Goal: Task Accomplishment & Management: Manage account settings

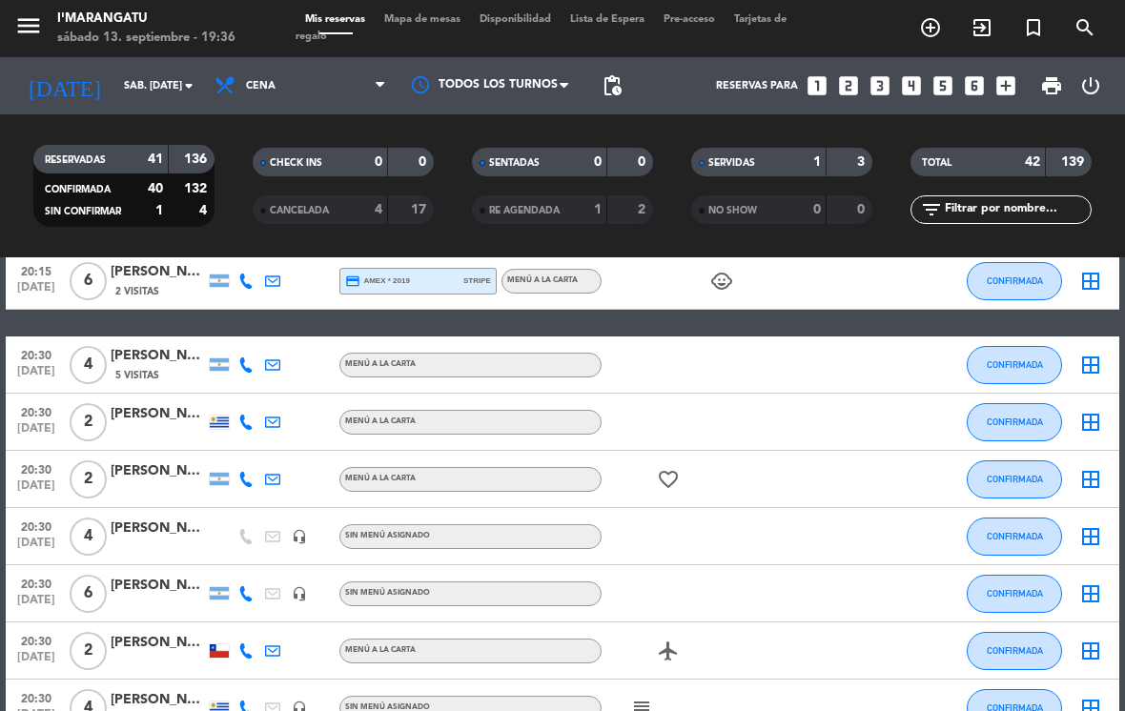
scroll to position [458, 0]
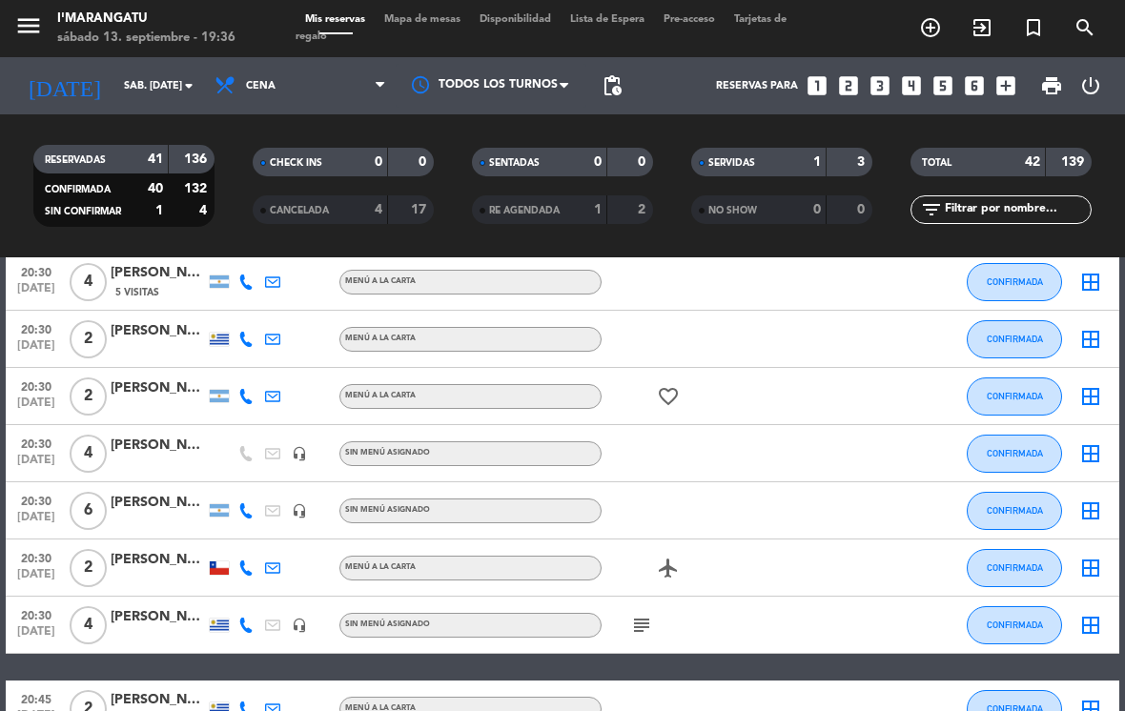
click at [557, 75] on icon "looks_4" at bounding box center [911, 85] width 25 height 25
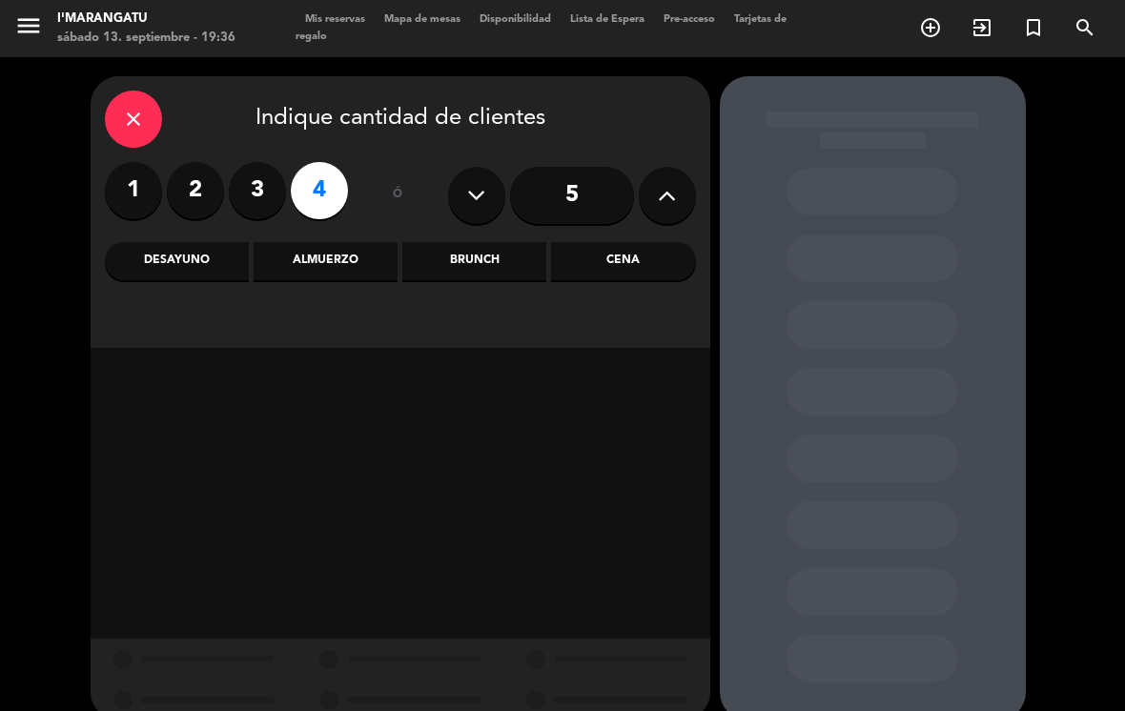
click at [557, 187] on button at bounding box center [667, 195] width 57 height 57
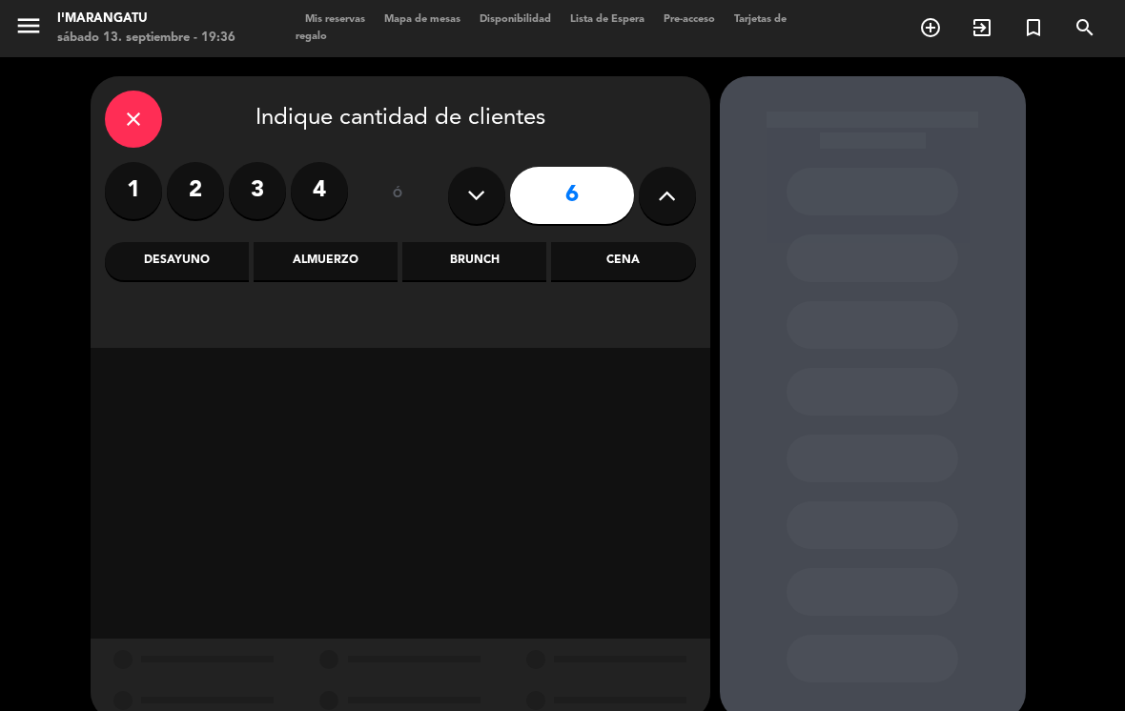
click at [557, 202] on button at bounding box center [667, 195] width 57 height 57
click at [557, 202] on icon at bounding box center [667, 195] width 18 height 29
click at [557, 210] on button at bounding box center [667, 195] width 57 height 57
click at [483, 185] on icon at bounding box center [476, 195] width 18 height 29
type input "8"
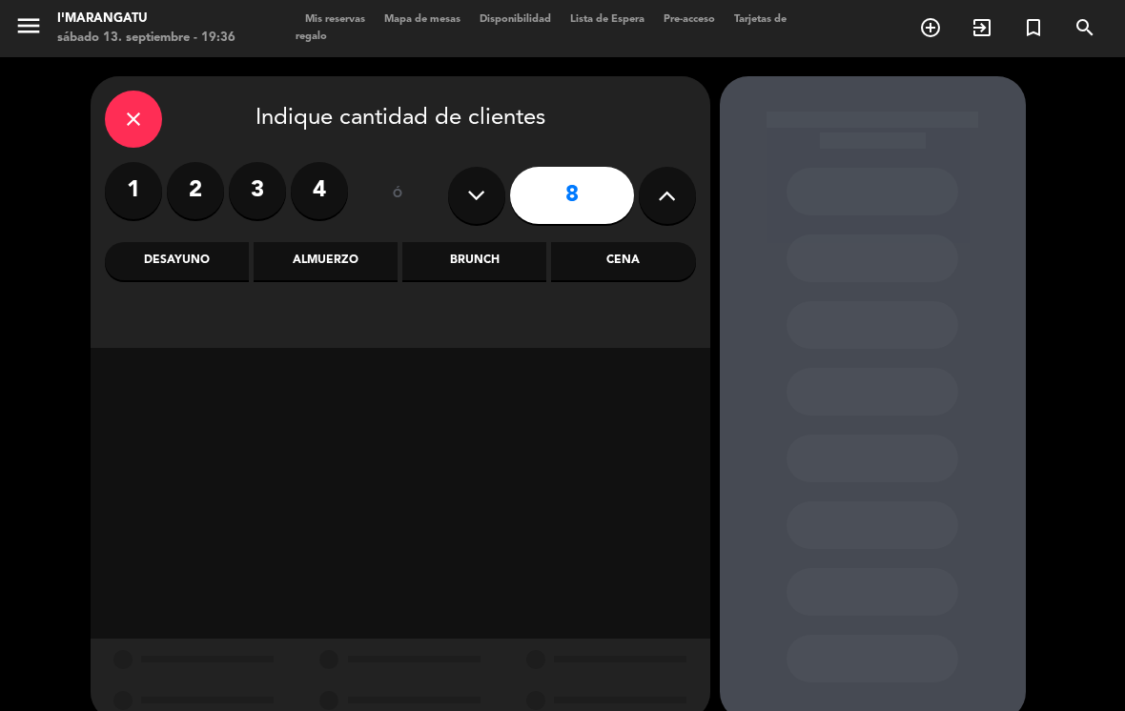
click at [557, 265] on div "Cena" at bounding box center [623, 261] width 144 height 38
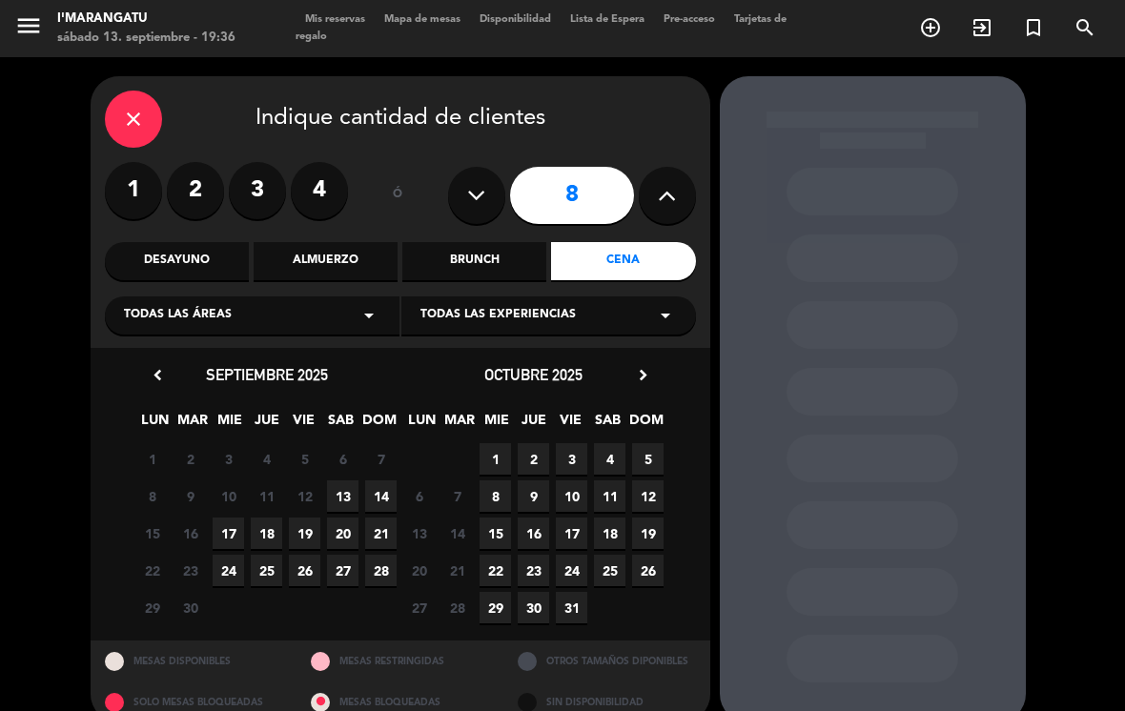
click at [341, 488] on span "13" at bounding box center [342, 495] width 31 height 31
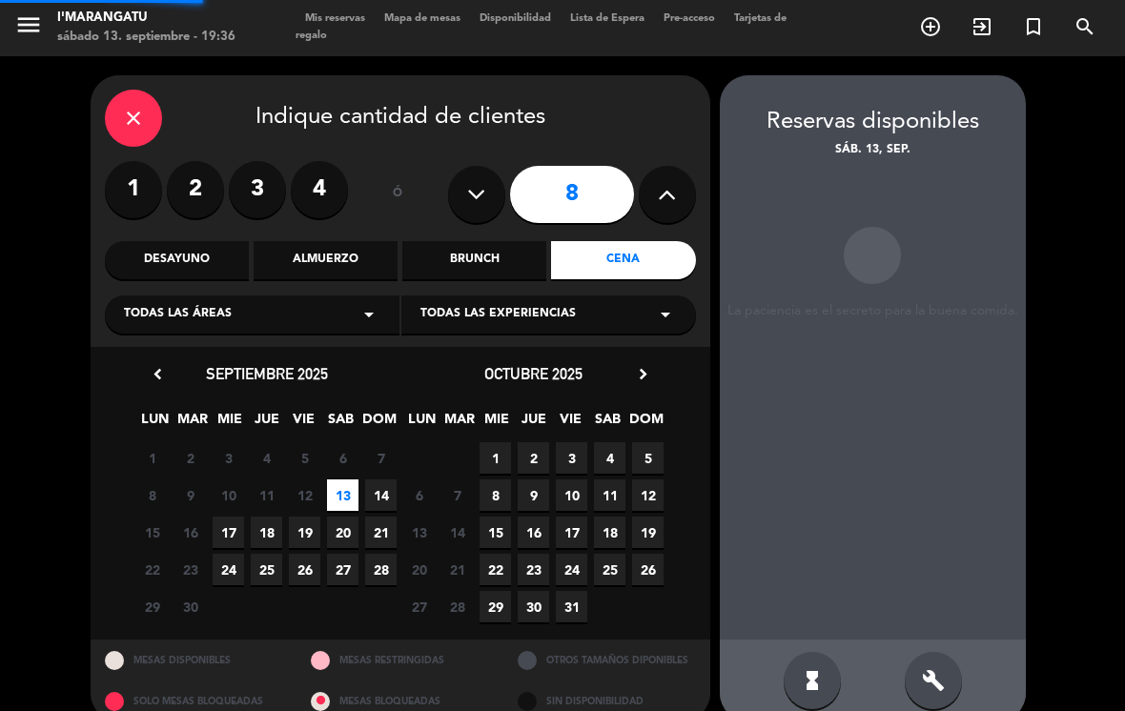
scroll to position [30, 0]
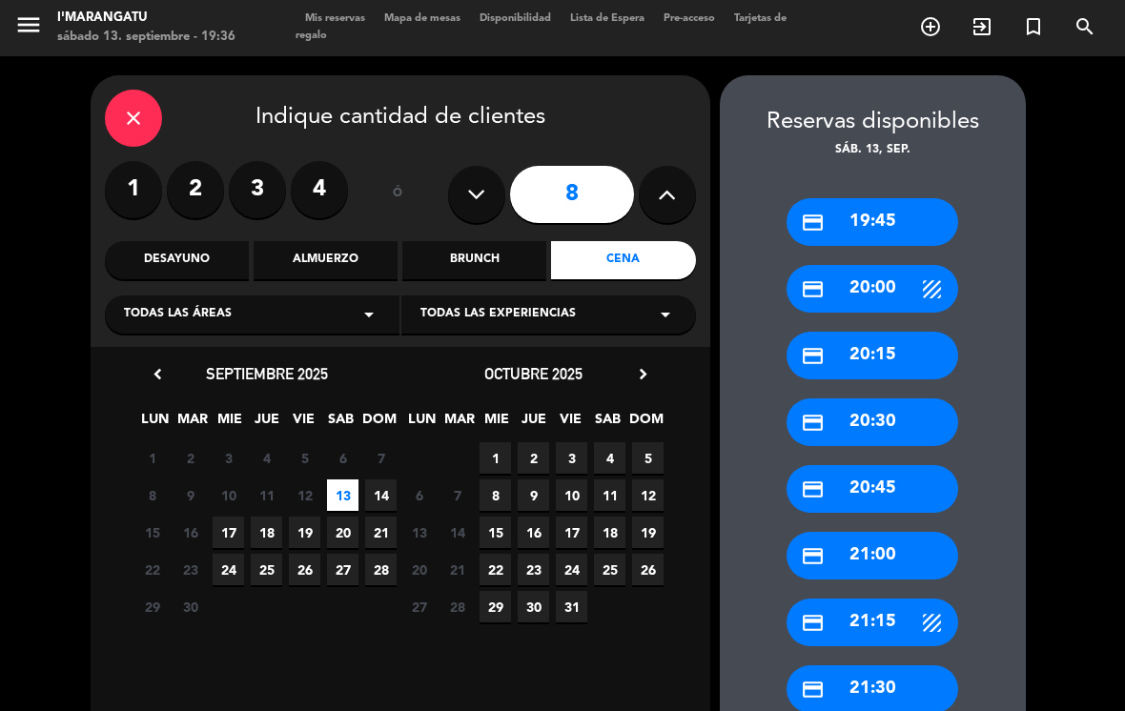
click at [557, 532] on div "credit_card 21:00" at bounding box center [872, 556] width 172 height 48
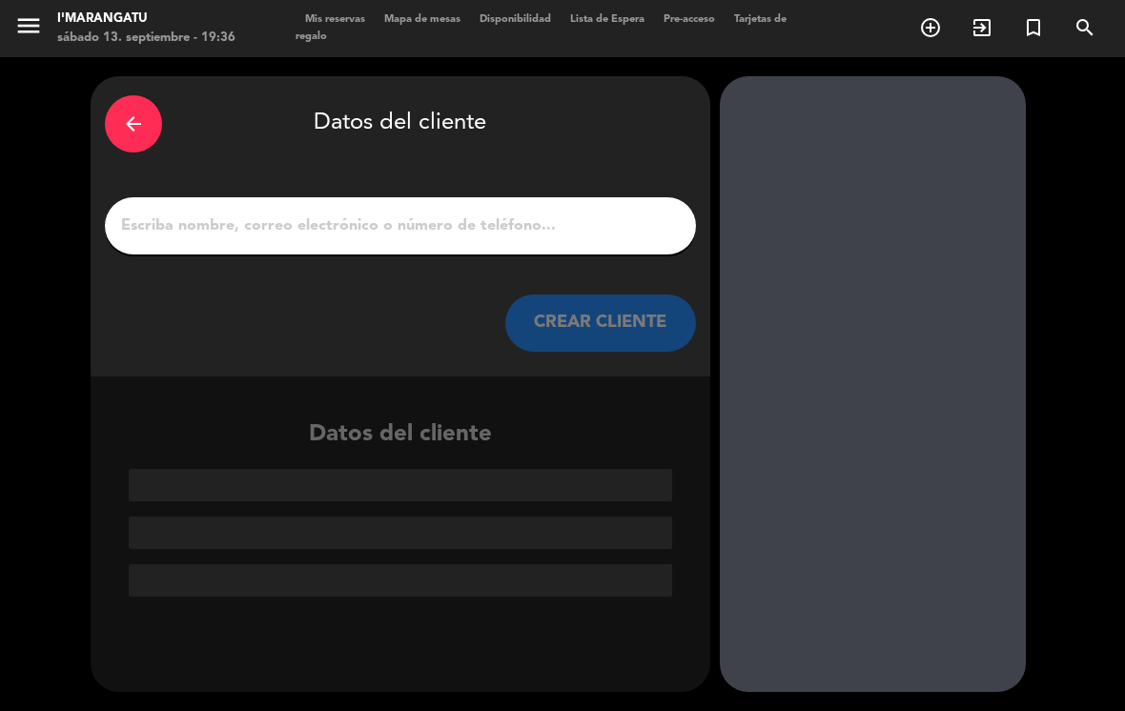
click at [442, 213] on input "1" at bounding box center [400, 226] width 562 height 27
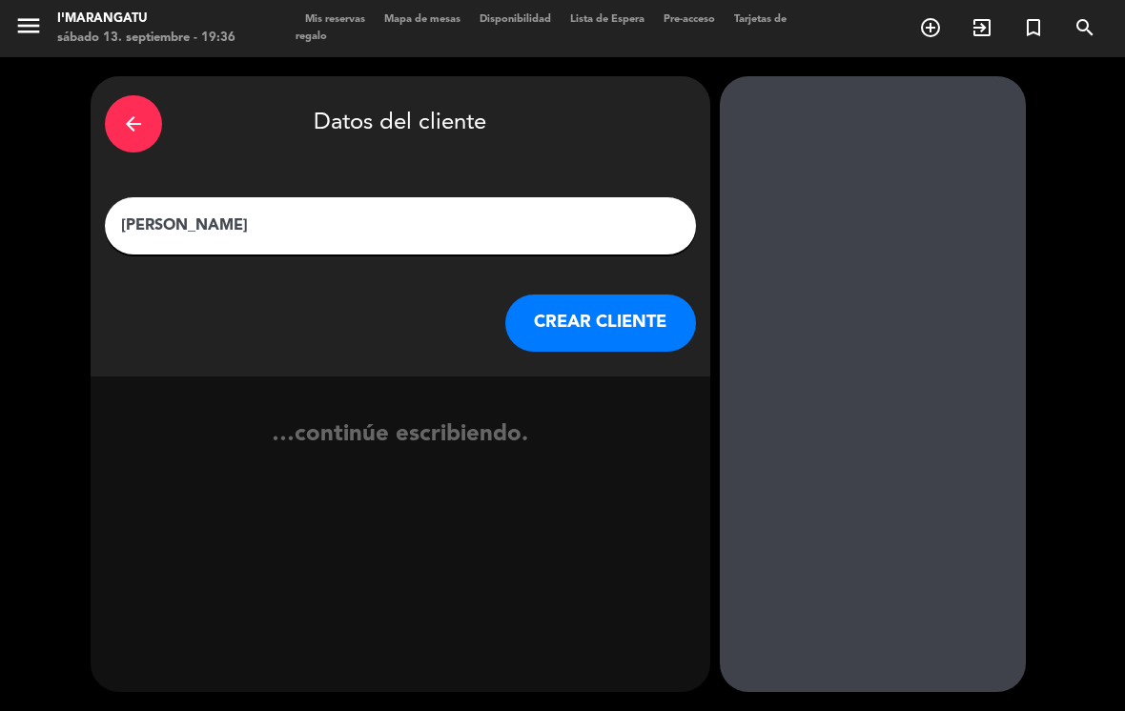
type input "[PERSON_NAME]"
click at [557, 295] on button "CREAR CLIENTE" at bounding box center [600, 323] width 191 height 57
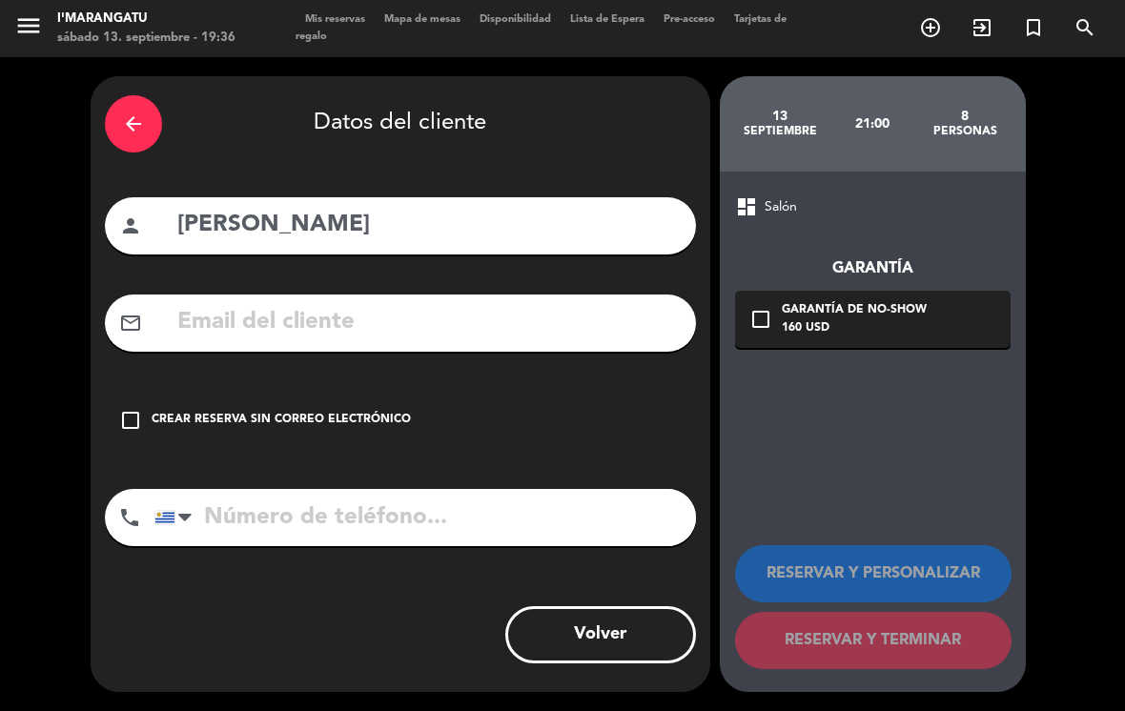
click at [112, 401] on div "check_box_outline_blank Crear reserva sin correo electrónico" at bounding box center [400, 420] width 591 height 57
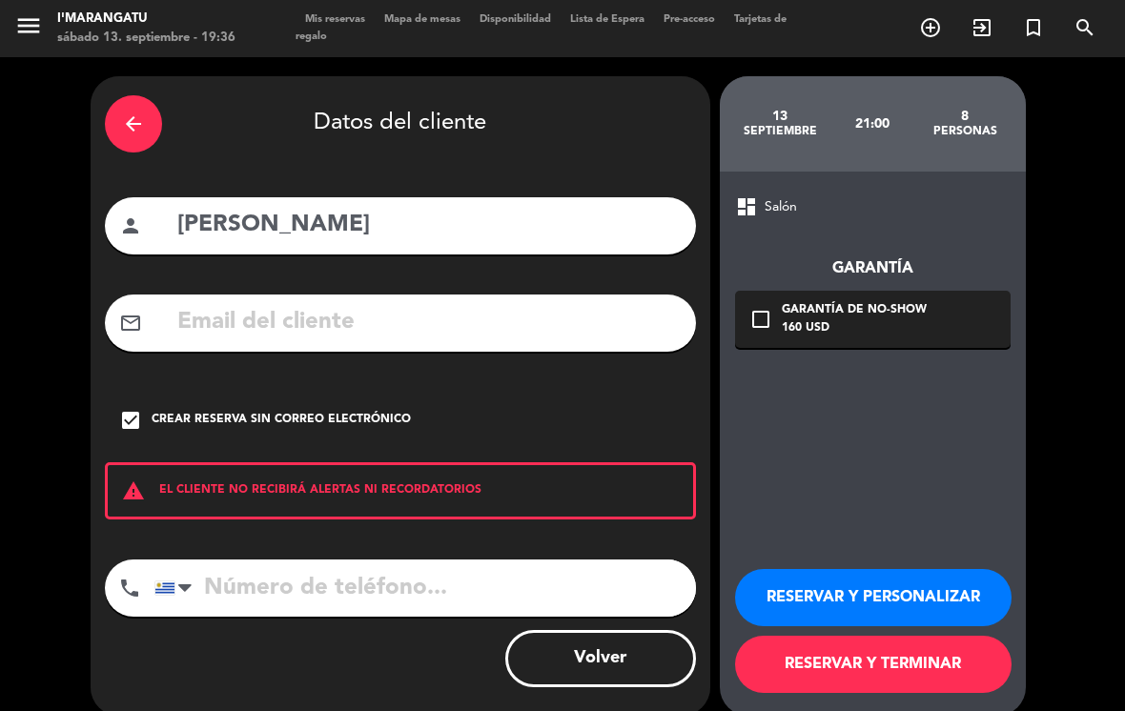
click at [339, 565] on input "tel" at bounding box center [424, 588] width 541 height 57
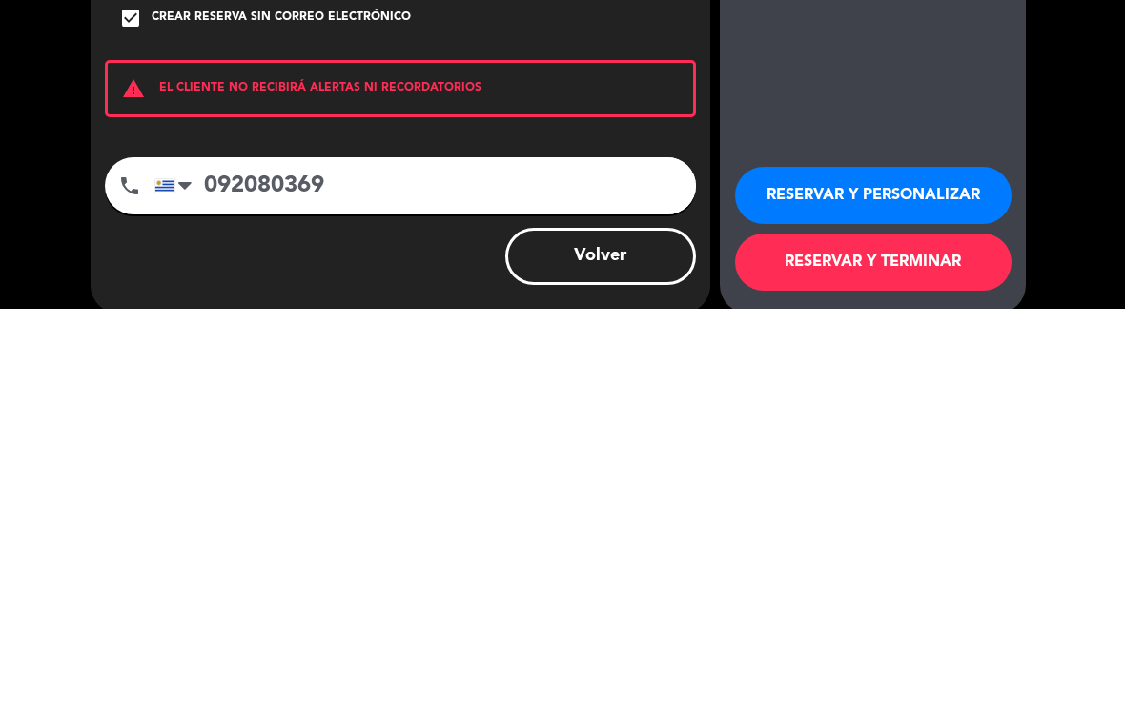
type input "092080369"
click at [557, 569] on button "RESERVAR Y PERSONALIZAR" at bounding box center [873, 597] width 276 height 57
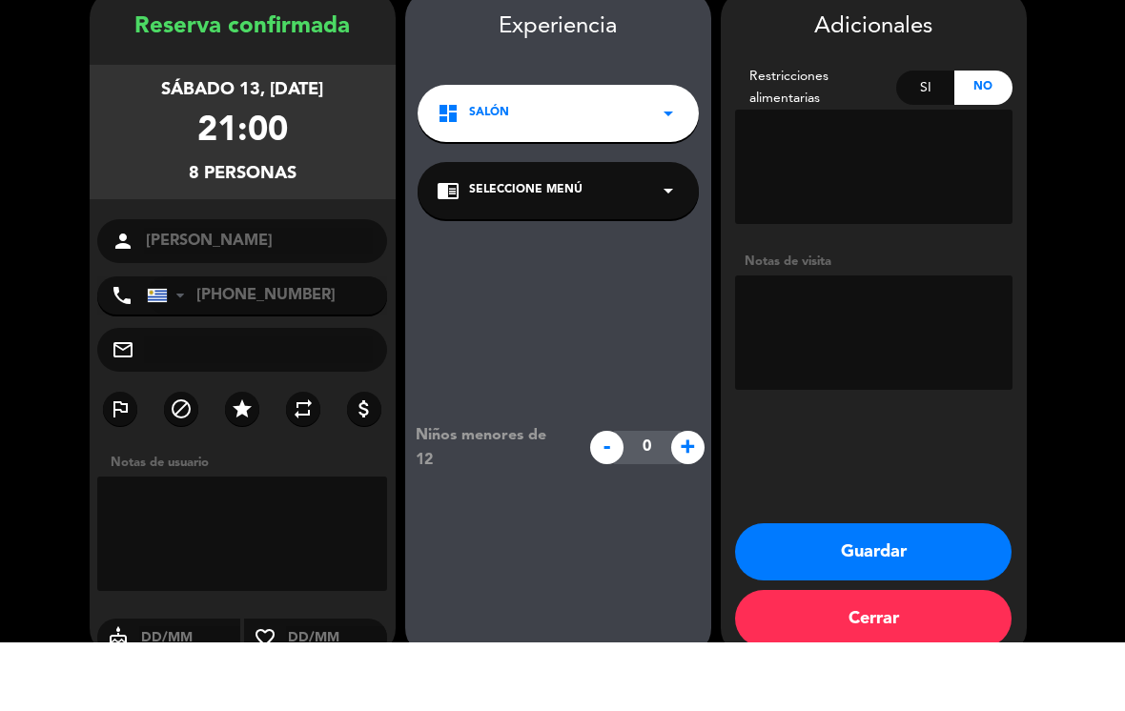
scroll to position [21, 0]
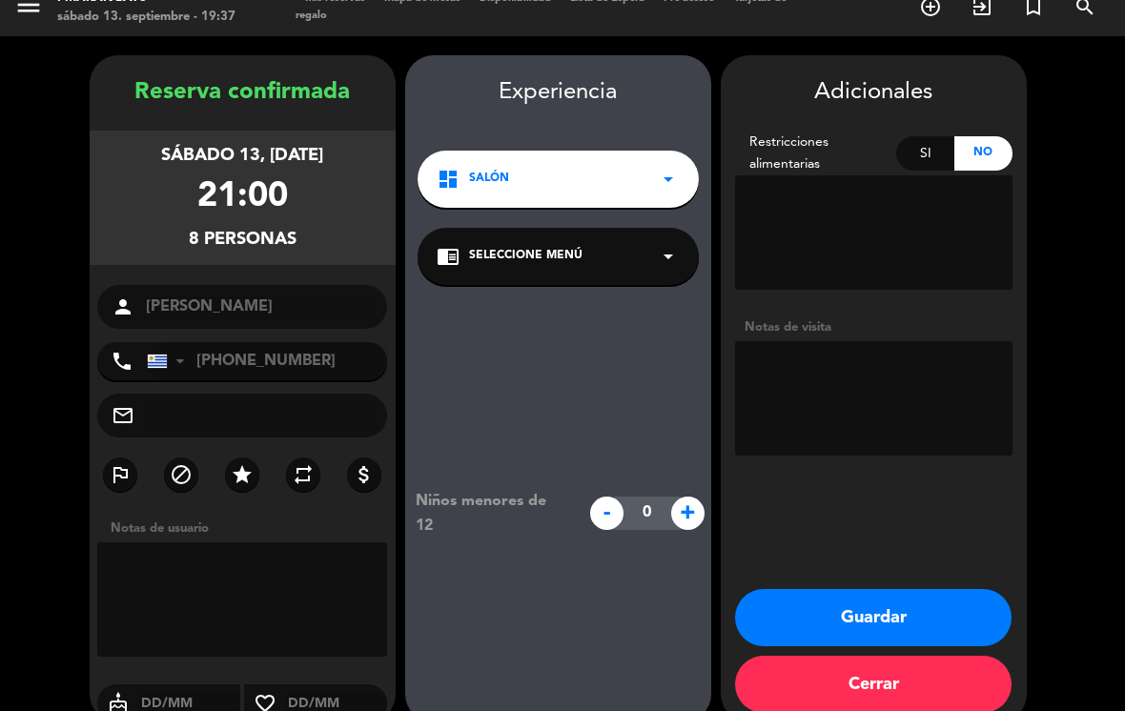
click at [557, 589] on button "Guardar" at bounding box center [873, 617] width 276 height 57
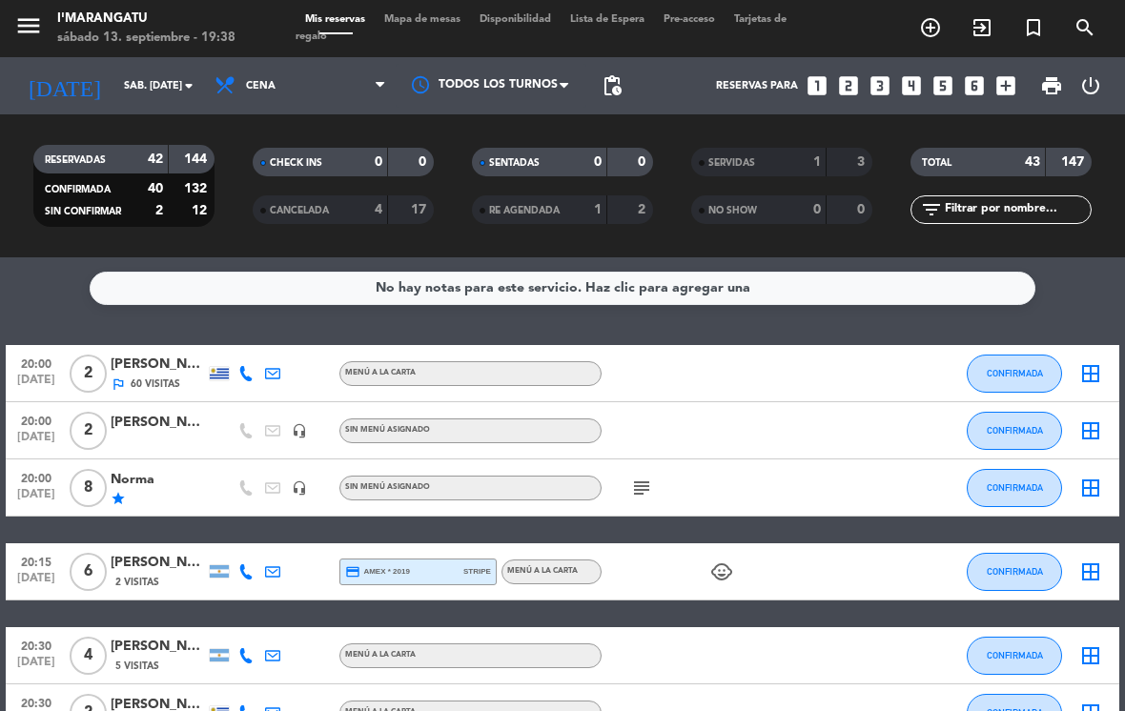
click at [557, 73] on icon "looks_5" at bounding box center [942, 85] width 25 height 25
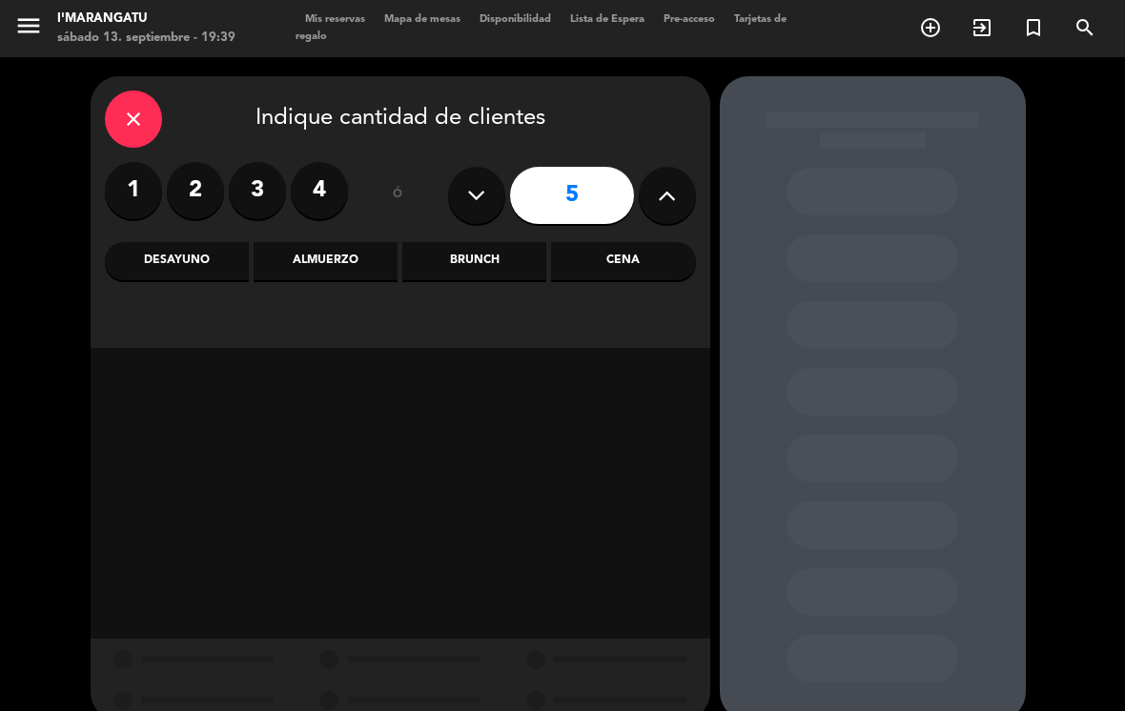
click at [317, 162] on label "4" at bounding box center [319, 190] width 57 height 57
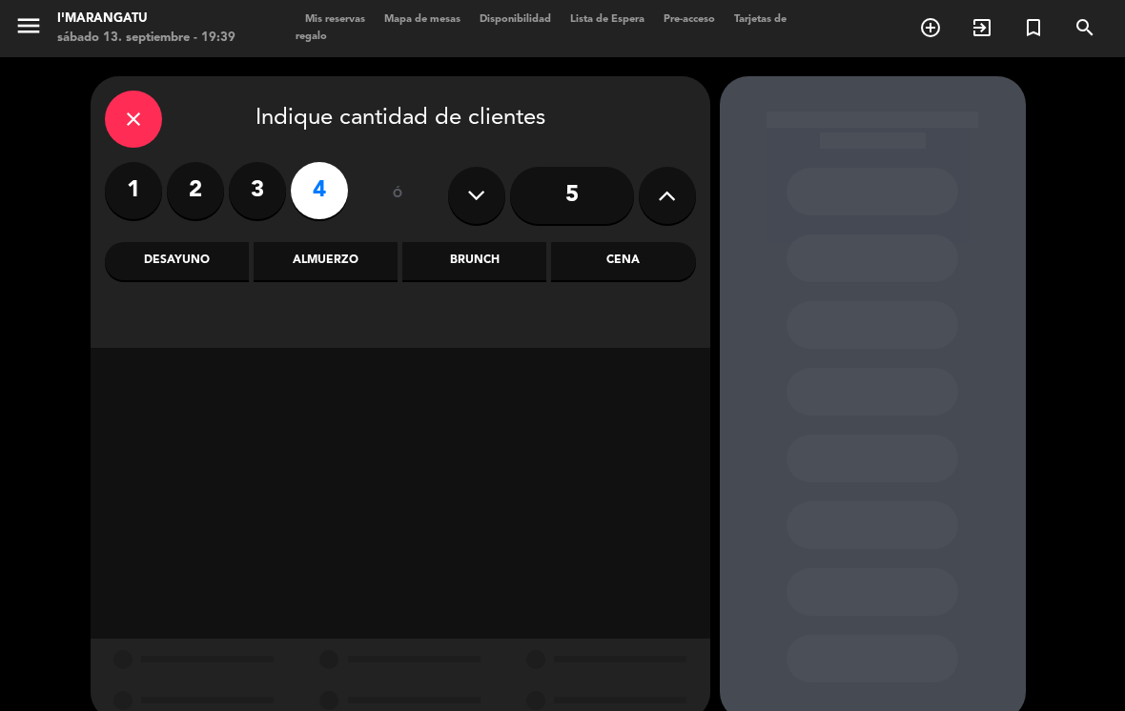
click at [557, 242] on div "Cena" at bounding box center [623, 261] width 144 height 38
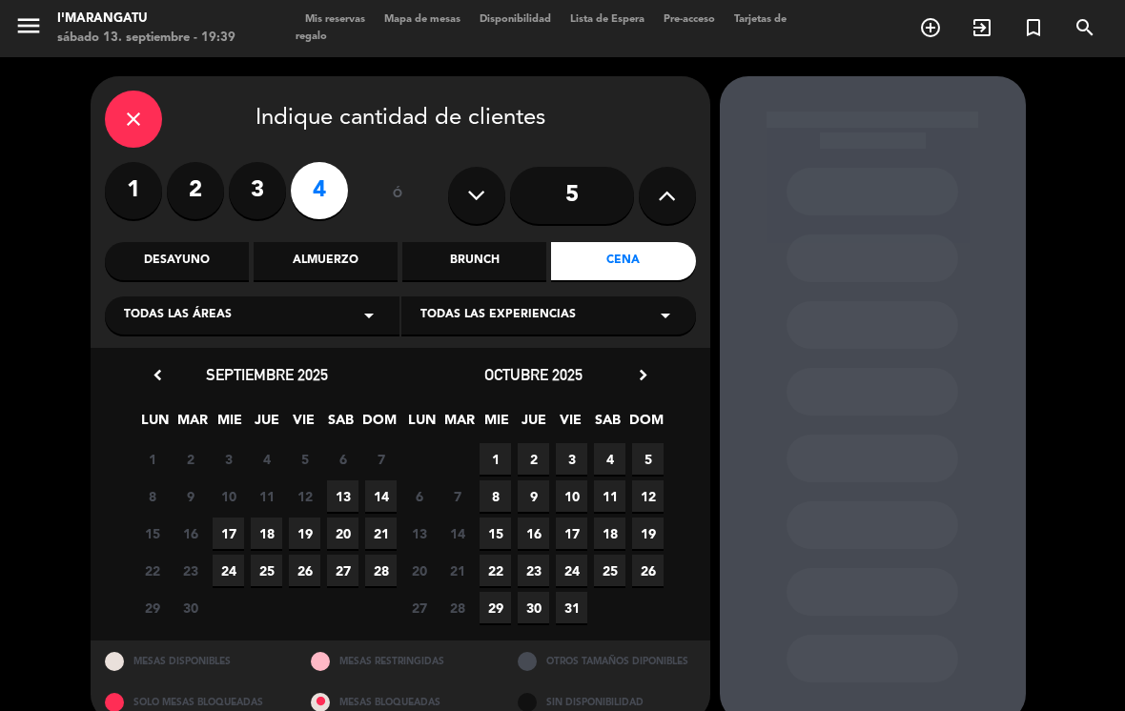
click at [341, 480] on span "13" at bounding box center [342, 495] width 31 height 31
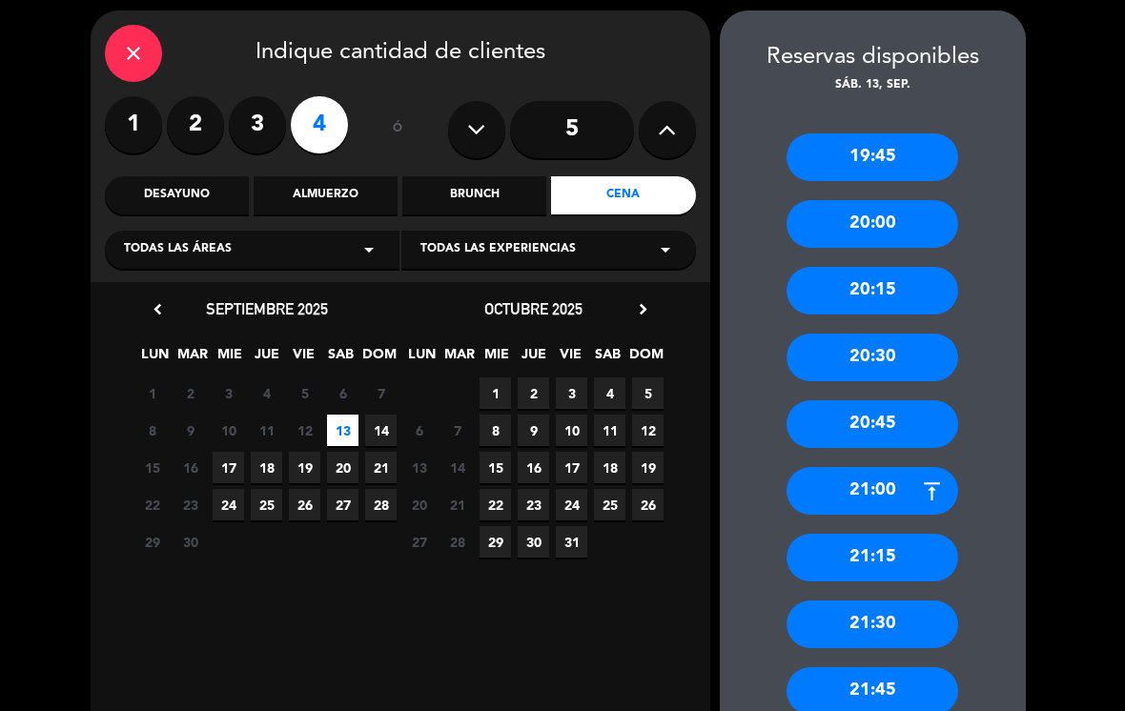
scroll to position [88, 0]
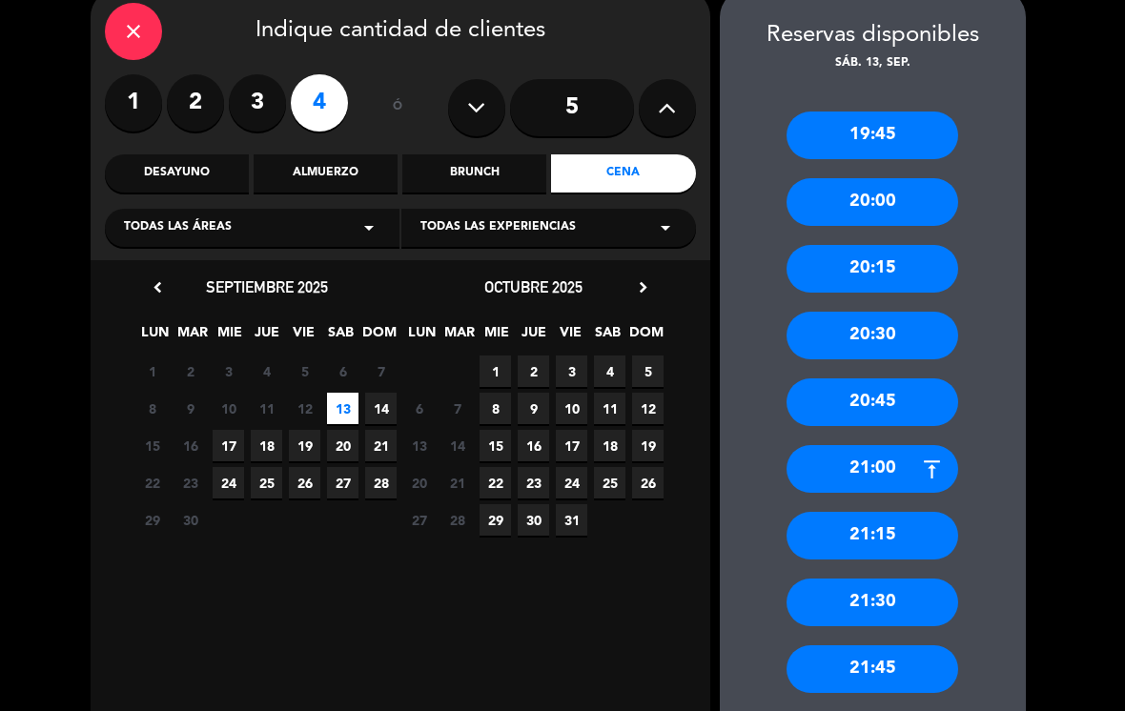
click at [557, 579] on div "21:30" at bounding box center [872, 603] width 172 height 48
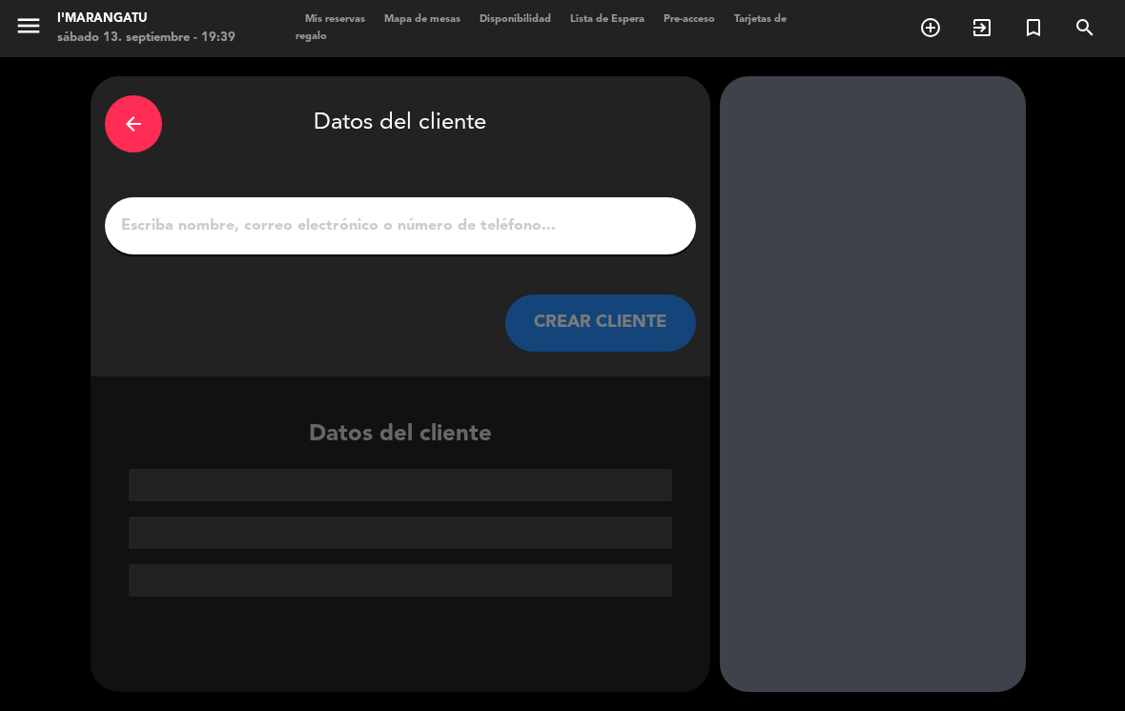
scroll to position [0, 0]
click at [530, 213] on input "1" at bounding box center [400, 226] width 562 height 27
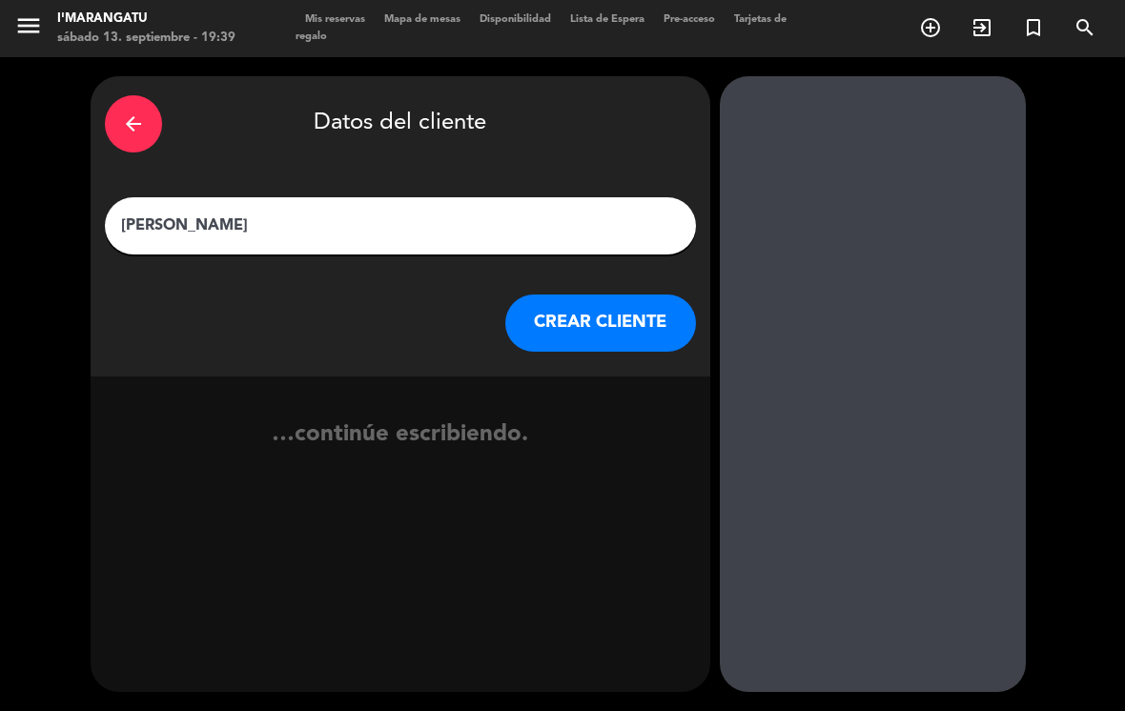
type input "[PERSON_NAME]"
click at [557, 295] on button "CREAR CLIENTE" at bounding box center [600, 323] width 191 height 57
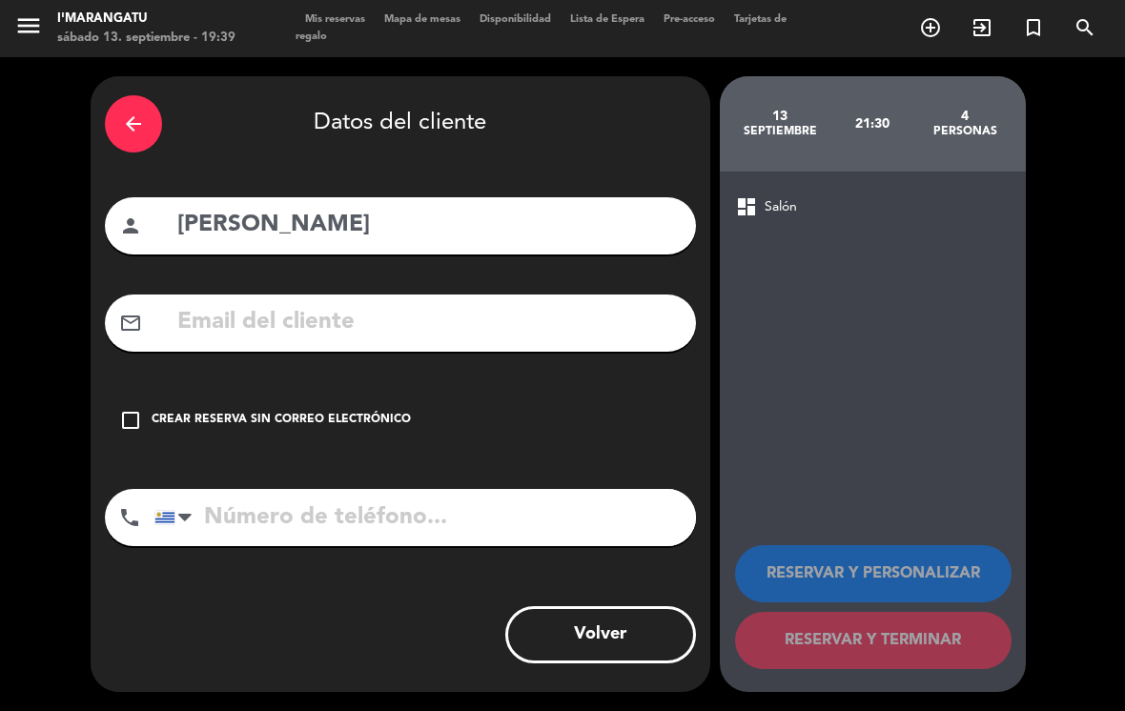
click at [135, 406] on div "check_box_outline_blank Crear reserva sin correo electrónico" at bounding box center [400, 420] width 591 height 57
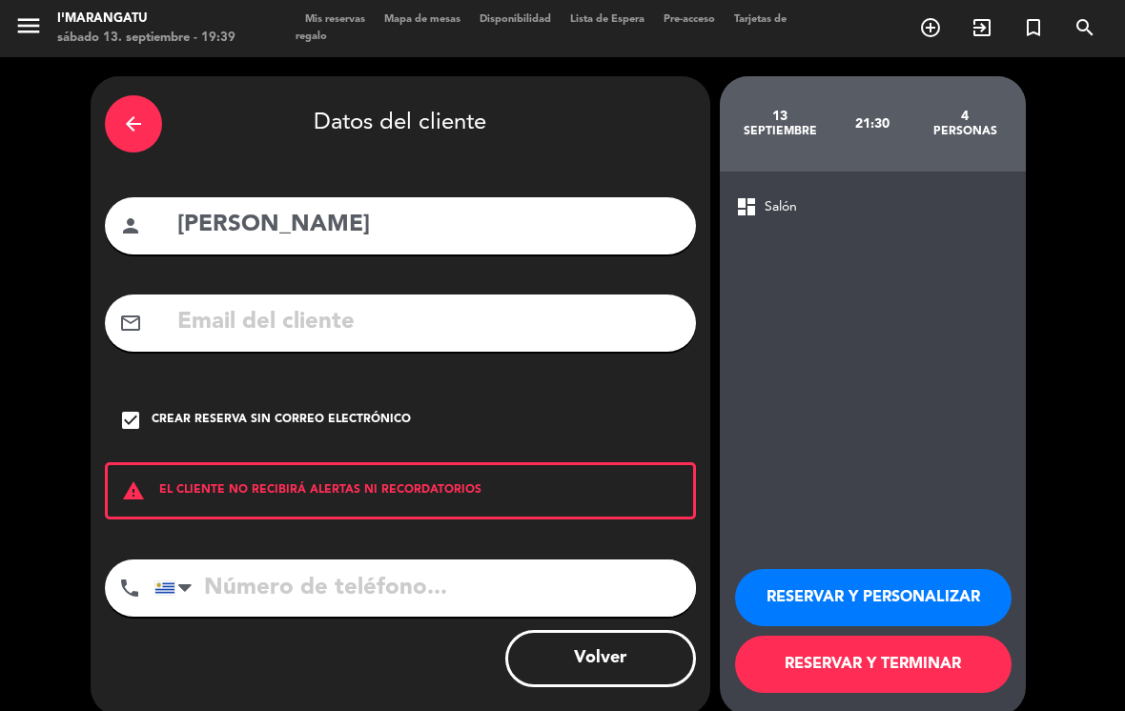
click at [557, 571] on button "RESERVAR Y PERSONALIZAR" at bounding box center [873, 597] width 276 height 57
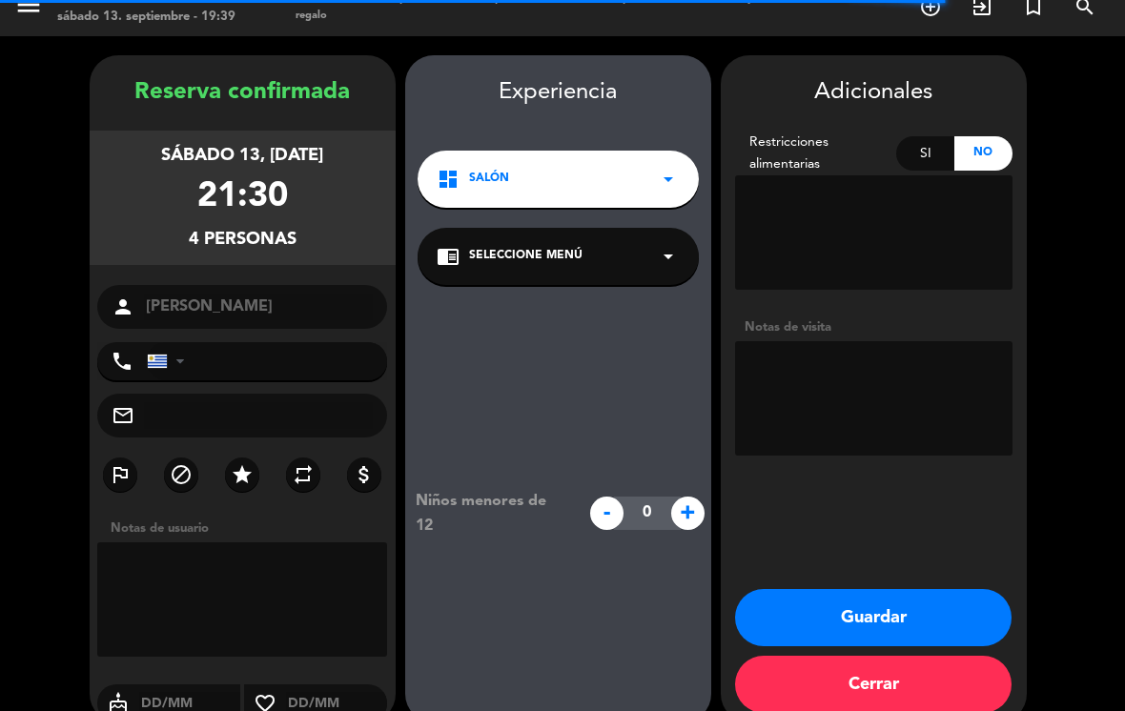
scroll to position [21, 0]
click at [557, 348] on textarea at bounding box center [873, 398] width 277 height 114
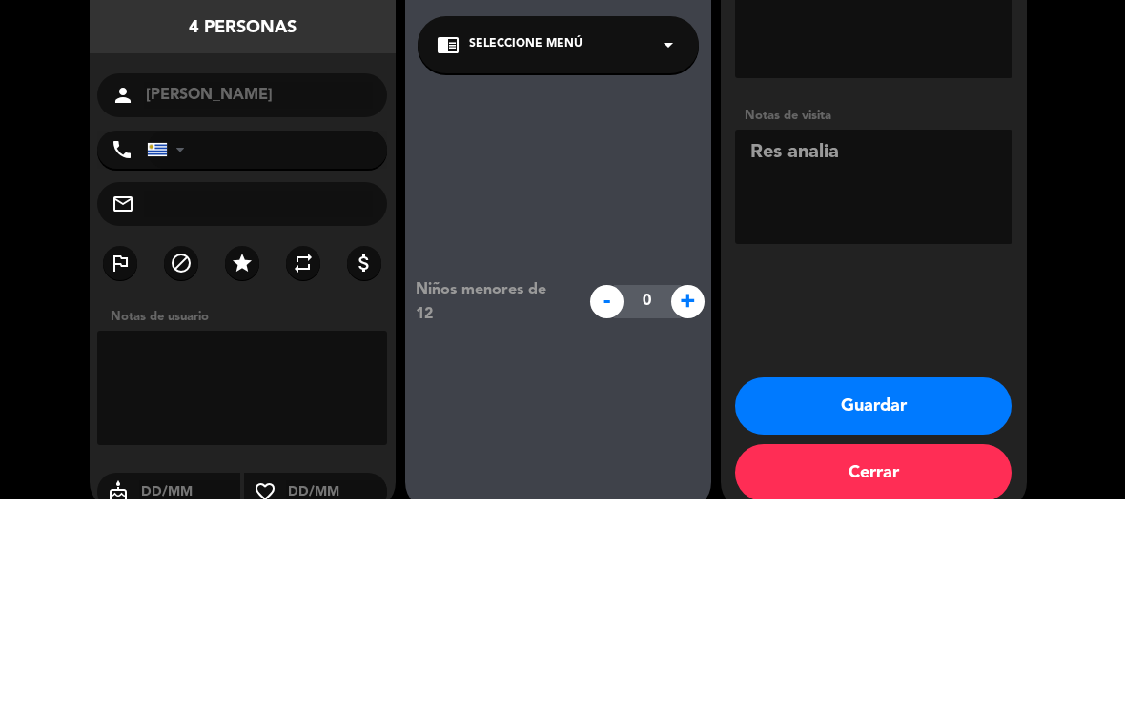
type textarea "Res analia"
click at [557, 200] on booking-confirmed "Reserva confirmada sábado 13, [DATE] 21:30 4 personas person [PERSON_NAME] phon…" at bounding box center [562, 388] width 1087 height 667
click at [246, 463] on icon "star" at bounding box center [242, 474] width 23 height 23
click at [557, 589] on button "Guardar" at bounding box center [873, 617] width 276 height 57
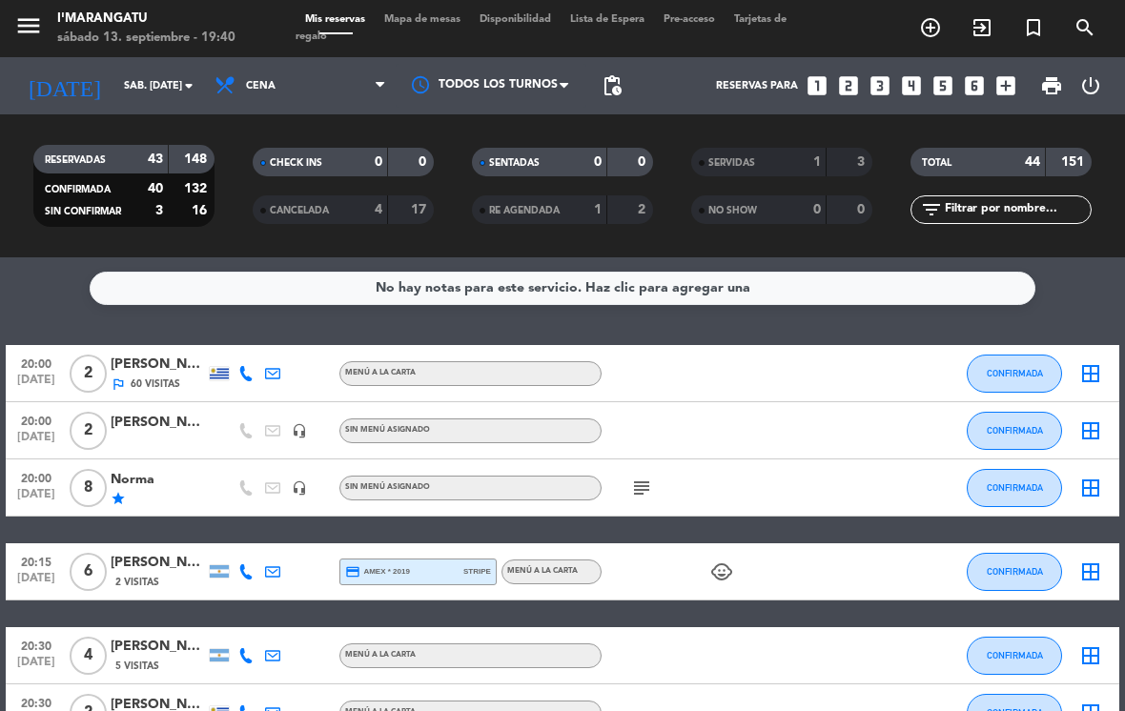
click at [557, 73] on icon "looks_4" at bounding box center [911, 85] width 25 height 25
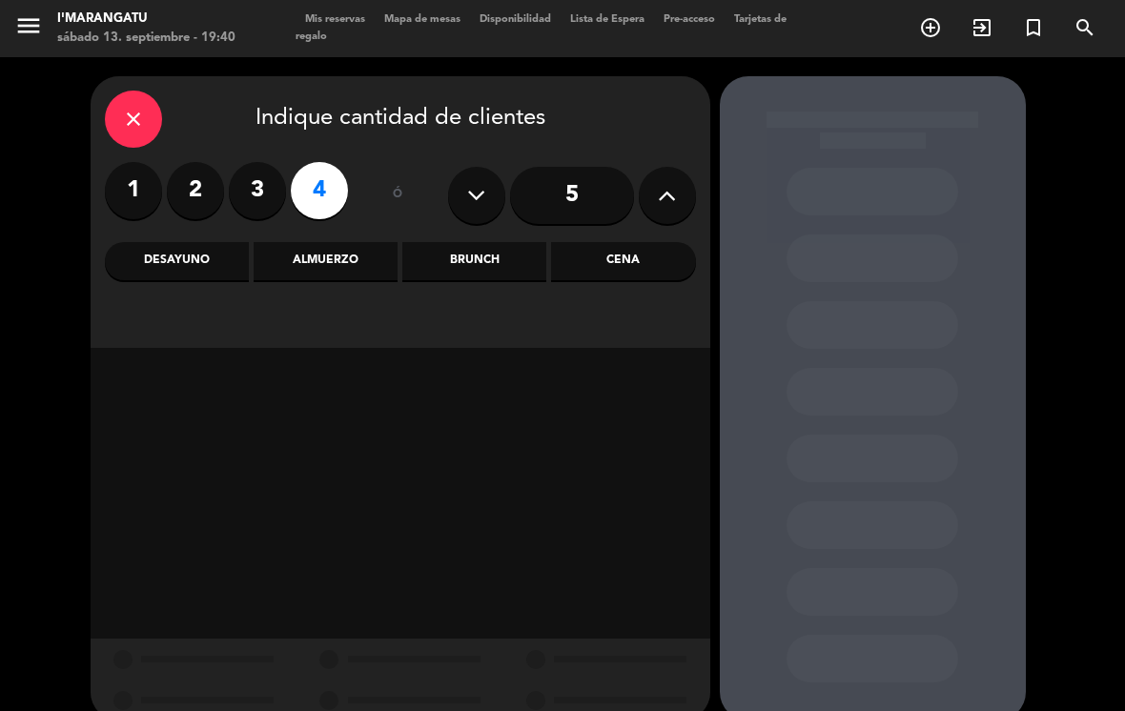
click at [194, 166] on label "2" at bounding box center [195, 190] width 57 height 57
click at [557, 242] on div "Cena" at bounding box center [623, 261] width 144 height 38
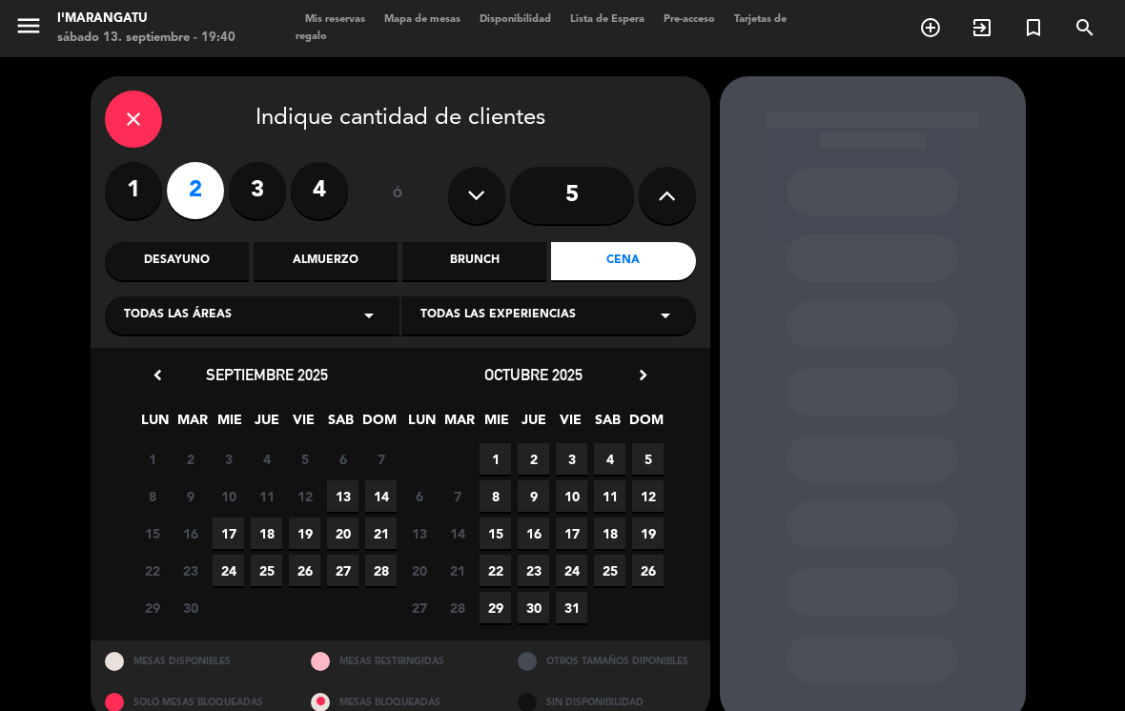
click at [343, 480] on span "13" at bounding box center [342, 495] width 31 height 31
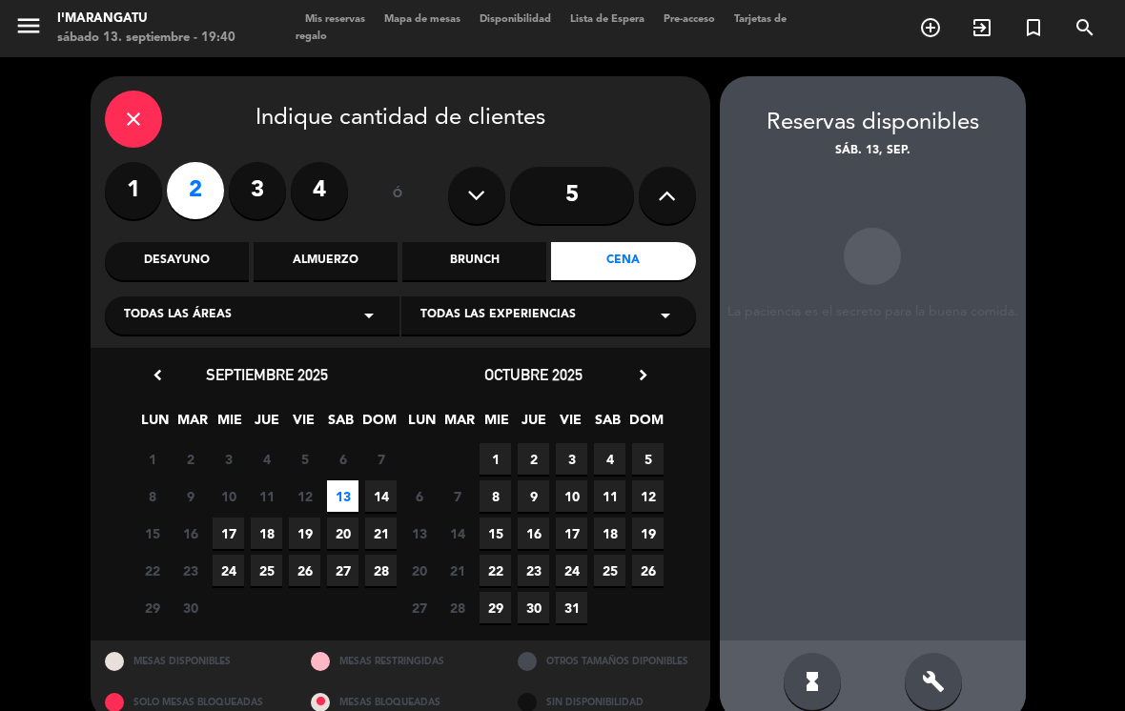
scroll to position [1, 0]
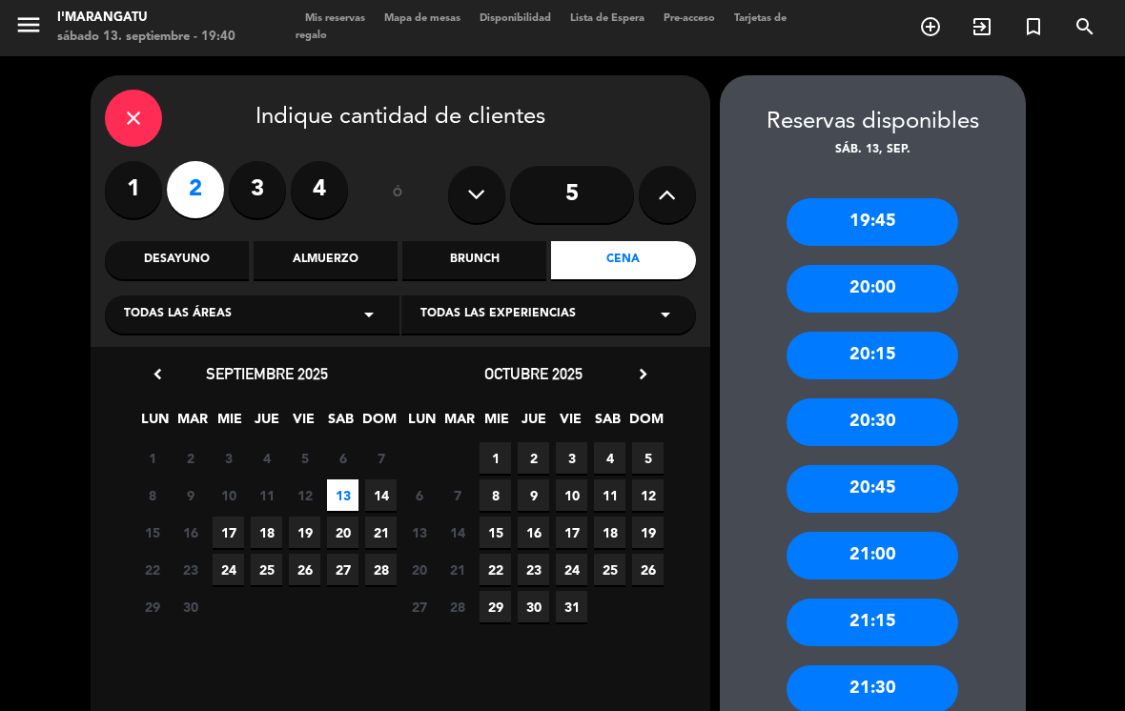
click at [557, 398] on div "20:30" at bounding box center [872, 422] width 172 height 48
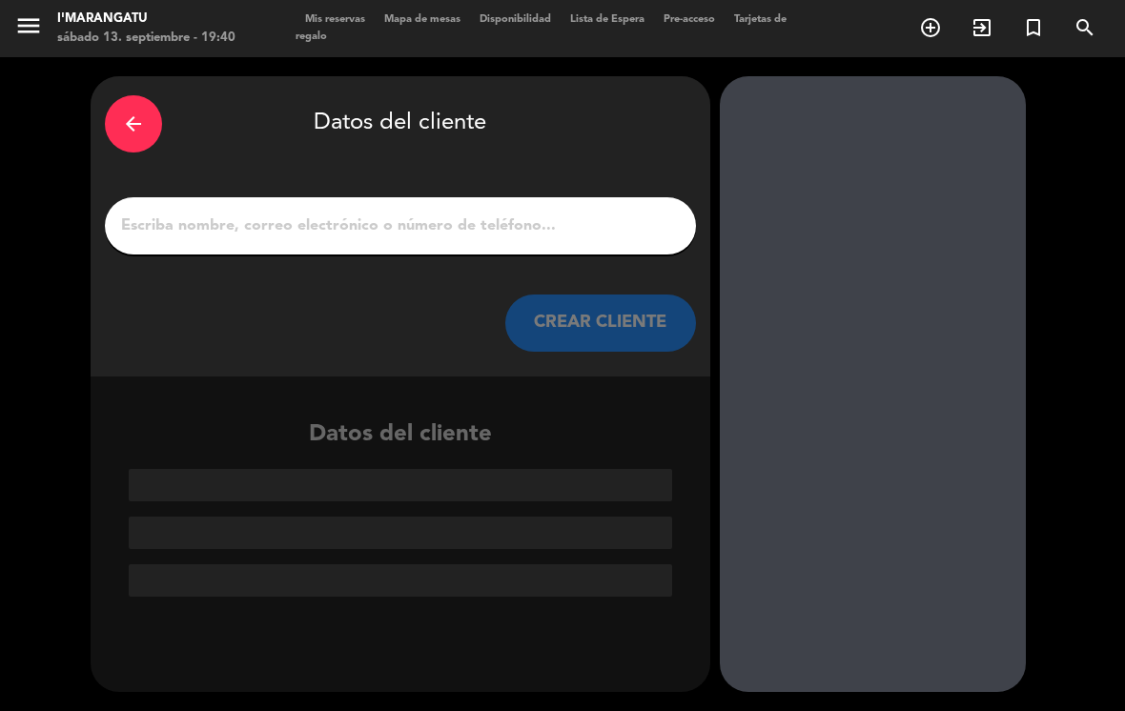
click at [487, 213] on input "1" at bounding box center [400, 226] width 562 height 27
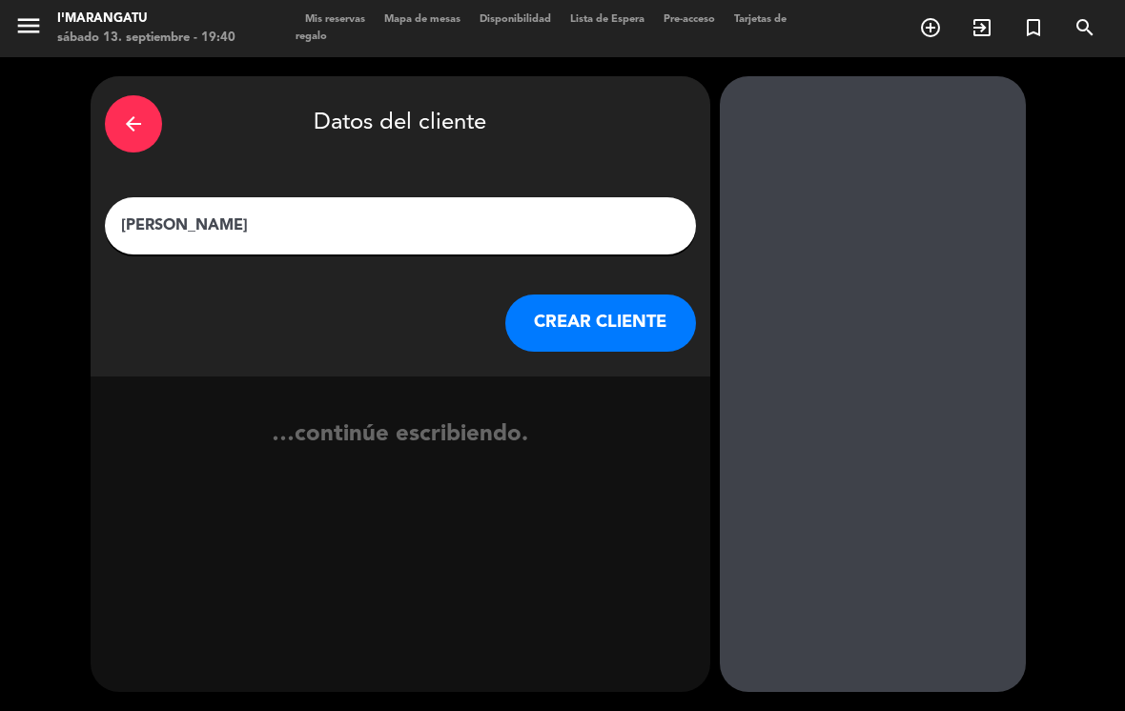
type input "[PERSON_NAME]"
click at [557, 295] on button "CREAR CLIENTE" at bounding box center [600, 323] width 191 height 57
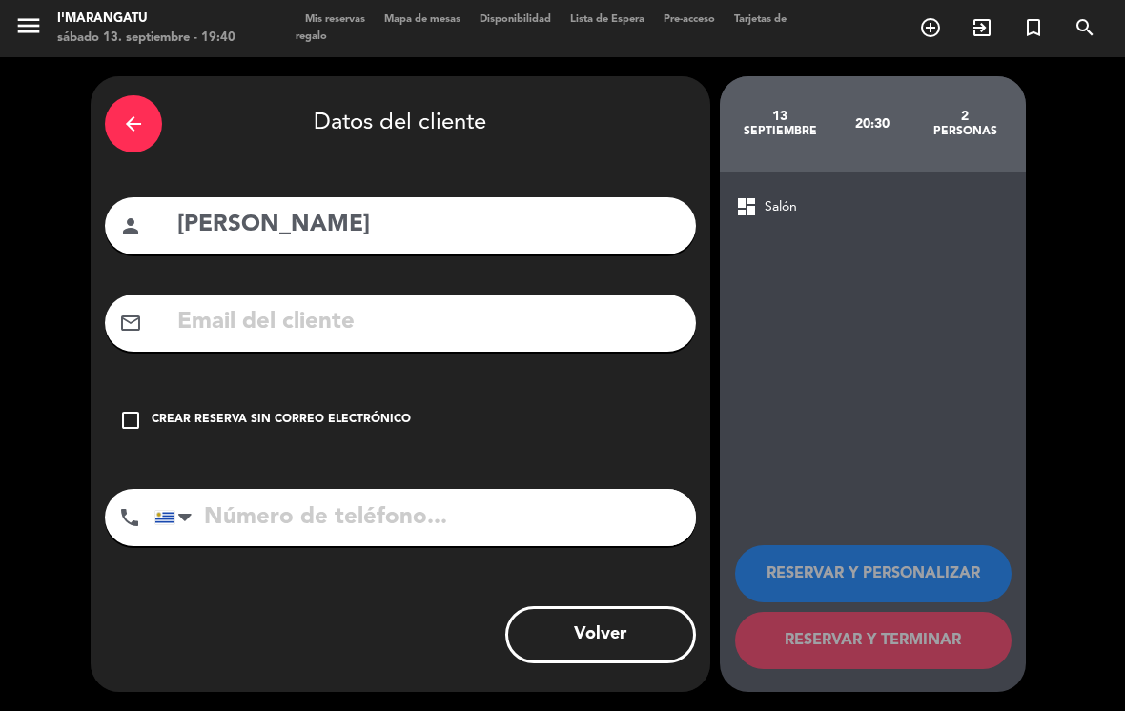
click at [145, 394] on div "check_box_outline_blank Crear reserva sin correo electrónico" at bounding box center [400, 420] width 591 height 57
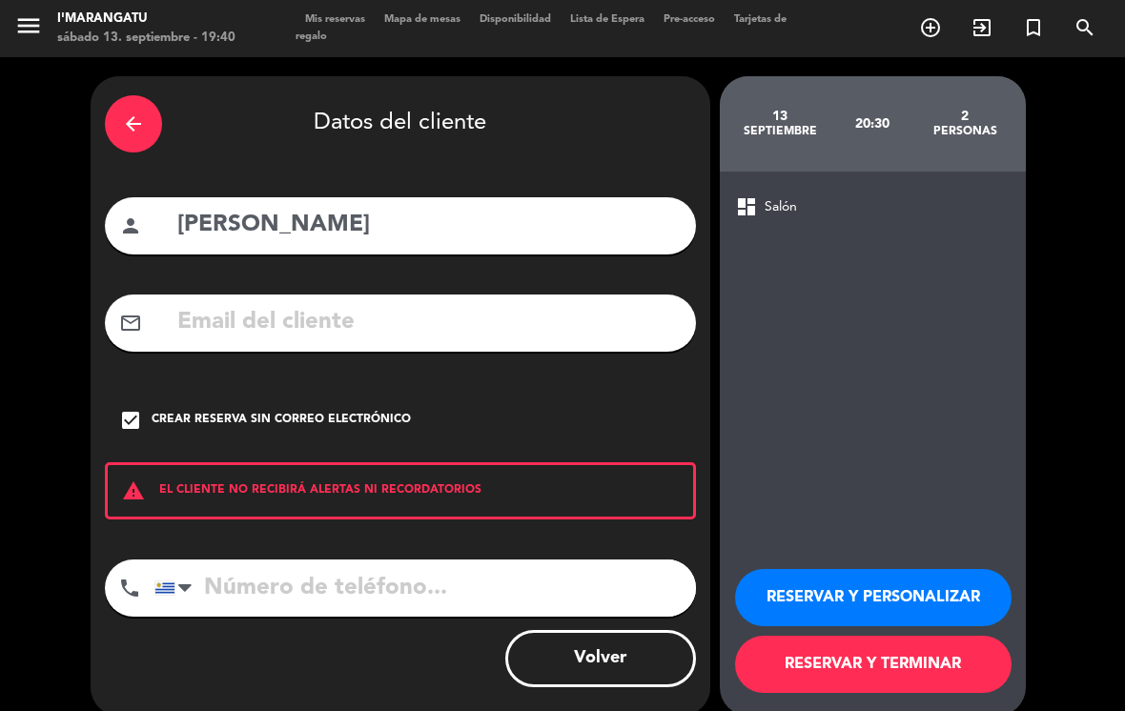
click at [361, 560] on input "tel" at bounding box center [424, 588] width 541 height 57
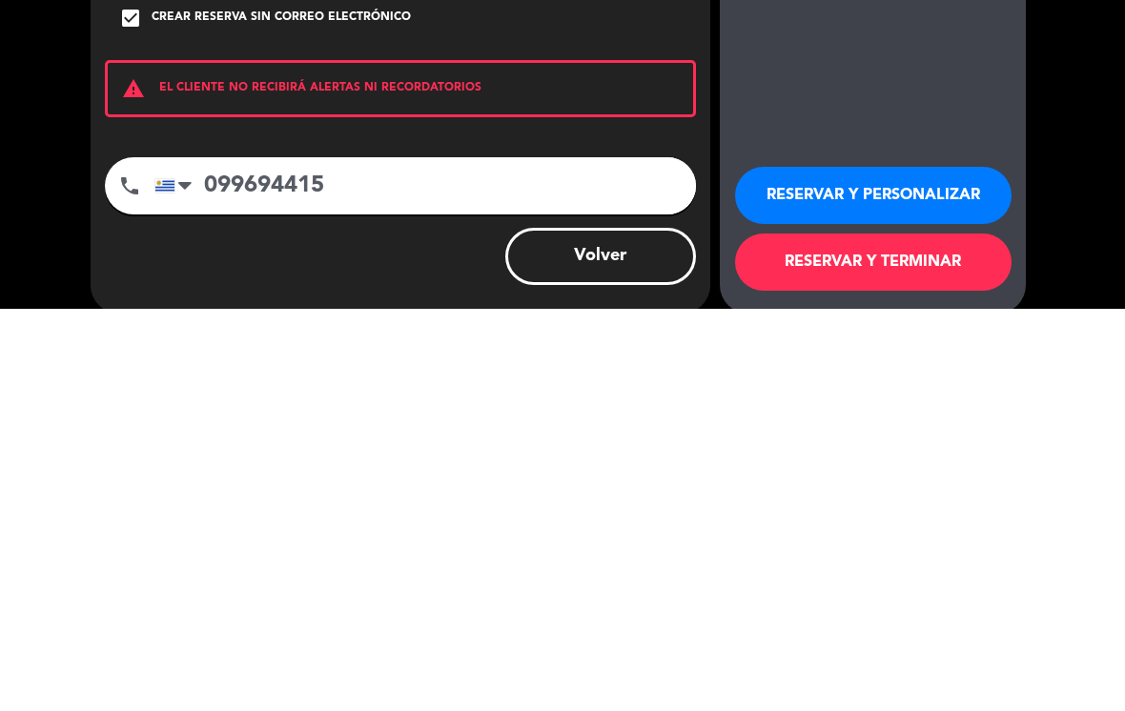
type input "099694415"
click at [557, 569] on button "RESERVAR Y PERSONALIZAR" at bounding box center [873, 597] width 276 height 57
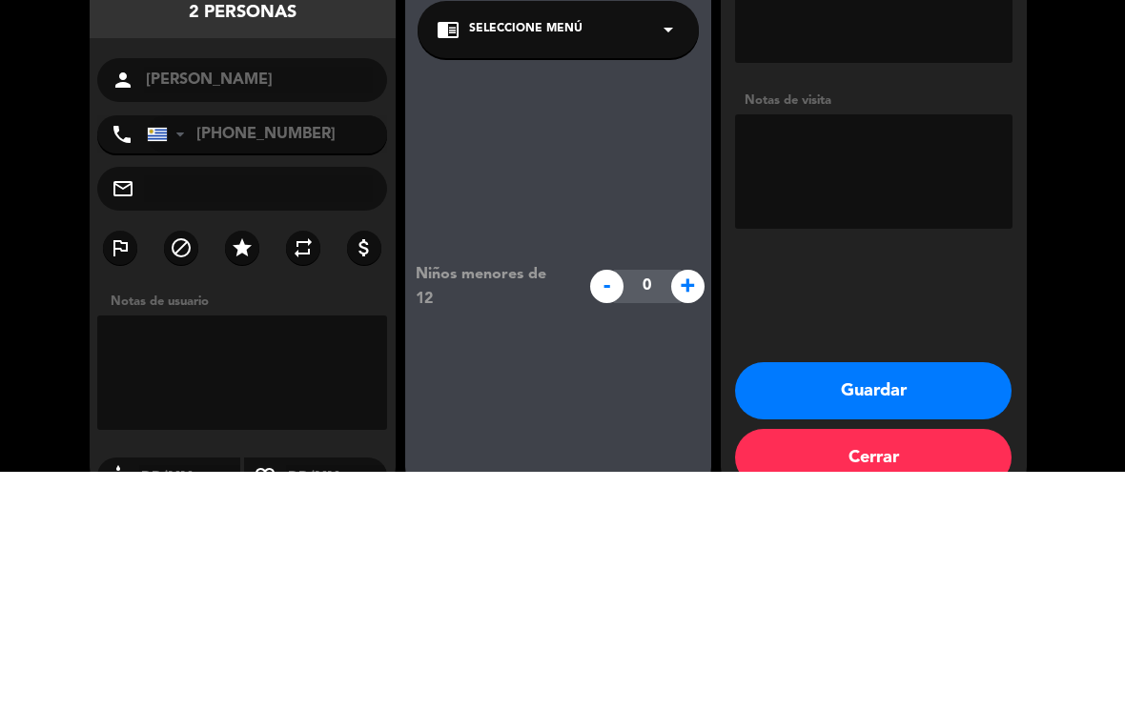
scroll to position [21, 0]
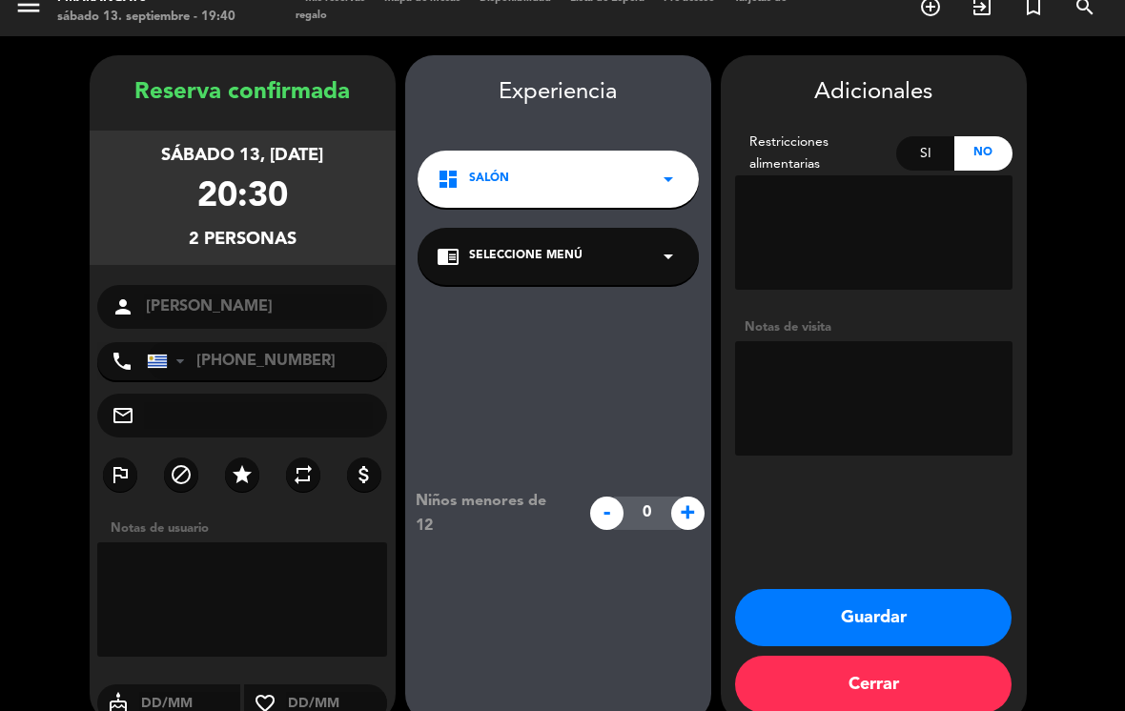
click at [557, 589] on button "Guardar" at bounding box center [873, 617] width 276 height 57
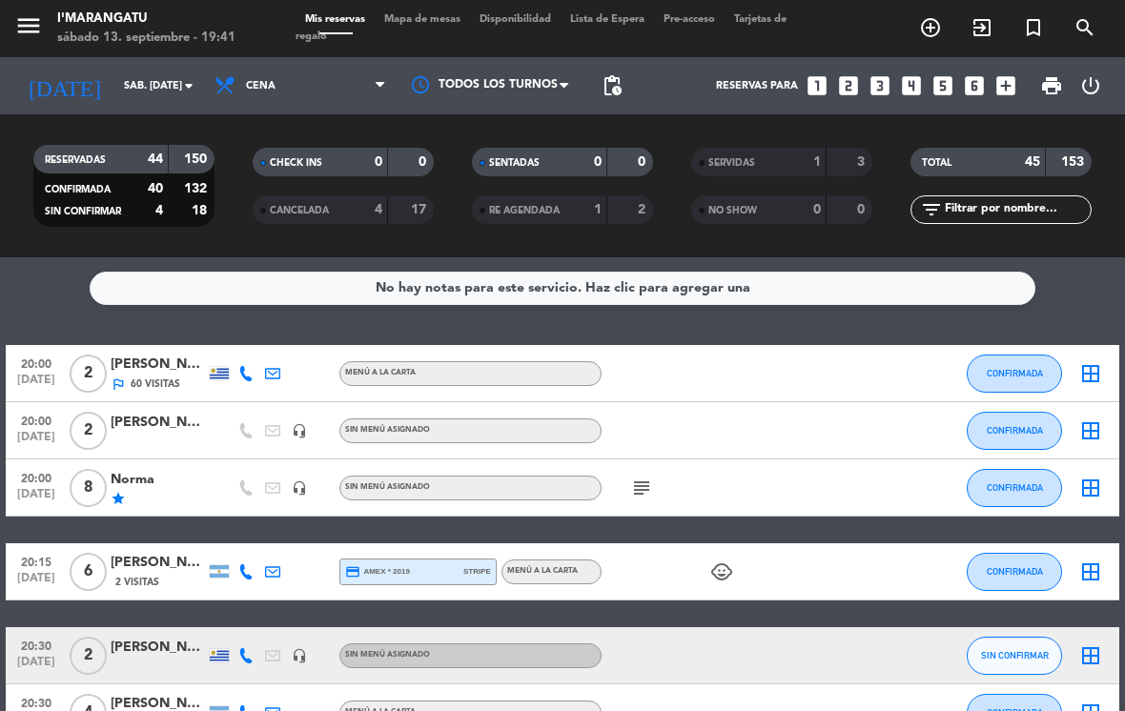
scroll to position [20, 0]
click at [118, 434] on div at bounding box center [158, 441] width 95 height 15
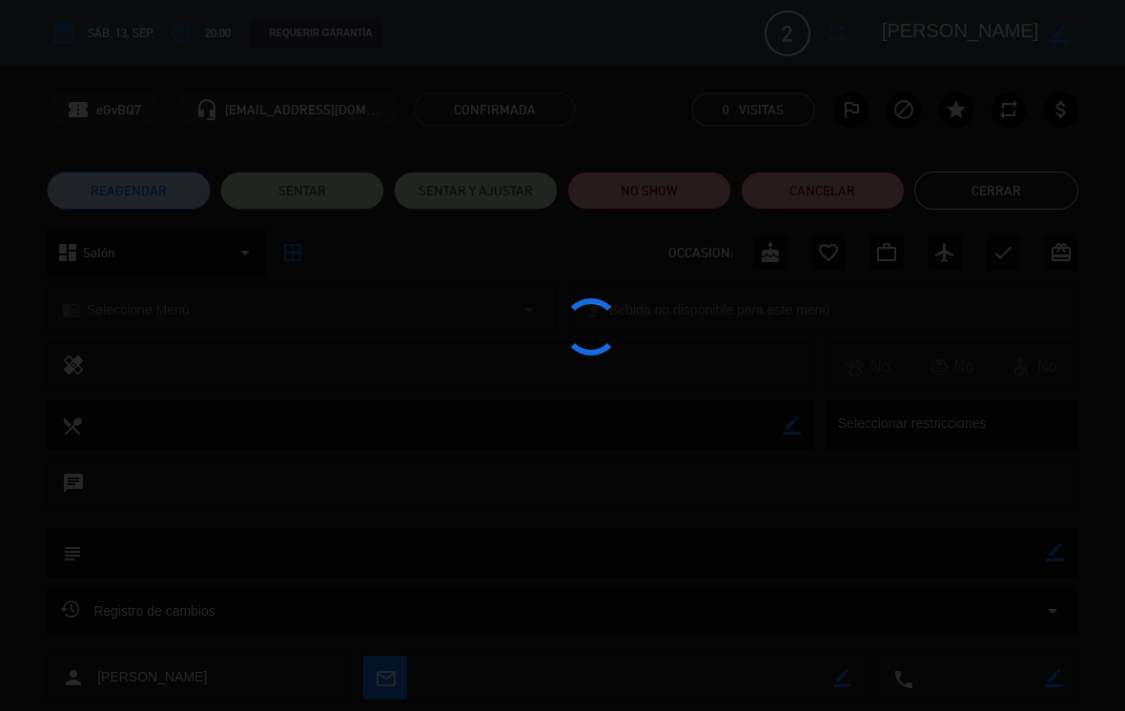
click at [557, 194] on div at bounding box center [562, 355] width 1125 height 711
click at [557, 189] on div at bounding box center [562, 355] width 1125 height 711
click at [557, 162] on div at bounding box center [562, 355] width 1125 height 711
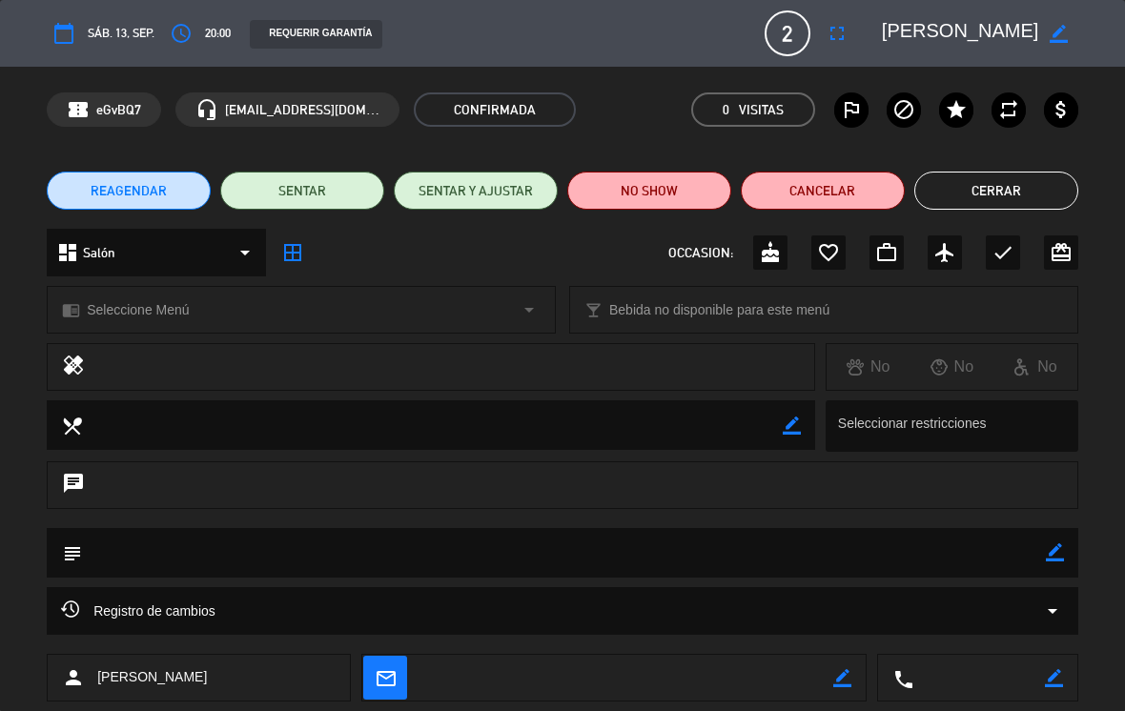
click at [557, 174] on button "Cerrar" at bounding box center [996, 191] width 164 height 38
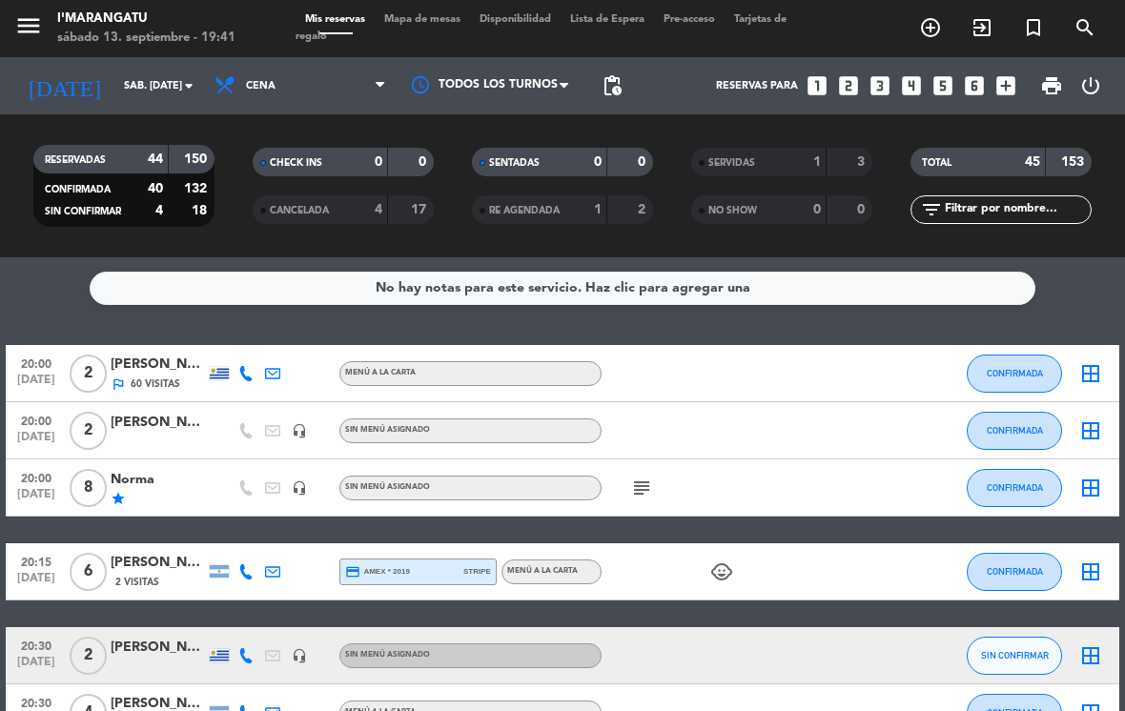
click at [557, 425] on span "CONFIRMADA" at bounding box center [1015, 430] width 56 height 10
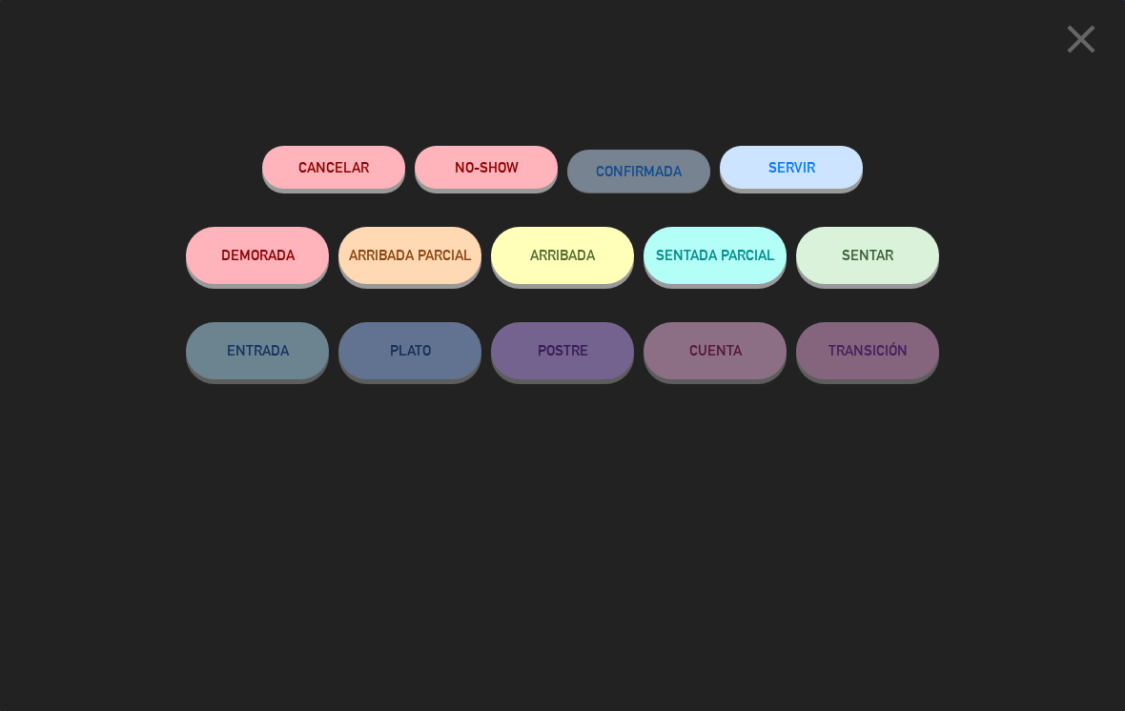
click at [557, 161] on button "SERVIR" at bounding box center [791, 167] width 143 height 43
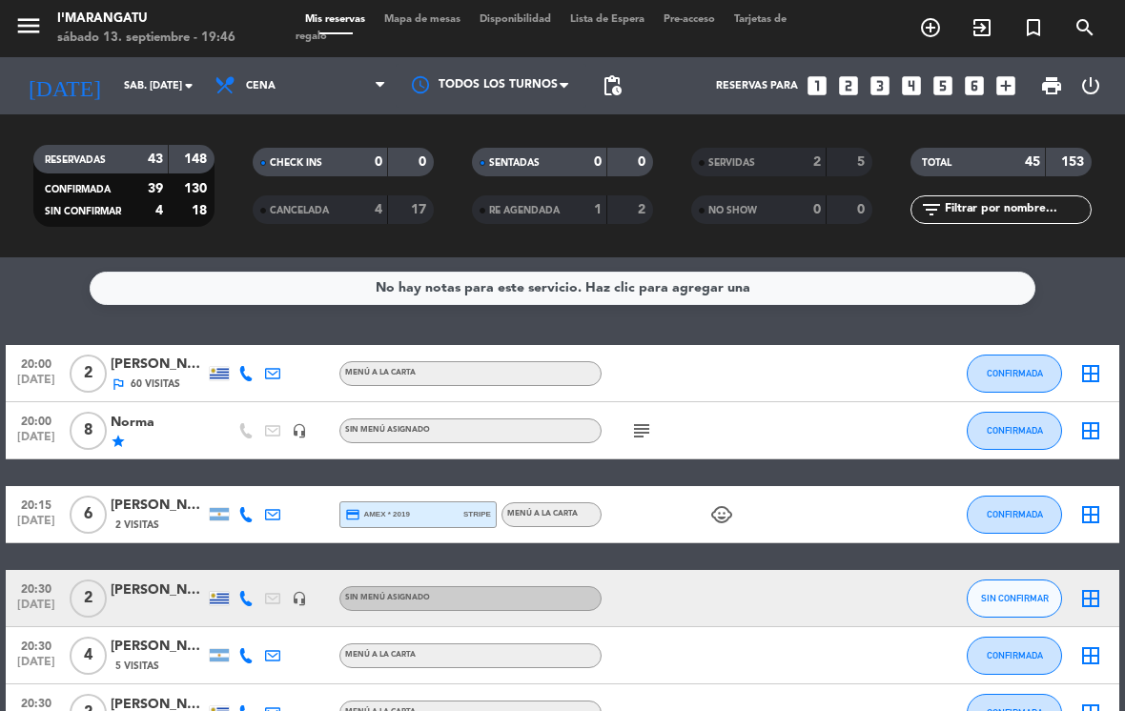
scroll to position [0, 0]
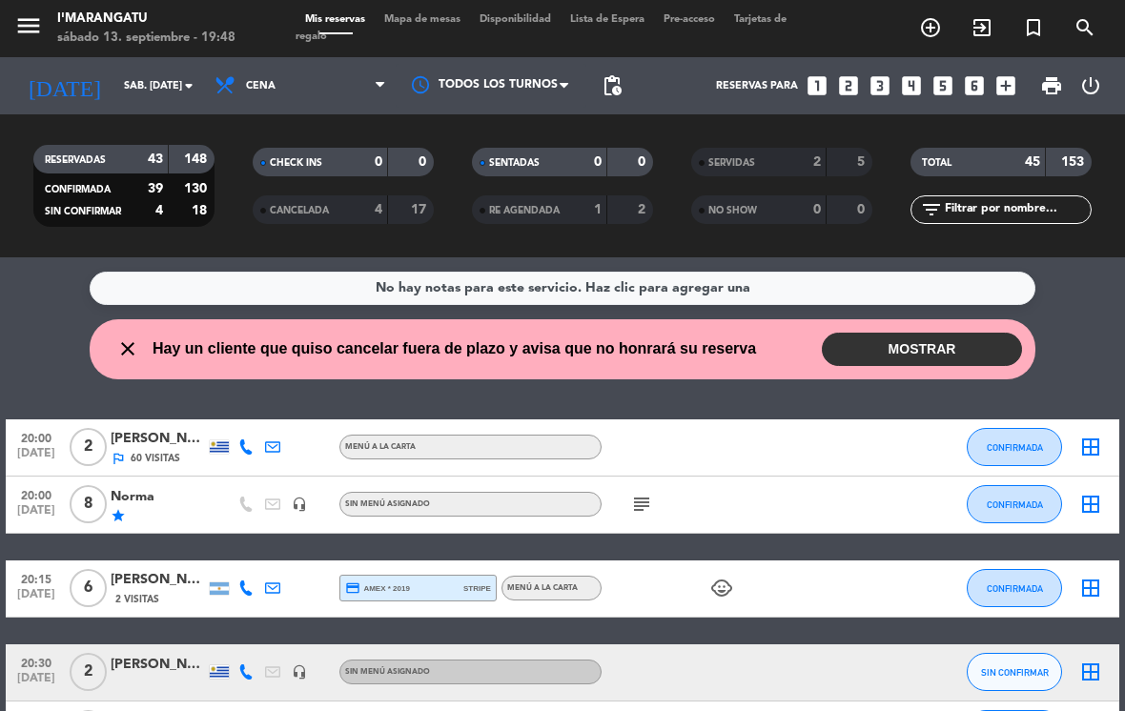
click at [557, 333] on button "MOSTRAR" at bounding box center [922, 349] width 200 height 33
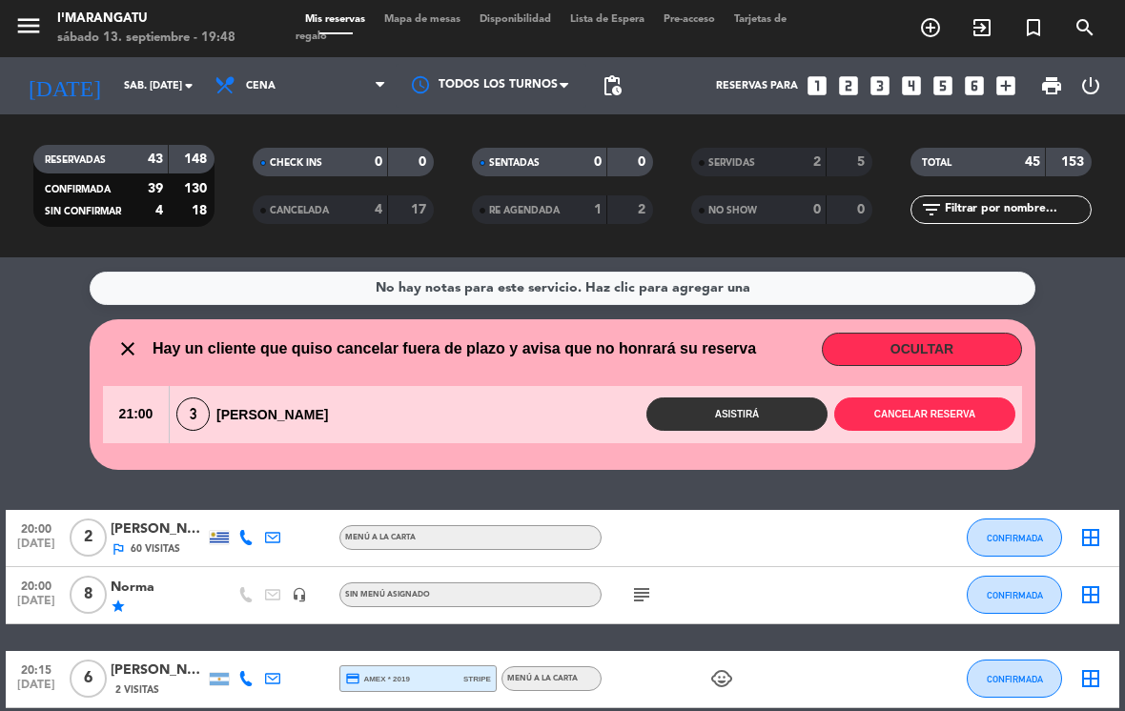
click at [557, 399] on button "Cancelar reserva" at bounding box center [924, 414] width 181 height 33
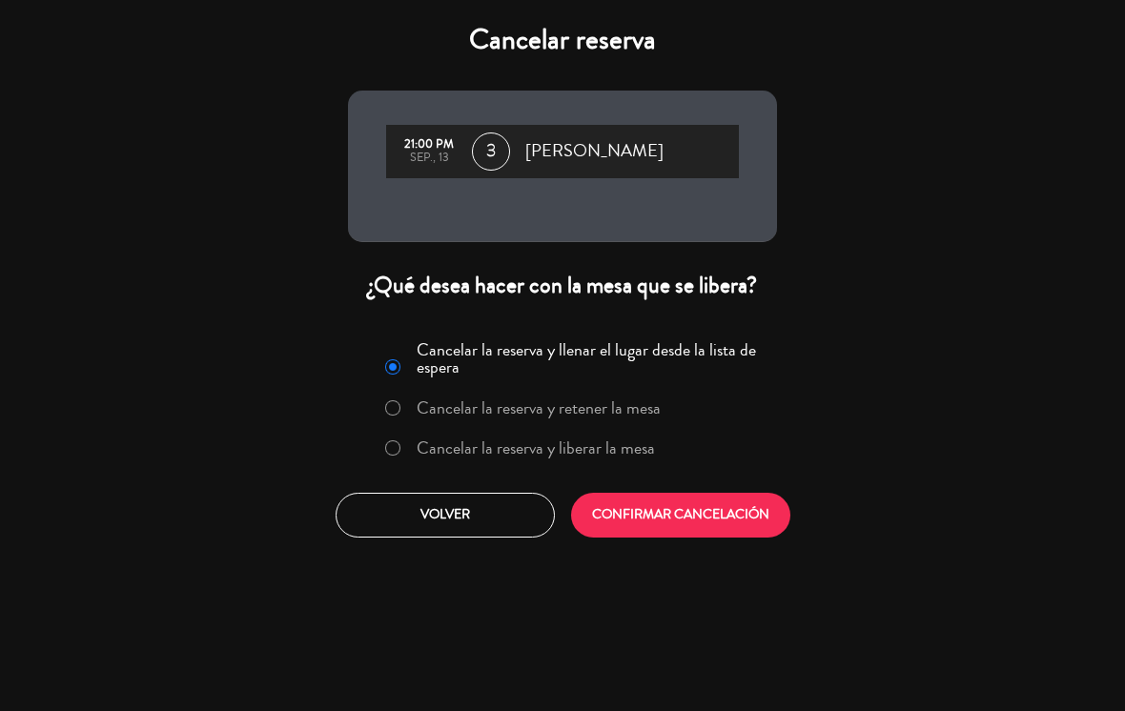
click at [545, 443] on label "Cancelar la reserva y liberar la mesa" at bounding box center [536, 447] width 238 height 17
click at [557, 508] on button "CONFIRMAR CANCELACIÓN" at bounding box center [680, 515] width 219 height 45
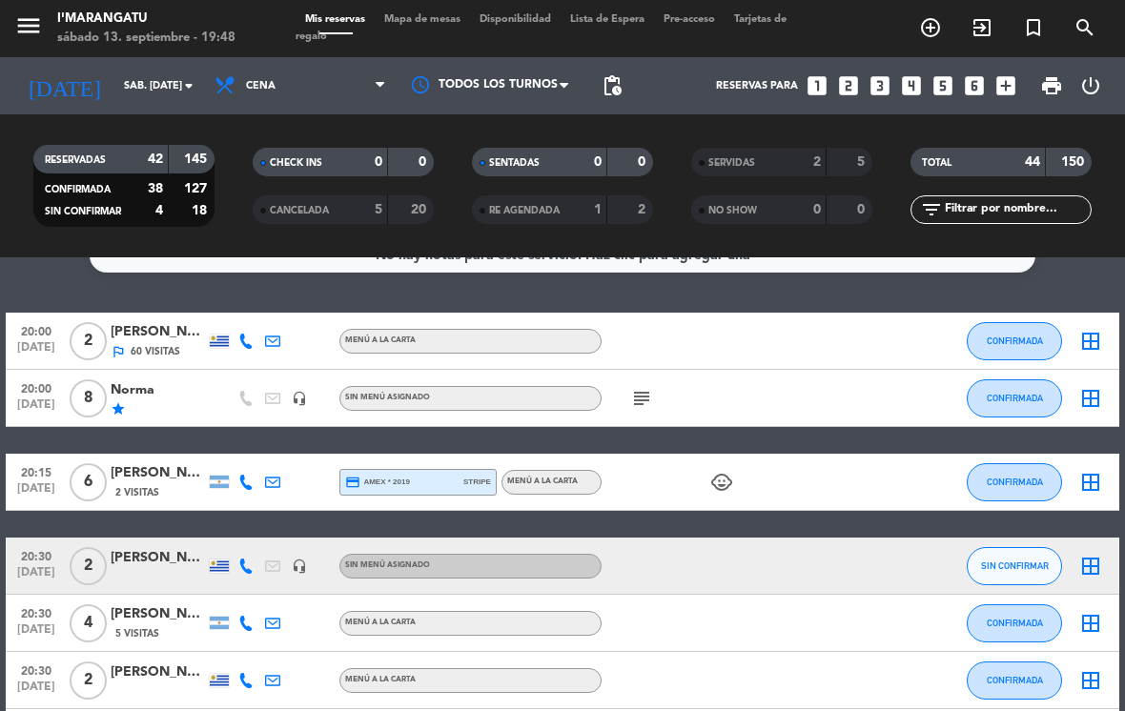
scroll to position [5, 0]
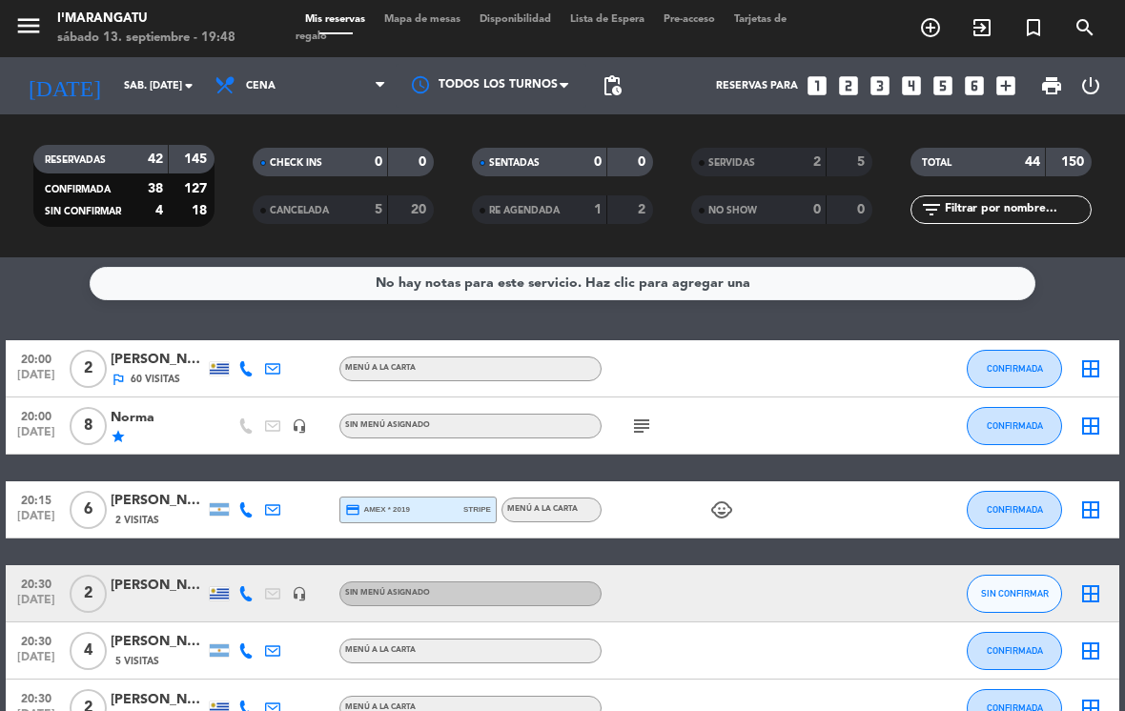
click at [327, 206] on span "CANCELADA" at bounding box center [299, 211] width 59 height 10
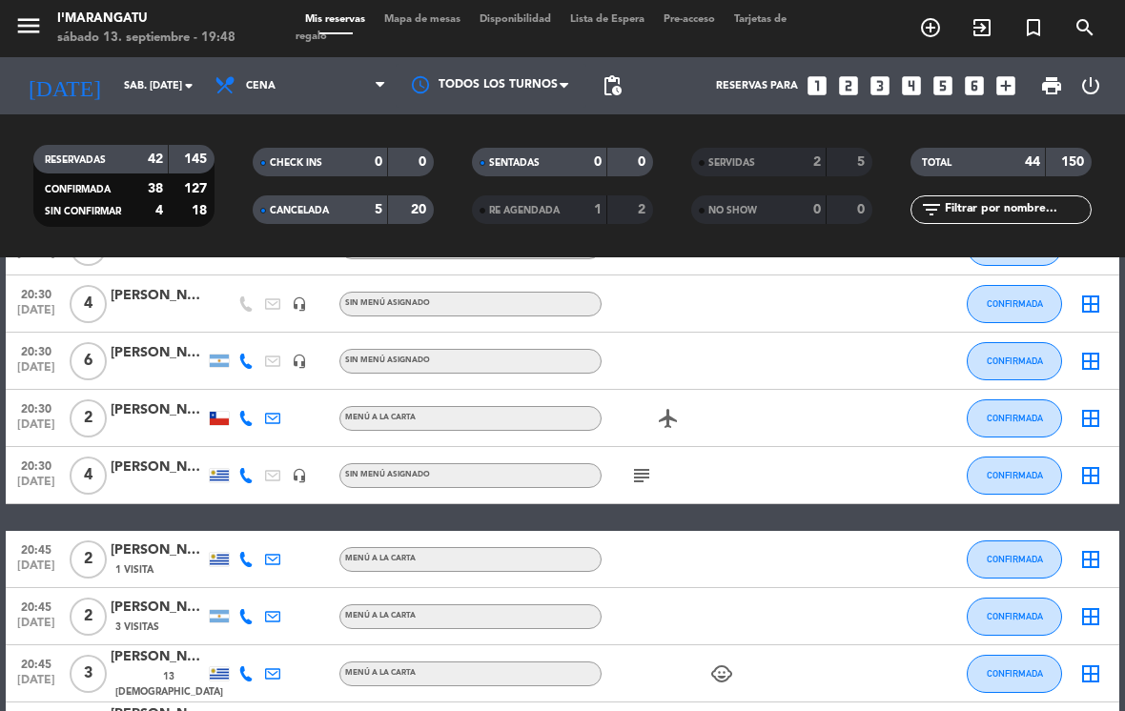
scroll to position [579, 0]
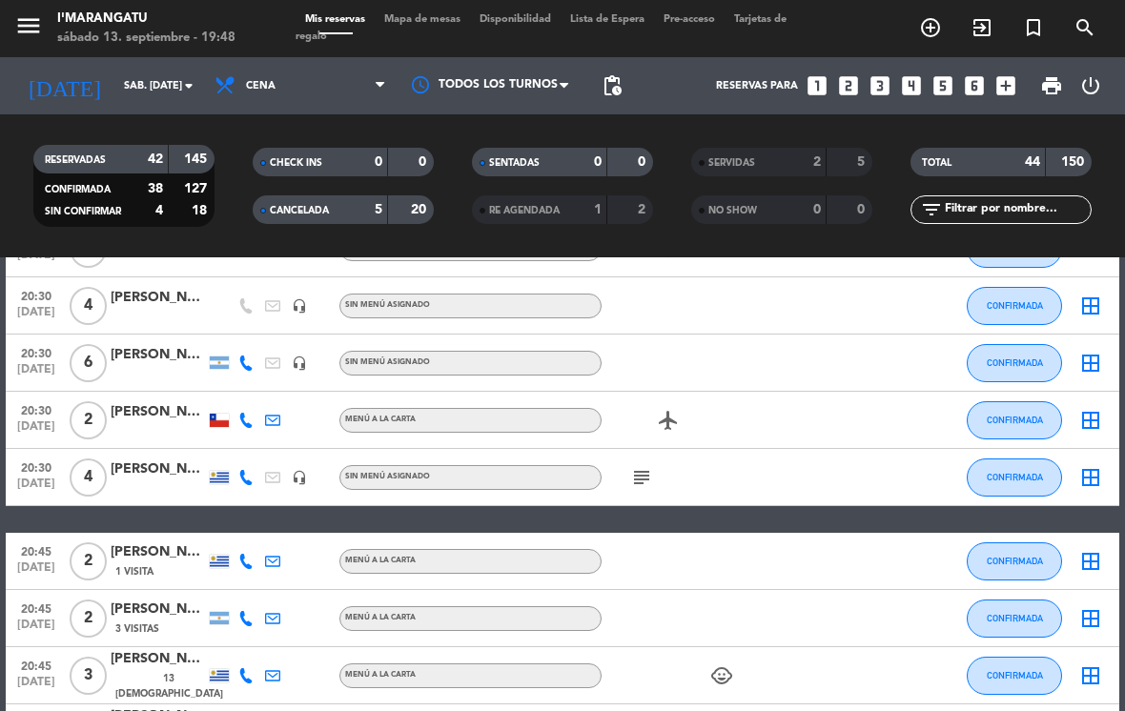
click at [340, 199] on div "CANCELADA" at bounding box center [301, 210] width 88 height 22
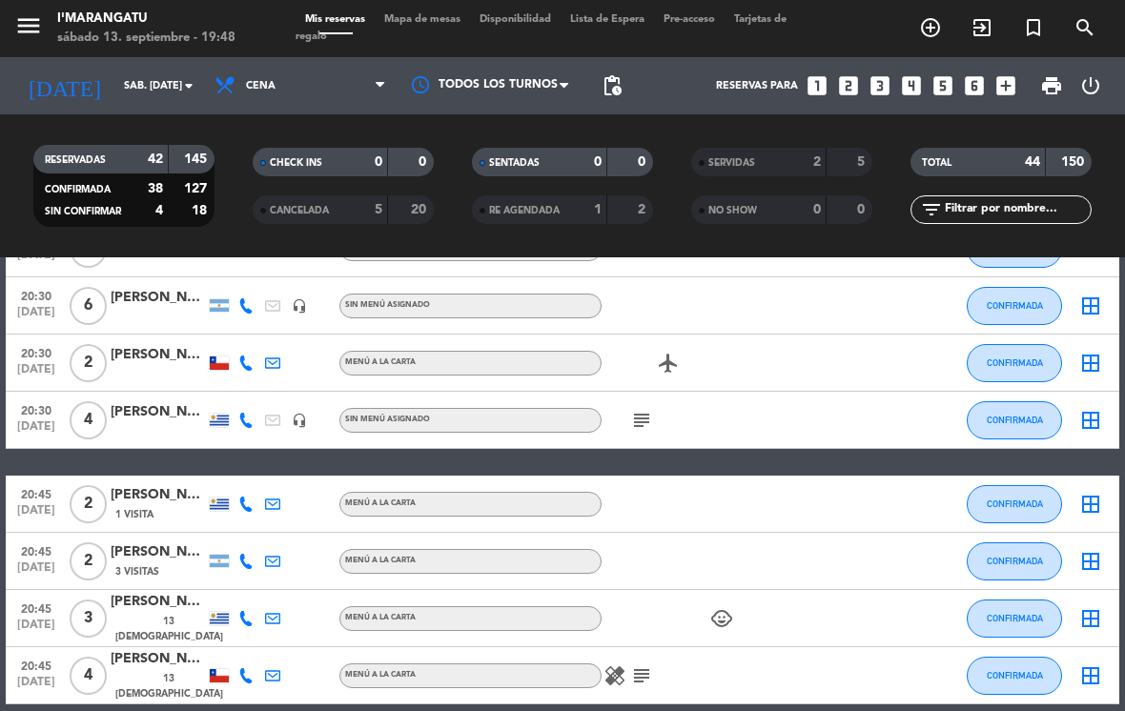
click at [328, 206] on span "CANCELADA" at bounding box center [299, 211] width 59 height 10
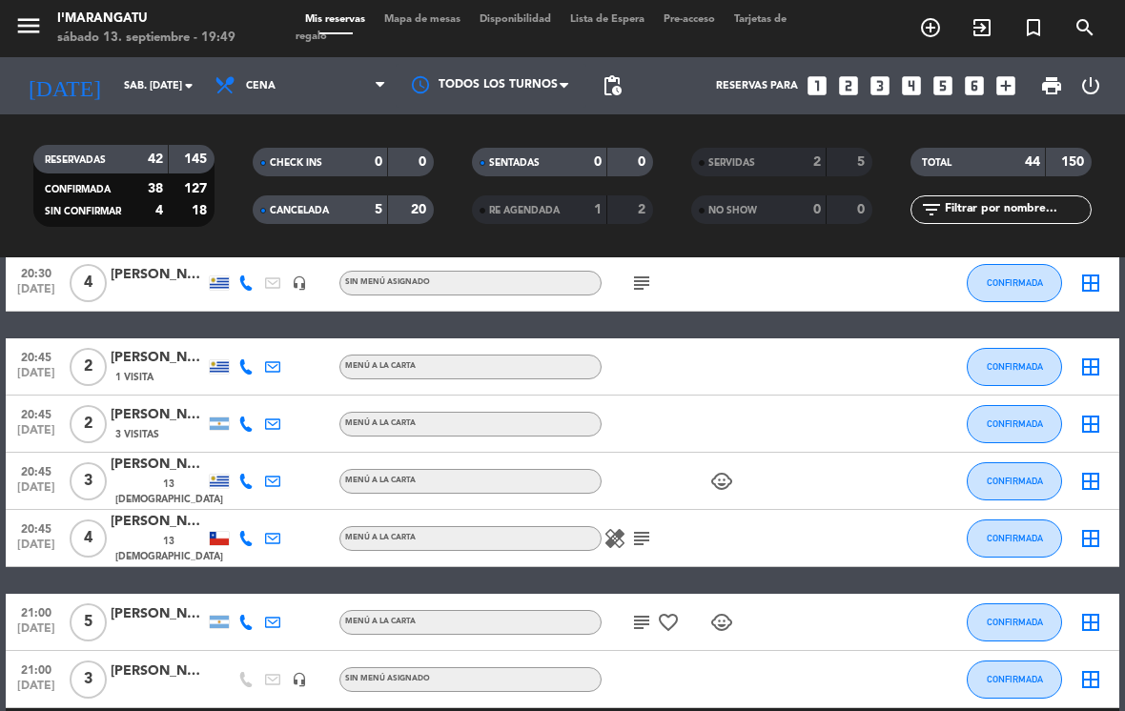
scroll to position [779, 0]
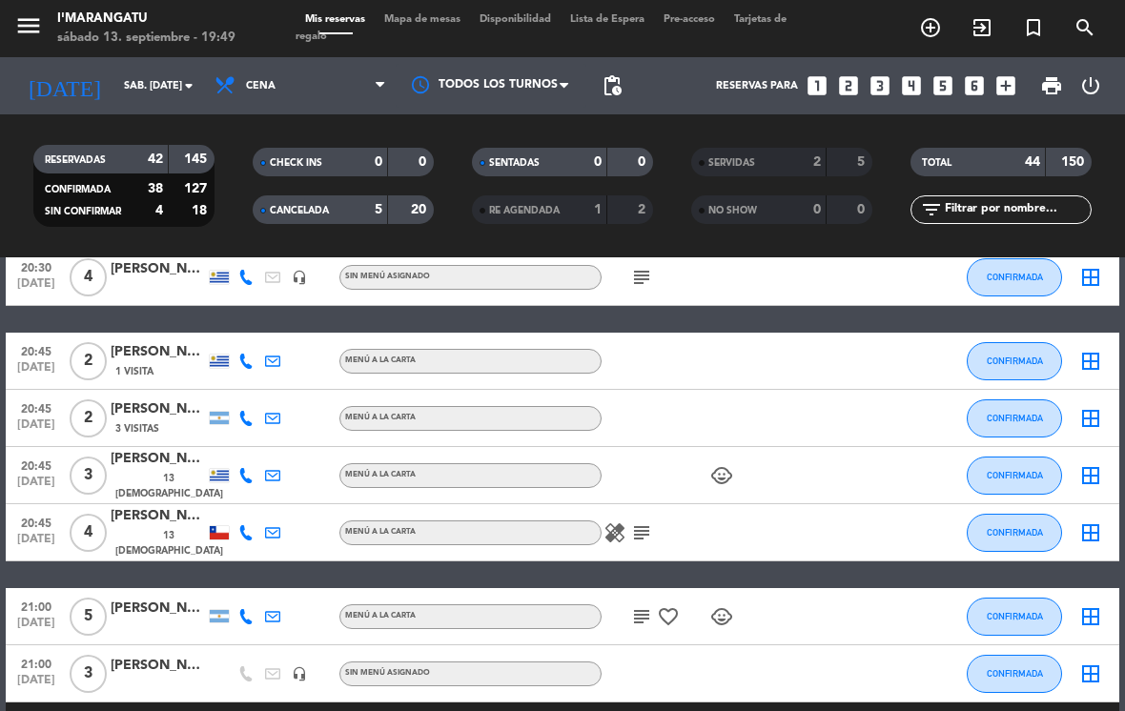
click at [343, 199] on div "CANCELADA" at bounding box center [301, 210] width 88 height 22
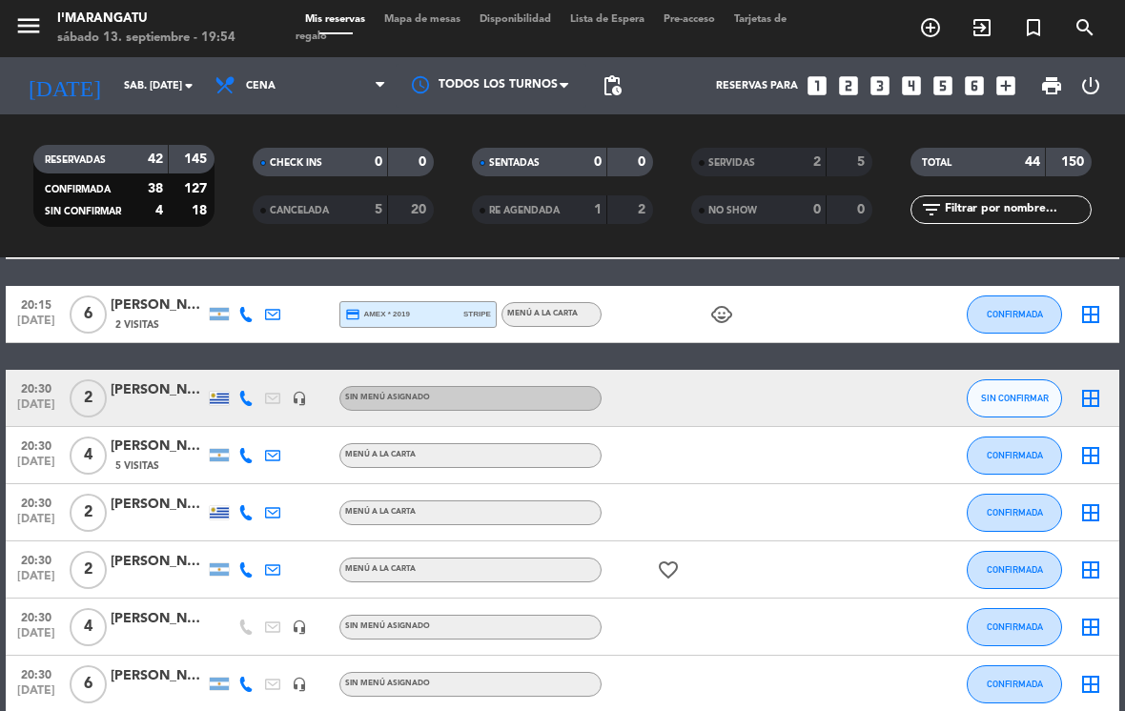
scroll to position [198, 0]
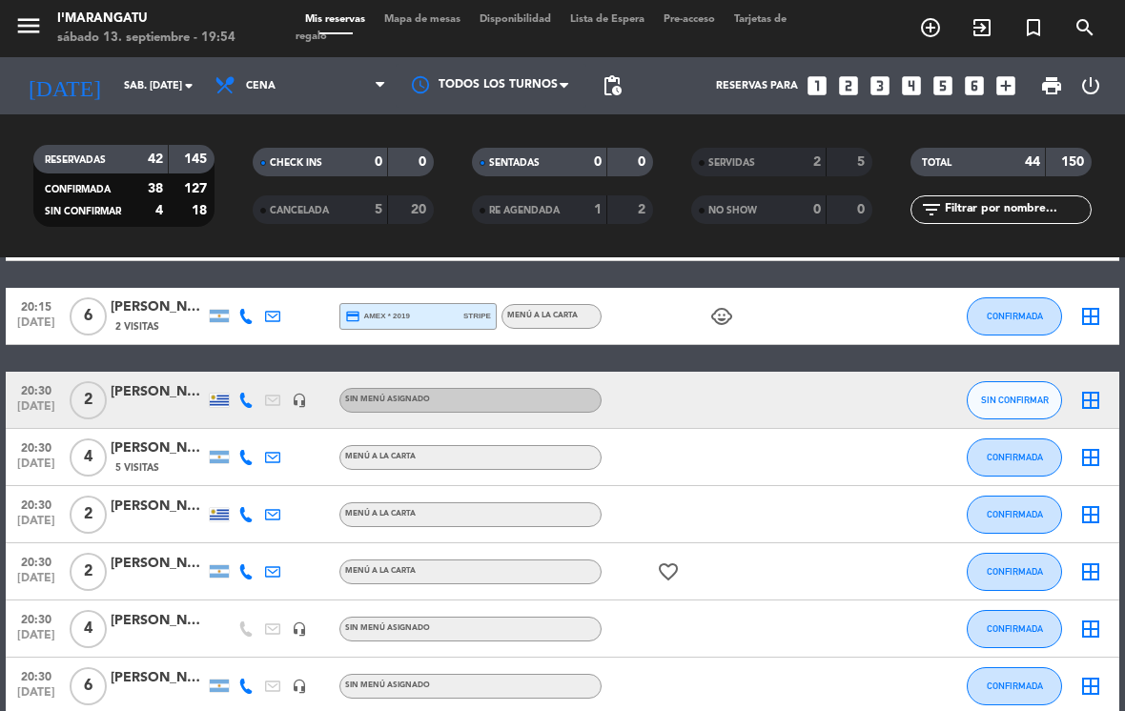
click at [557, 461] on div "20:30 [DATE] 4 [PERSON_NAME] 5 Visitas MENÚ A LA CARTA CONFIRMADA border_all" at bounding box center [562, 457] width 1113 height 57
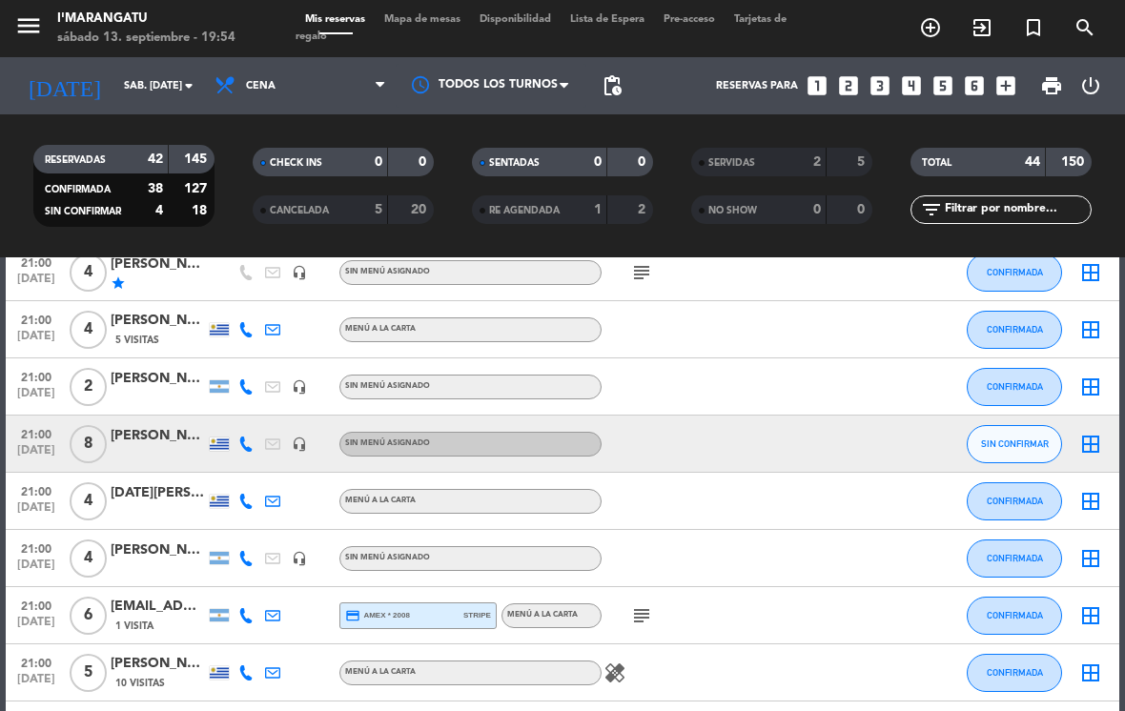
scroll to position [1298, 0]
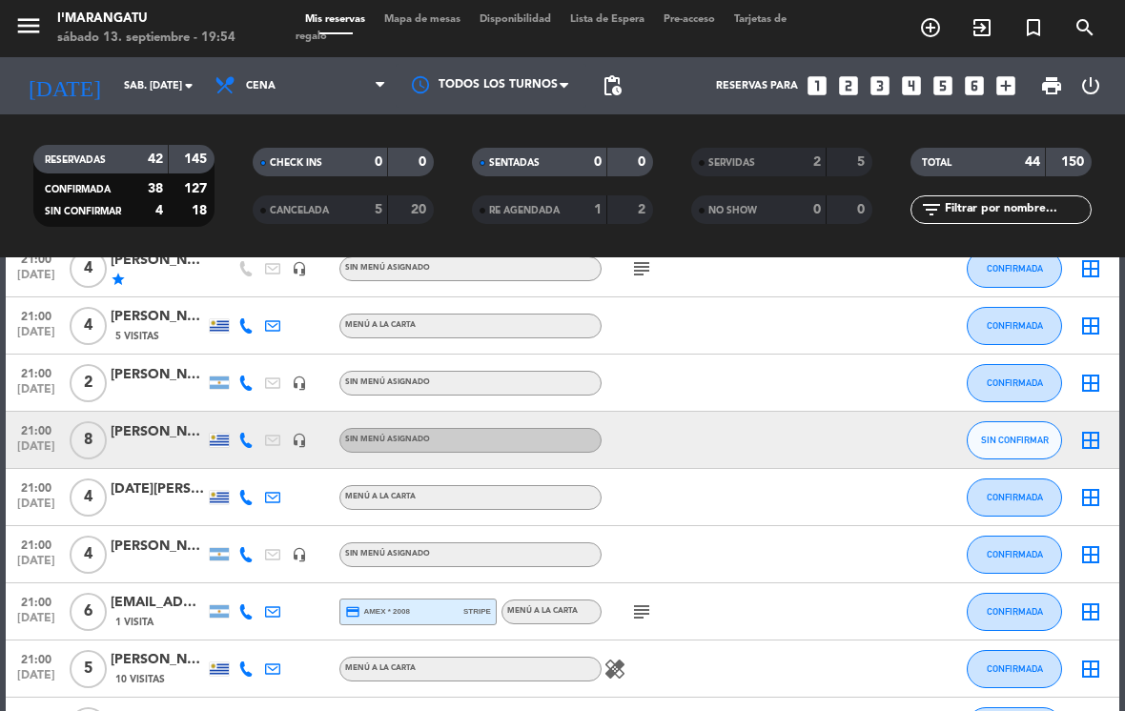
click at [140, 615] on span "1 Visita" at bounding box center [134, 622] width 38 height 15
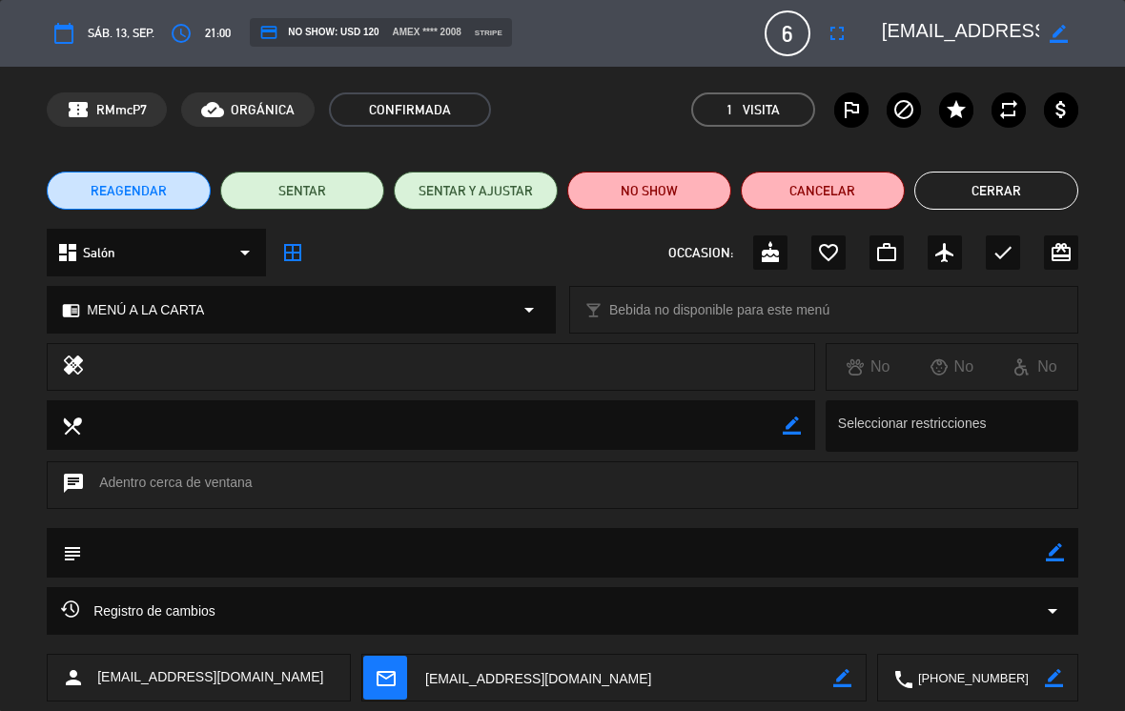
click at [557, 39] on icon "fullscreen" at bounding box center [837, 33] width 23 height 23
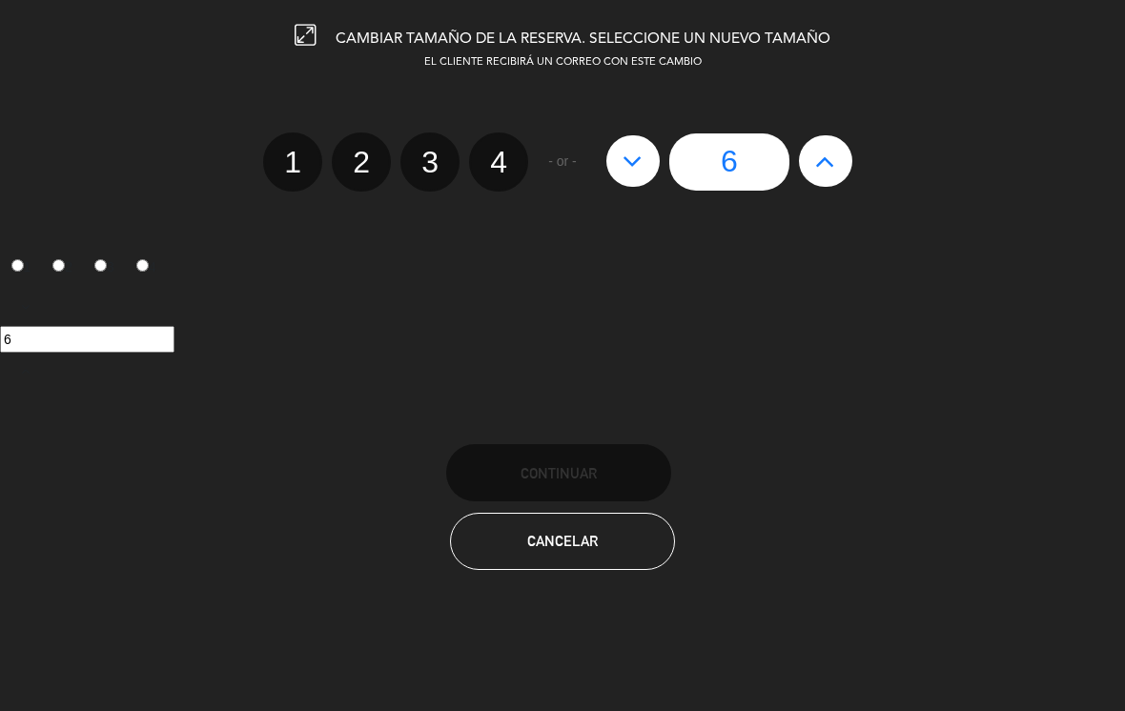
click at [557, 146] on icon at bounding box center [633, 161] width 20 height 31
type input "5"
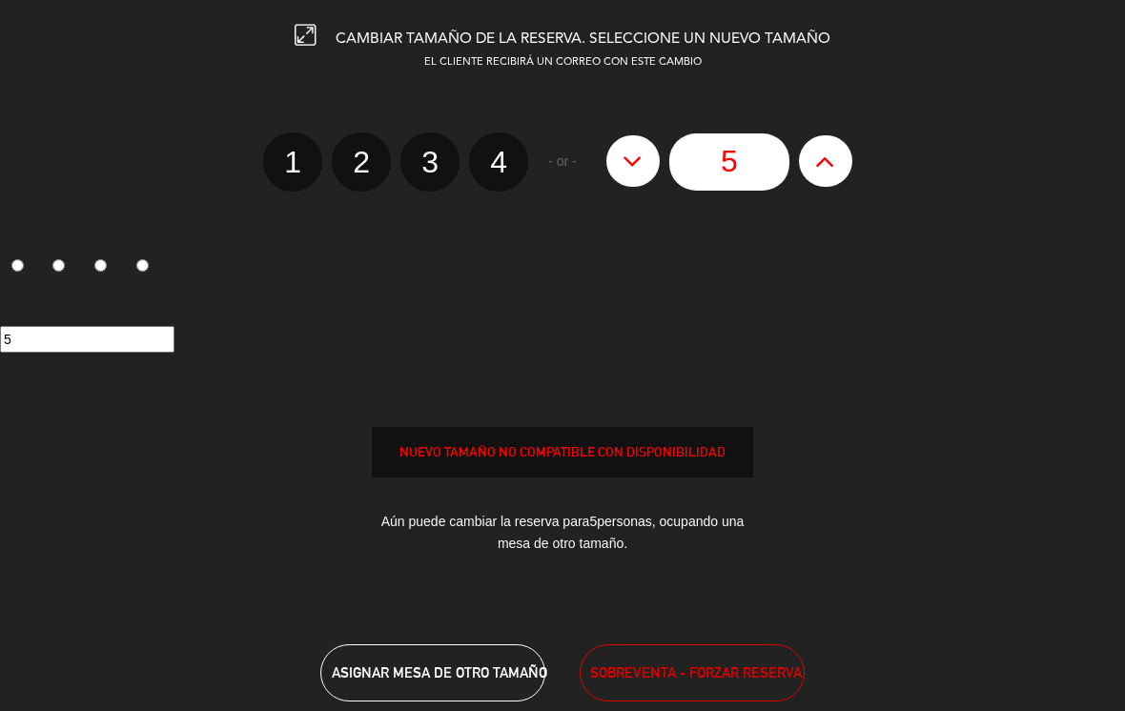
click at [557, 153] on icon at bounding box center [633, 161] width 20 height 31
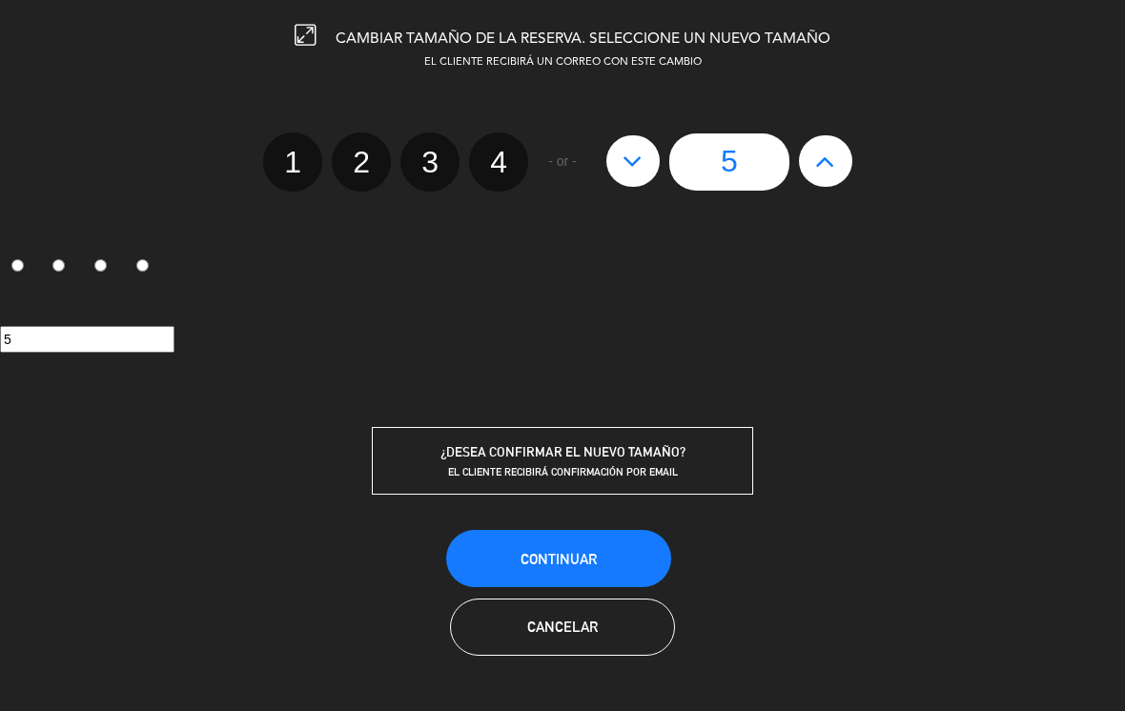
click at [526, 167] on label "4" at bounding box center [498, 162] width 59 height 59
click at [502, 152] on input "4" at bounding box center [496, 145] width 12 height 12
radio input "true"
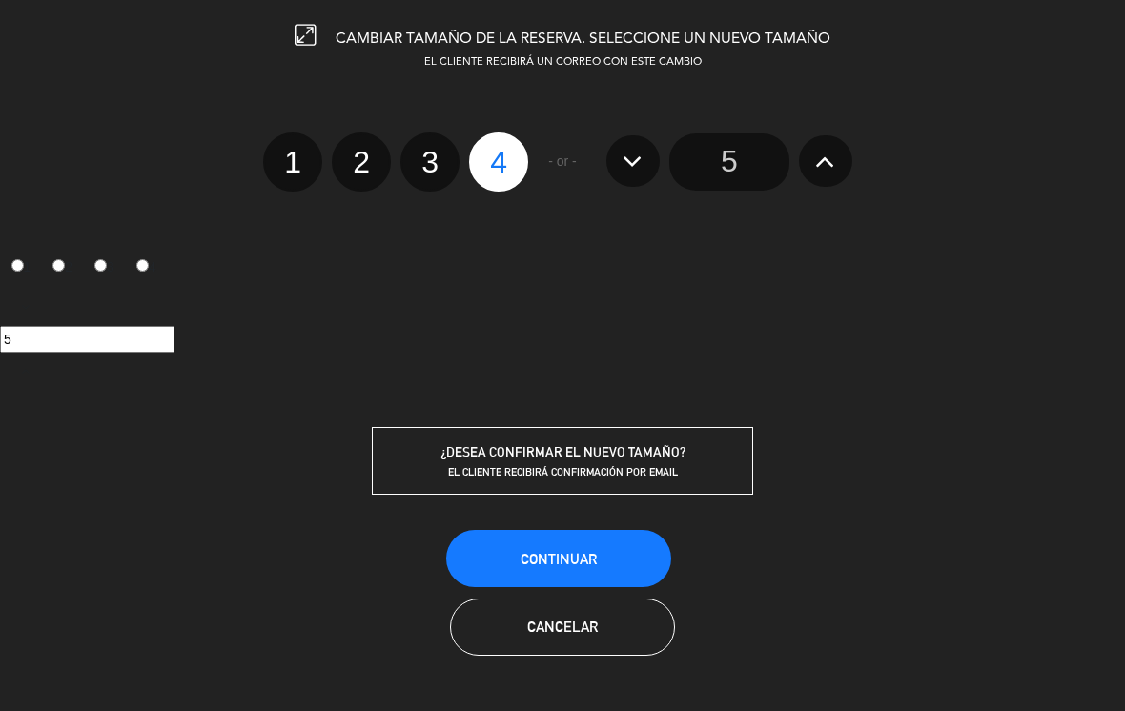
radio input "false"
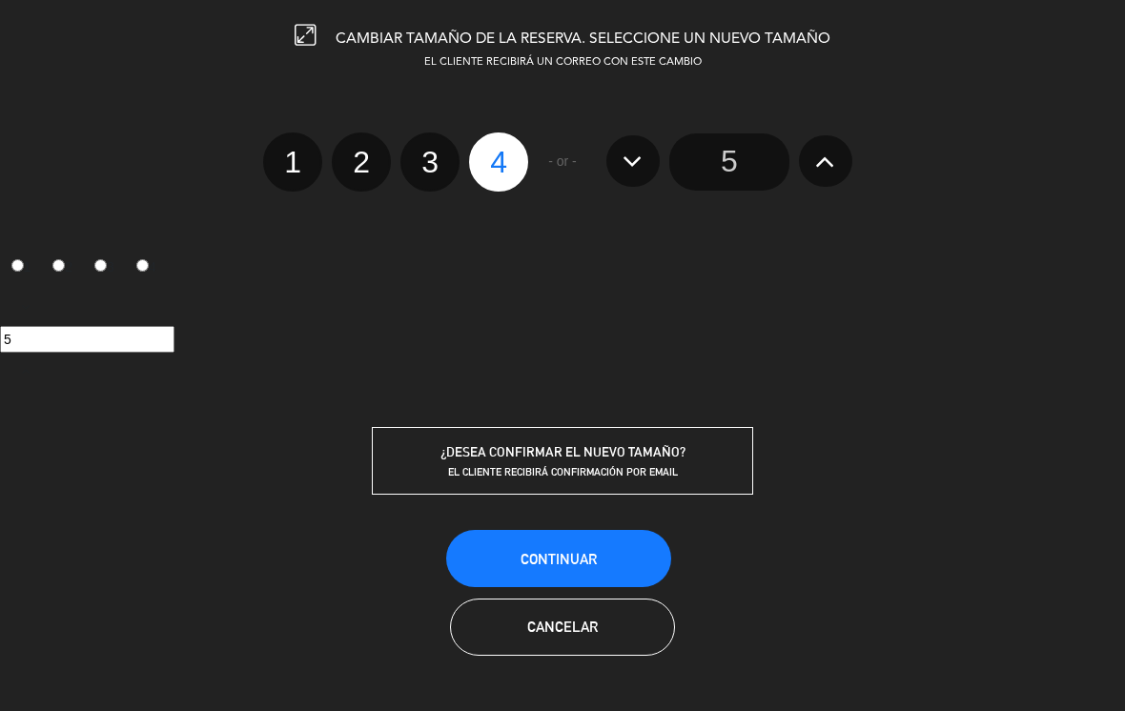
radio input "false"
radio input "true"
click at [557, 546] on button "Continuar" at bounding box center [558, 558] width 225 height 57
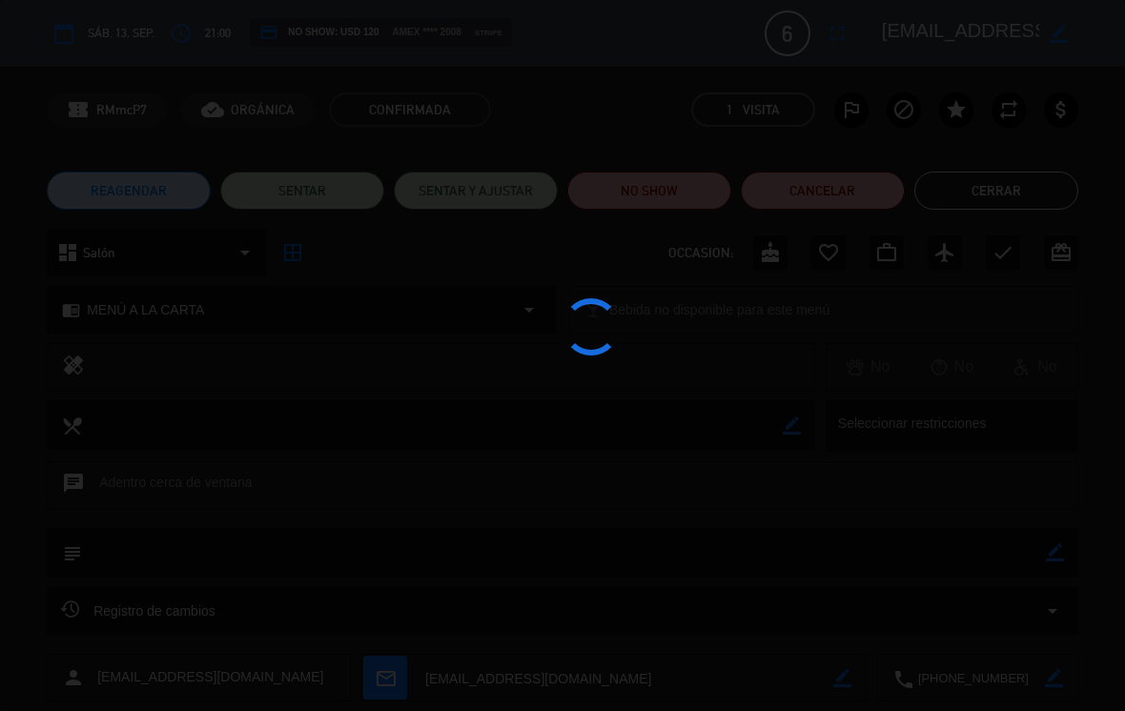
click at [557, 193] on div at bounding box center [562, 355] width 1125 height 711
click at [557, 211] on div at bounding box center [562, 355] width 1125 height 711
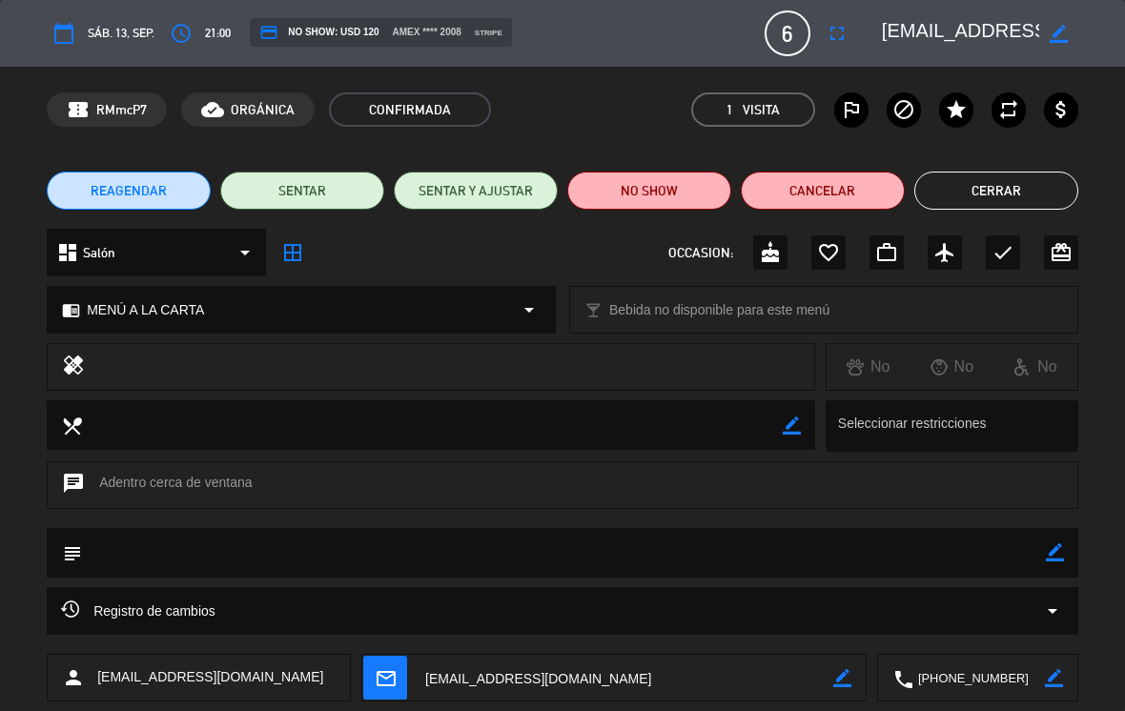
click at [557, 174] on button "Cerrar" at bounding box center [996, 191] width 164 height 38
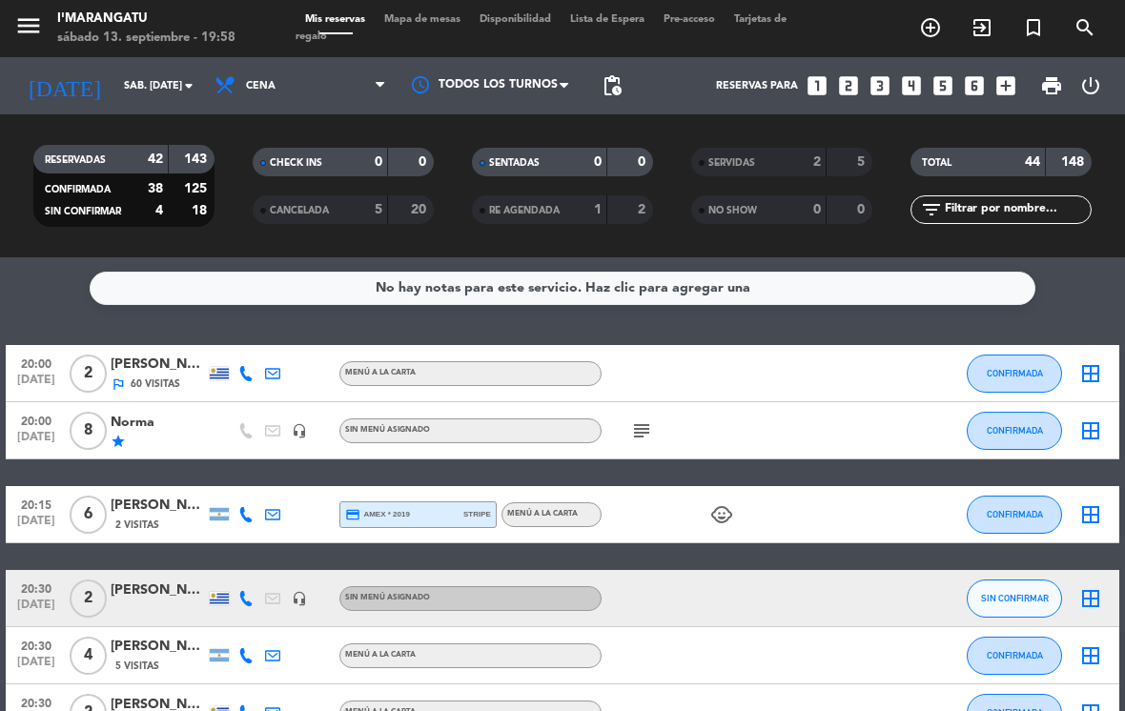
scroll to position [51, 0]
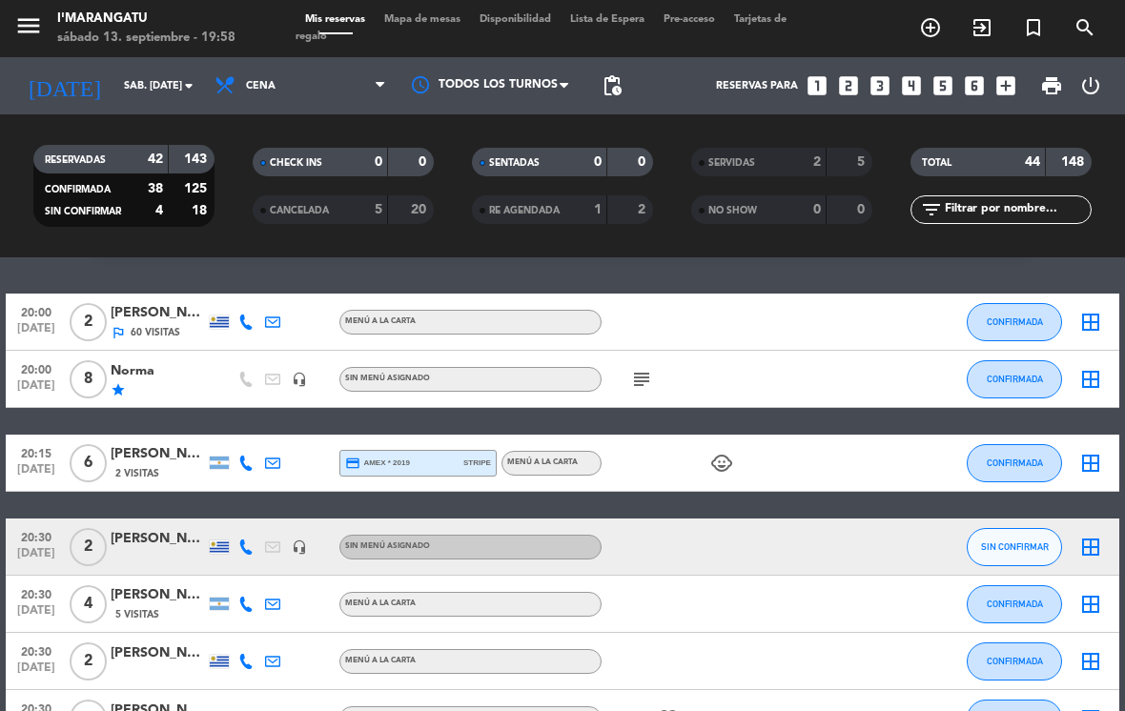
click at [557, 368] on icon "subject" at bounding box center [641, 379] width 23 height 23
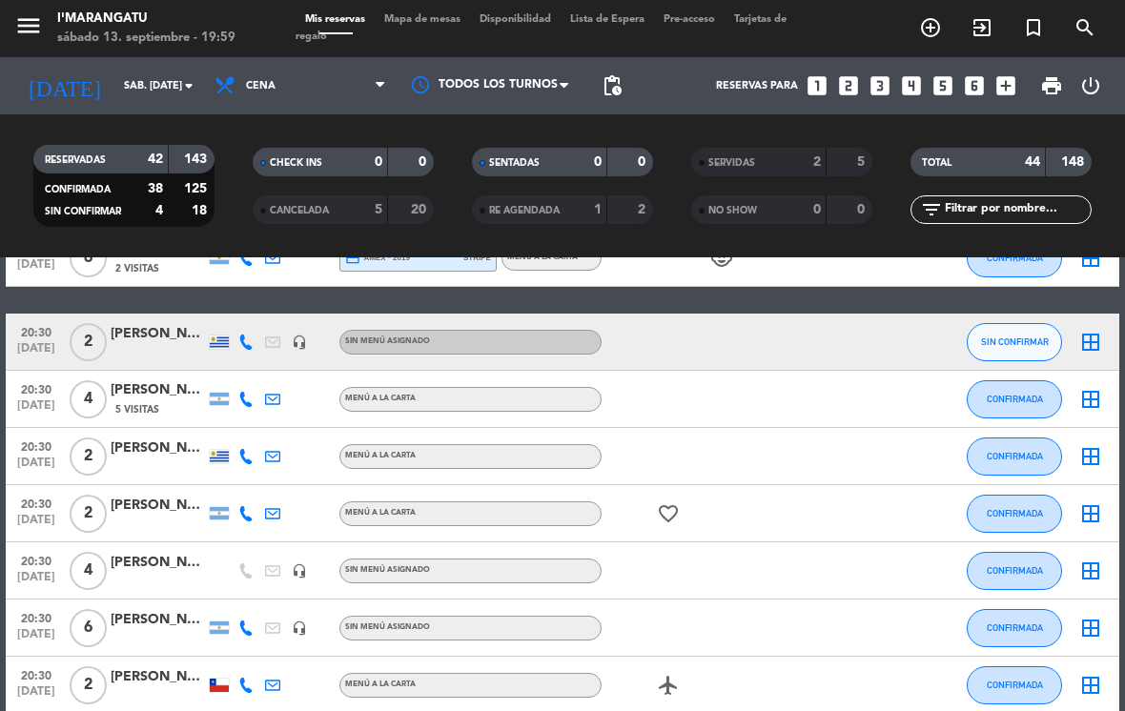
scroll to position [255, 0]
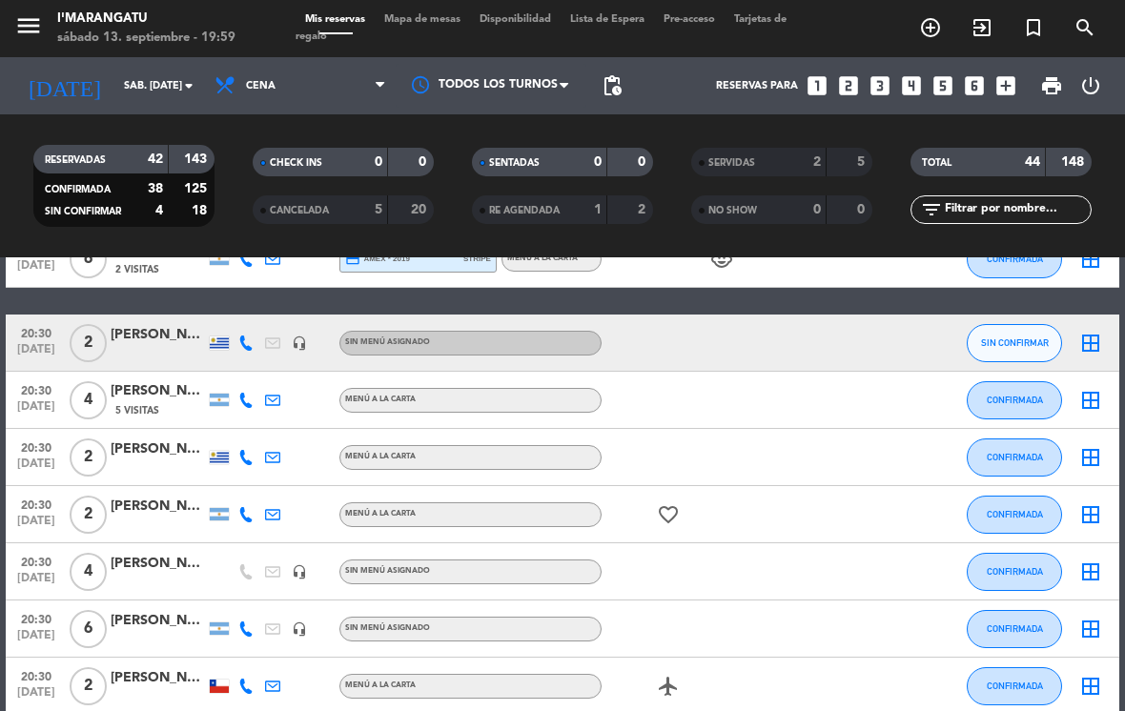
click at [557, 395] on span "CONFIRMADA" at bounding box center [1015, 400] width 56 height 10
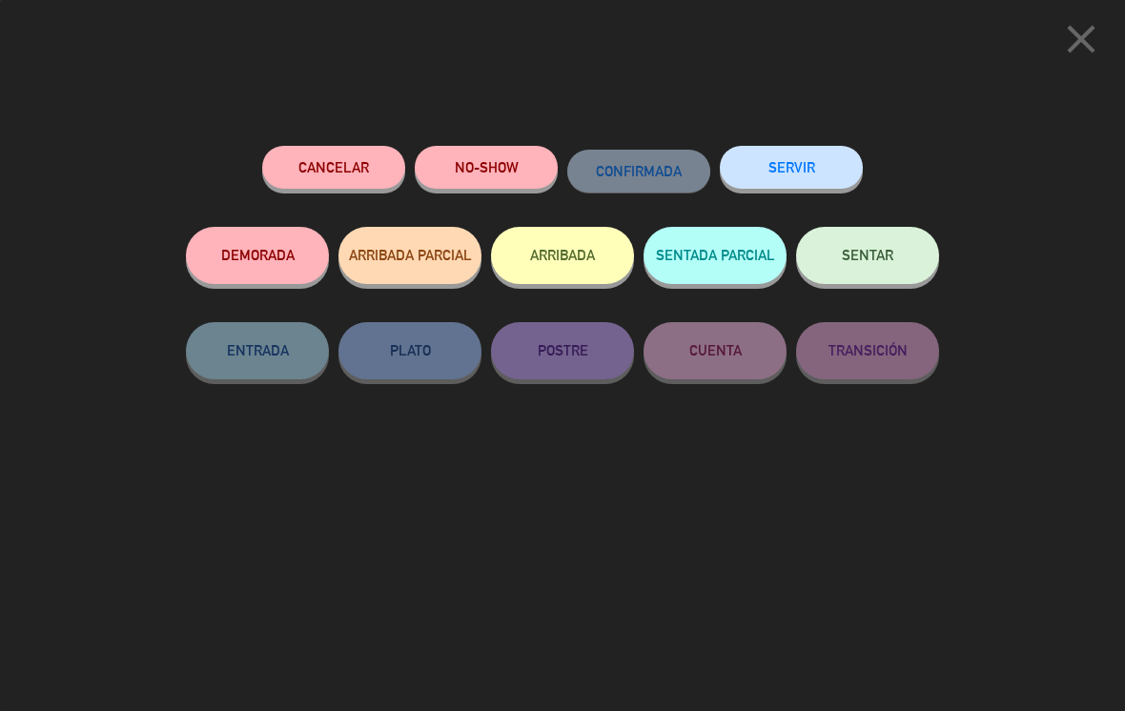
click at [557, 152] on button "SERVIR" at bounding box center [791, 167] width 143 height 43
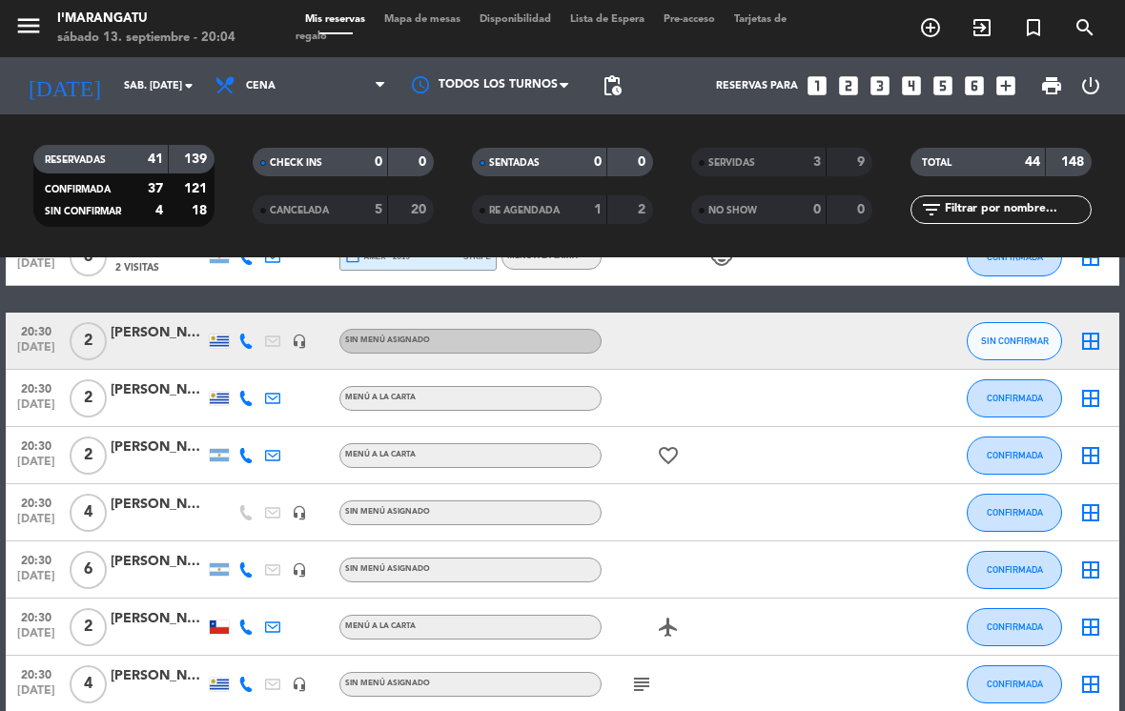
scroll to position [258, 0]
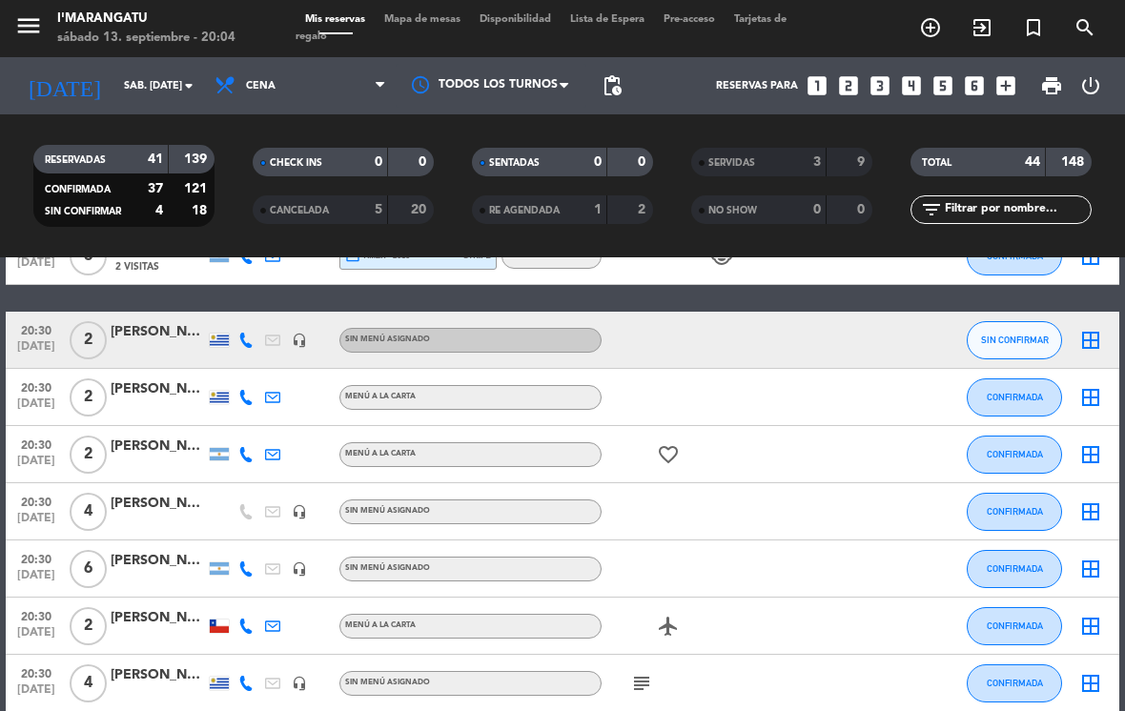
click at [150, 493] on div "[PERSON_NAME]" at bounding box center [158, 504] width 95 height 22
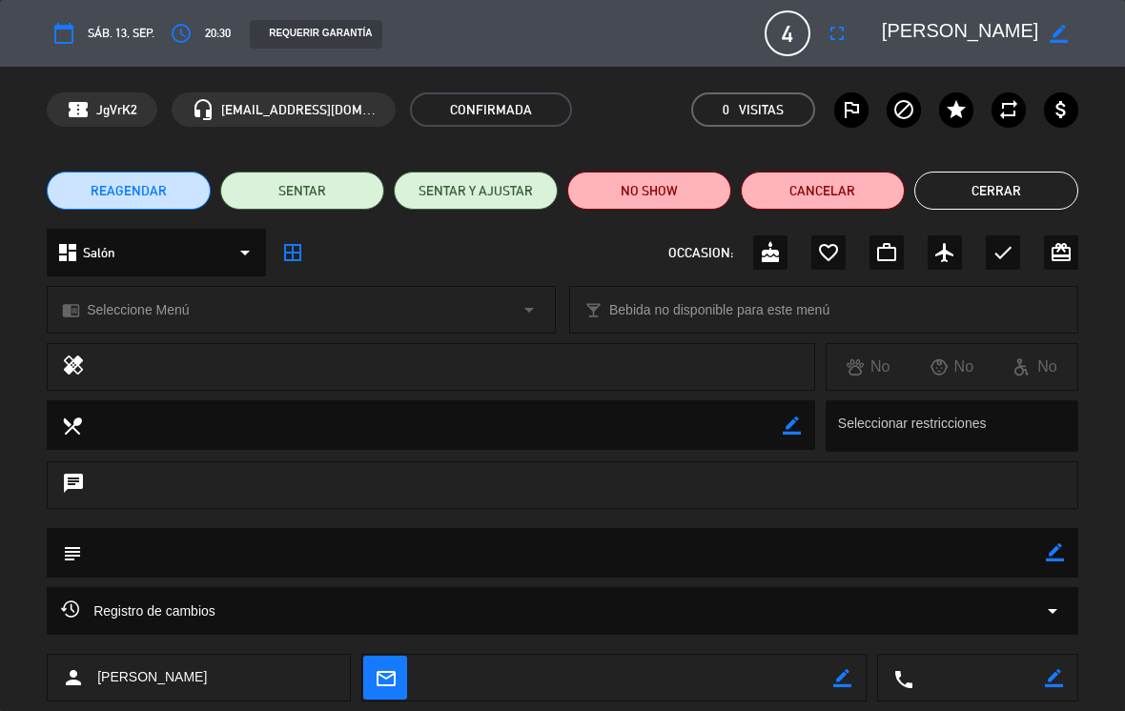
click at [557, 188] on button "Cancelar" at bounding box center [823, 191] width 164 height 38
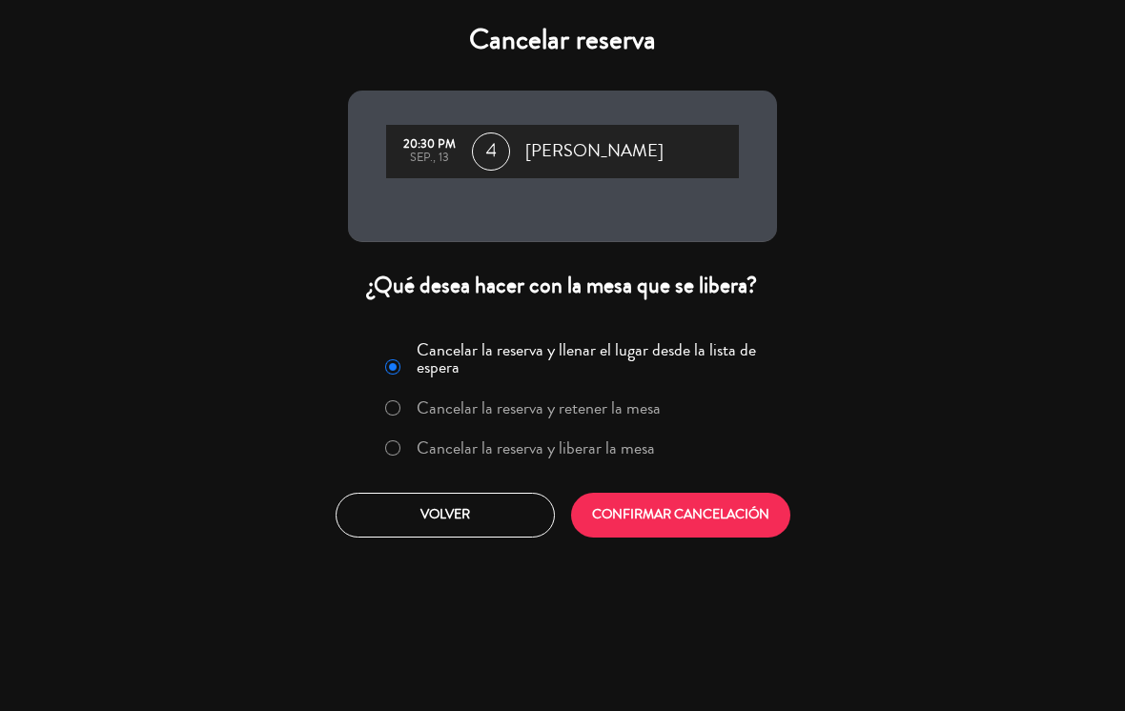
click at [548, 439] on label "Cancelar la reserva y liberar la mesa" at bounding box center [536, 447] width 238 height 17
click at [557, 512] on button "CONFIRMAR CANCELACIÓN" at bounding box center [680, 515] width 219 height 45
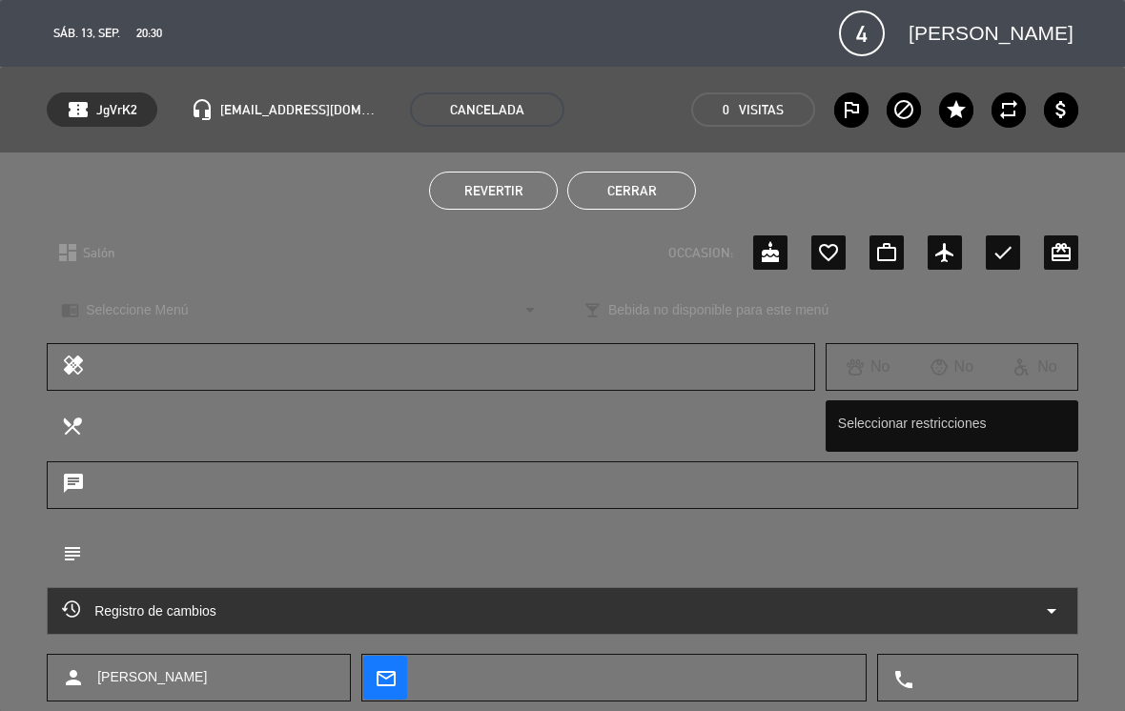
click at [557, 196] on button "Cerrar" at bounding box center [631, 191] width 129 height 38
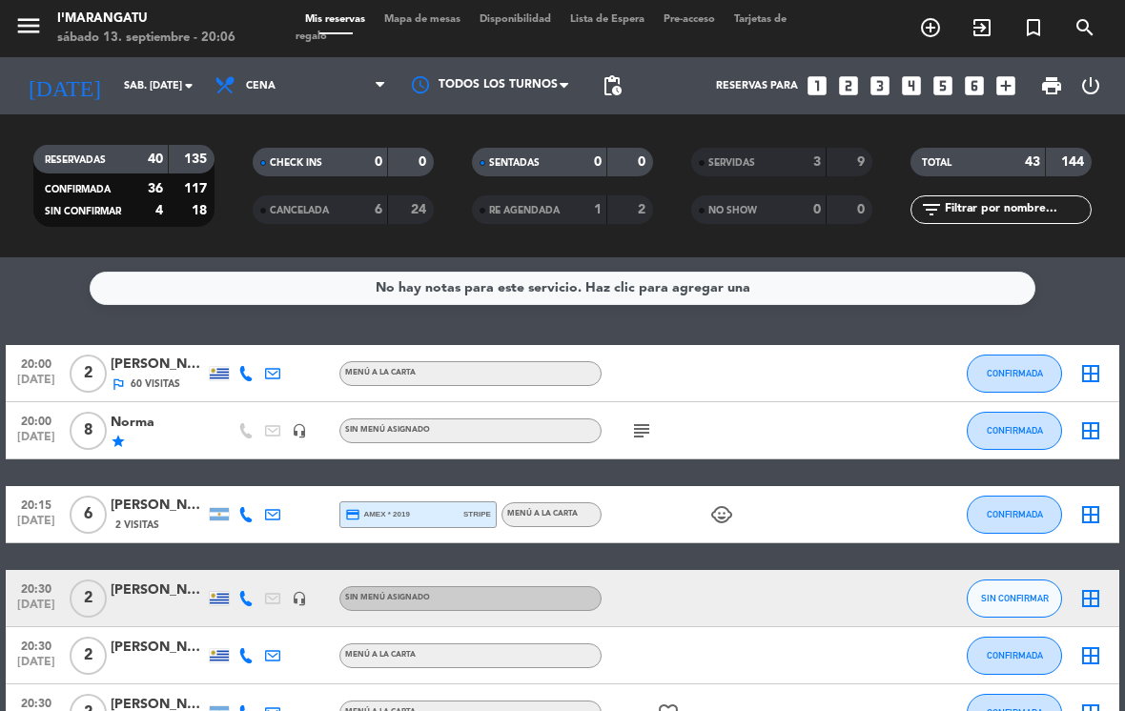
scroll to position [0, 0]
click at [557, 368] on span "CONFIRMADA" at bounding box center [1015, 373] width 56 height 10
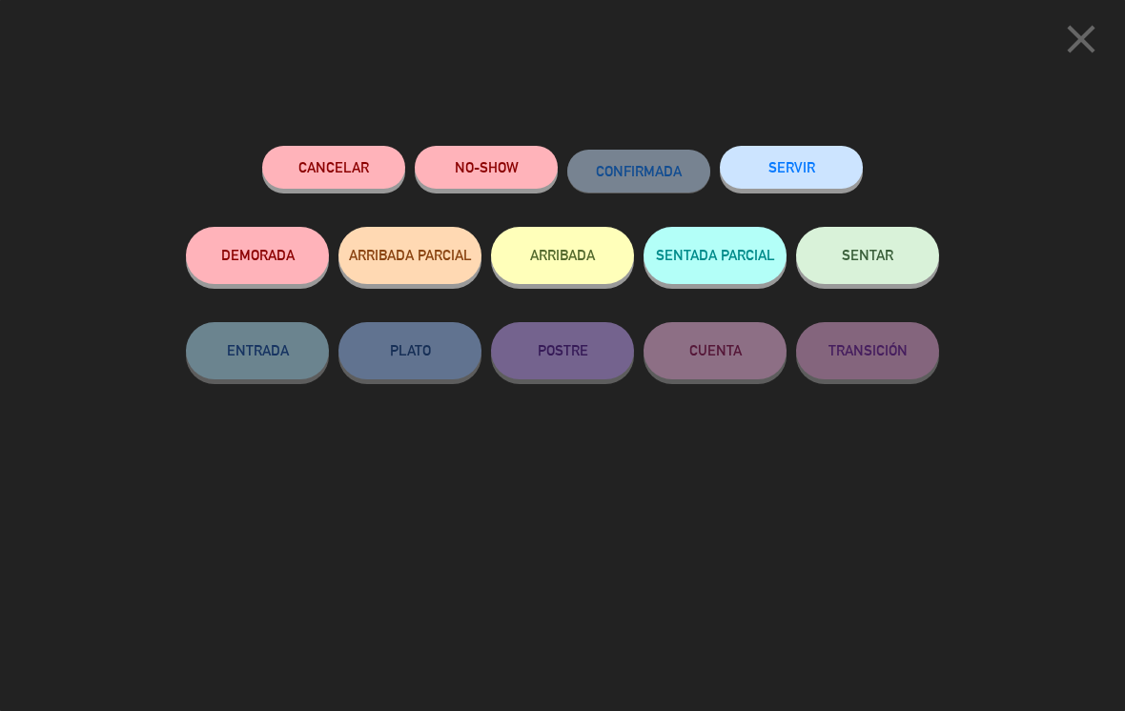
click at [557, 151] on button "SERVIR" at bounding box center [791, 167] width 143 height 43
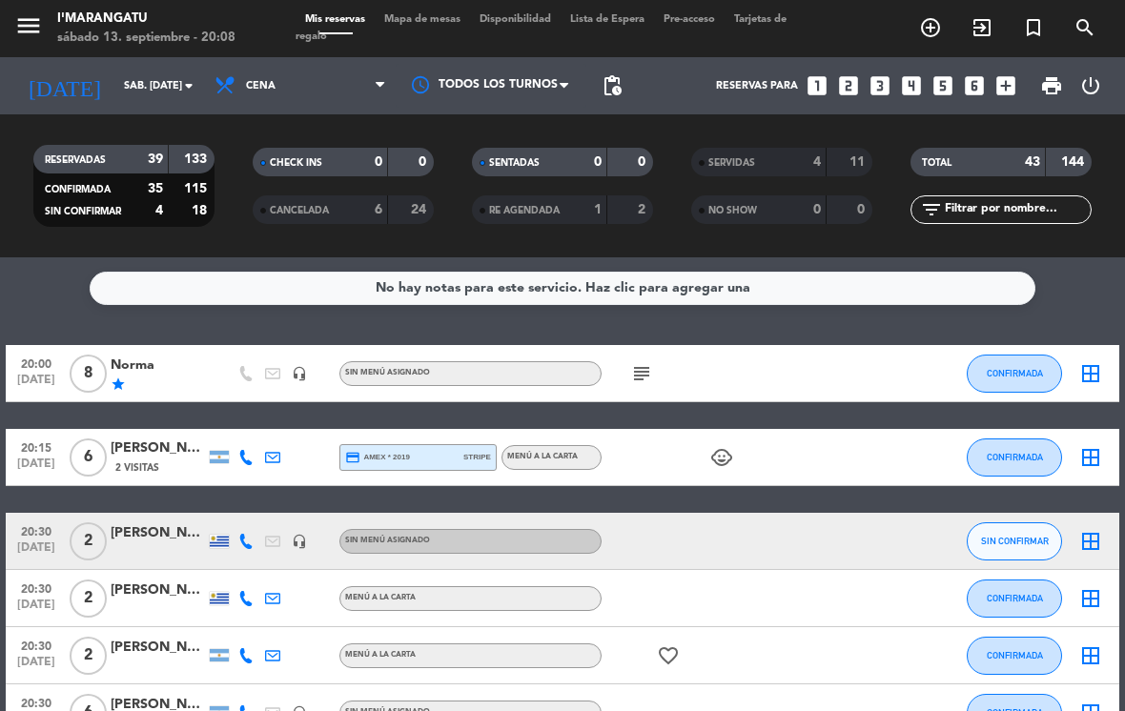
click at [557, 361] on button "CONFIRMADA" at bounding box center [1014, 374] width 95 height 38
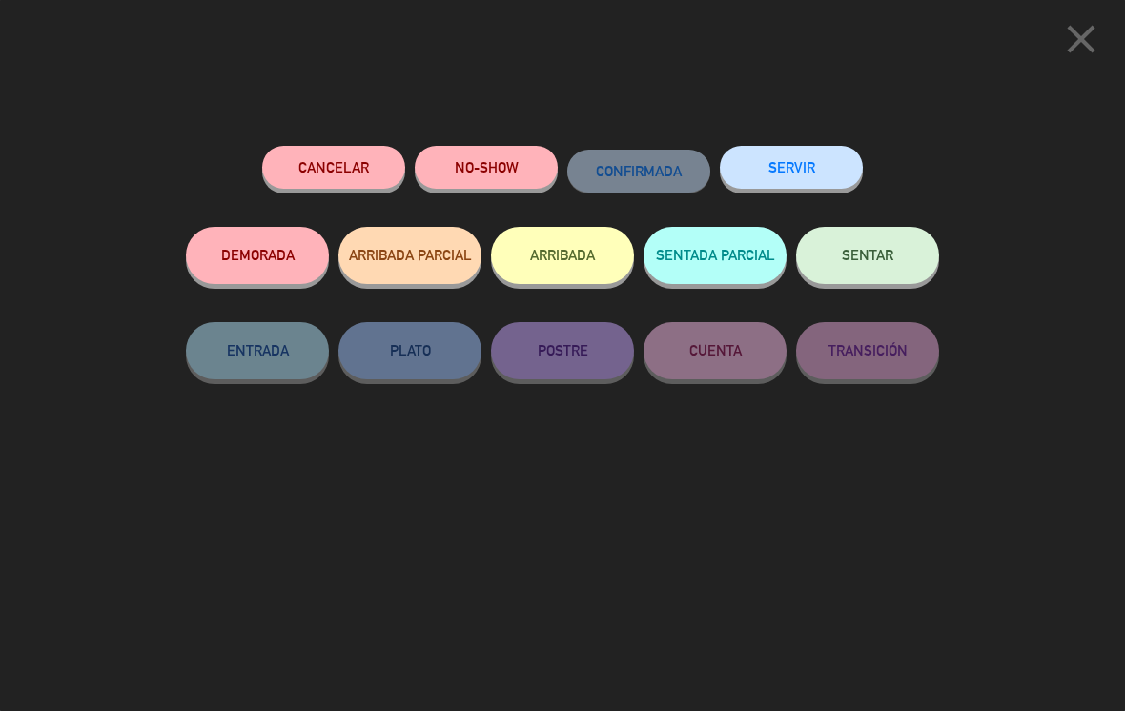
click at [557, 168] on button "SERVIR" at bounding box center [791, 167] width 143 height 43
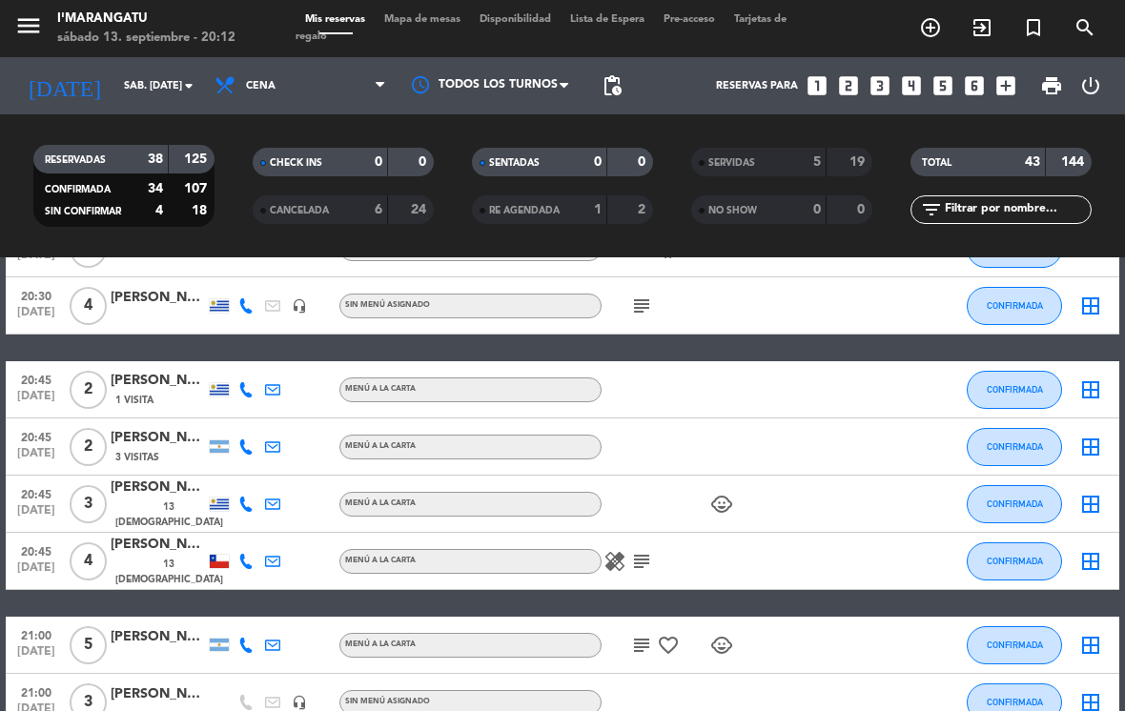
scroll to position [439, 0]
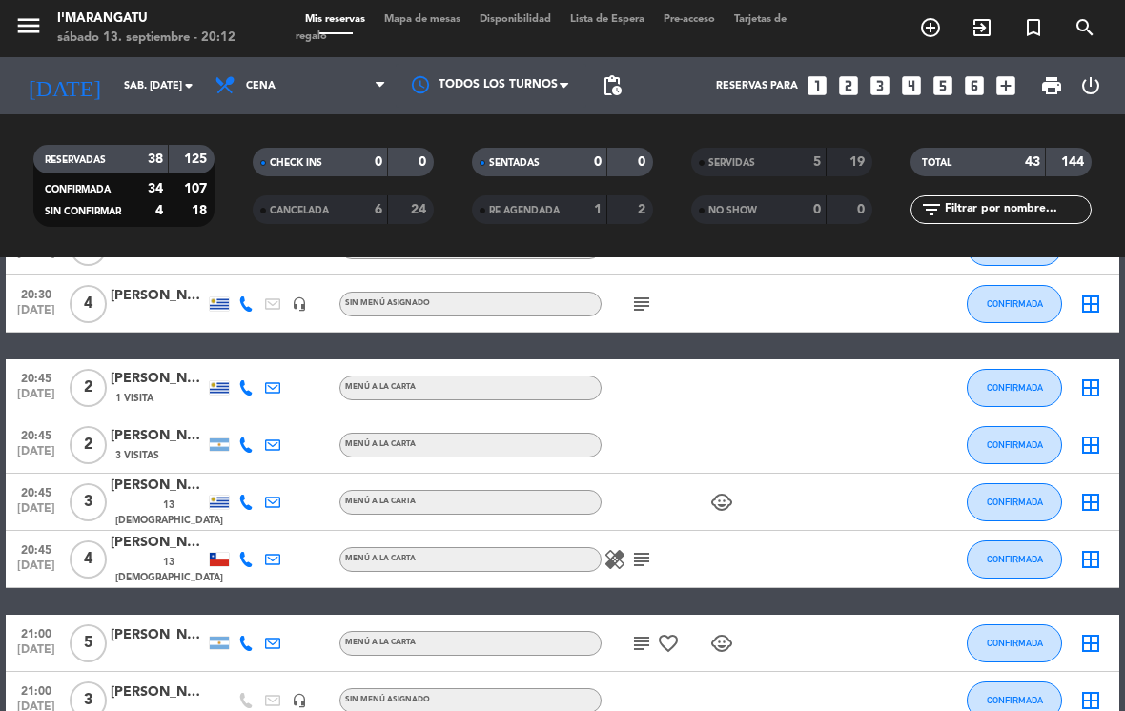
click at [557, 508] on button "CONFIRMADA" at bounding box center [1014, 502] width 95 height 38
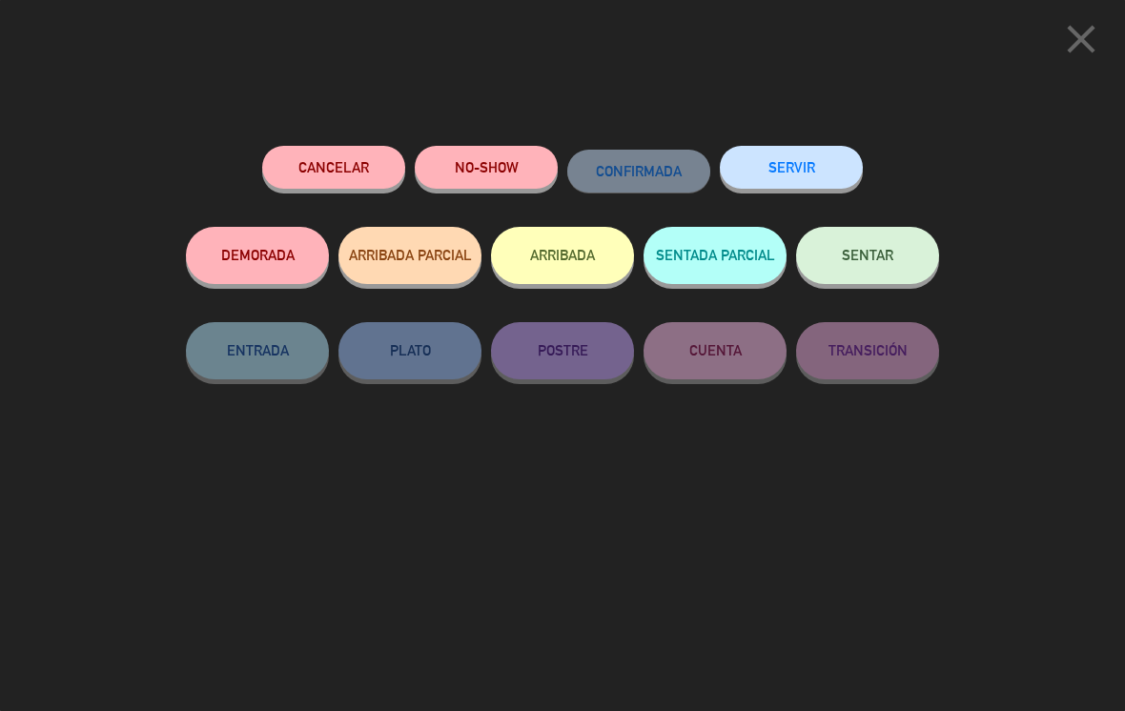
click at [557, 184] on button "SERVIR" at bounding box center [791, 167] width 143 height 43
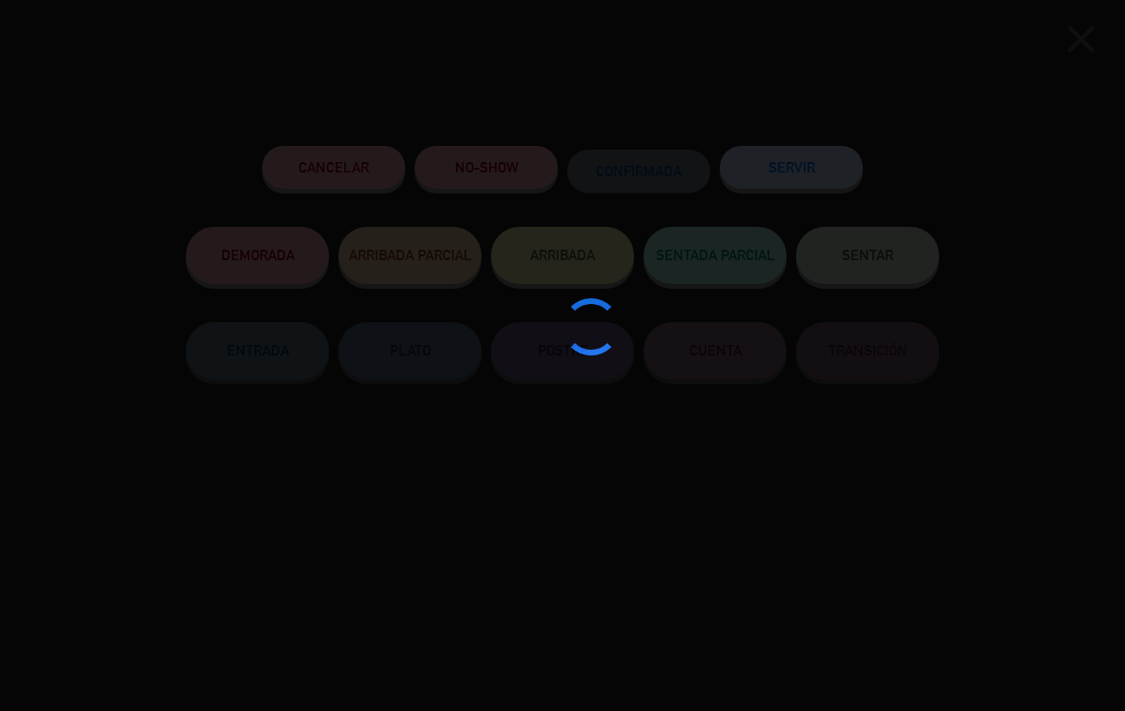
click at [557, 158] on div at bounding box center [562, 355] width 1125 height 711
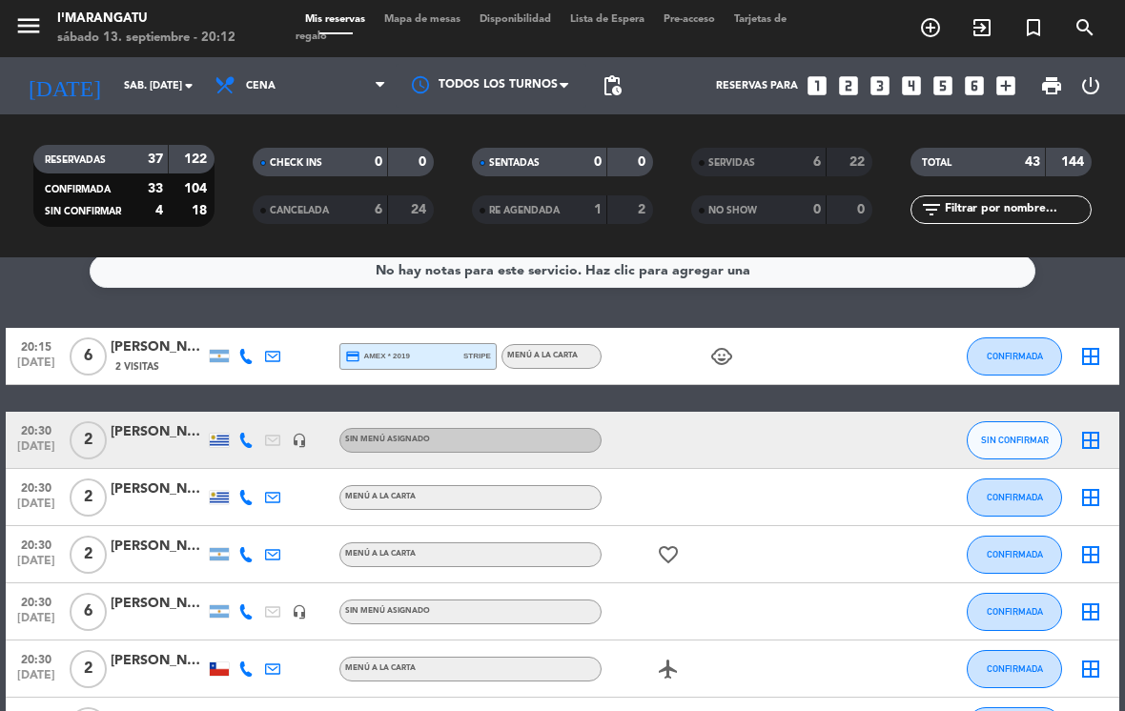
scroll to position [15, 0]
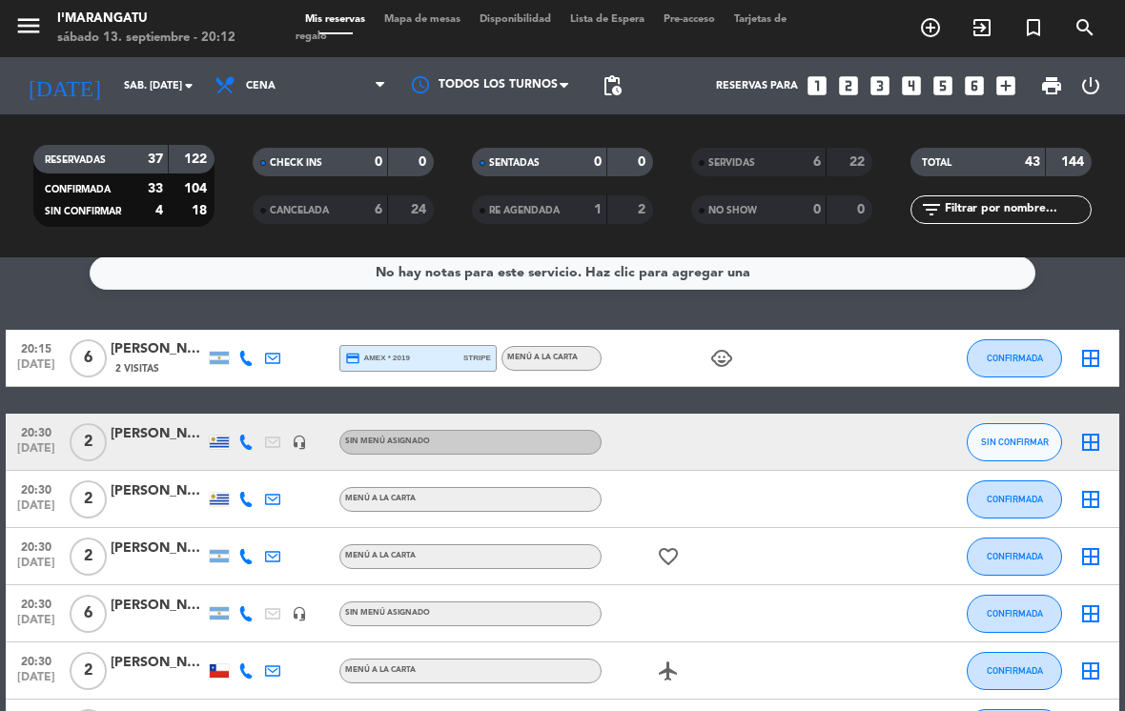
click at [557, 367] on button "CONFIRMADA" at bounding box center [1014, 358] width 95 height 38
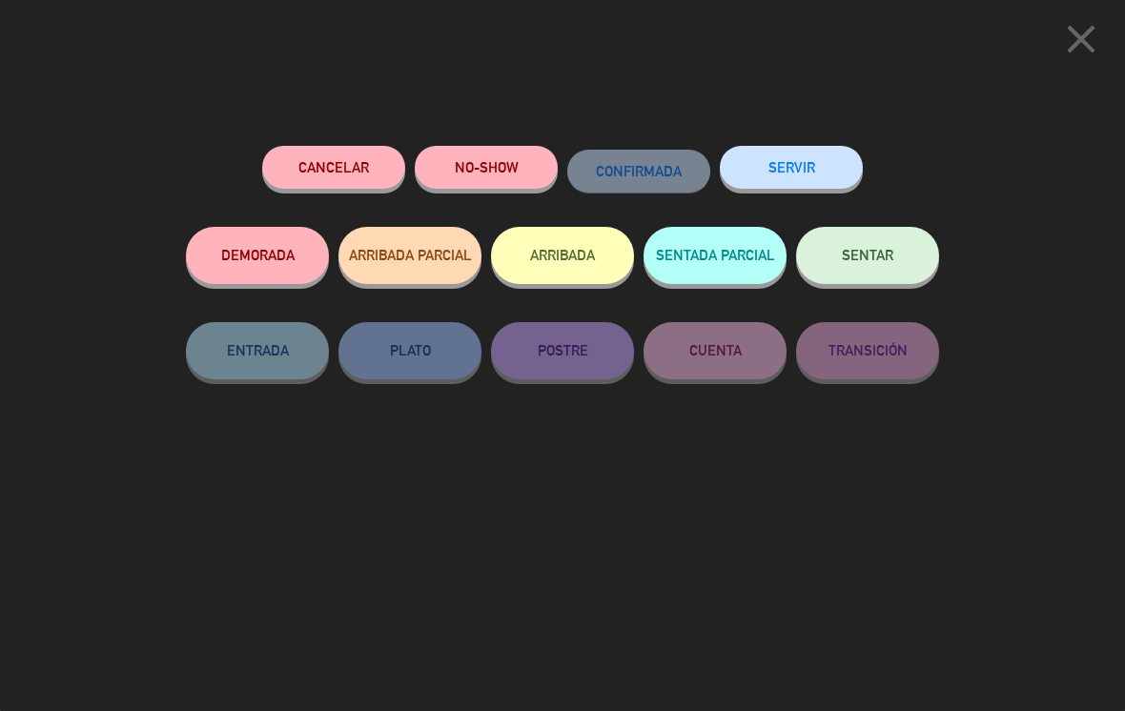
click at [557, 174] on button "SERVIR" at bounding box center [791, 167] width 143 height 43
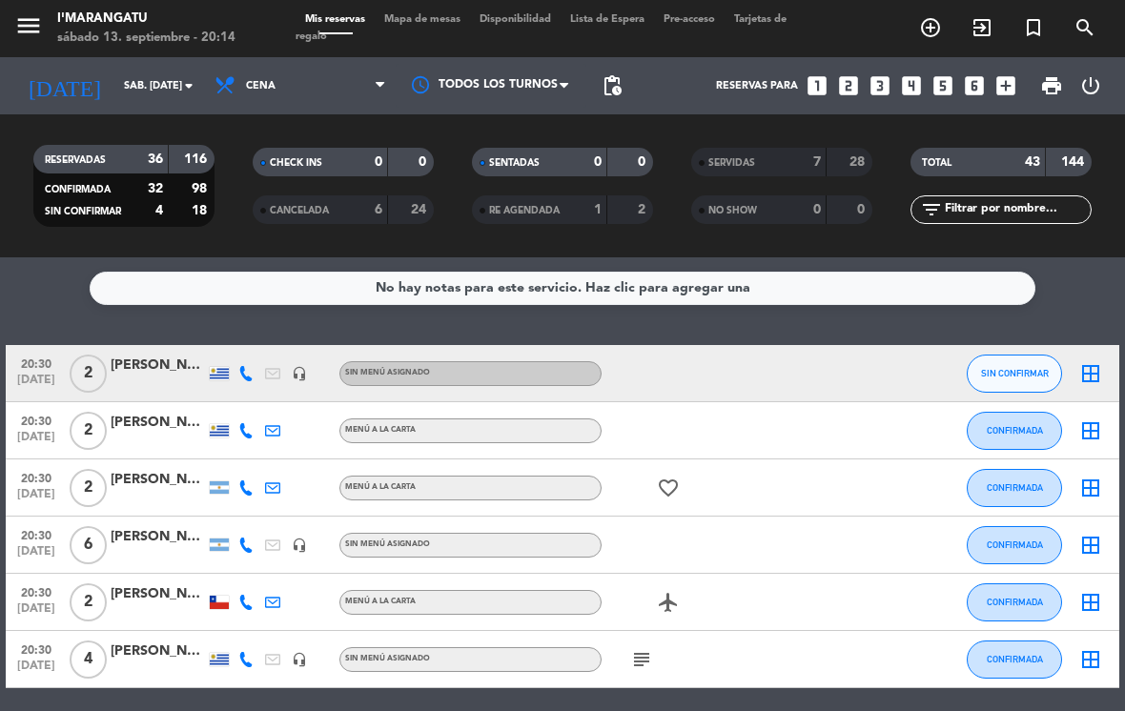
scroll to position [0, 0]
click at [557, 159] on strong "7" at bounding box center [817, 161] width 8 height 13
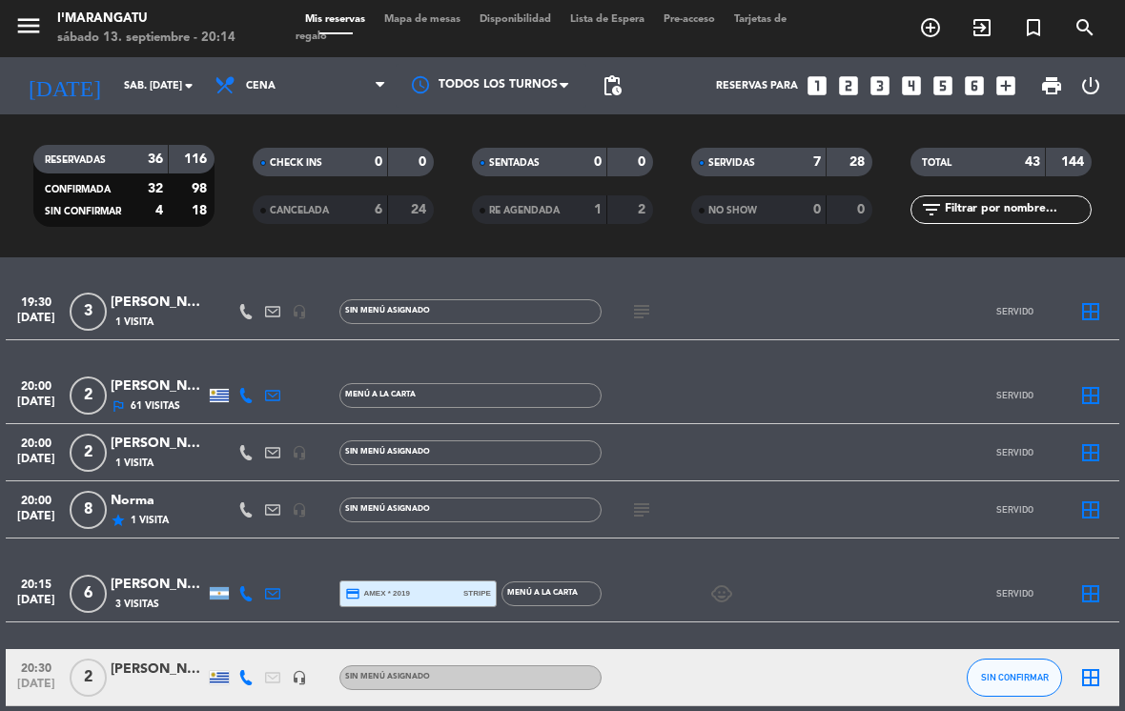
scroll to position [63, 0]
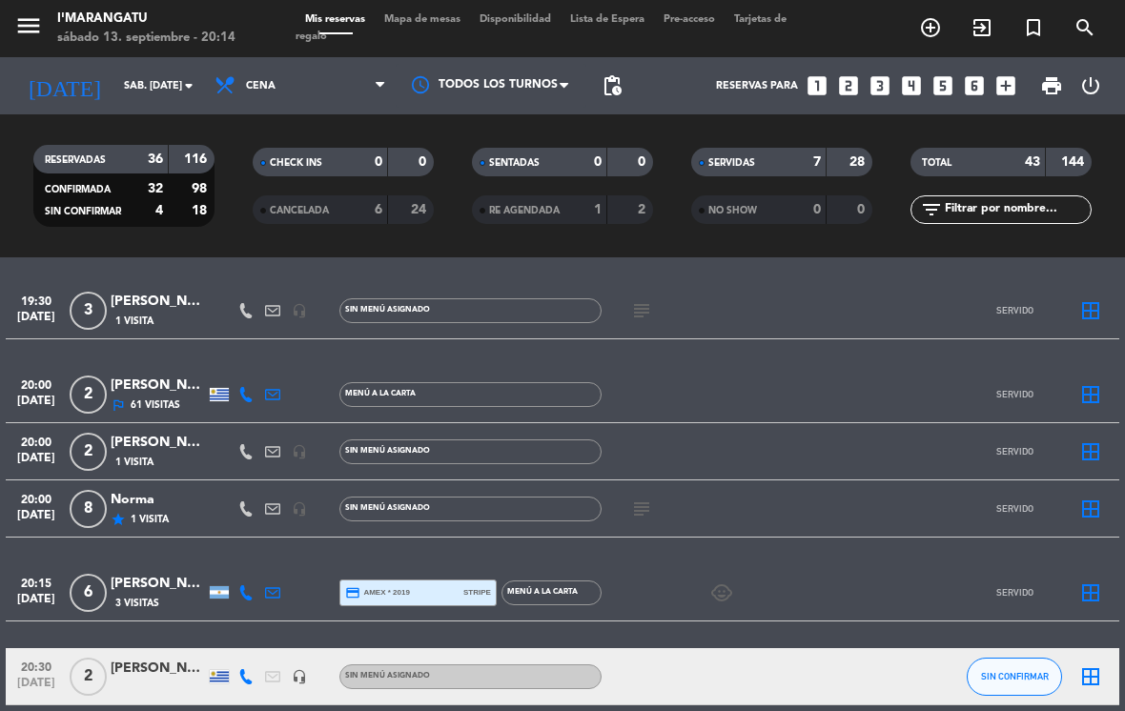
click at [162, 582] on div "[PERSON_NAME]" at bounding box center [158, 584] width 95 height 22
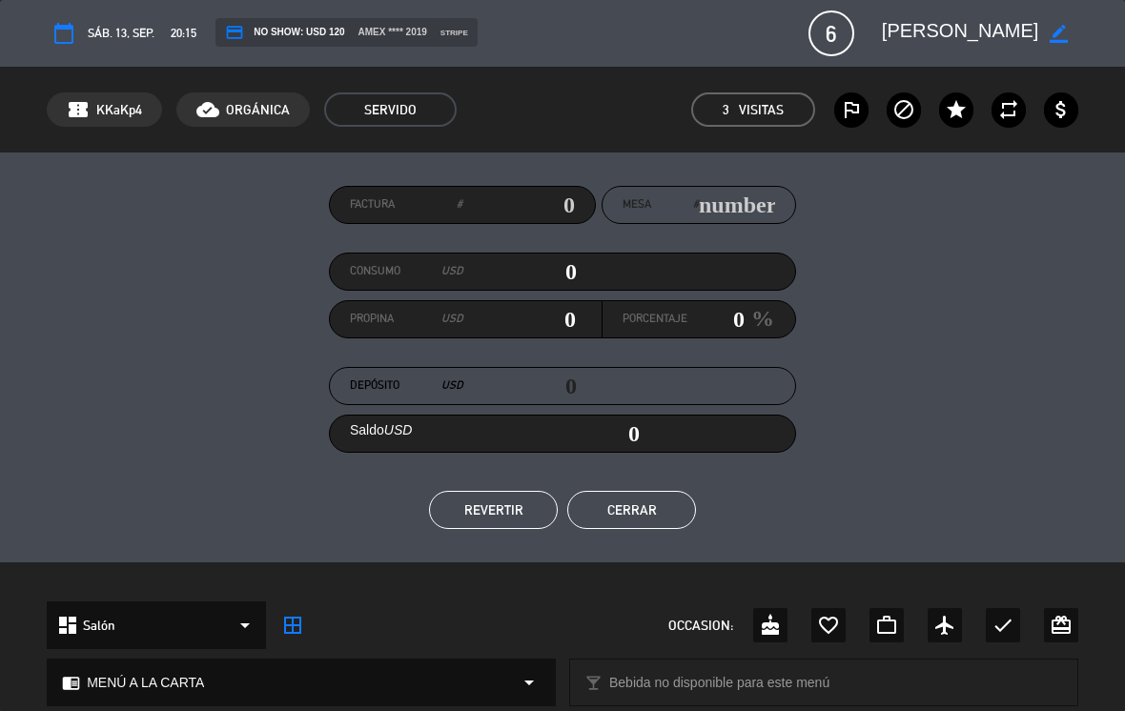
click at [508, 542] on div "Factura # Mesa # Consumo USD 0 Propina USD 0 Porcentaje 0 % Depósito USD 0 Sald…" at bounding box center [562, 358] width 1125 height 410
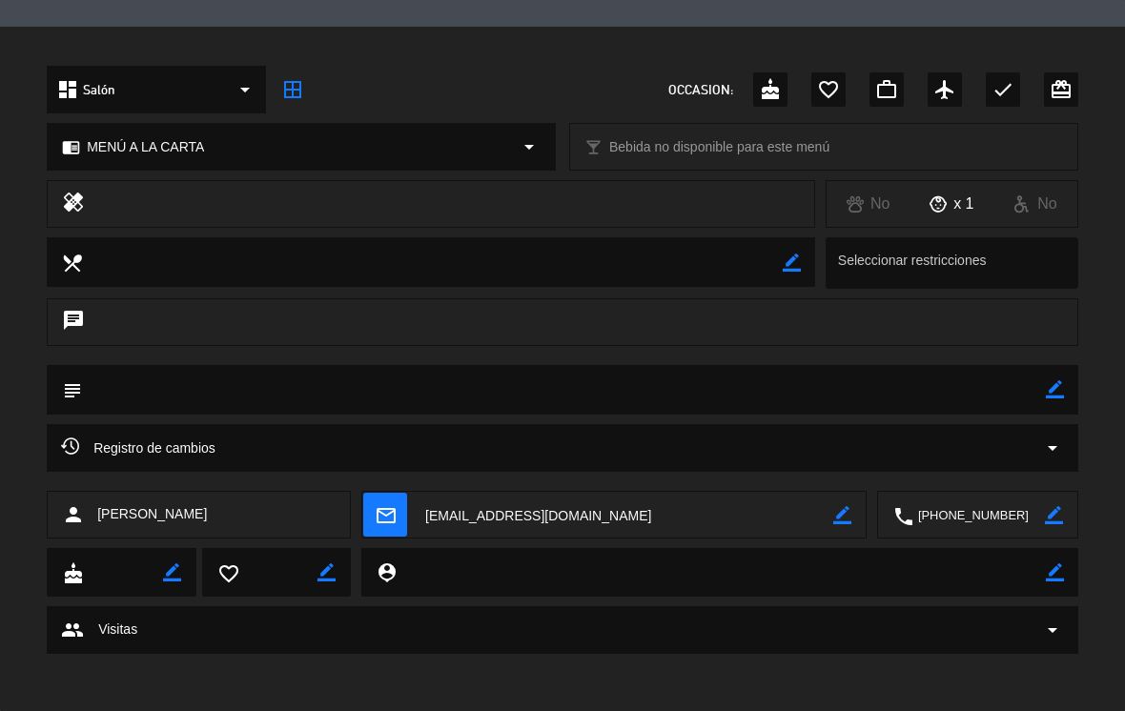
scroll to position [535, 0]
click at [89, 451] on span "Registro de cambios" at bounding box center [138, 449] width 154 height 23
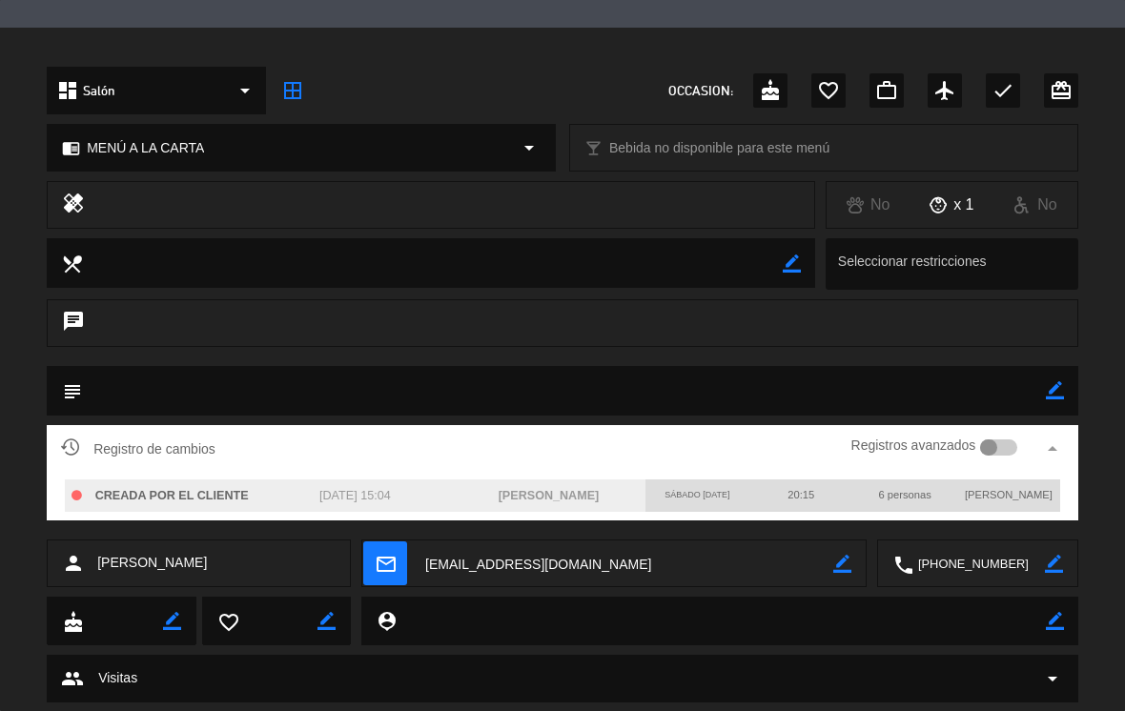
click at [27, 577] on div "person [PERSON_NAME] mail_outline border_color local_phone border_color" at bounding box center [562, 568] width 1125 height 57
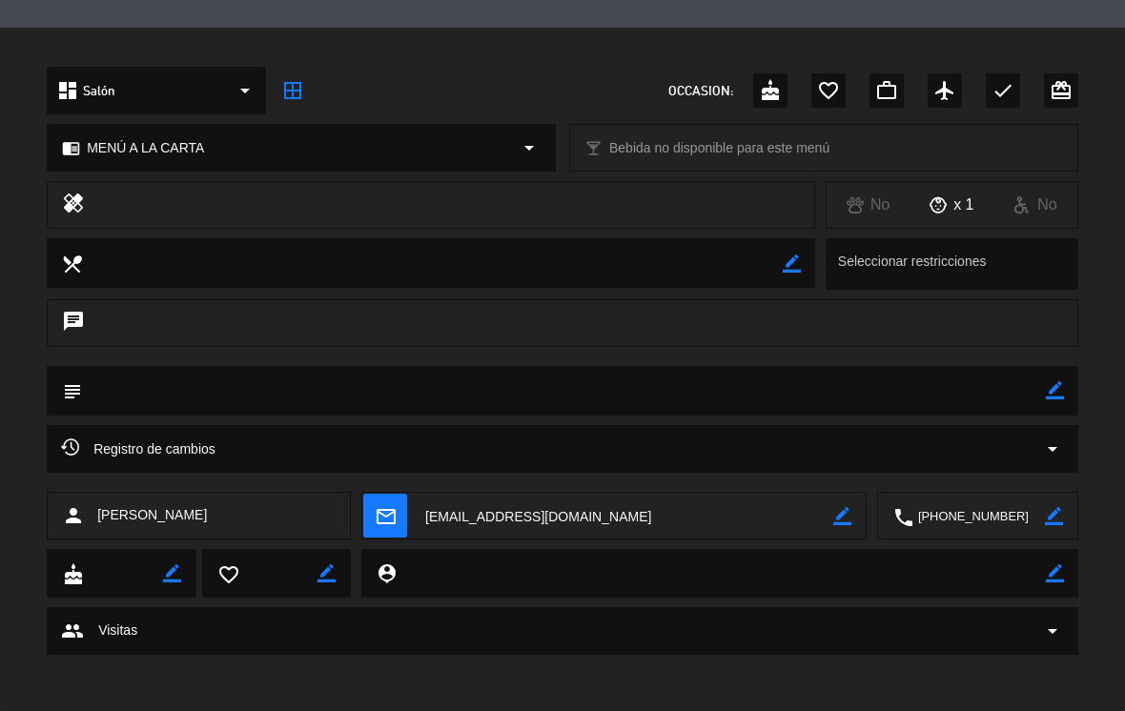
click at [557, 316] on div "chat" at bounding box center [562, 332] width 1125 height 67
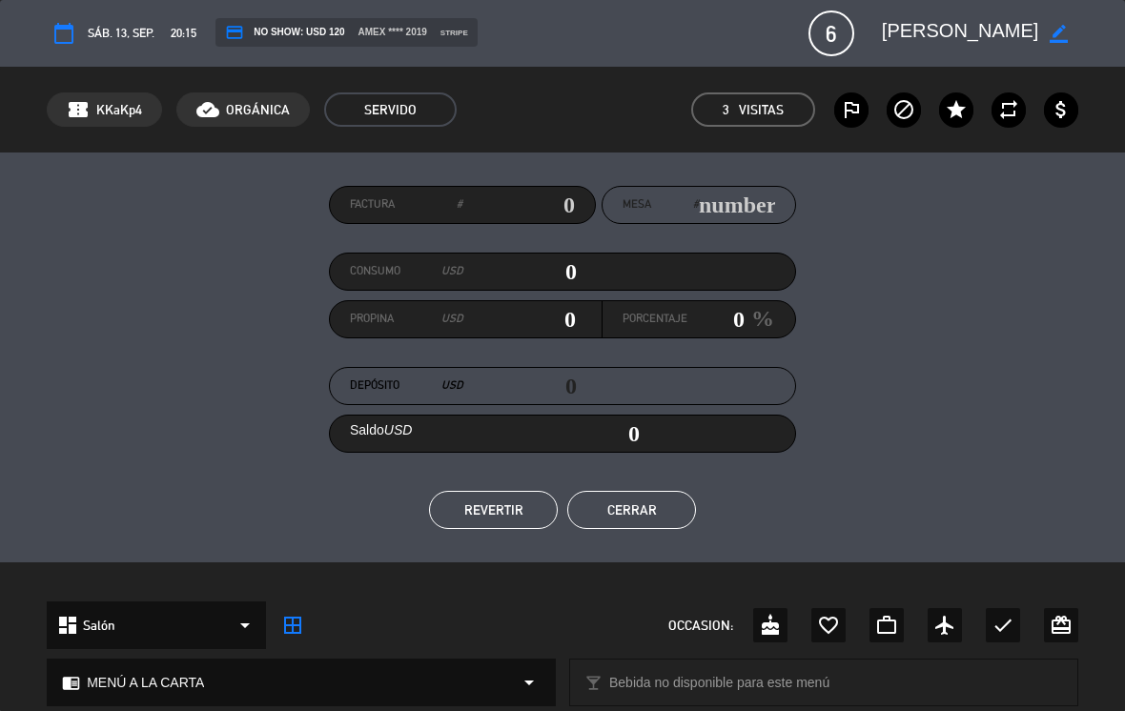
scroll to position [0, 0]
click at [557, 518] on button "Cerrar" at bounding box center [631, 510] width 129 height 38
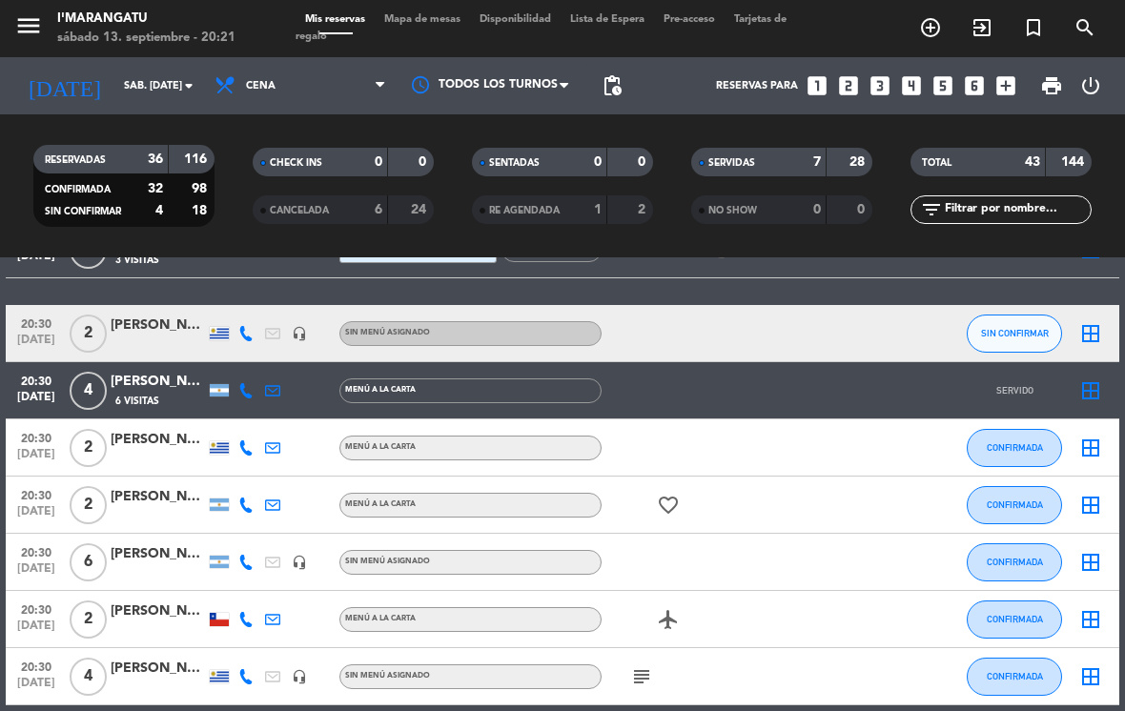
scroll to position [471, 0]
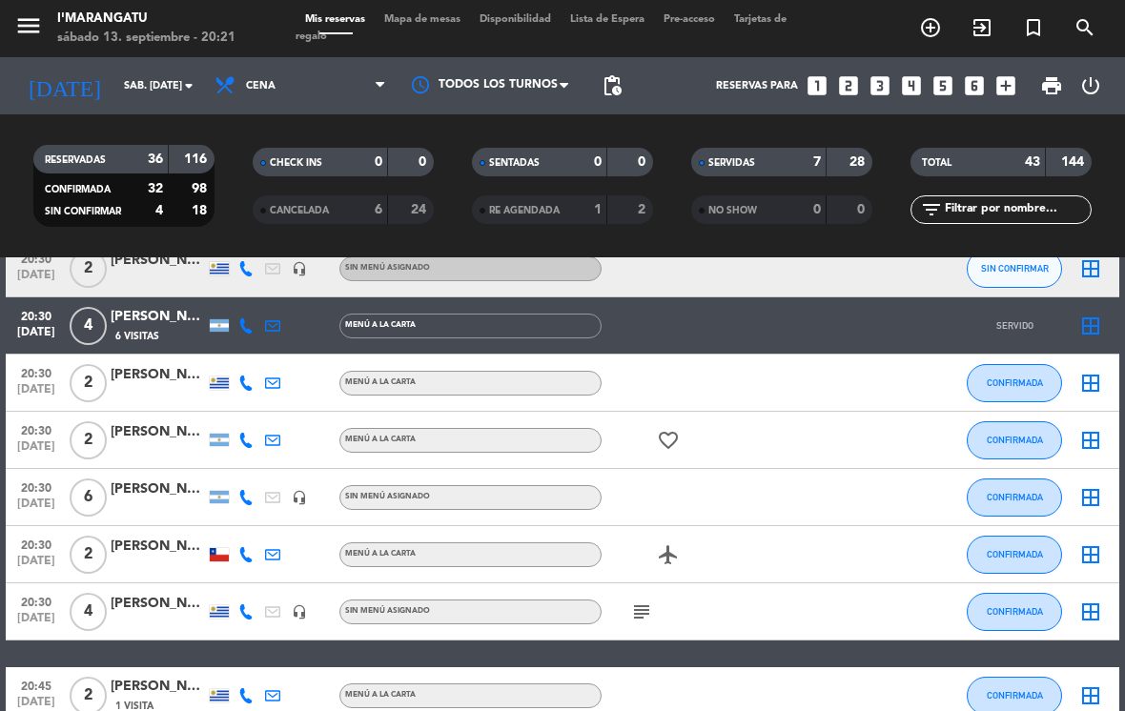
click at [557, 500] on span "CONFIRMADA" at bounding box center [1015, 497] width 56 height 10
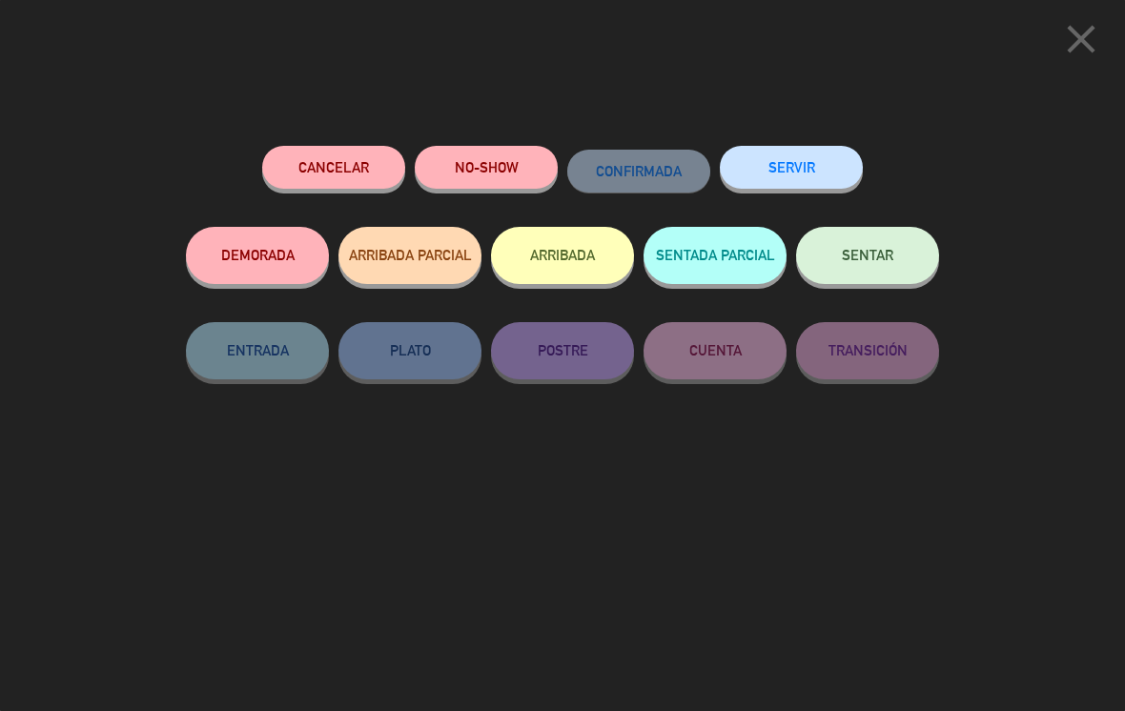
click at [557, 168] on button "SERVIR" at bounding box center [791, 167] width 143 height 43
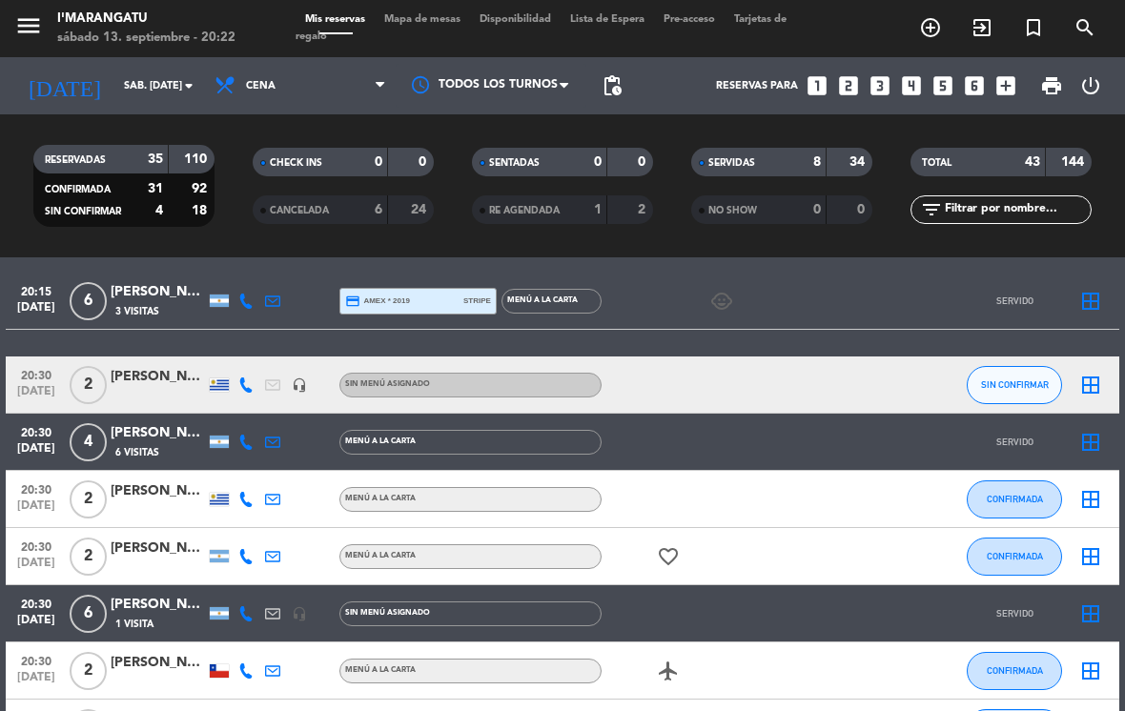
scroll to position [362, 0]
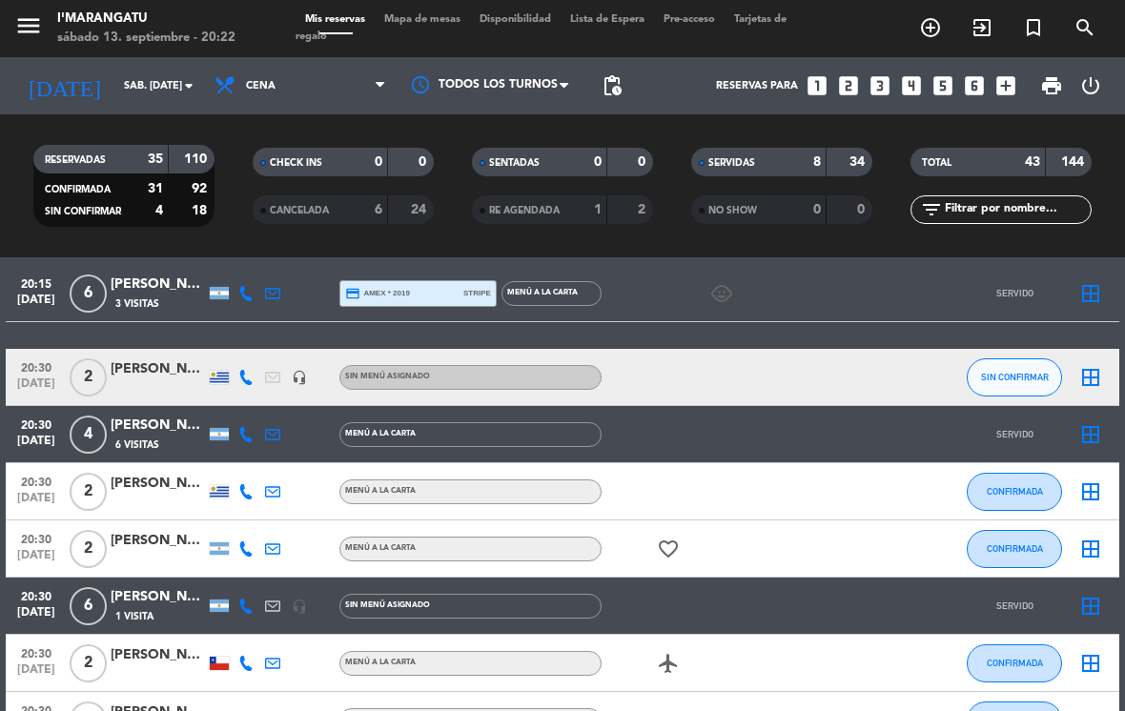
click at [557, 539] on button "CONFIRMADA" at bounding box center [1014, 549] width 95 height 38
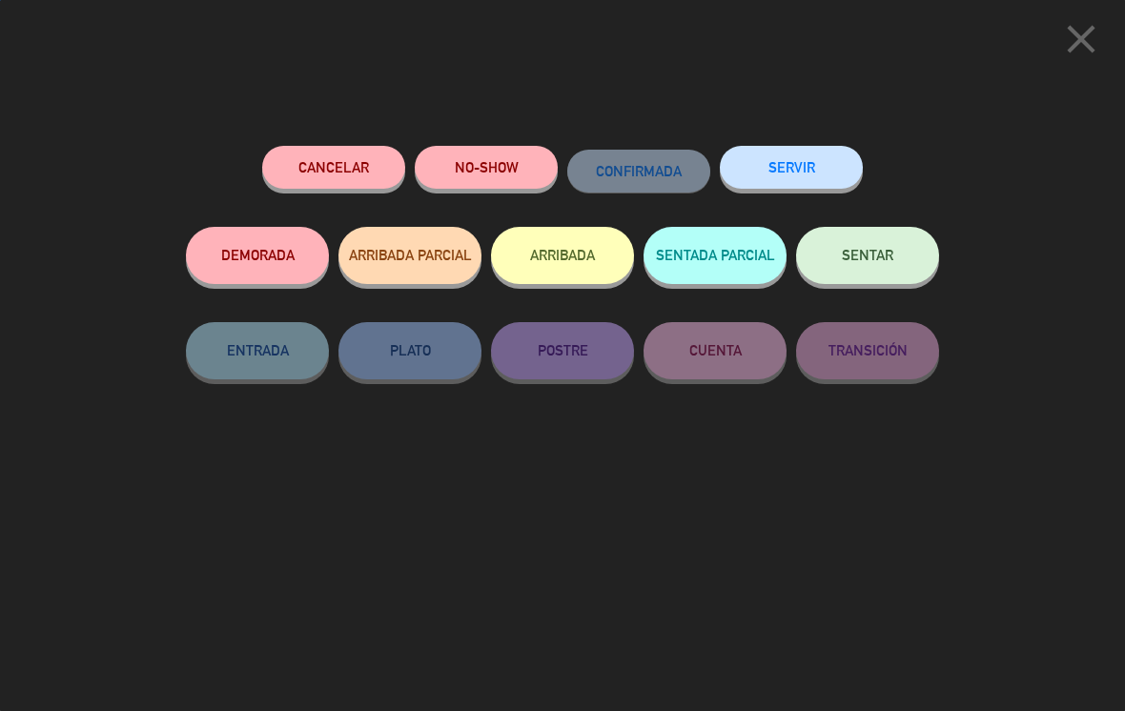
click at [557, 169] on button "SERVIR" at bounding box center [791, 167] width 143 height 43
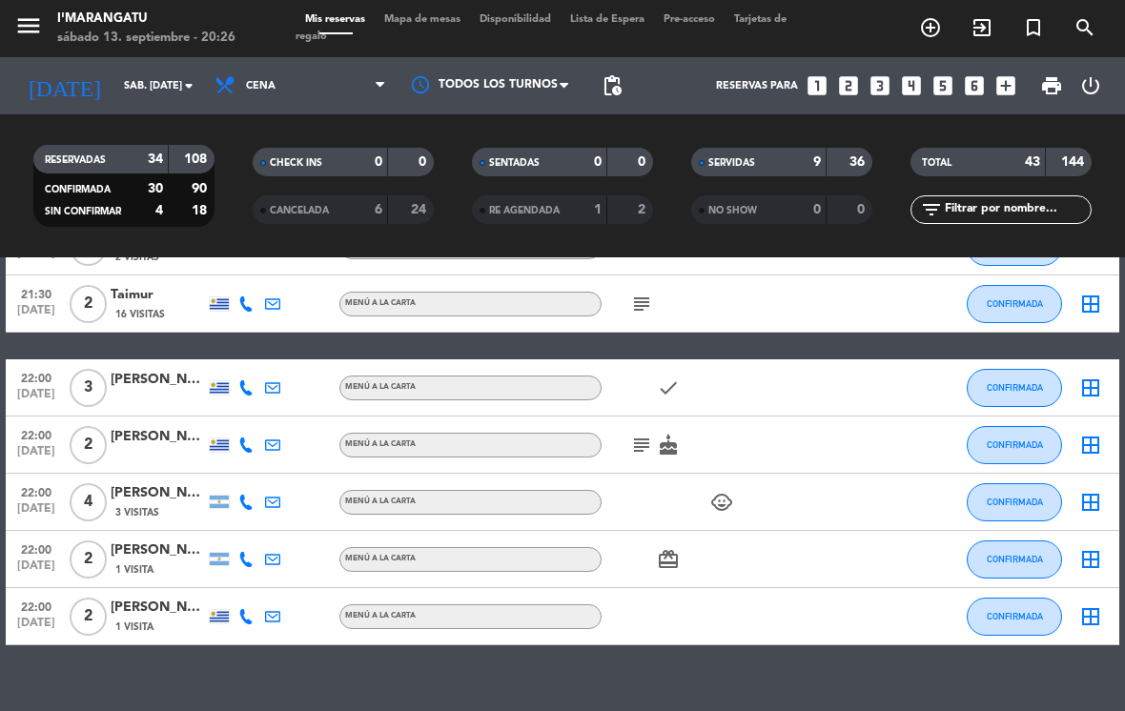
scroll to position [0, 0]
click at [557, 82] on icon "looks_3" at bounding box center [880, 85] width 25 height 25
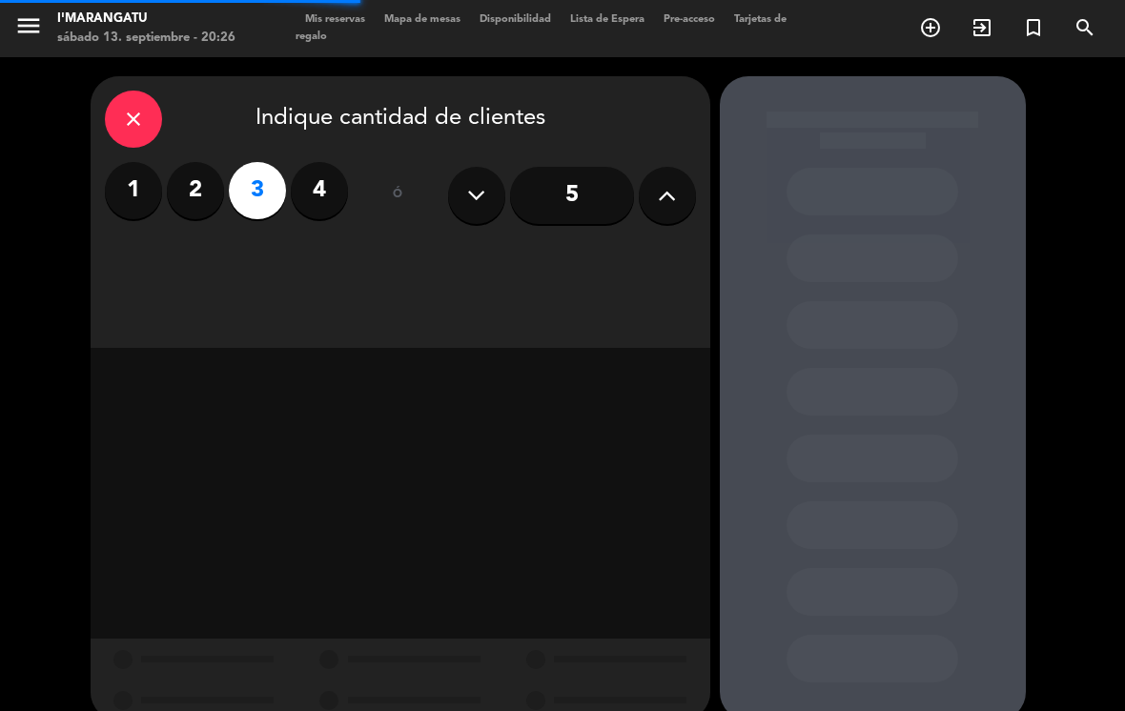
click at [204, 187] on label "2" at bounding box center [195, 190] width 57 height 57
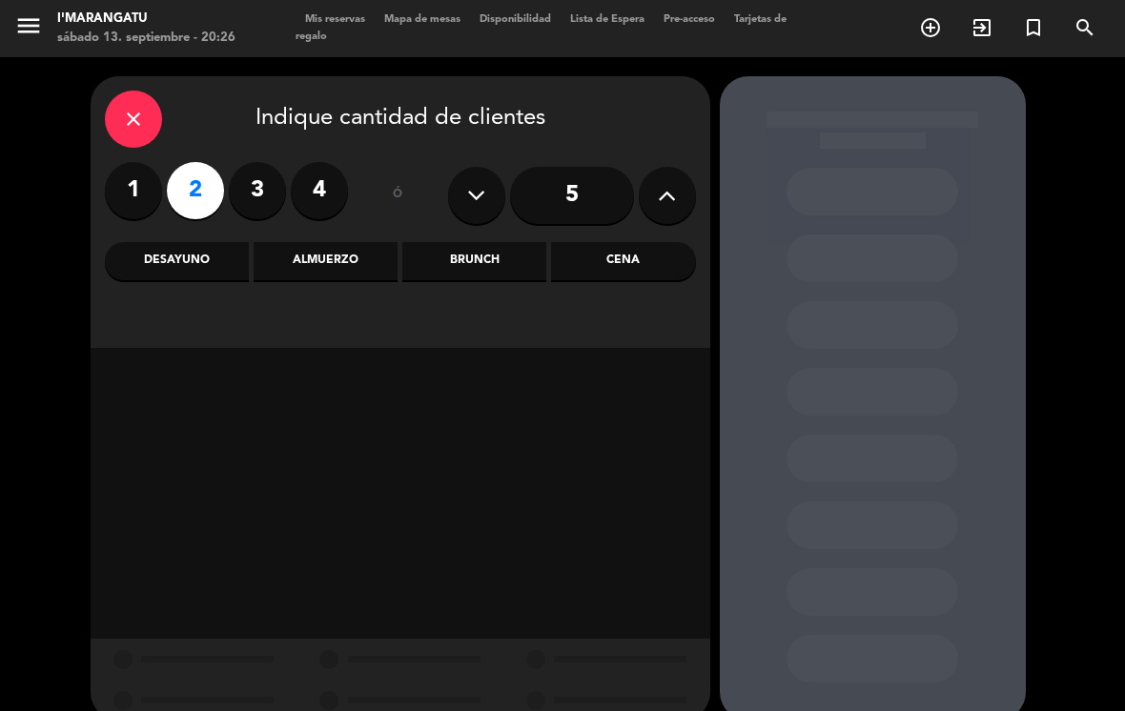
click at [557, 243] on div "Cena" at bounding box center [623, 261] width 144 height 38
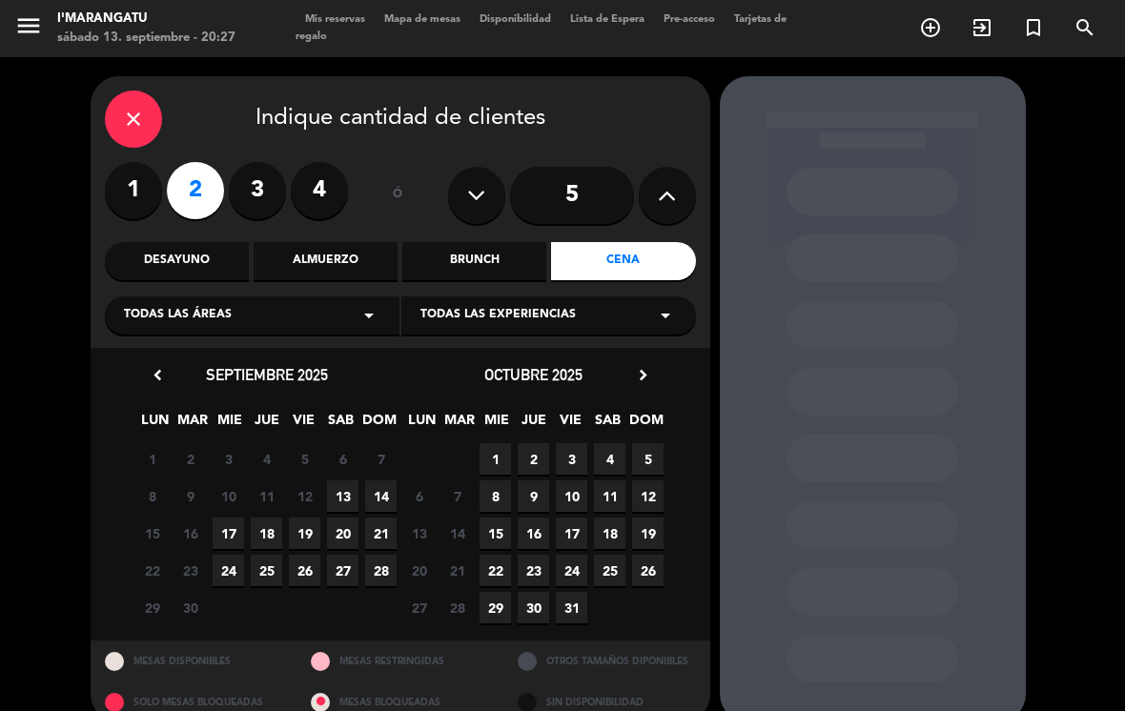
click at [347, 492] on span "13" at bounding box center [342, 495] width 31 height 31
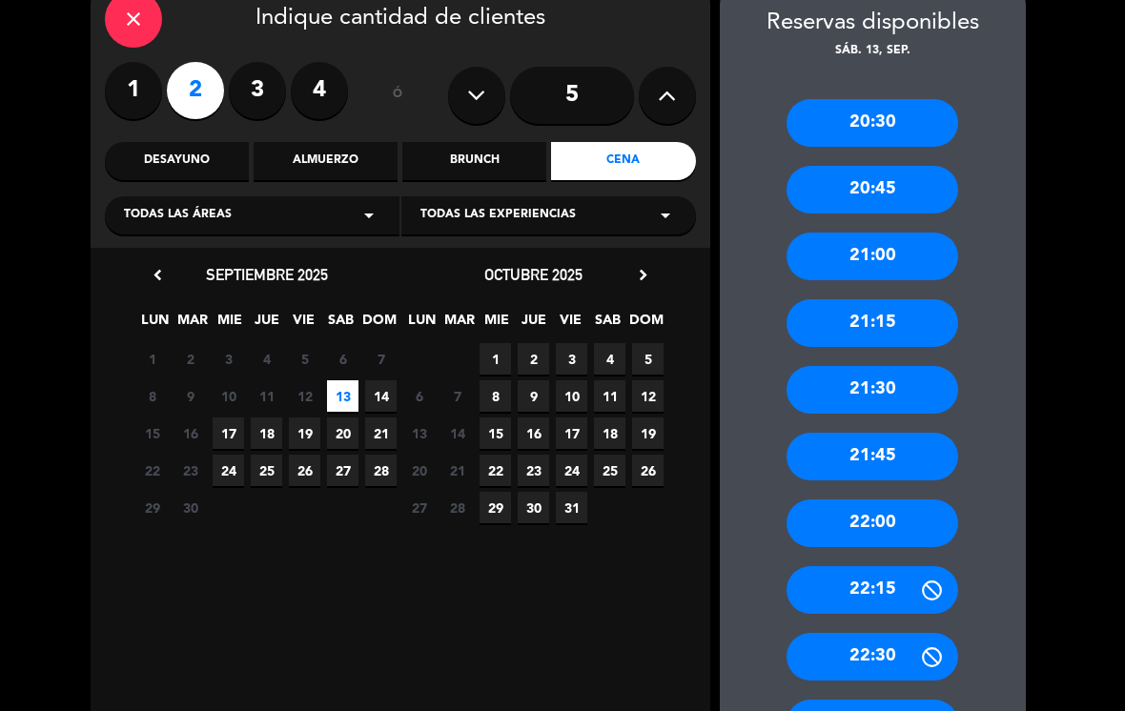
scroll to position [101, 0]
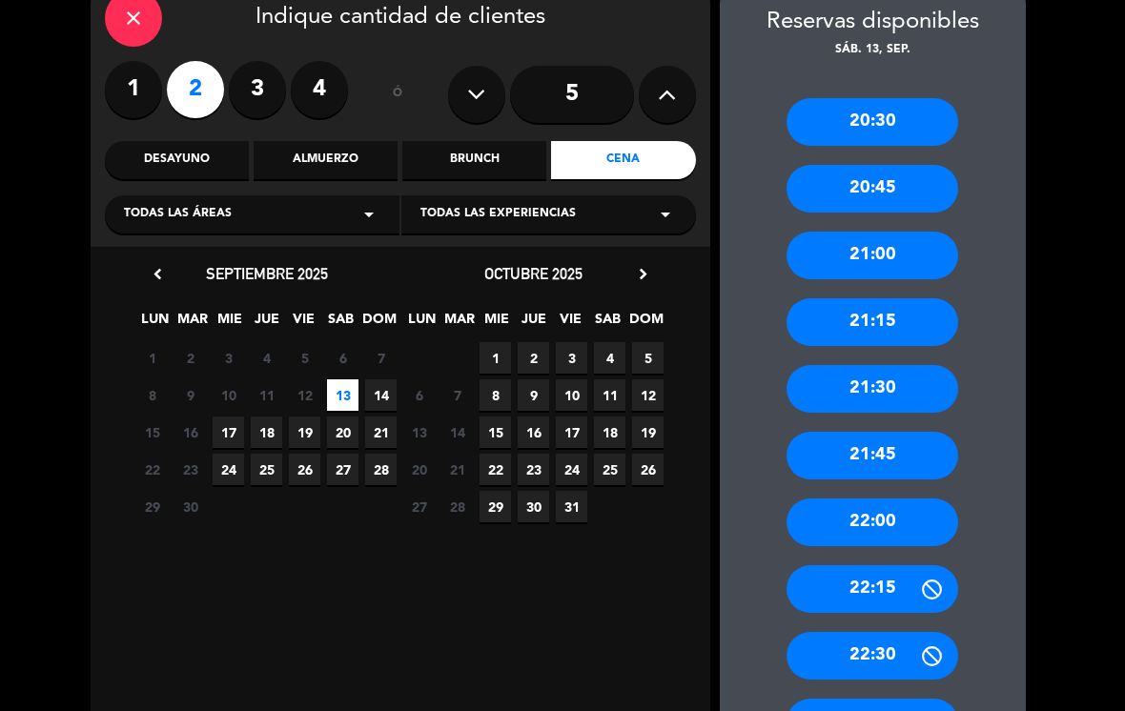
click at [557, 499] on div "22:00" at bounding box center [872, 523] width 172 height 48
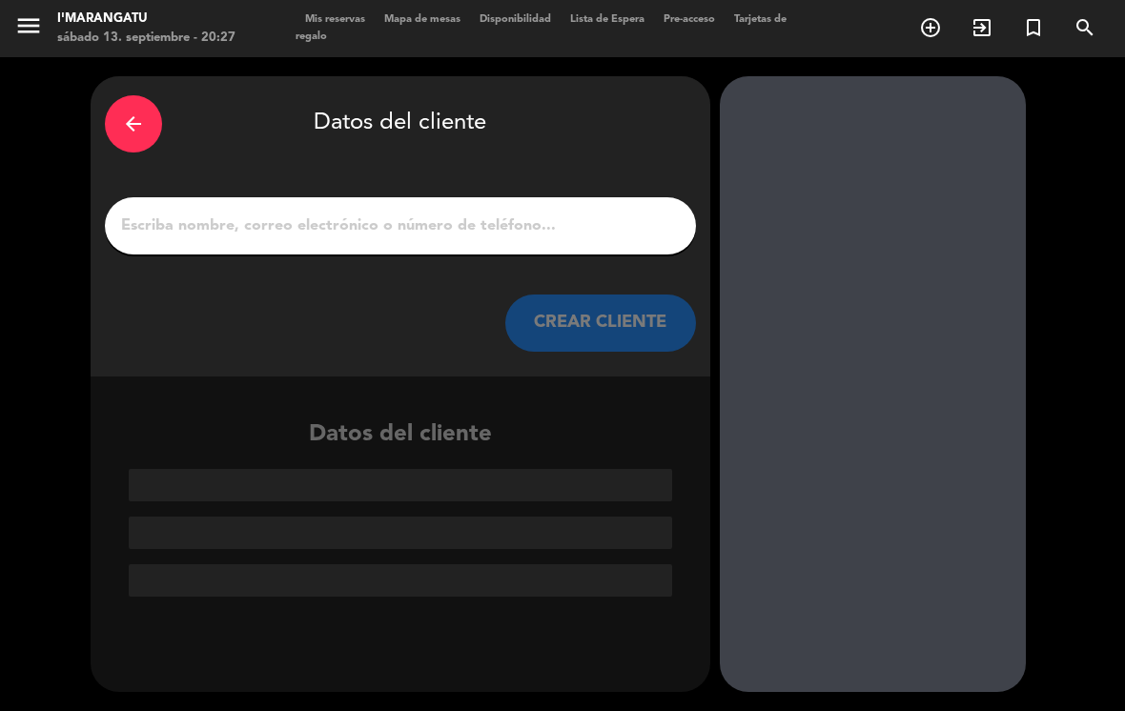
scroll to position [0, 0]
click at [126, 95] on div "arrow_back" at bounding box center [133, 123] width 57 height 57
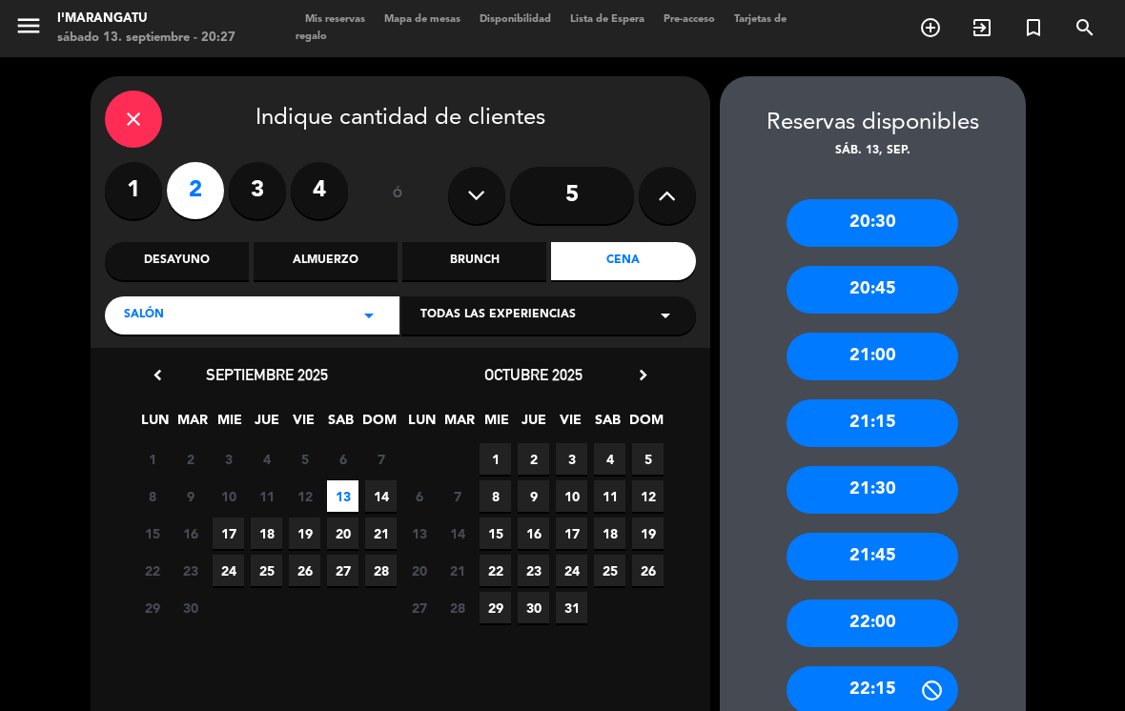
click at [557, 466] on div "21:30" at bounding box center [872, 490] width 172 height 48
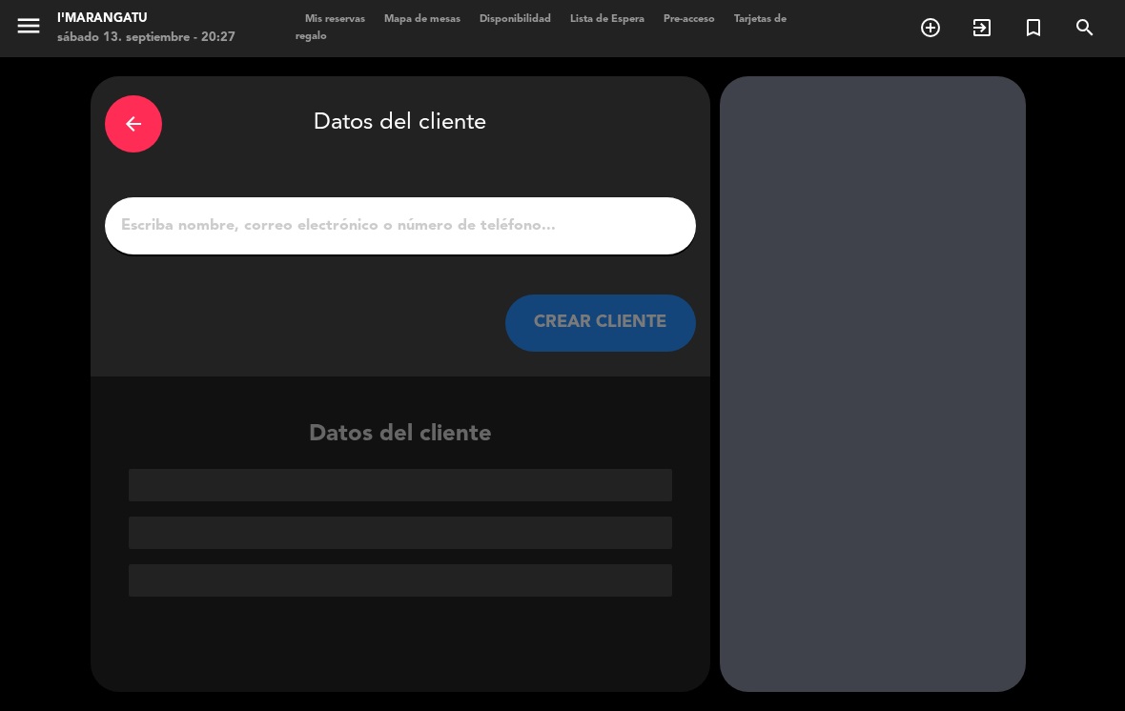
click at [557, 197] on div at bounding box center [400, 225] width 591 height 57
click at [547, 213] on input "1" at bounding box center [400, 226] width 562 height 27
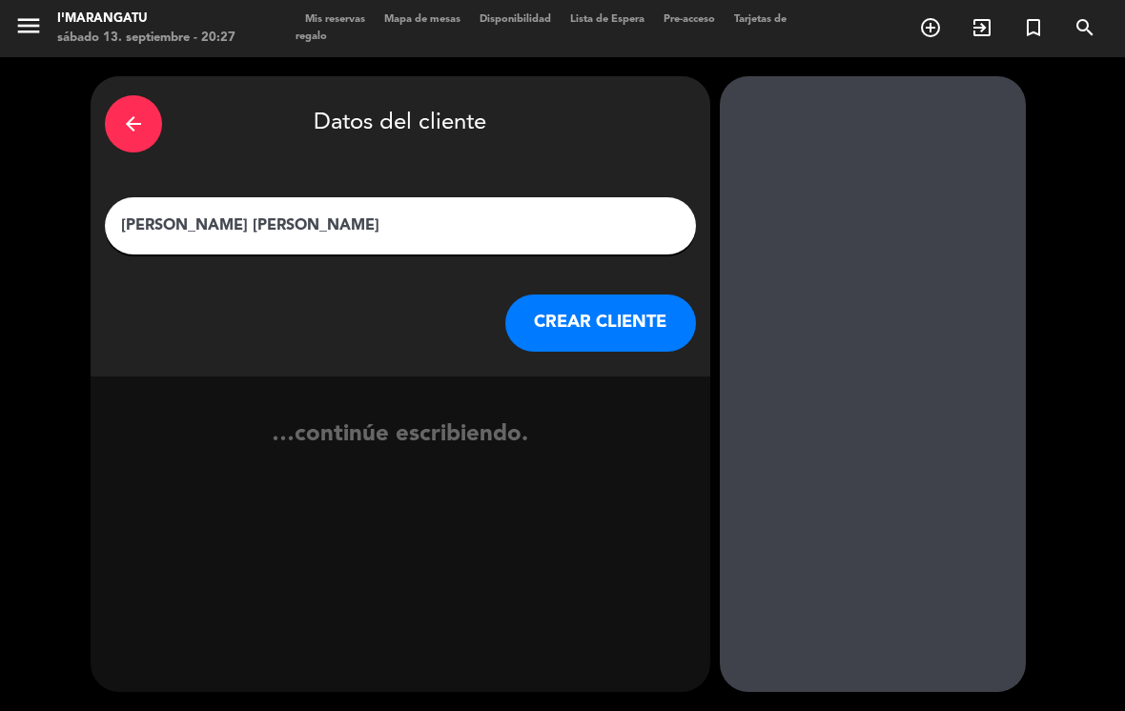
type input "[PERSON_NAME] [PERSON_NAME]"
click at [557, 295] on button "CREAR CLIENTE" at bounding box center [600, 323] width 191 height 57
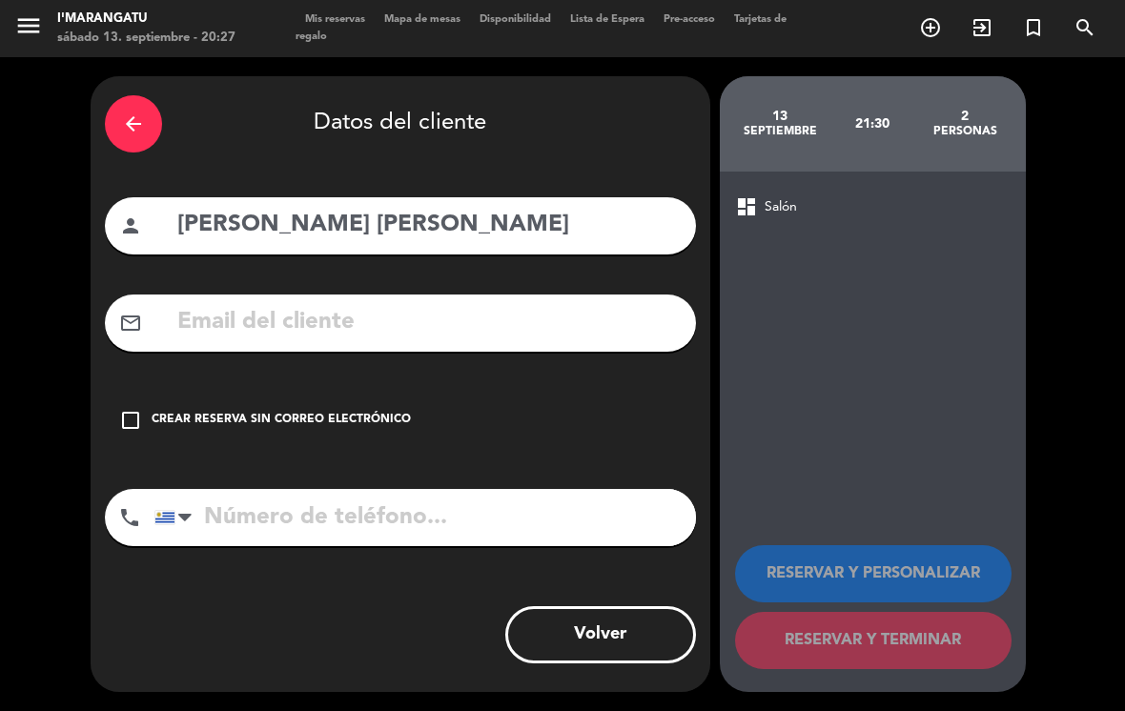
click at [132, 409] on icon "check_box_outline_blank" at bounding box center [130, 420] width 23 height 23
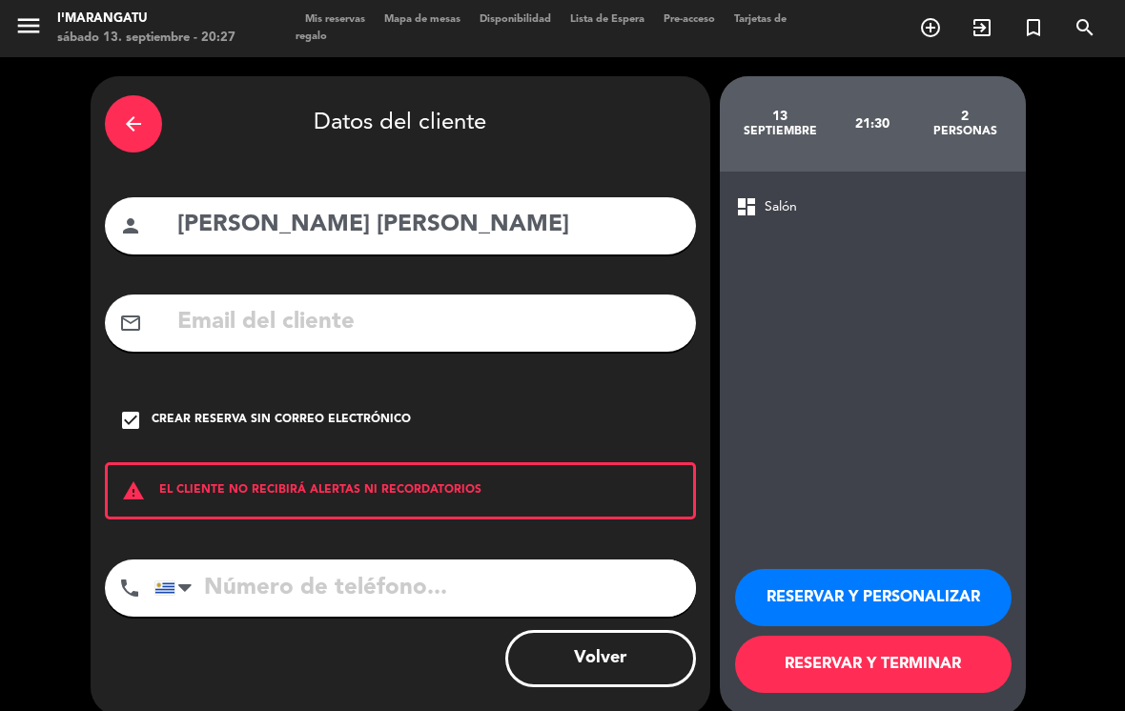
click at [557, 570] on button "RESERVAR Y PERSONALIZAR" at bounding box center [873, 597] width 276 height 57
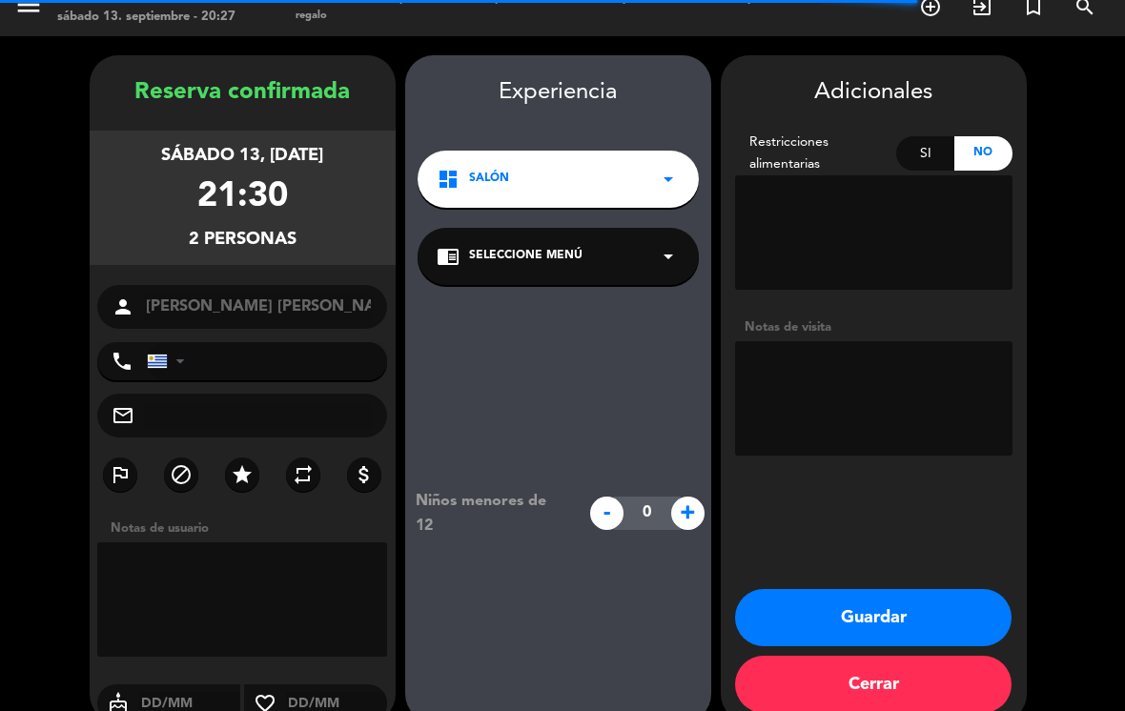
scroll to position [21, 0]
click at [557, 368] on textarea at bounding box center [873, 398] width 277 height 114
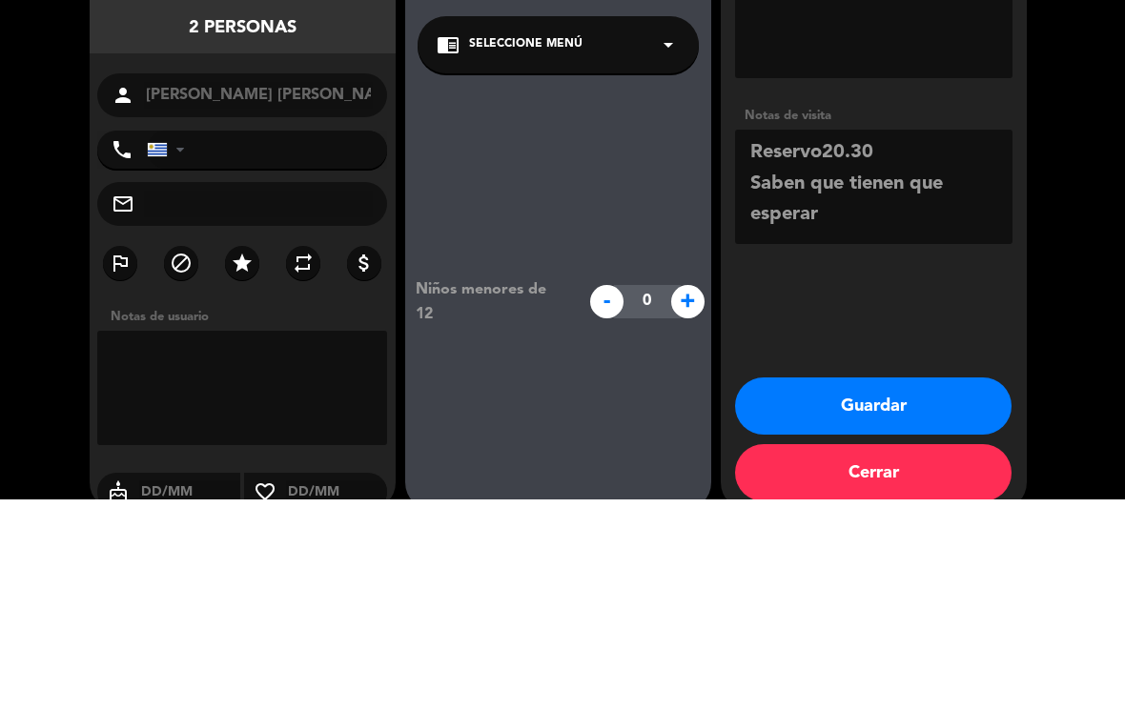
type textarea "Reservo20.30 Saben que tienen que esperar"
click at [557, 155] on booking-confirmed "Reserva confirmada sábado 13, [DATE] 21:30 2 personas person [PERSON_NAME] [PER…" at bounding box center [562, 388] width 1087 height 667
click at [557, 589] on button "Guardar" at bounding box center [873, 617] width 276 height 57
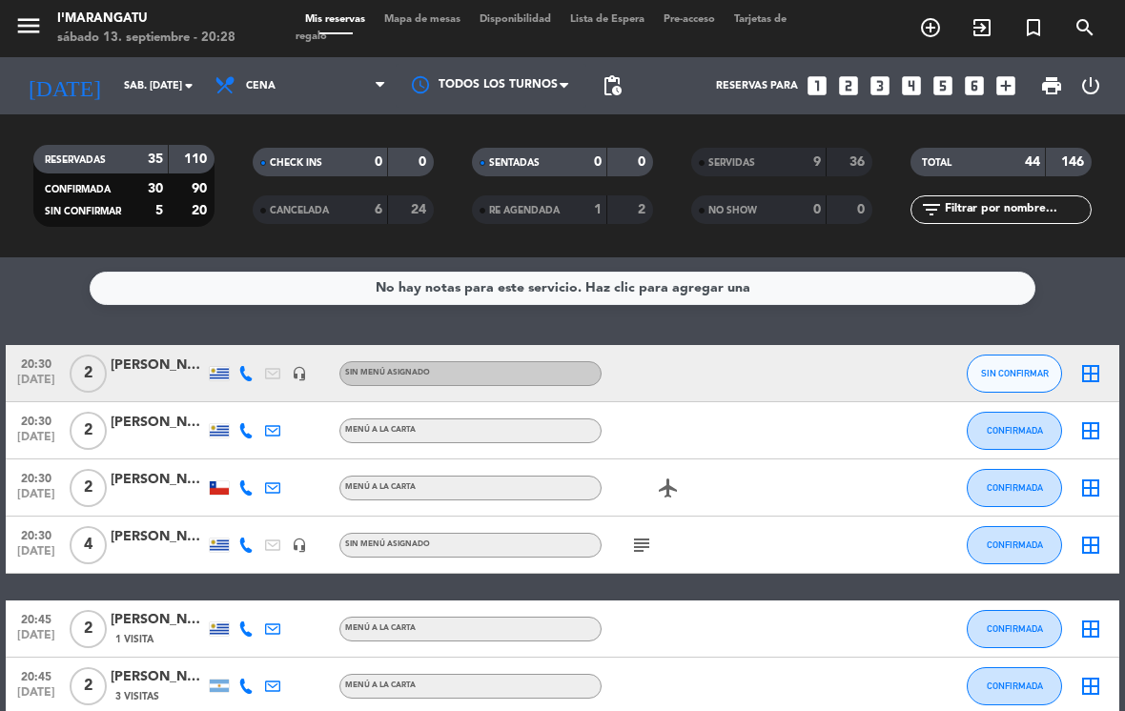
scroll to position [65, 0]
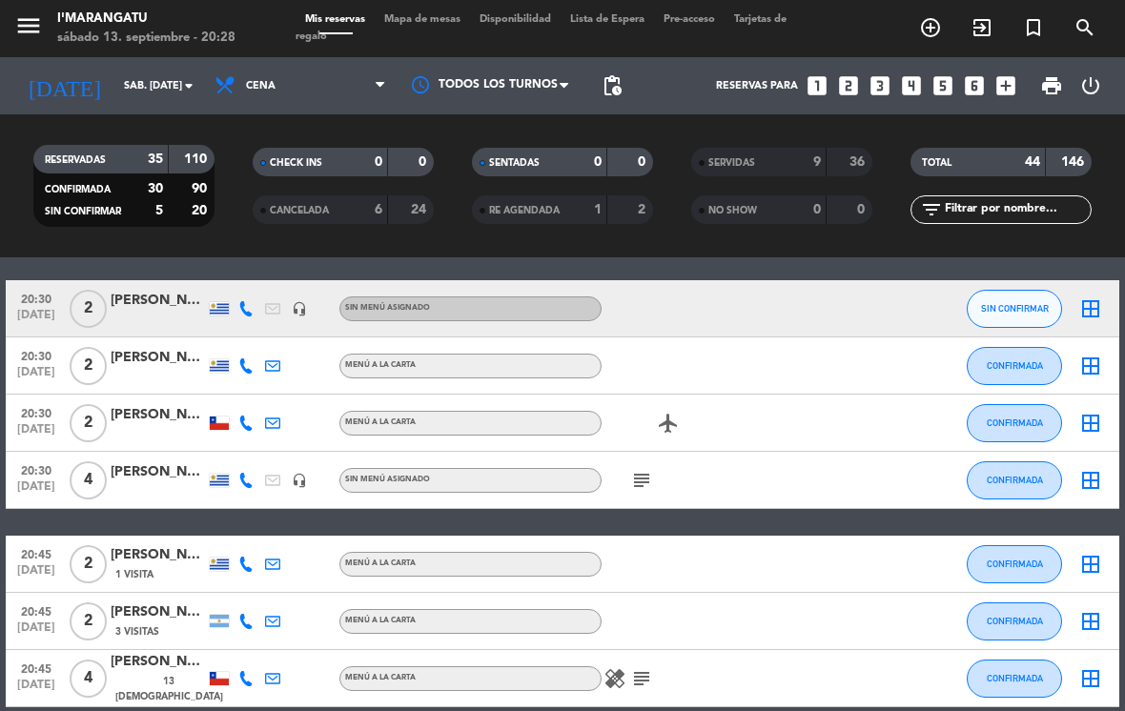
click at [557, 469] on icon "subject" at bounding box center [641, 480] width 23 height 23
click at [557, 593] on div "20:45 [DATE] 2 [PERSON_NAME] 3 [DEMOGRAPHIC_DATA] MENÚ A LA CARTA CONFIRMADA bo…" at bounding box center [562, 621] width 1113 height 57
click at [557, 475] on span "CONFIRMADA" at bounding box center [1015, 480] width 56 height 10
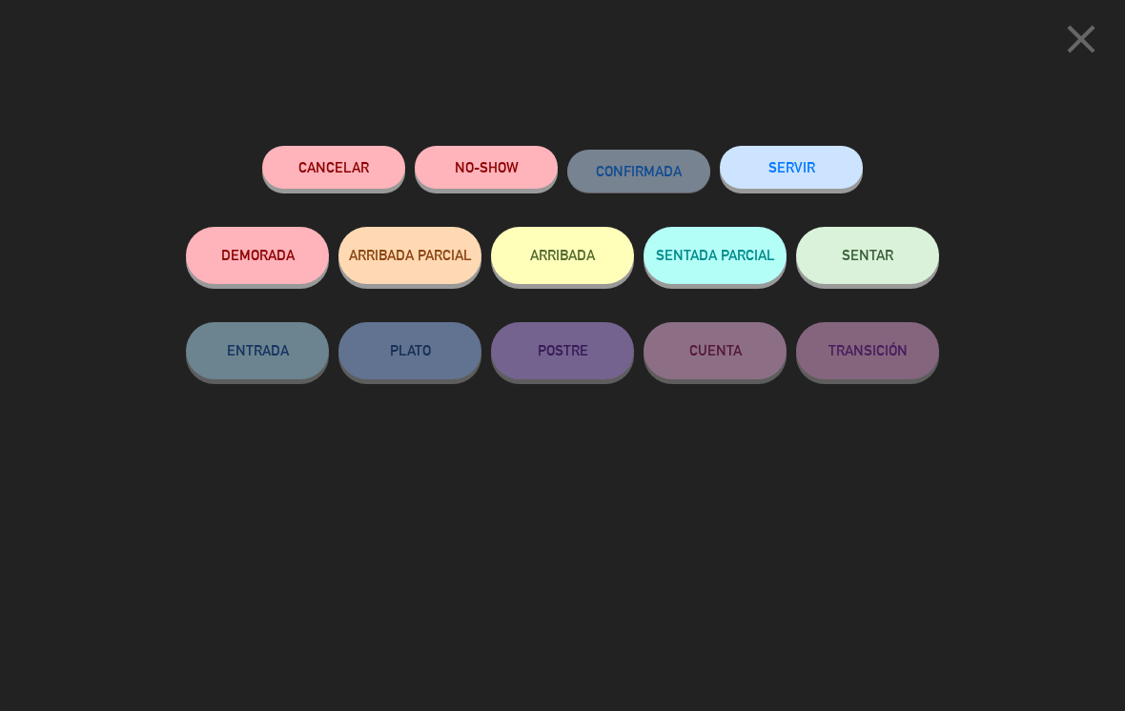
click at [557, 259] on button "ARRIBADA" at bounding box center [562, 255] width 143 height 57
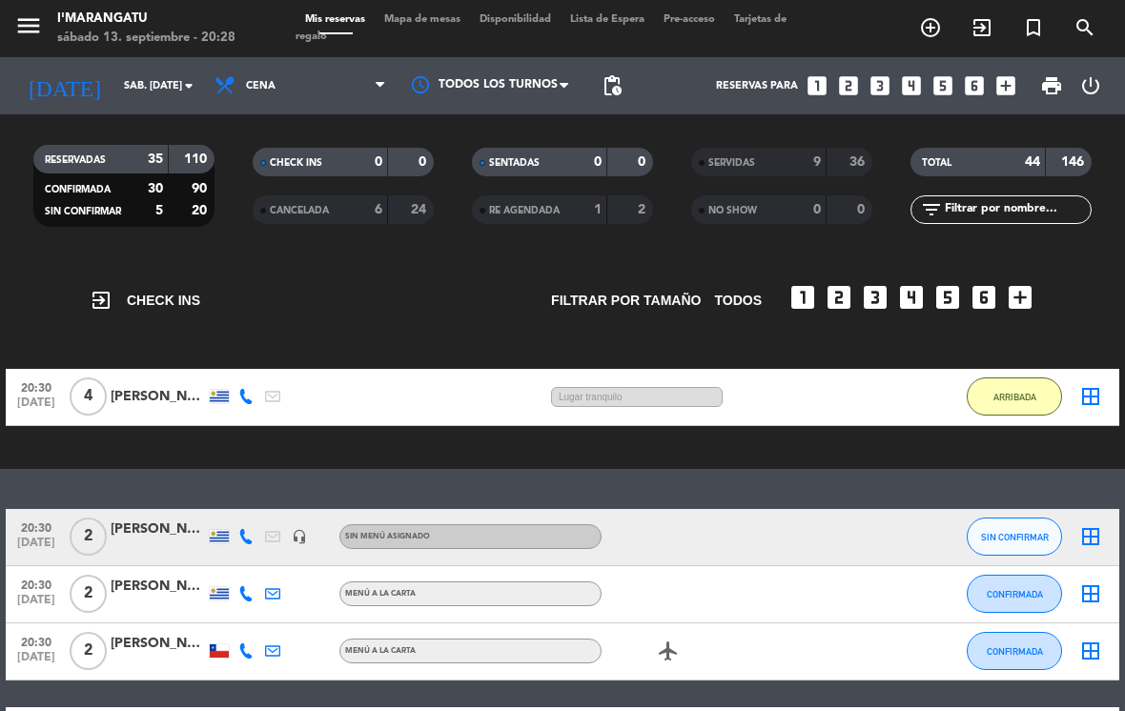
click at [557, 392] on span "ARRIBADA" at bounding box center [1014, 397] width 43 height 10
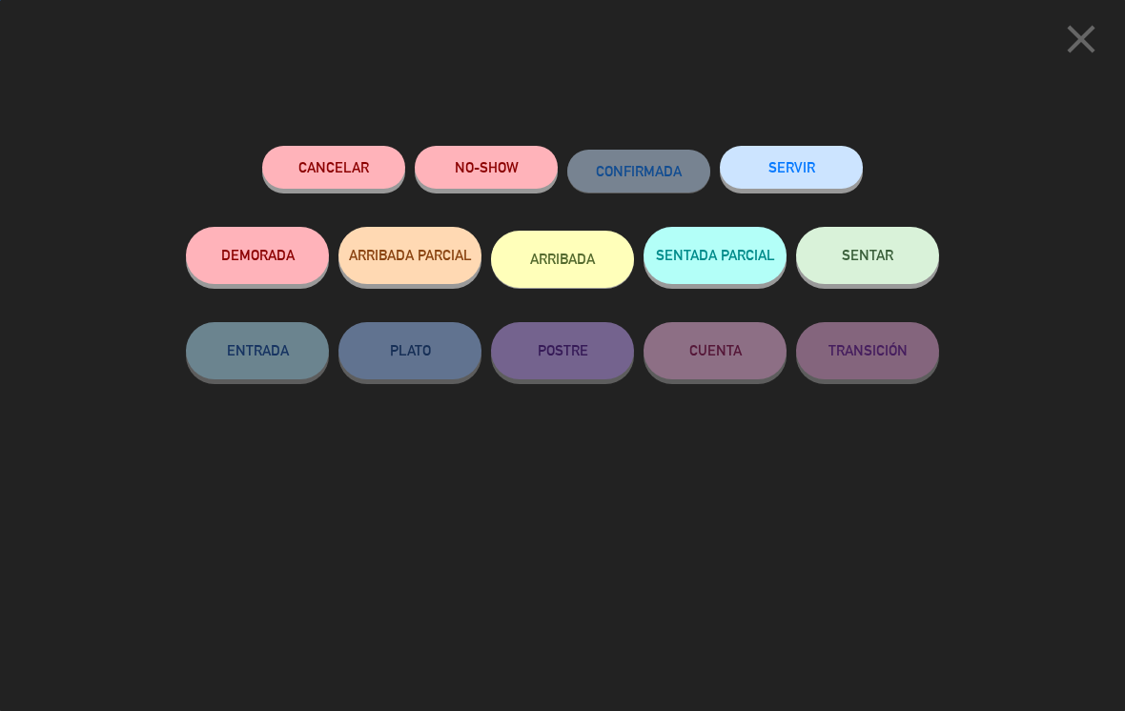
click at [557, 158] on button "SERVIR" at bounding box center [791, 167] width 143 height 43
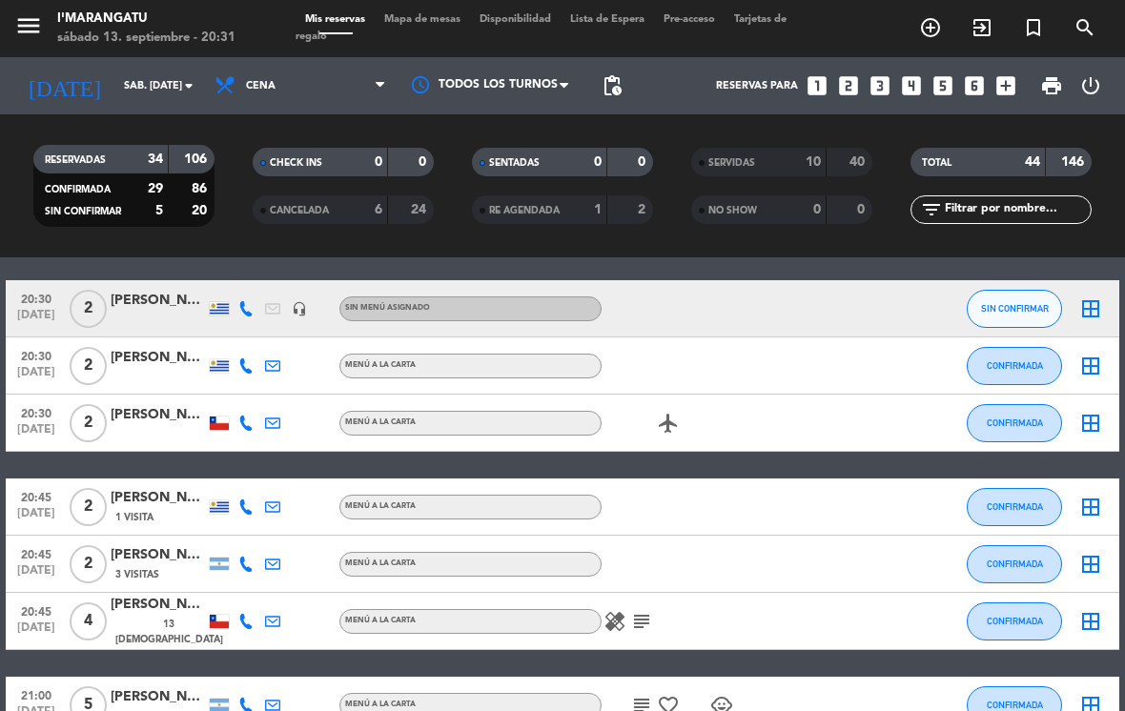
click at [557, 360] on span "CONFIRMADA" at bounding box center [1015, 365] width 56 height 10
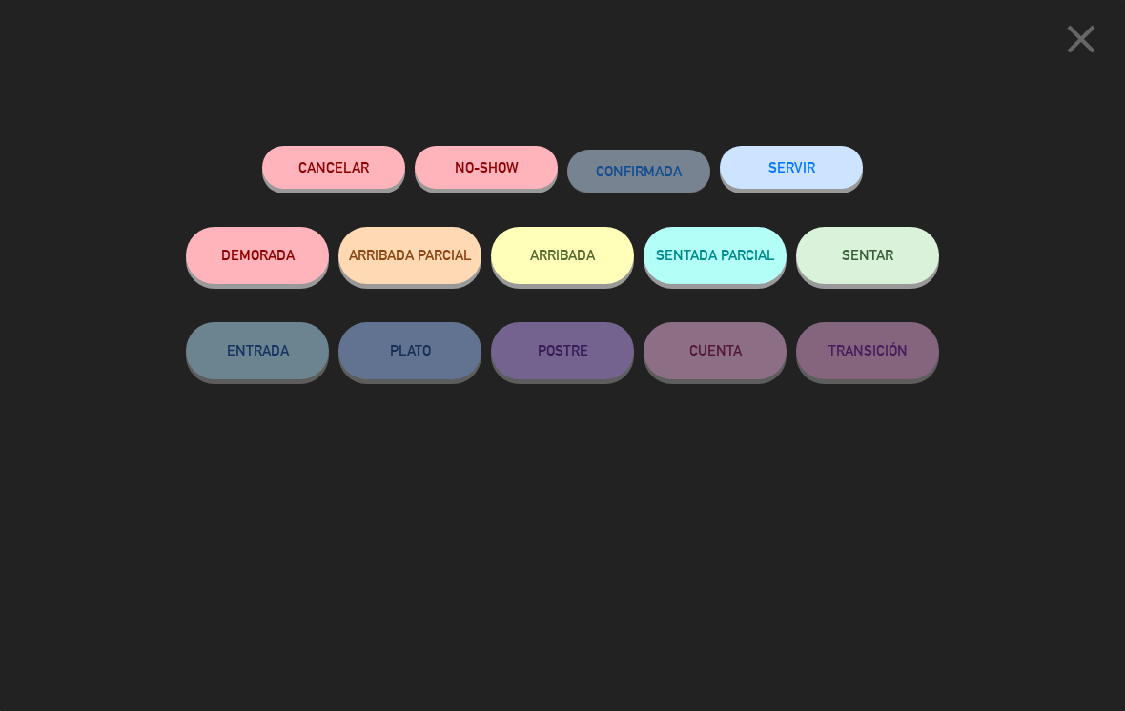
click at [557, 245] on button "ARRIBADA" at bounding box center [562, 255] width 143 height 57
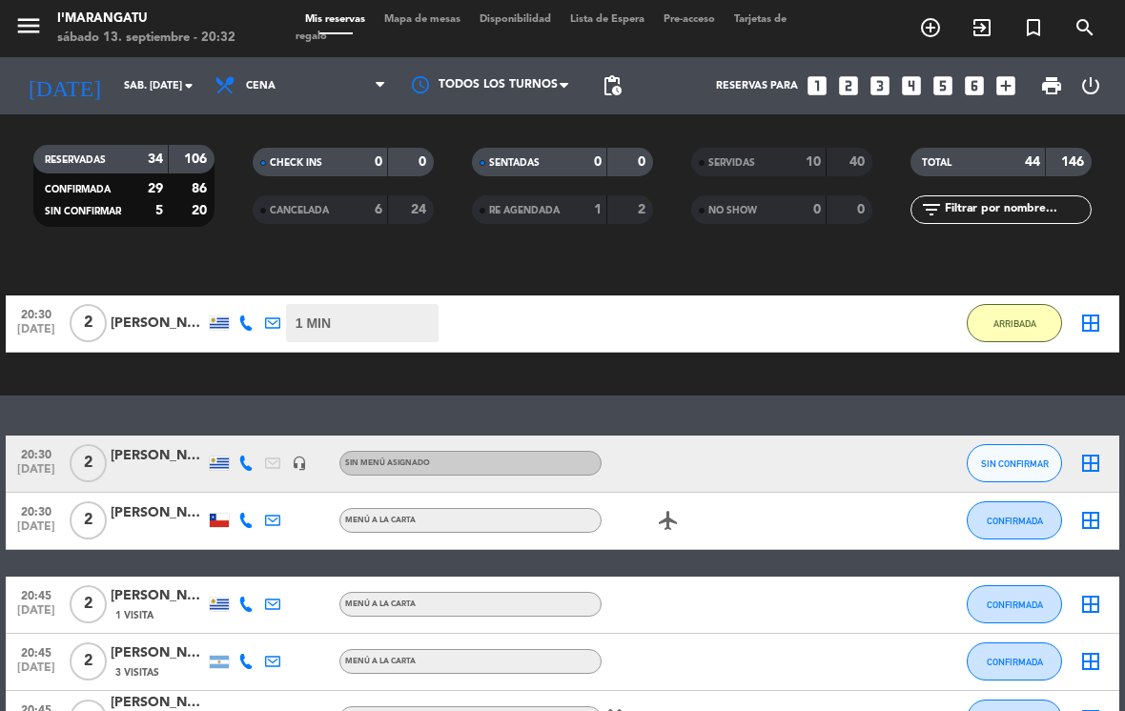
scroll to position [139, 0]
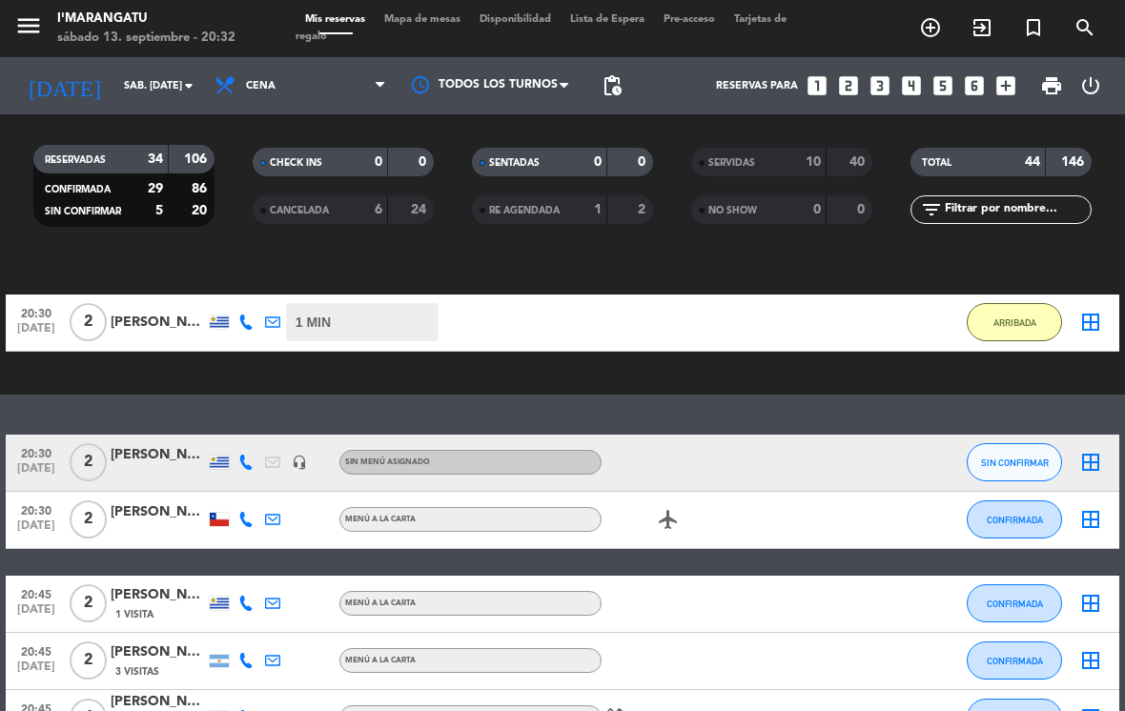
click at [557, 303] on button "ARRIBADA" at bounding box center [1014, 322] width 95 height 38
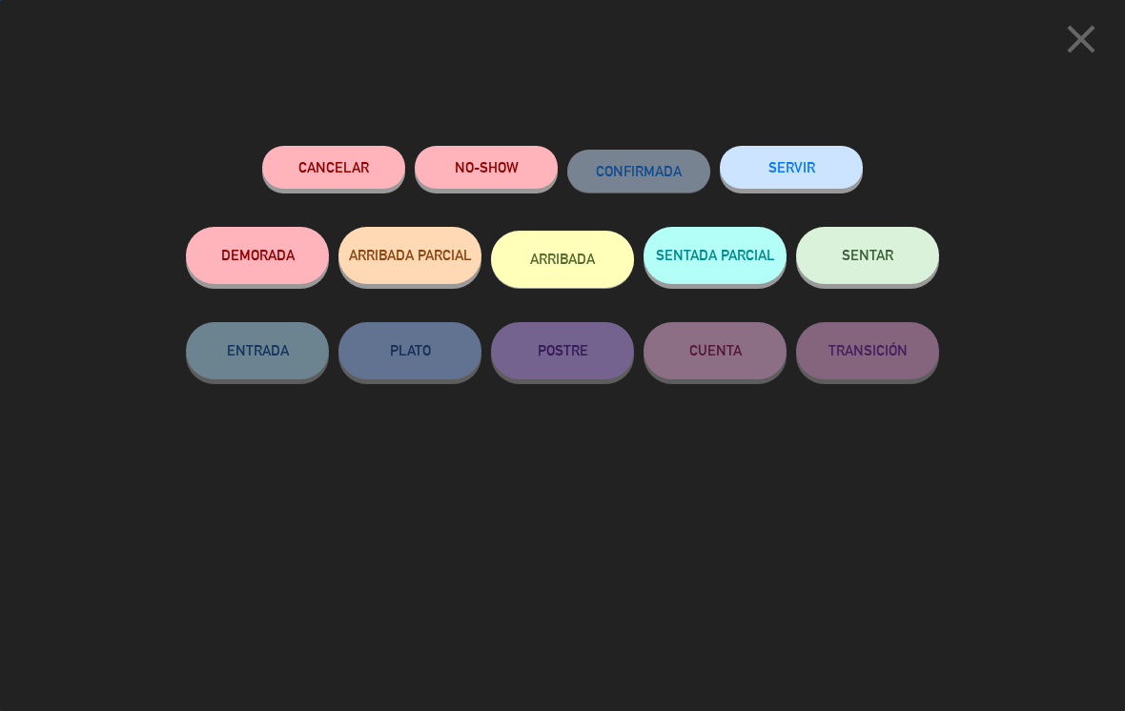
click at [557, 161] on button "SERVIR" at bounding box center [791, 167] width 143 height 43
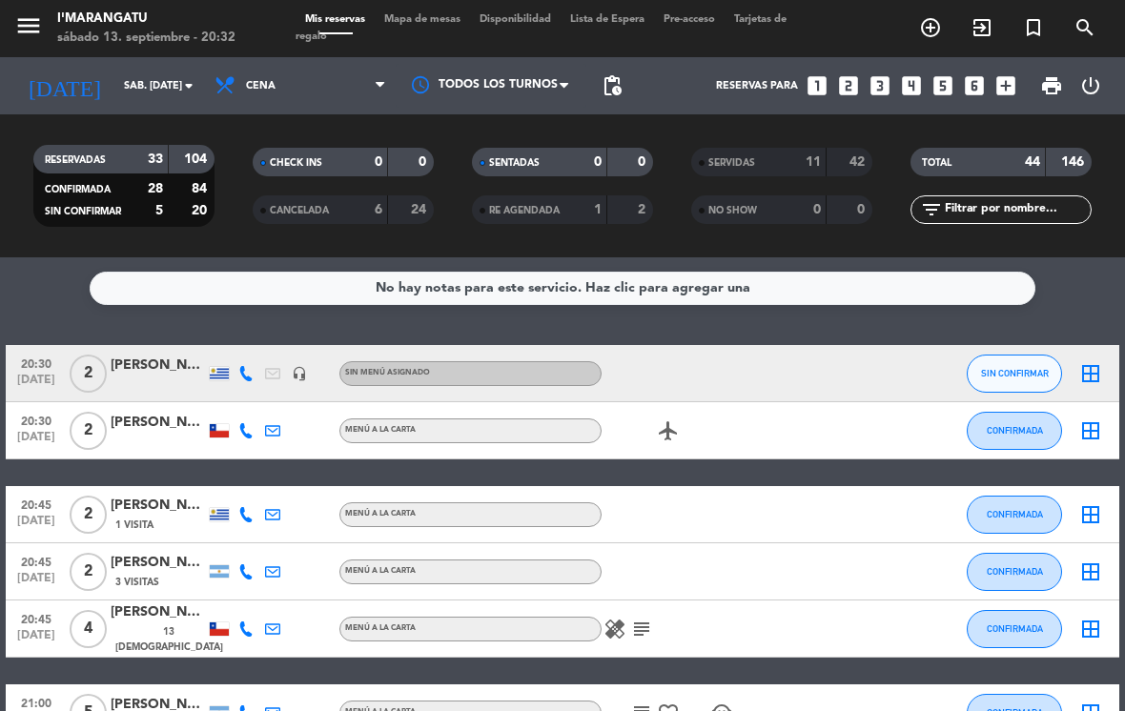
scroll to position [0, 0]
click at [557, 152] on div "SERVIDAS" at bounding box center [740, 163] width 88 height 22
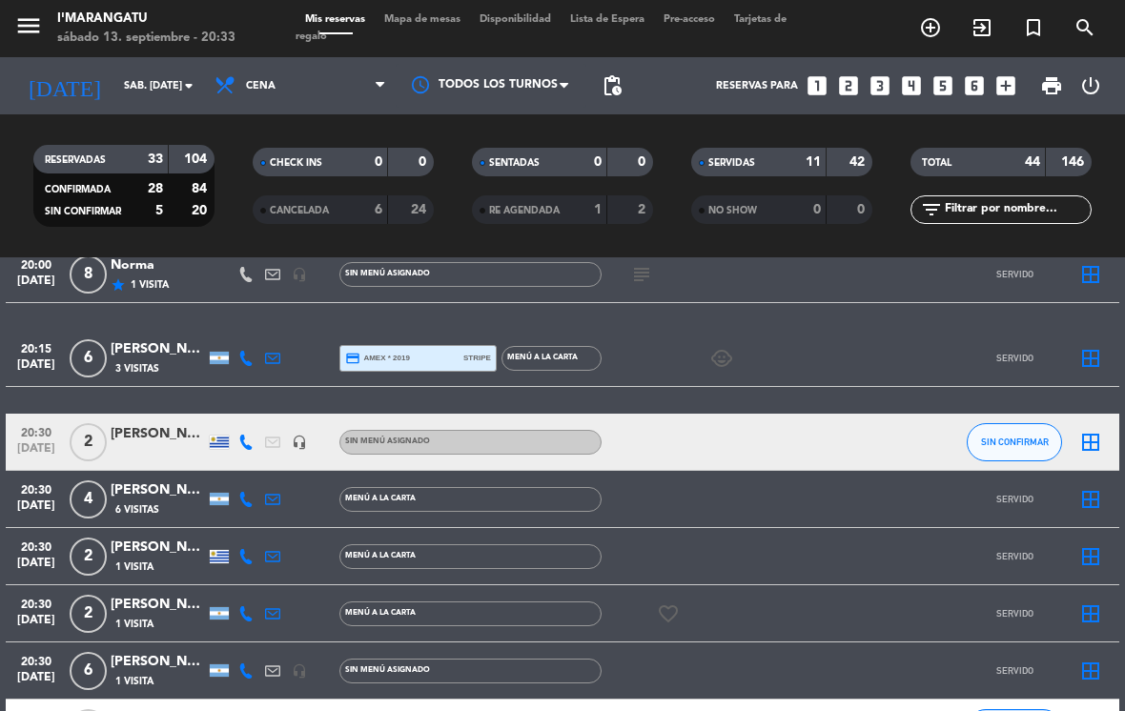
scroll to position [276, 0]
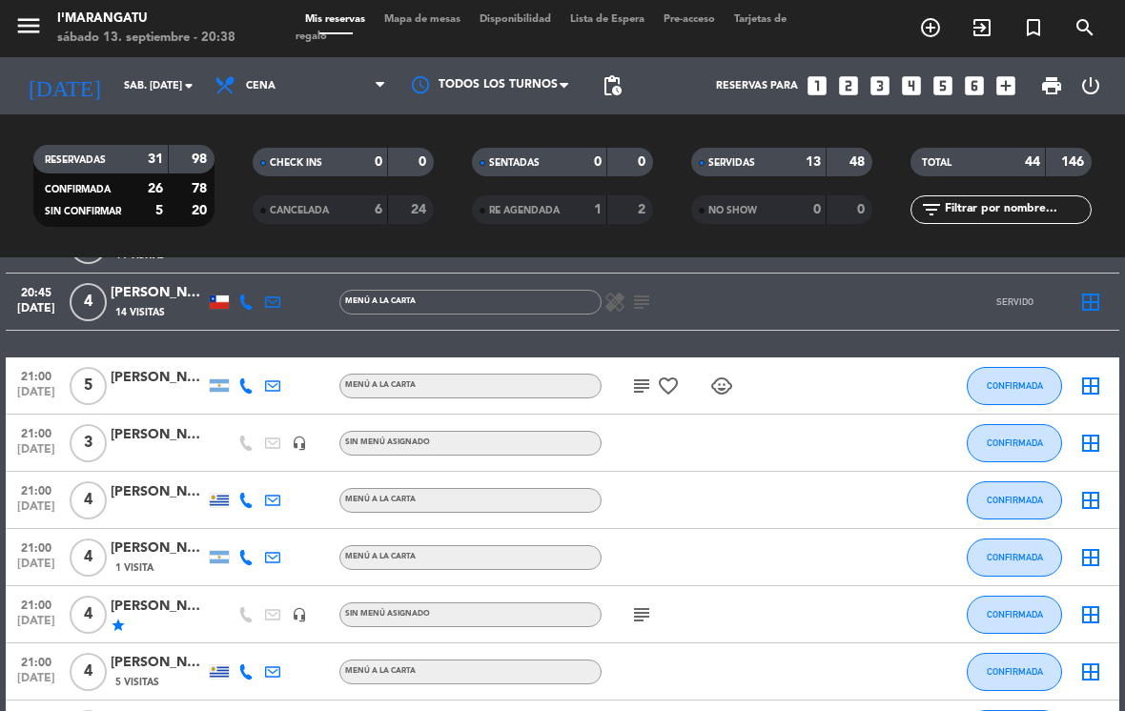
scroll to position [1052, 0]
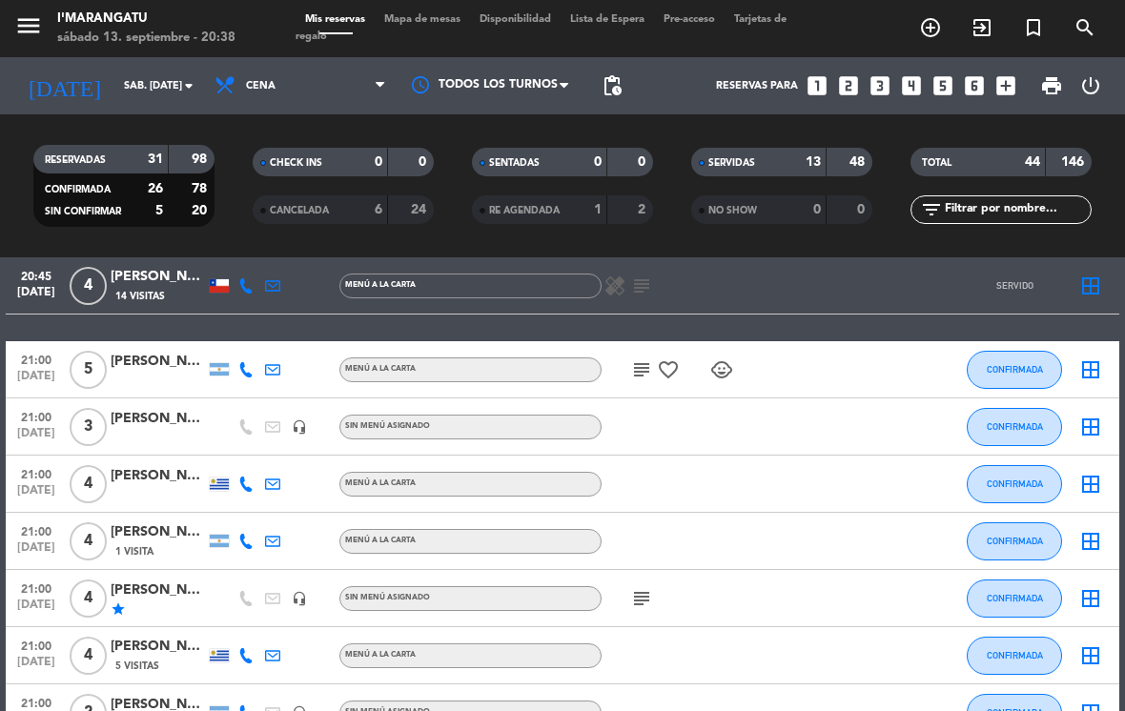
click at [557, 421] on span "CONFIRMADA" at bounding box center [1015, 426] width 56 height 10
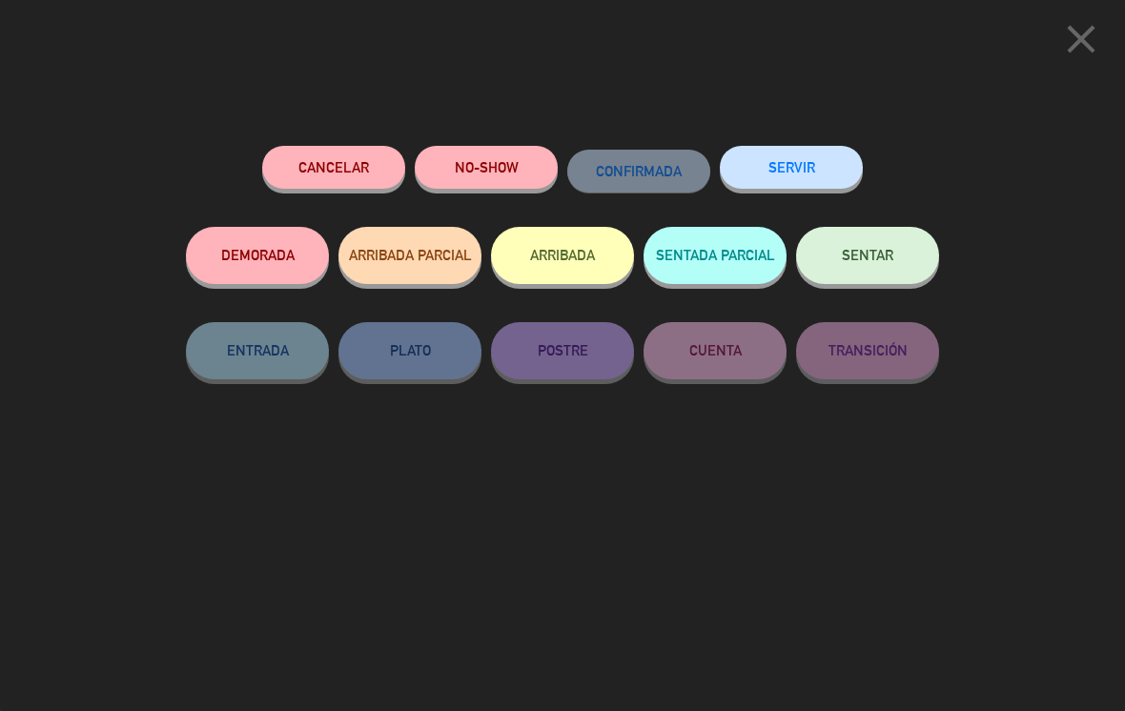
click at [557, 259] on button "ARRIBADA" at bounding box center [562, 255] width 143 height 57
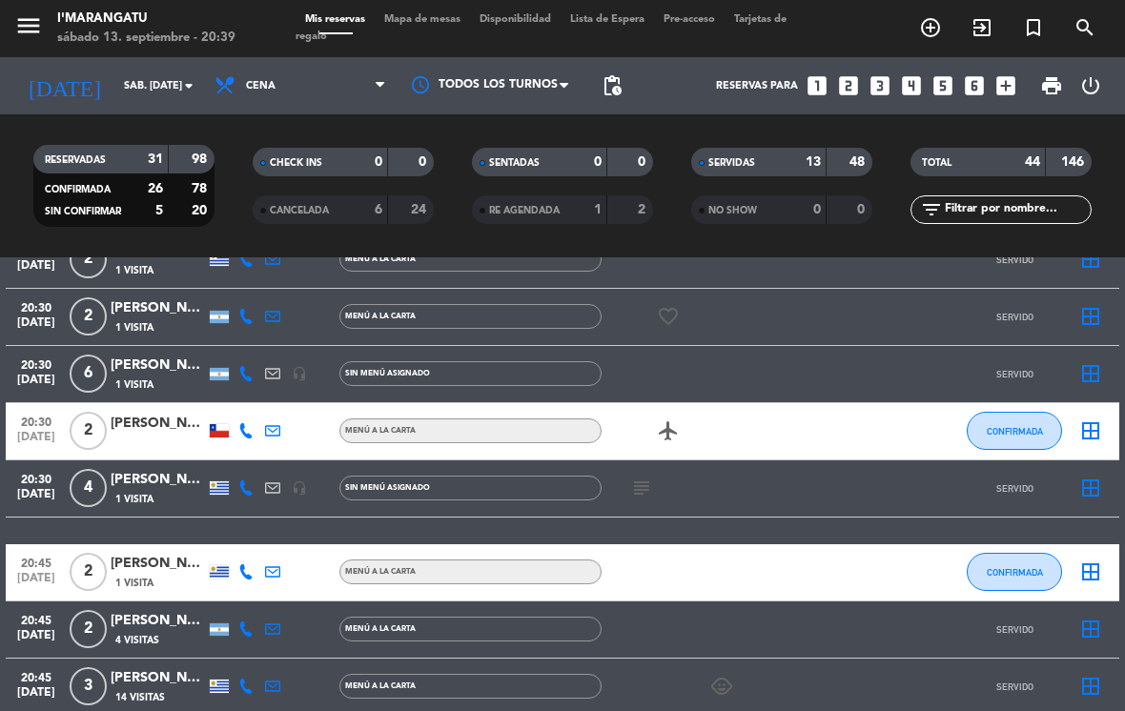
scroll to position [823, 0]
click at [557, 553] on button "CONFIRMADA" at bounding box center [1014, 572] width 95 height 38
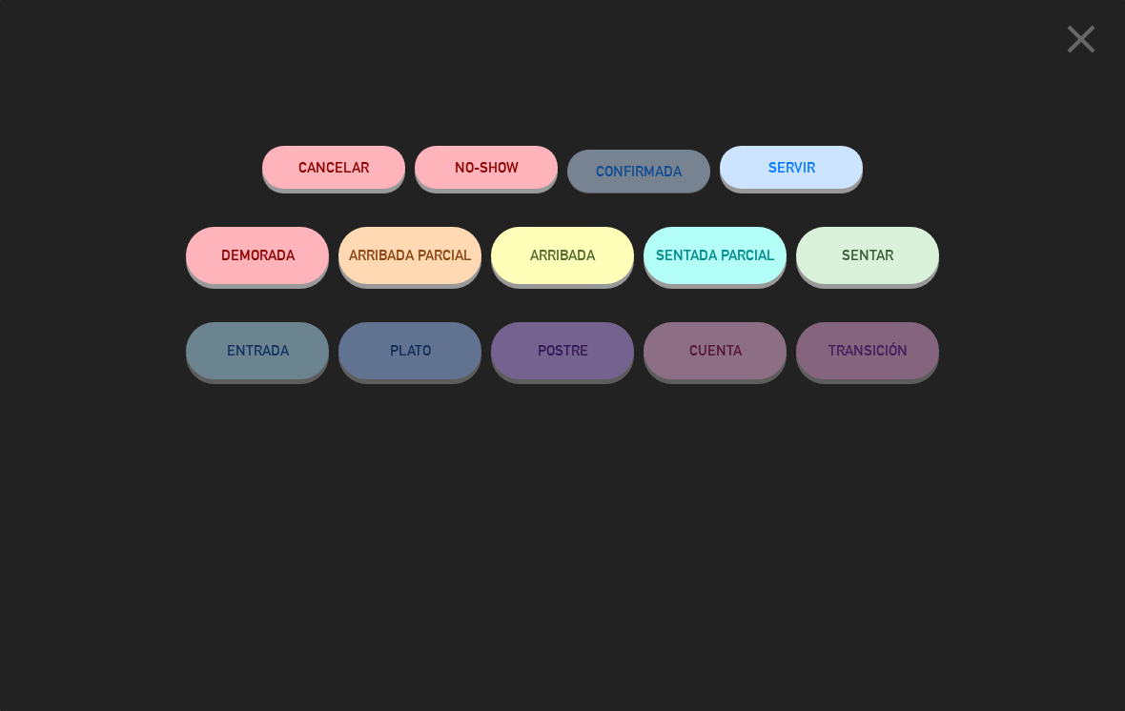
click at [557, 153] on button "SERVIR" at bounding box center [791, 167] width 143 height 43
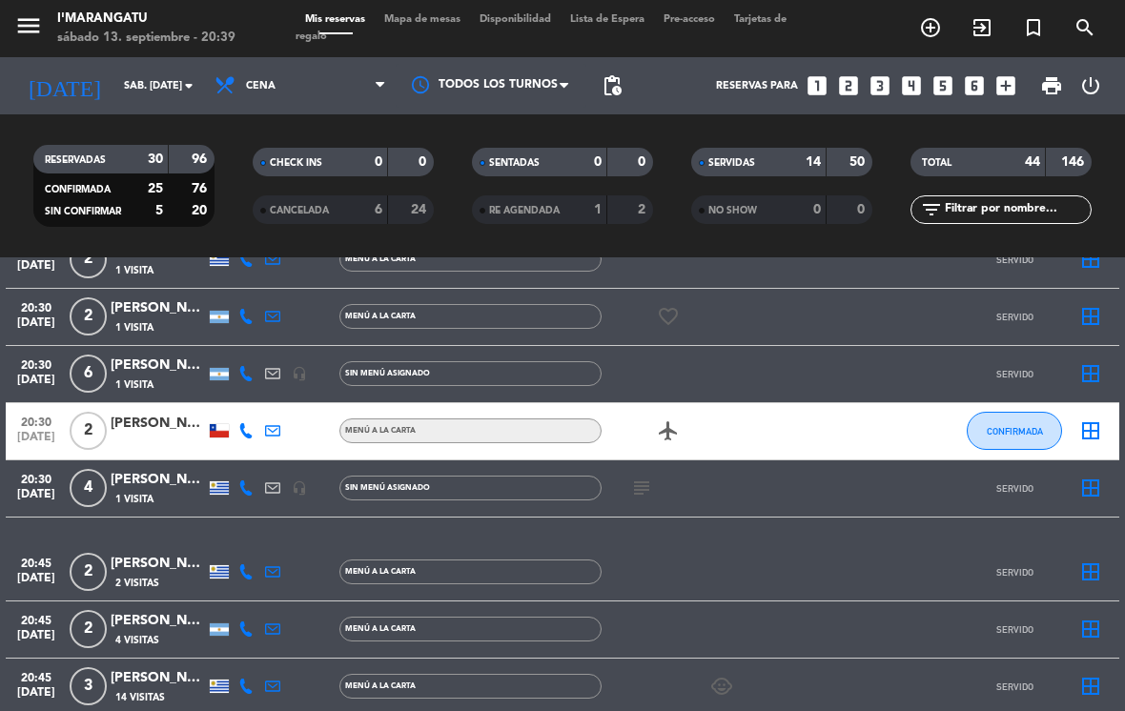
scroll to position [861, 0]
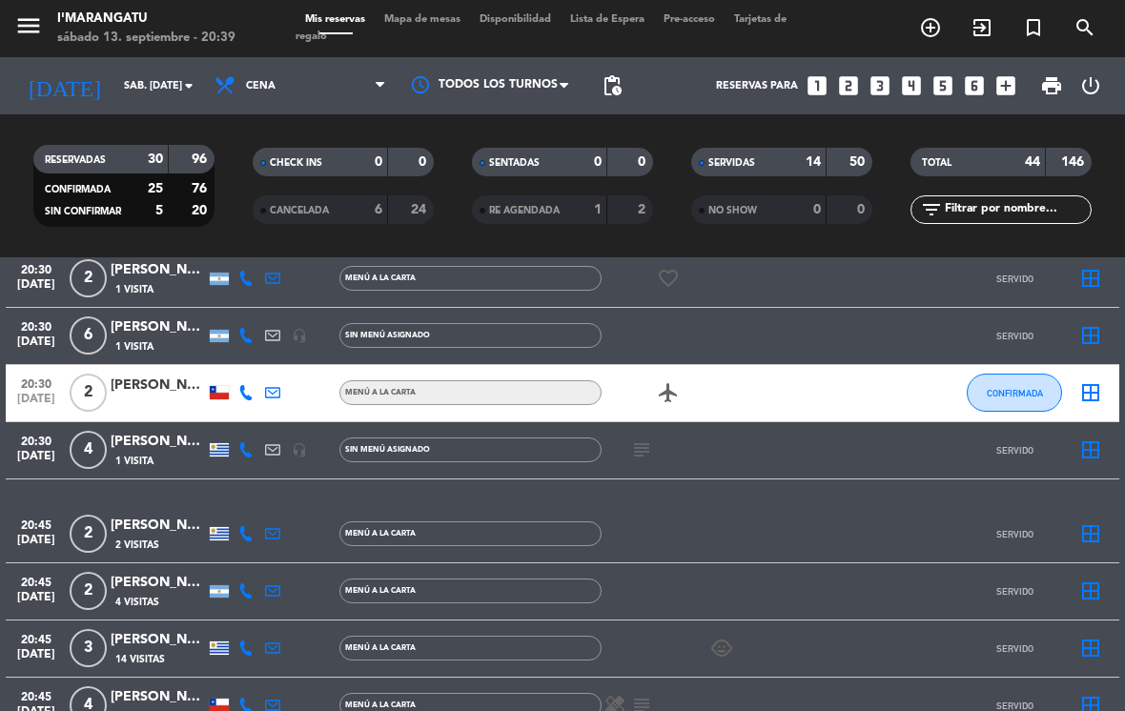
click at [557, 388] on span "CONFIRMADA" at bounding box center [1015, 393] width 56 height 10
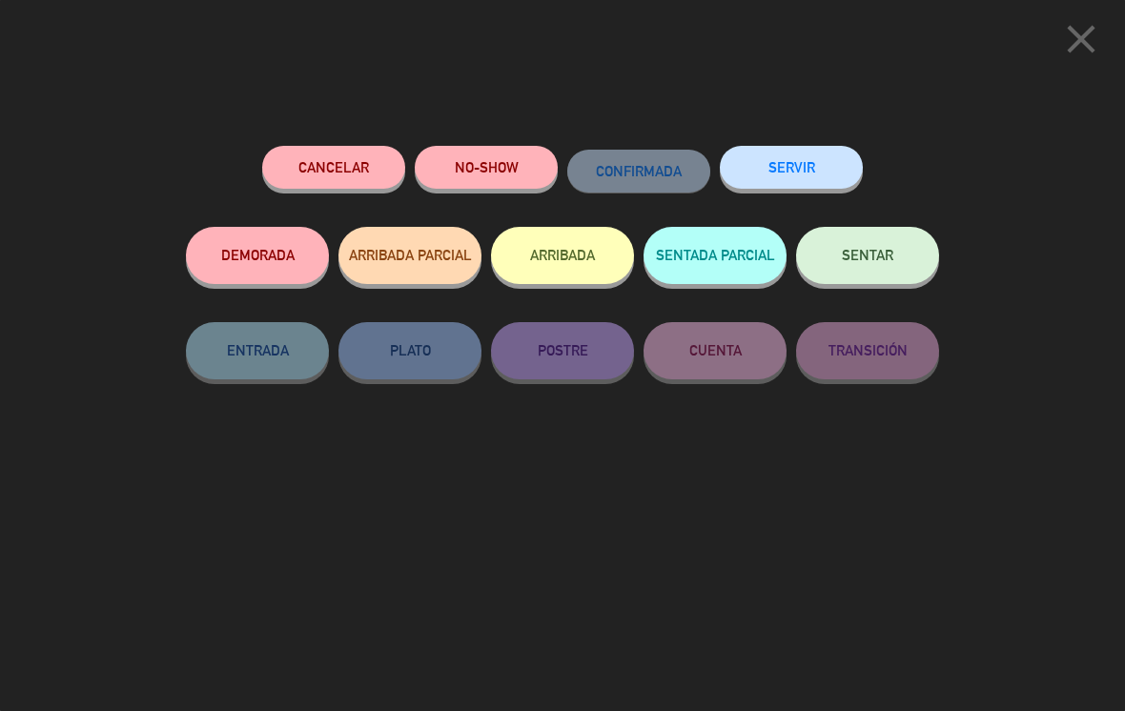
click at [557, 160] on button "SERVIR" at bounding box center [791, 167] width 143 height 43
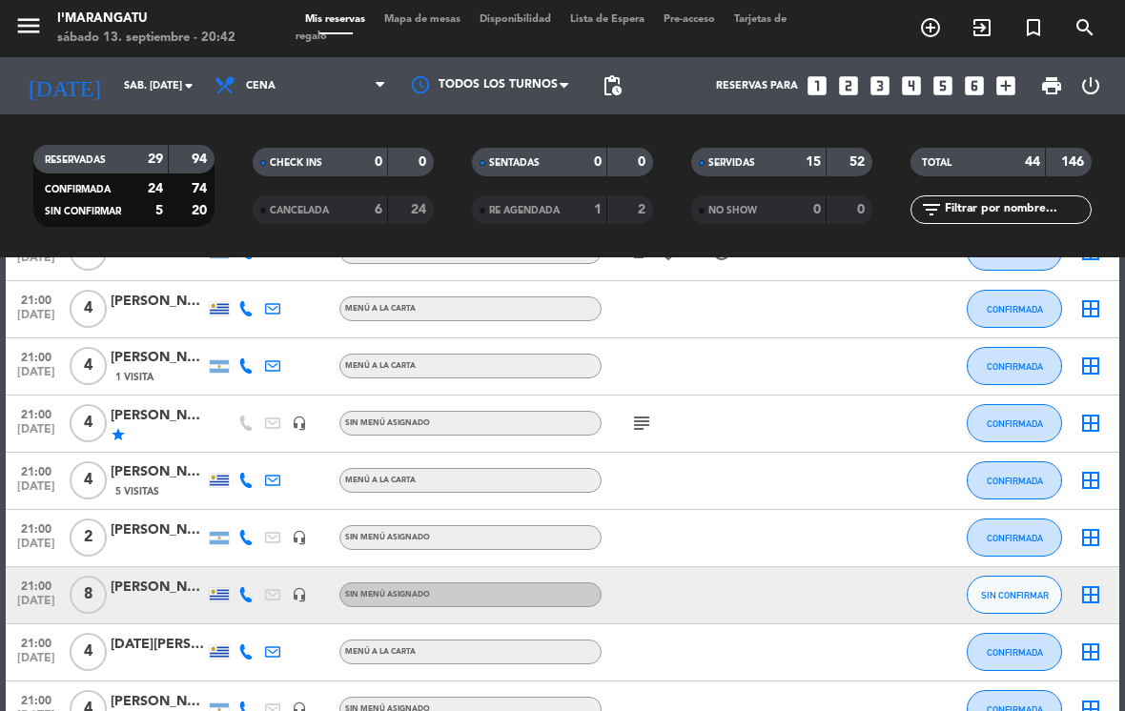
scroll to position [1400, 0]
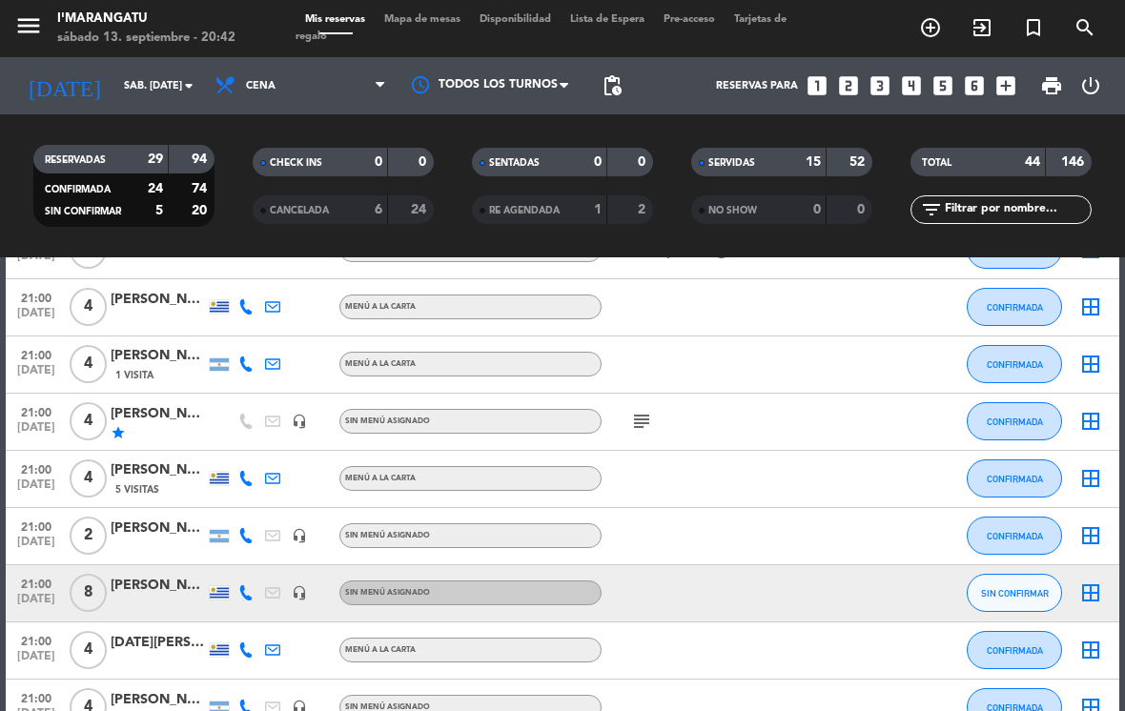
click at [557, 517] on button "CONFIRMADA" at bounding box center [1014, 536] width 95 height 38
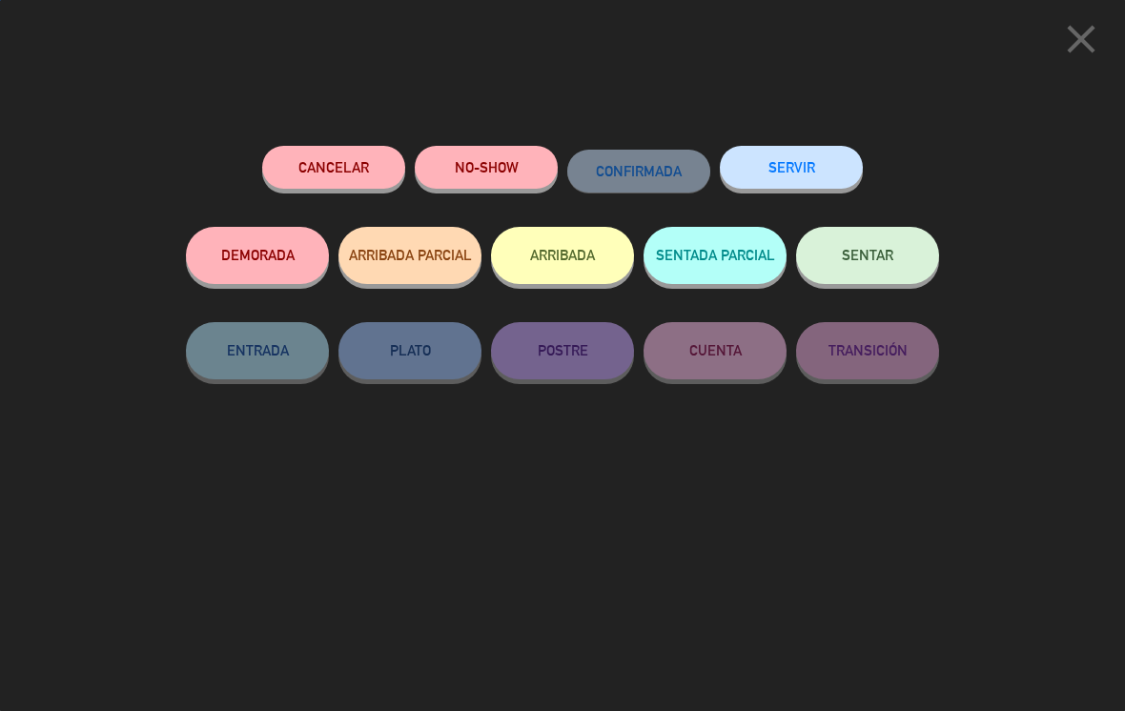
click at [557, 168] on button "SERVIR" at bounding box center [791, 167] width 143 height 43
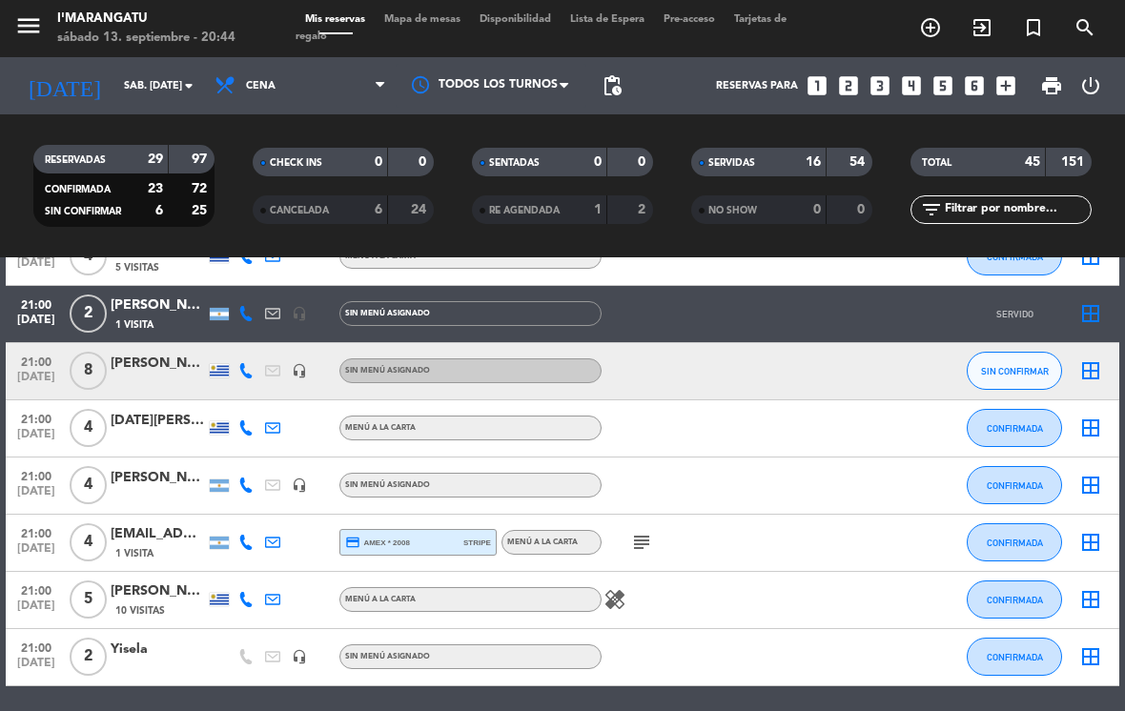
scroll to position [1617, 0]
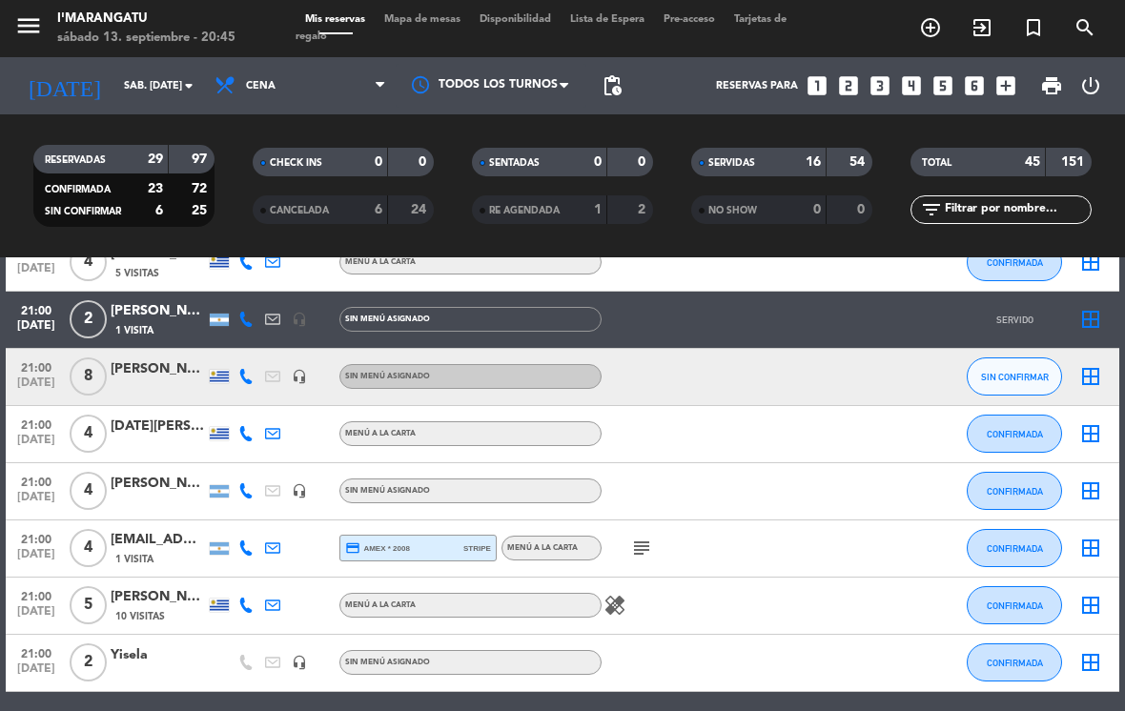
click at [557, 73] on icon "looks_4" at bounding box center [911, 85] width 25 height 25
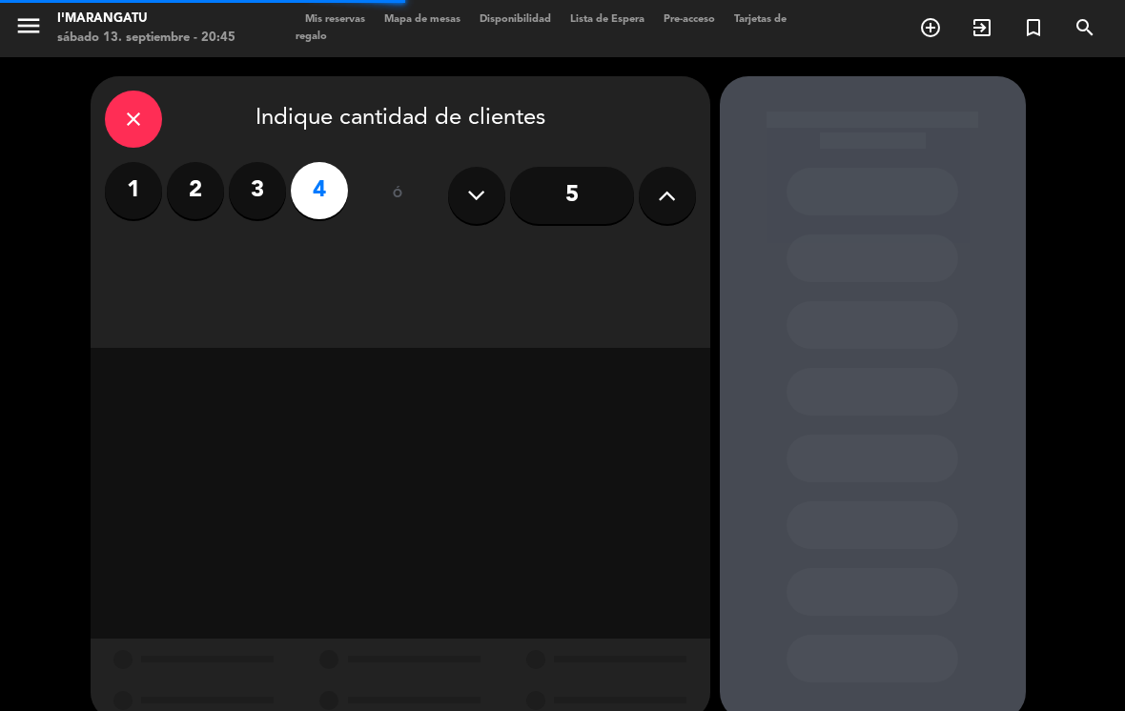
click at [557, 167] on button at bounding box center [667, 195] width 57 height 57
click at [557, 181] on icon at bounding box center [667, 195] width 18 height 29
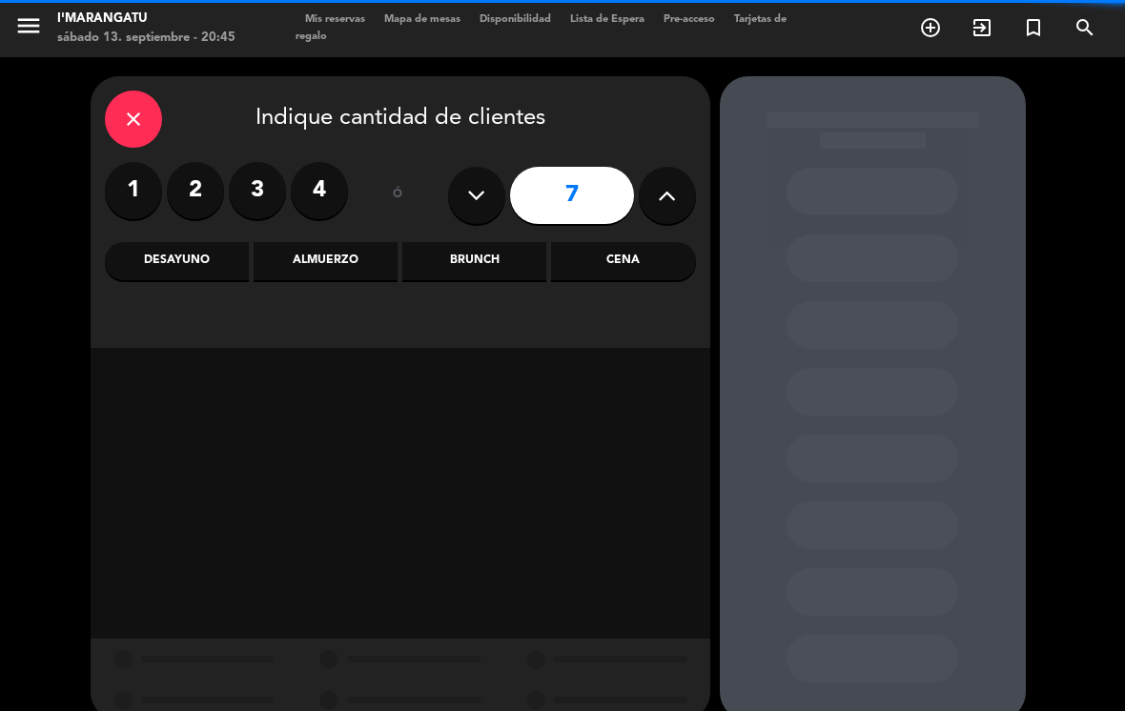
click at [557, 179] on button at bounding box center [667, 195] width 57 height 57
click at [557, 167] on button at bounding box center [667, 195] width 57 height 57
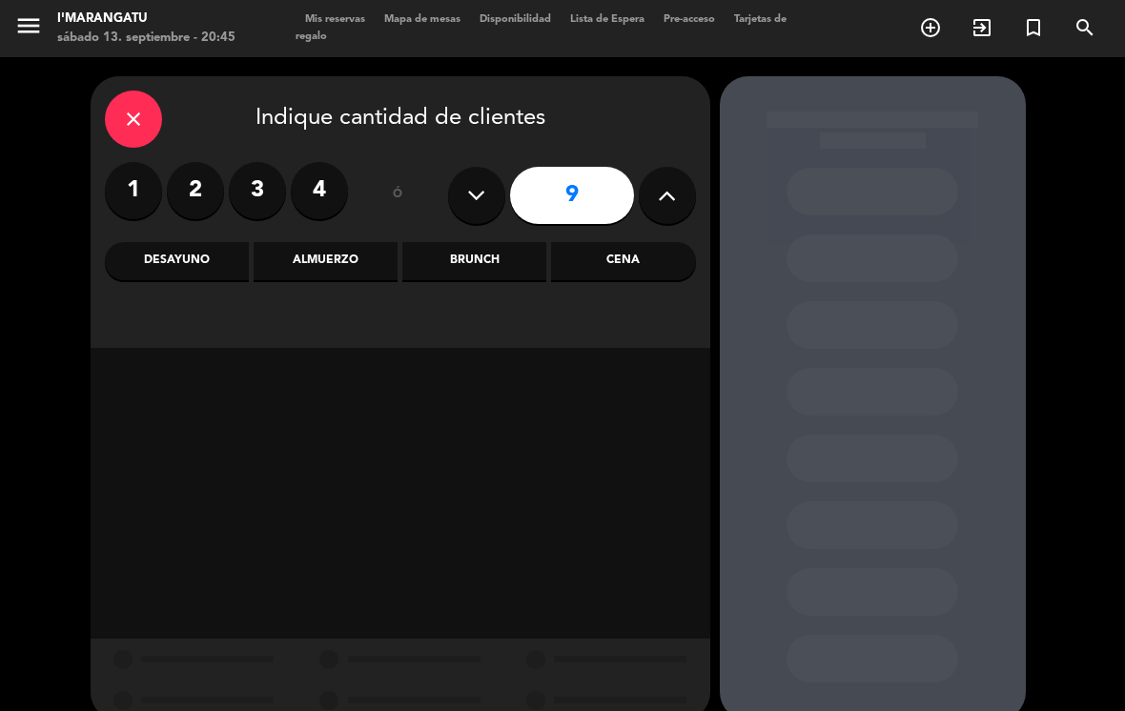
click at [557, 167] on button at bounding box center [667, 195] width 57 height 57
type input "12"
click at [557, 242] on div "Cena" at bounding box center [623, 261] width 144 height 38
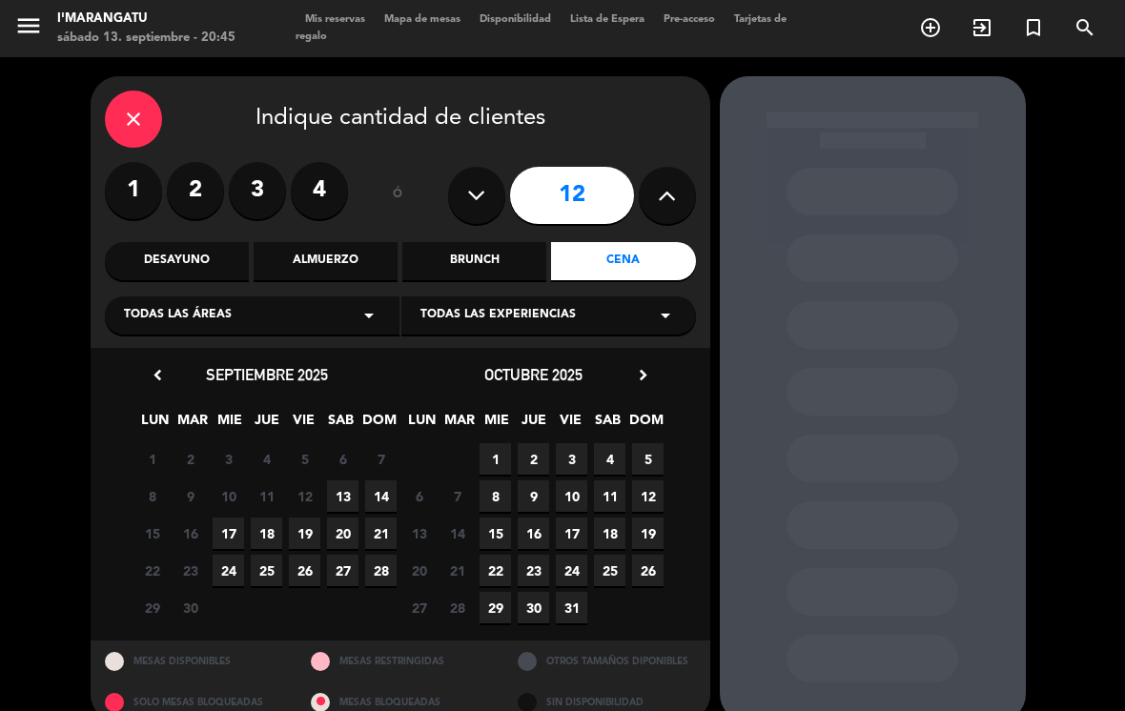
click at [224, 518] on span "17" at bounding box center [228, 533] width 31 height 31
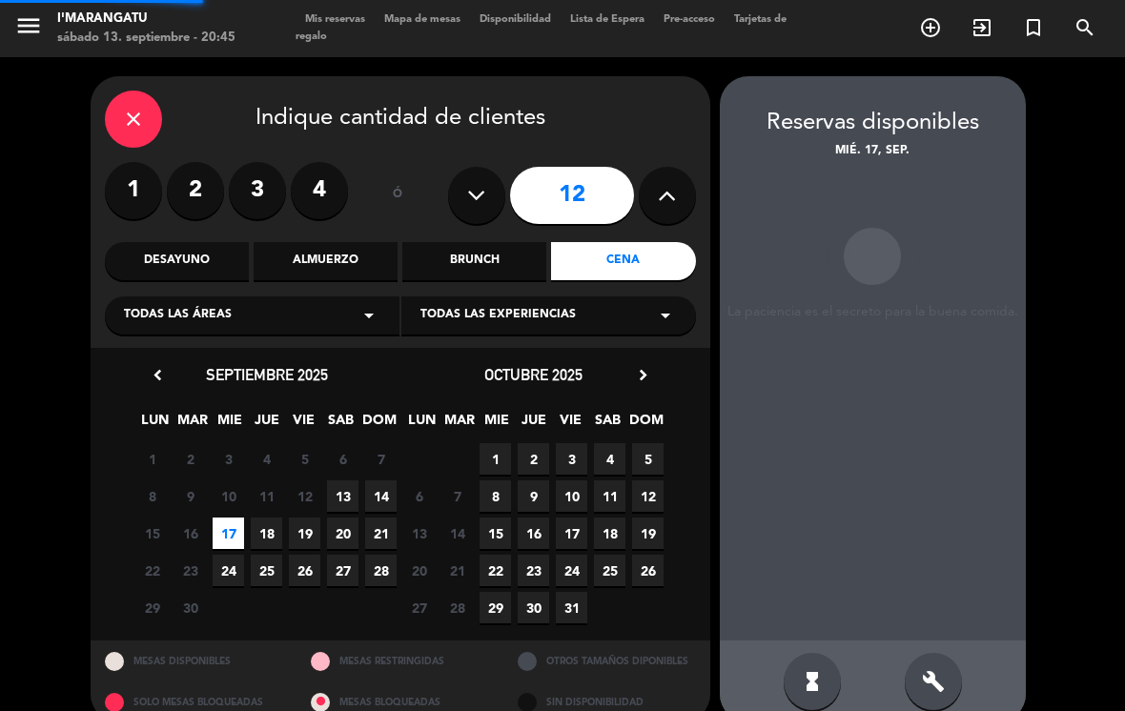
scroll to position [1, 0]
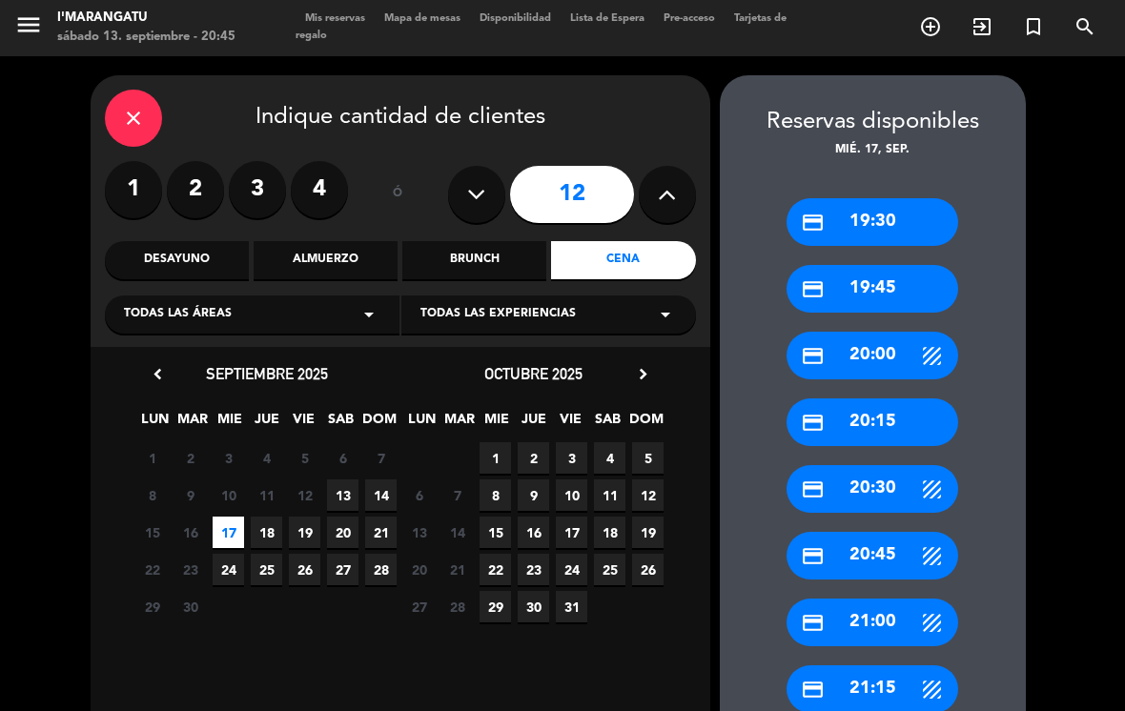
click at [557, 332] on div "credit_card 20:00" at bounding box center [872, 356] width 172 height 48
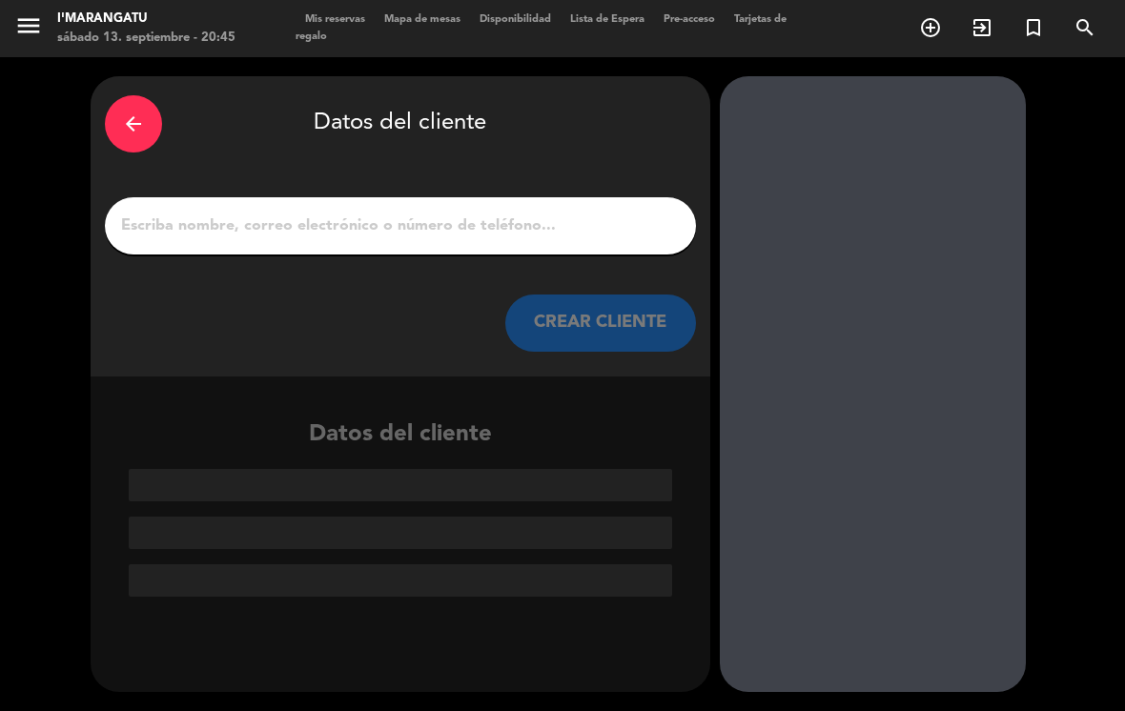
click at [128, 95] on div "arrow_back" at bounding box center [133, 123] width 57 height 57
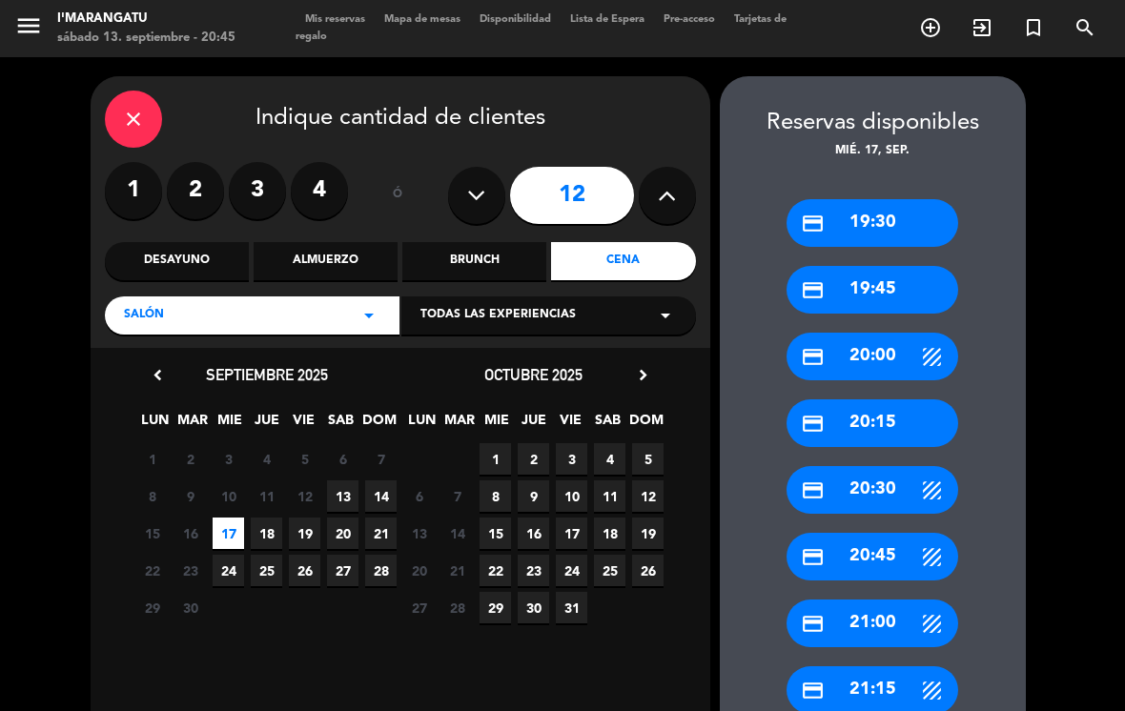
click at [557, 466] on div "credit_card 20:30" at bounding box center [872, 490] width 172 height 48
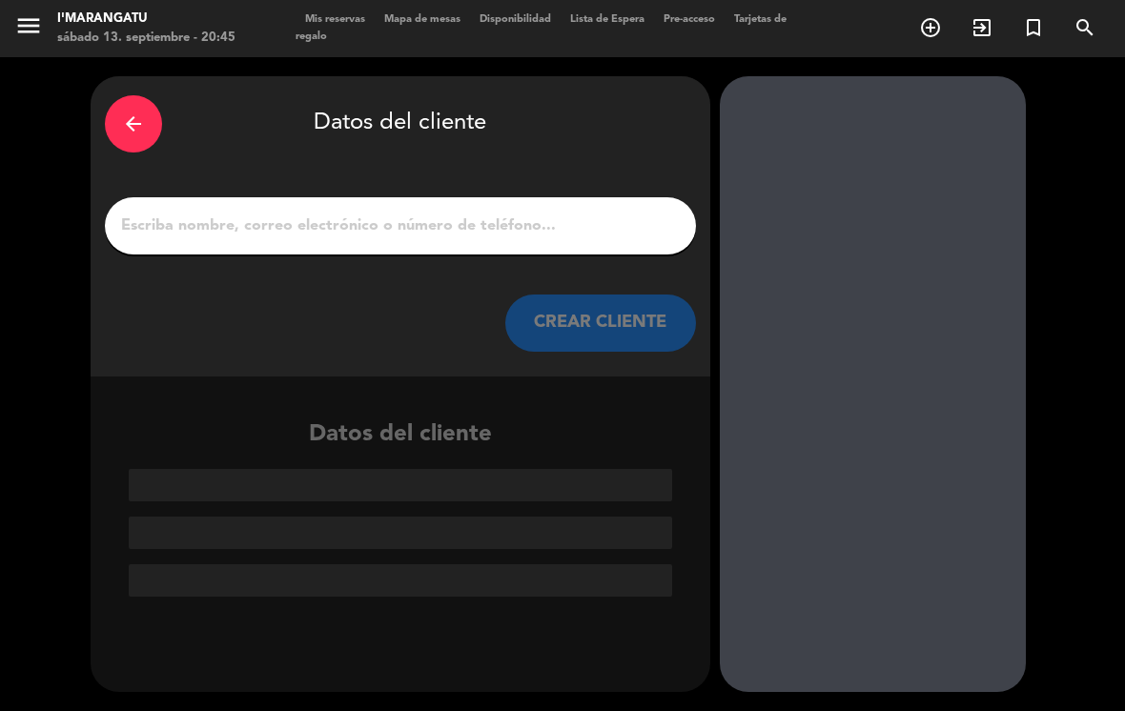
click at [472, 213] on input "1" at bounding box center [400, 226] width 562 height 27
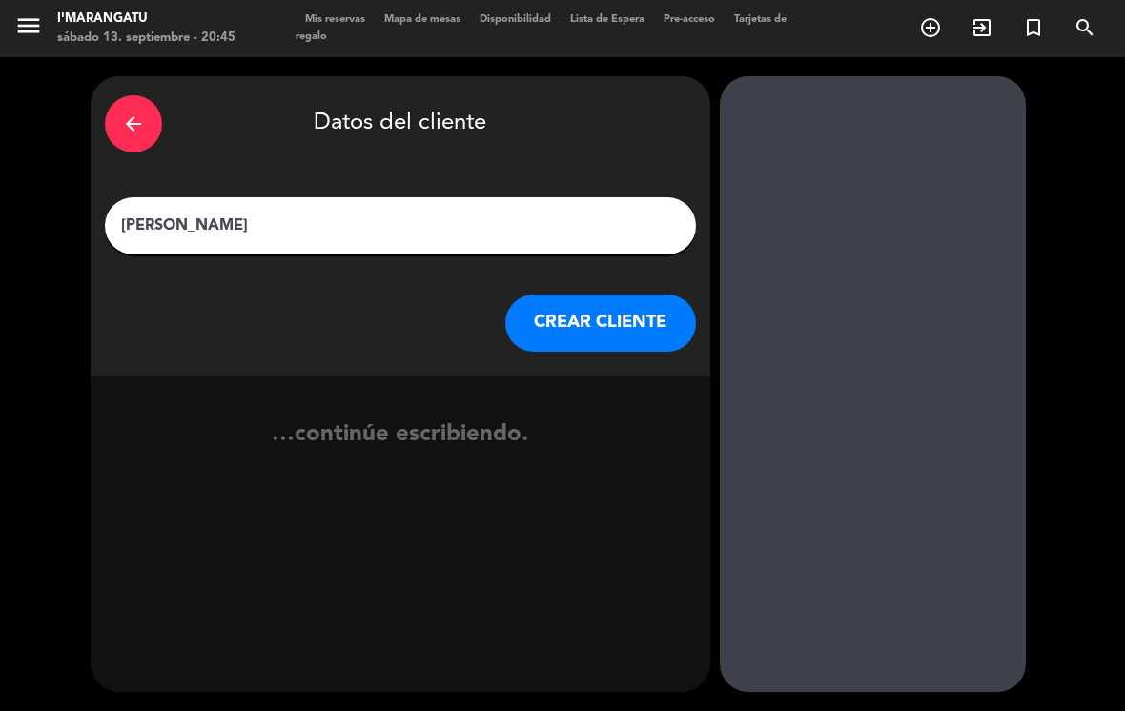
type input "[PERSON_NAME]"
click at [557, 295] on button "CREAR CLIENTE" at bounding box center [600, 323] width 191 height 57
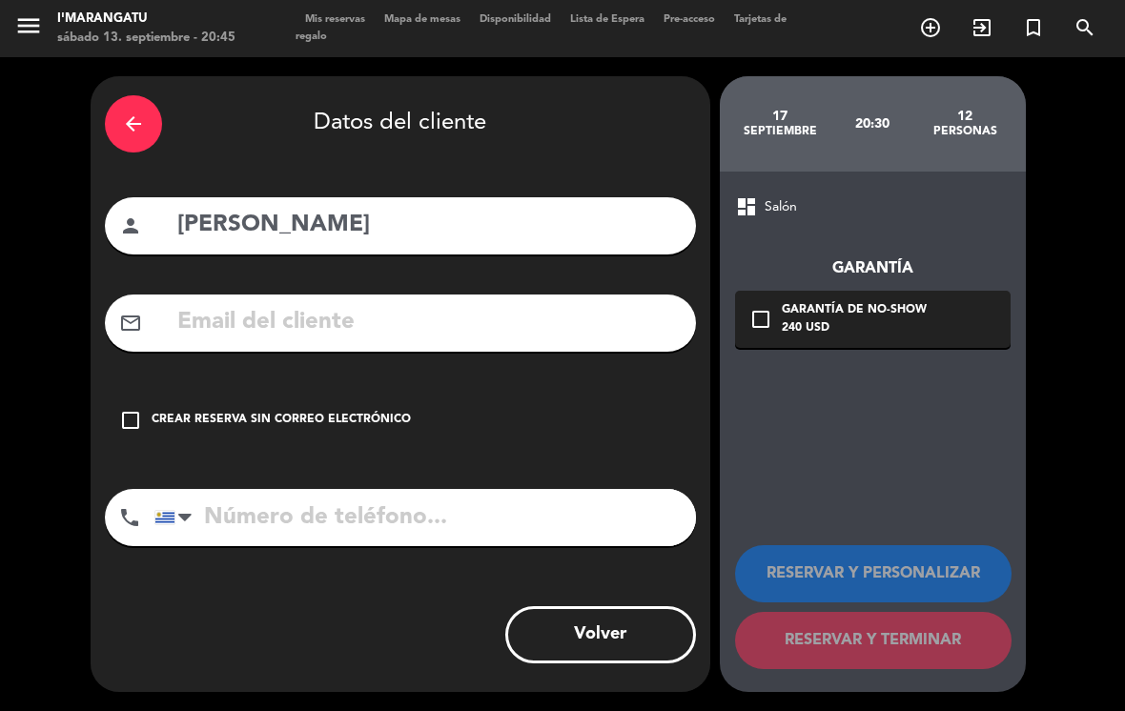
click at [309, 303] on input "text" at bounding box center [428, 322] width 506 height 39
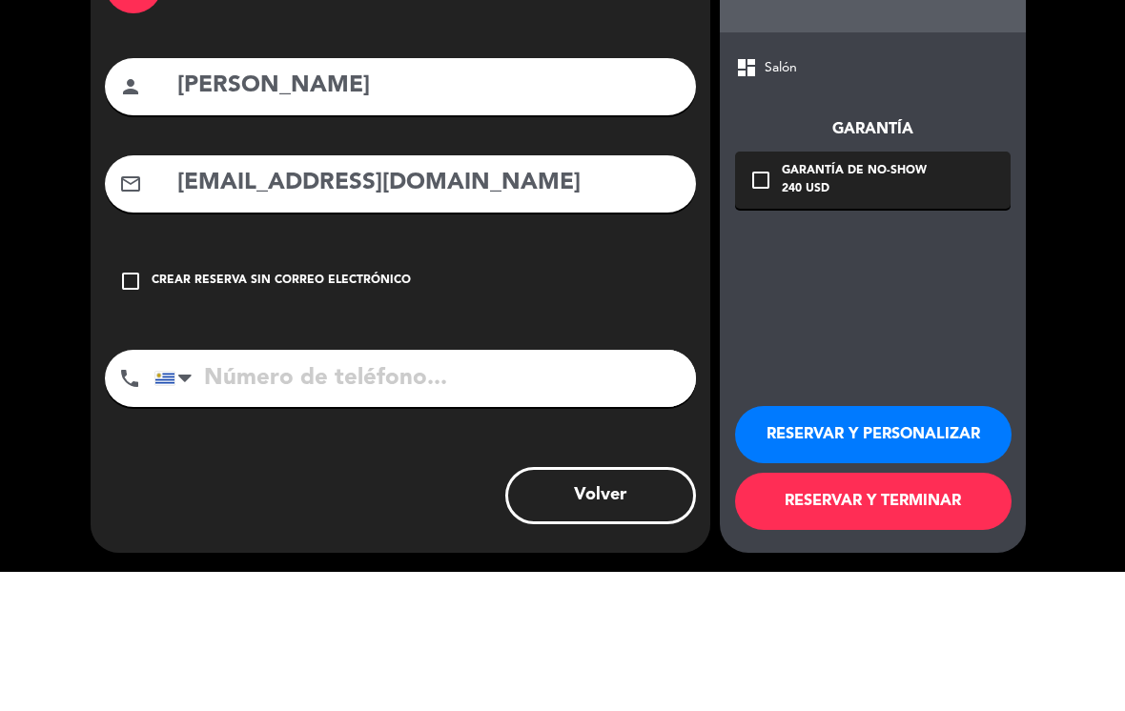
type input "[EMAIL_ADDRESS][DOMAIN_NAME]"
click at [557, 254] on div "dashboard Salón Garantía check_box_outline_blank Garantía de no-show 240 USD RE…" at bounding box center [873, 432] width 306 height 521
click at [306, 489] on input "tel" at bounding box center [424, 517] width 541 height 57
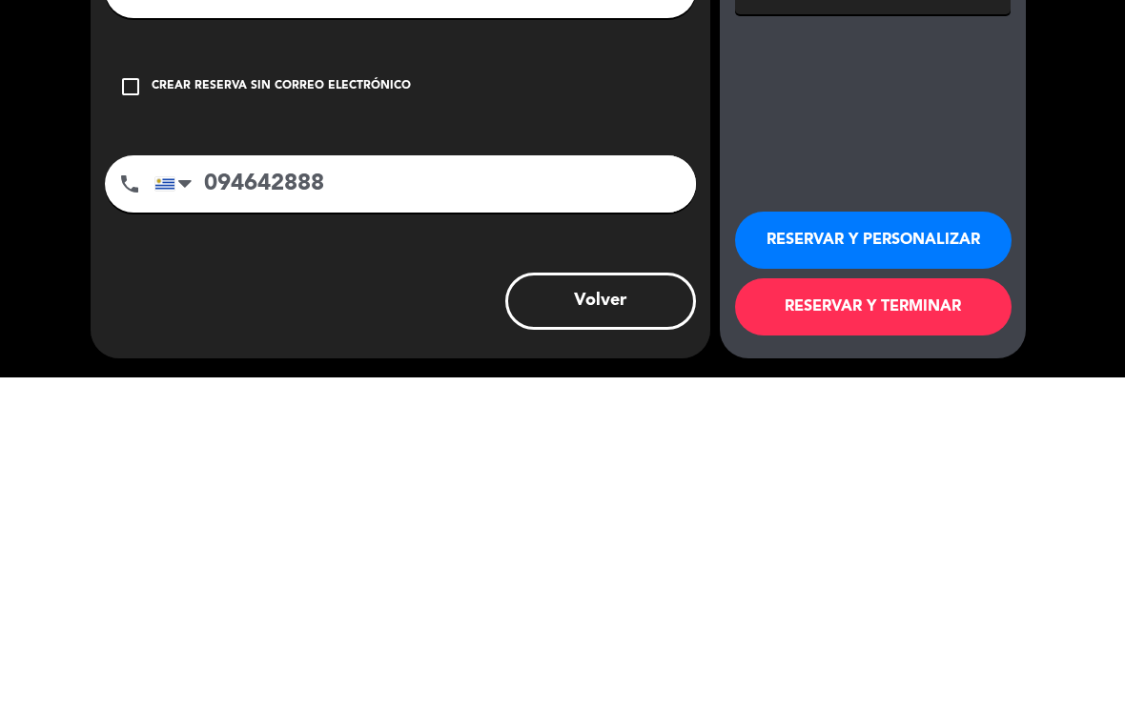
type input "094642888"
click at [557, 164] on div "arrow_back Datos del cliente person [PERSON_NAME] mail_outline [EMAIL_ADDRESS][…" at bounding box center [562, 384] width 1125 height 654
click at [557, 172] on div "dashboard Salón Garantía check_box_outline_blank Garantía de no-show 240 USD RE…" at bounding box center [873, 432] width 306 height 521
click at [557, 291] on div "check_box_outline_blank Garantía de no-show 240 USD" at bounding box center [873, 319] width 276 height 57
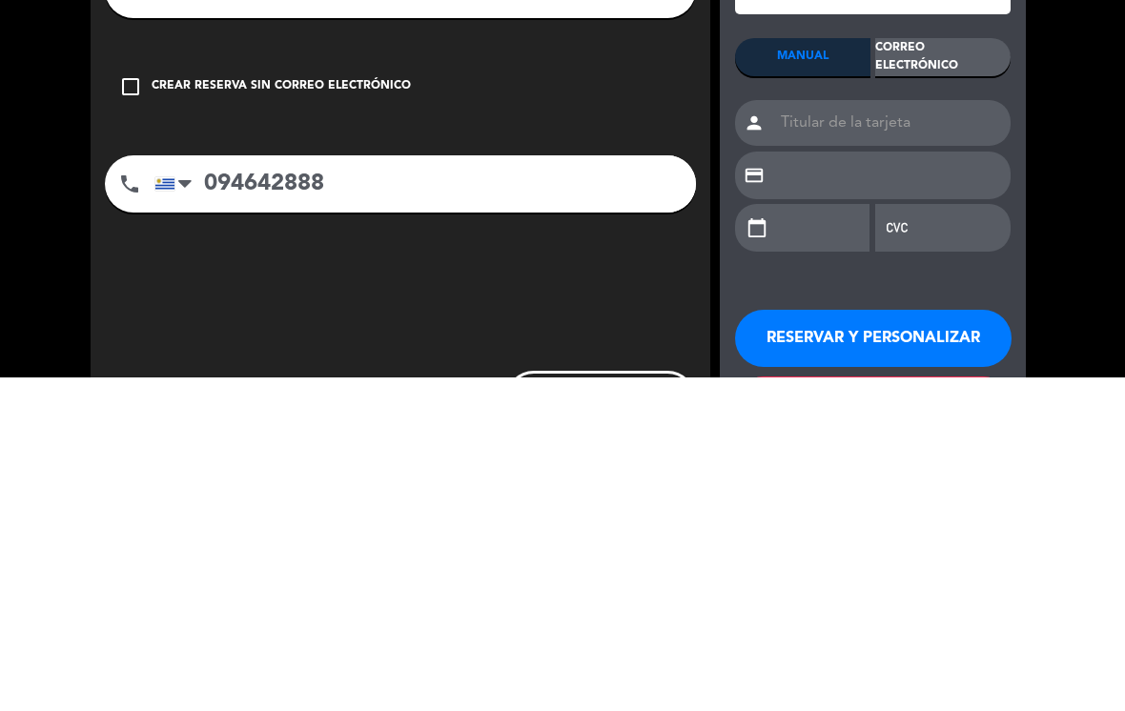
click at [557, 157] on div "arrow_back Datos del cliente person [PERSON_NAME] mail_outline [EMAIL_ADDRESS][…" at bounding box center [562, 433] width 1125 height 752
click at [557, 399] on div "Correo Electrónico" at bounding box center [942, 391] width 135 height 38
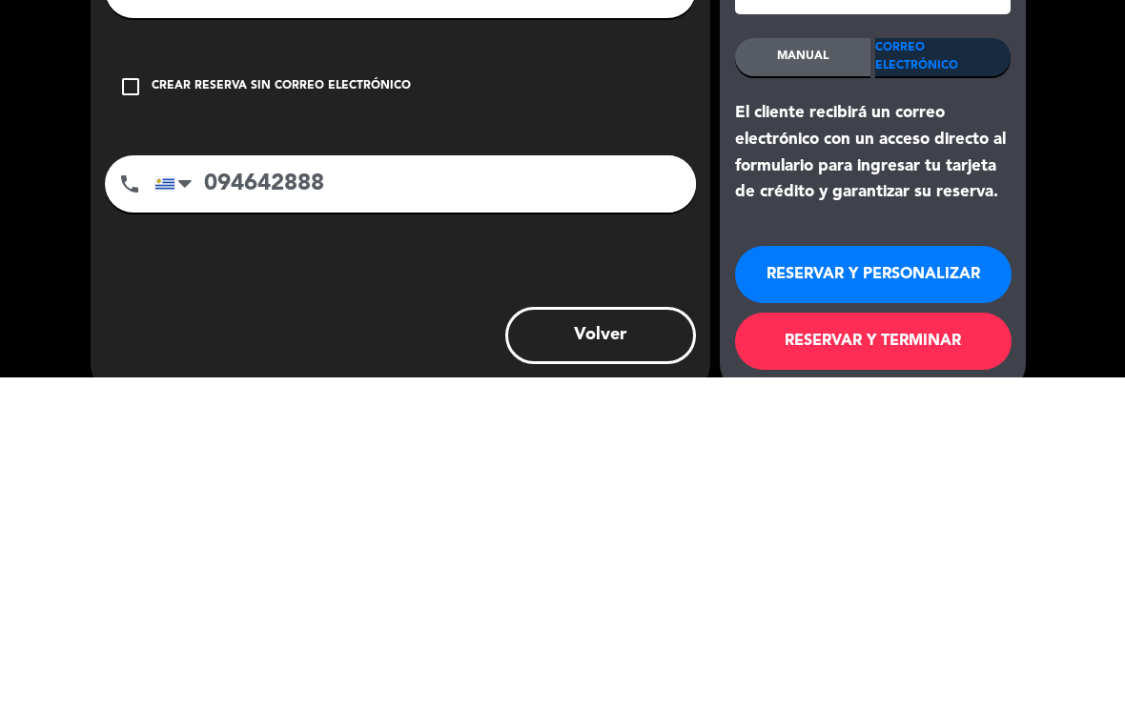
click at [557, 602] on button "RESERVAR Y PERSONALIZAR" at bounding box center [873, 608] width 276 height 57
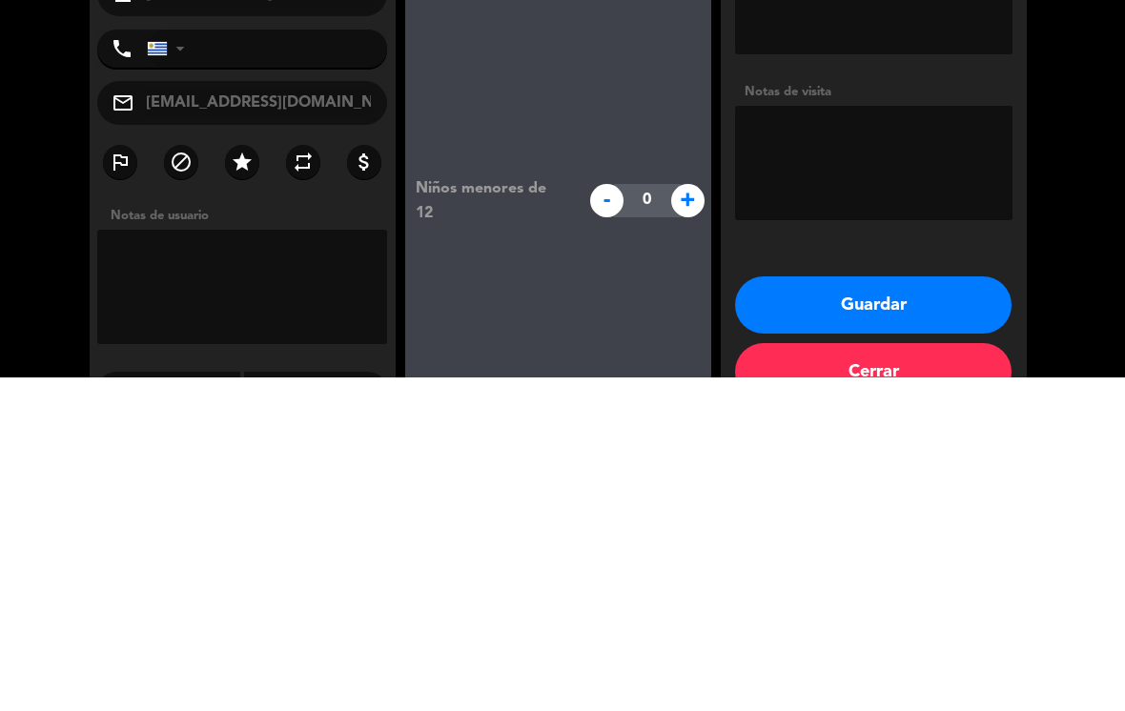
type input "[PHONE_NUMBER]"
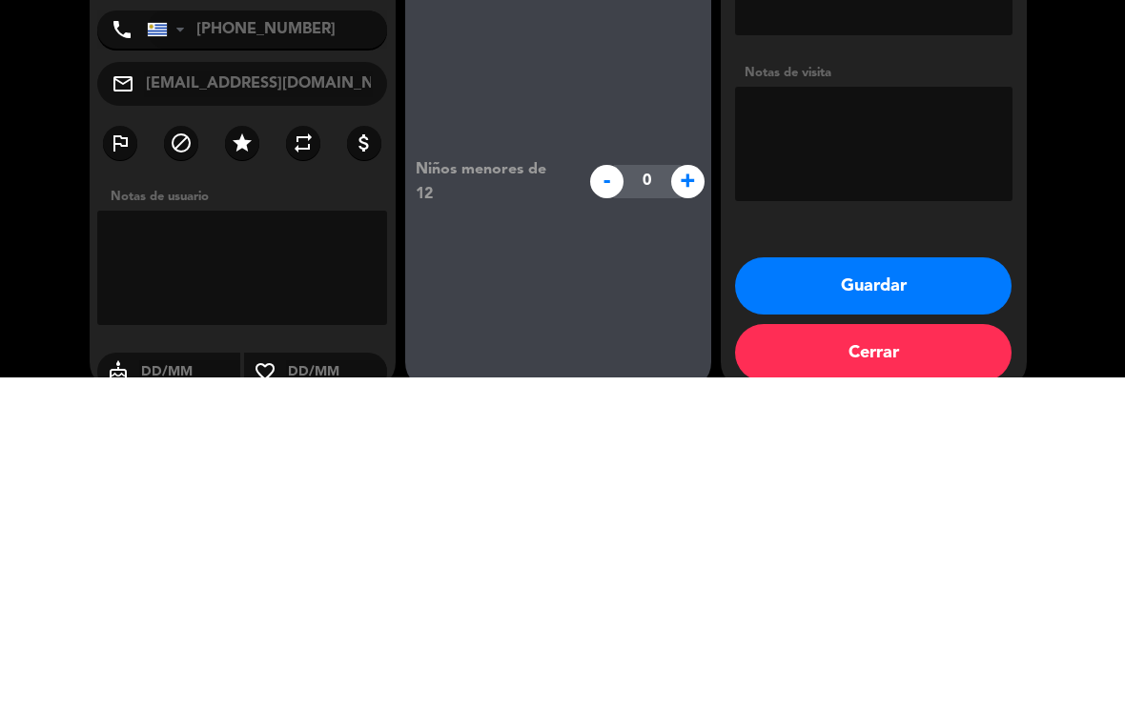
scroll to position [30, 0]
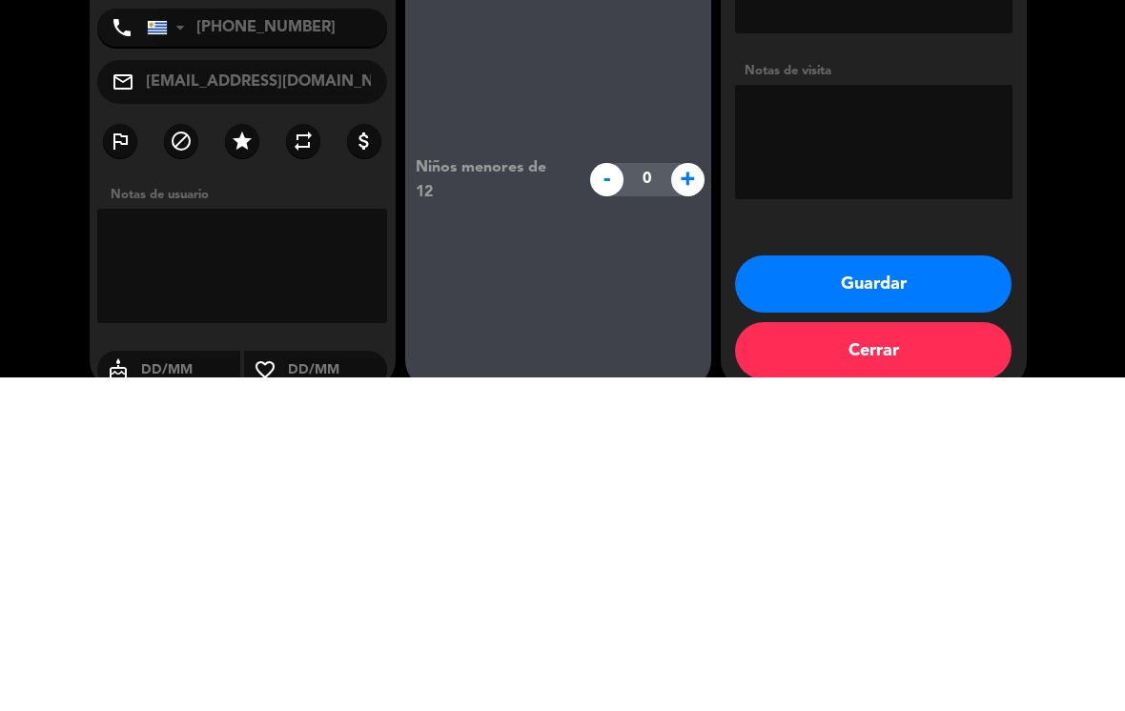
click at [557, 438] on textarea at bounding box center [873, 476] width 277 height 114
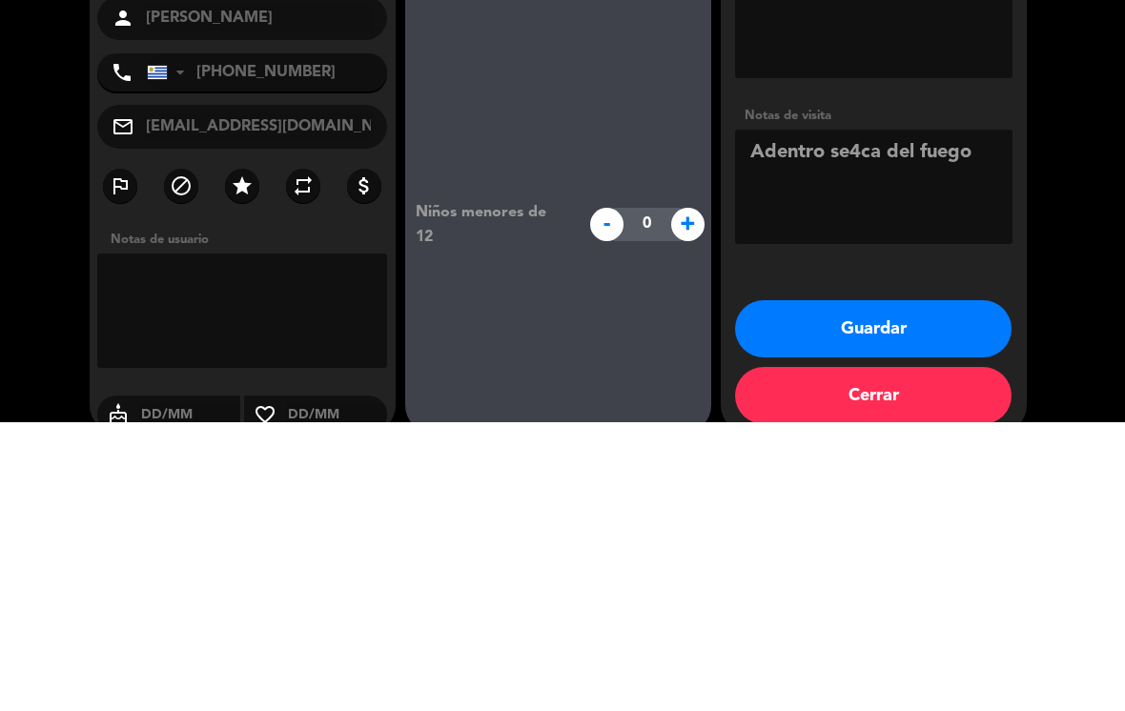
click at [557, 419] on textarea at bounding box center [873, 476] width 277 height 114
type textarea "Adentro del fuego"
click at [557, 205] on booking-confirmed "Reserva confirmada miércoles 17, [DATE] 20:30 12 personas person [PERSON_NAME] …" at bounding box center [562, 388] width 1087 height 667
click at [557, 589] on button "Guardar" at bounding box center [873, 617] width 276 height 57
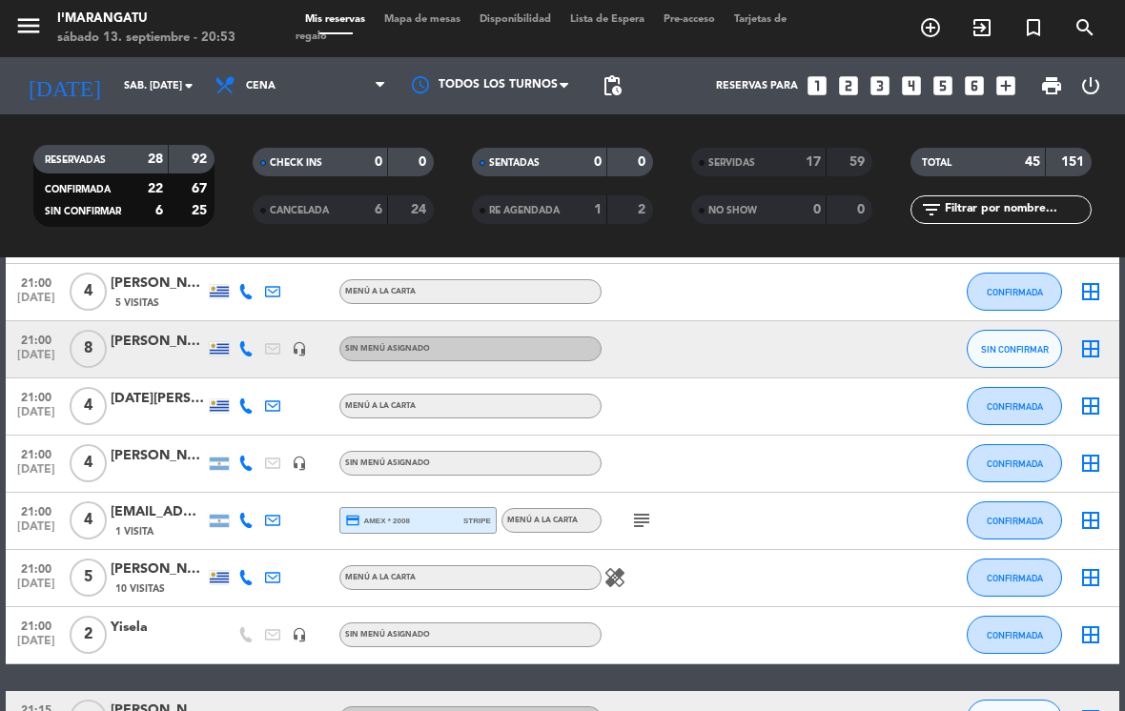
scroll to position [585, 0]
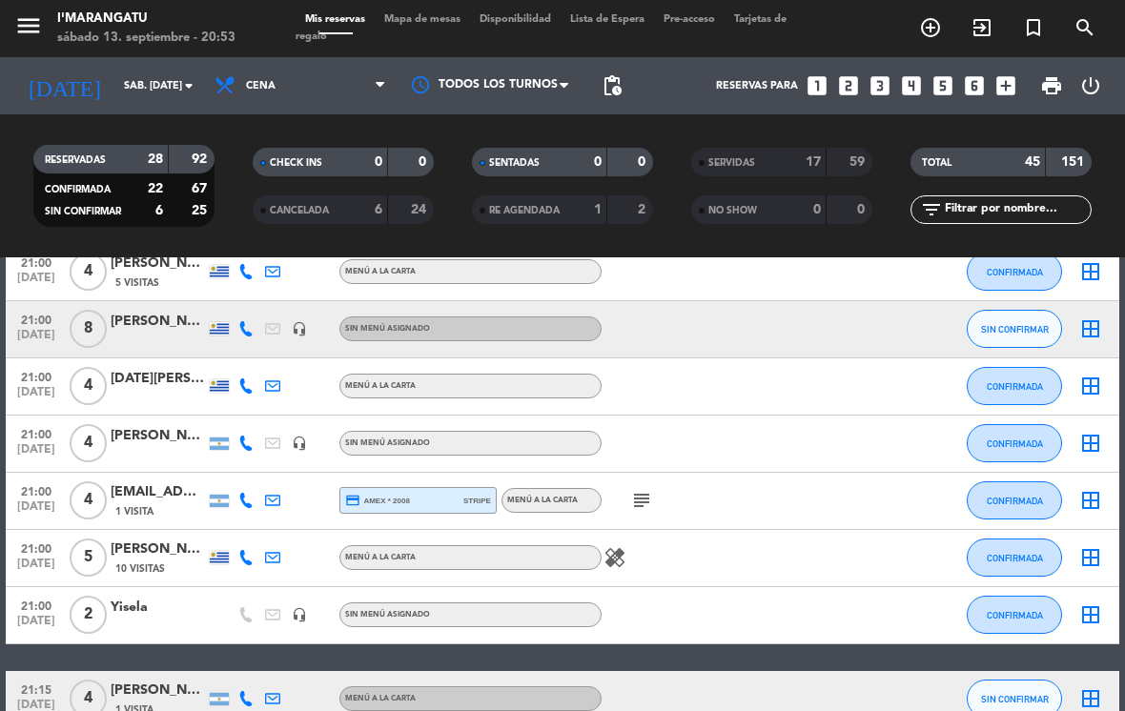
click at [164, 539] on div "[PERSON_NAME]" at bounding box center [158, 550] width 95 height 22
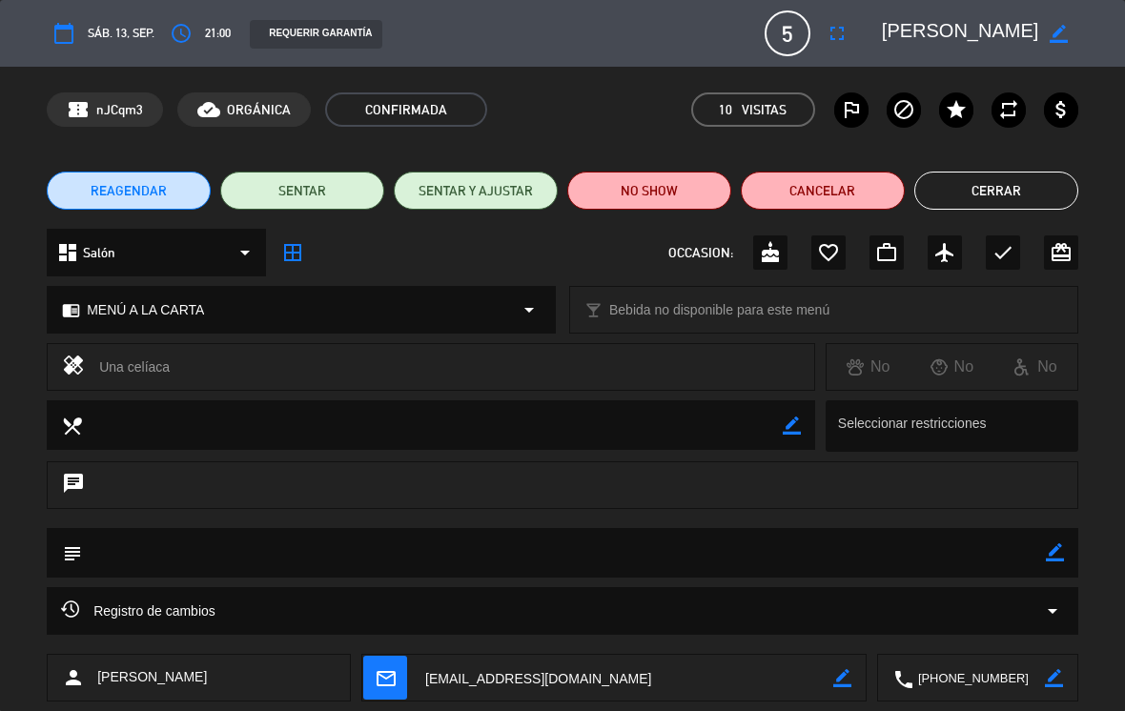
click at [557, 181] on button "Cerrar" at bounding box center [996, 191] width 164 height 38
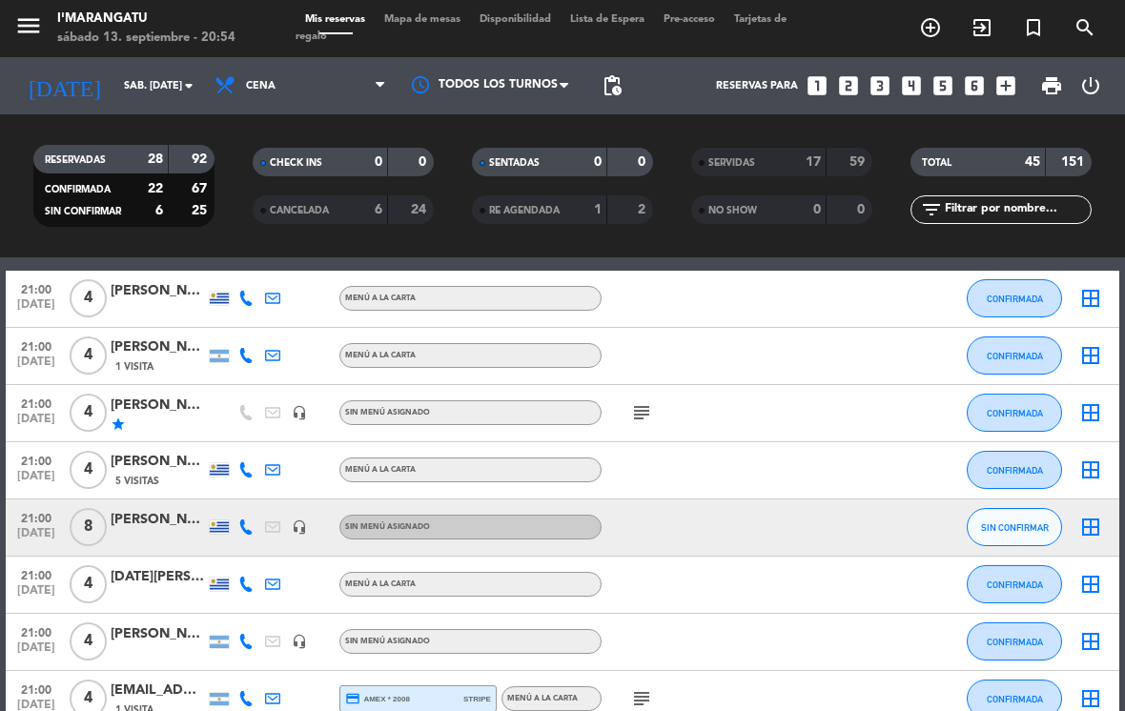
scroll to position [343, 0]
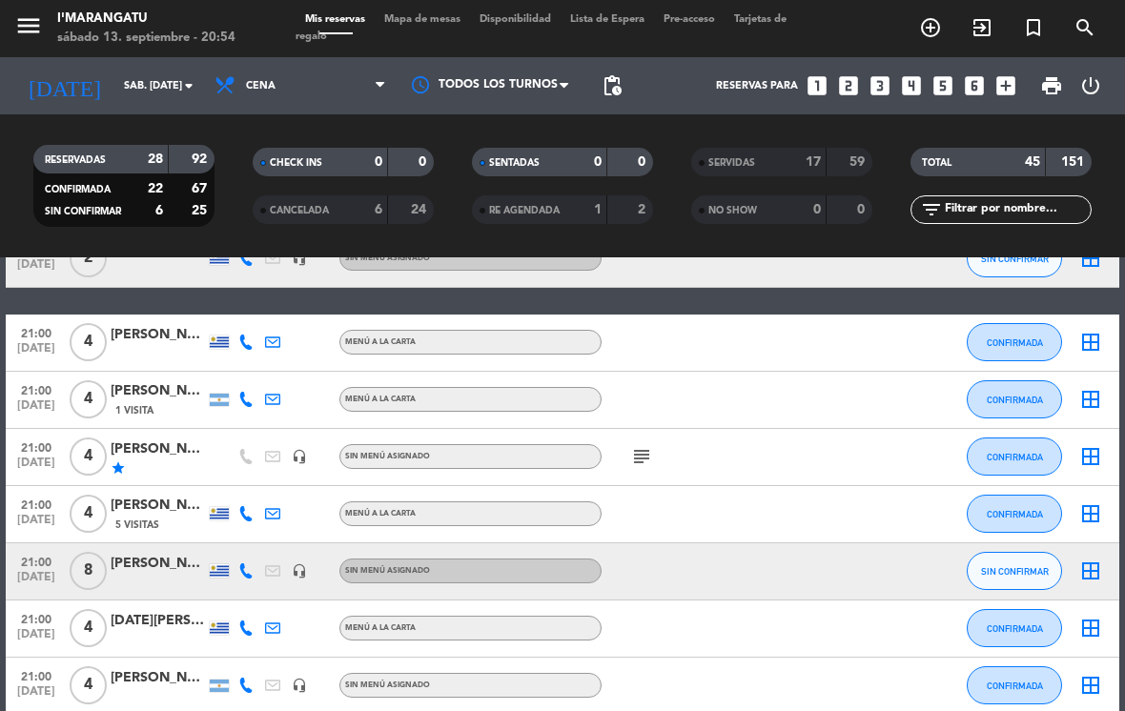
click at [557, 337] on span "CONFIRMADA" at bounding box center [1015, 342] width 56 height 10
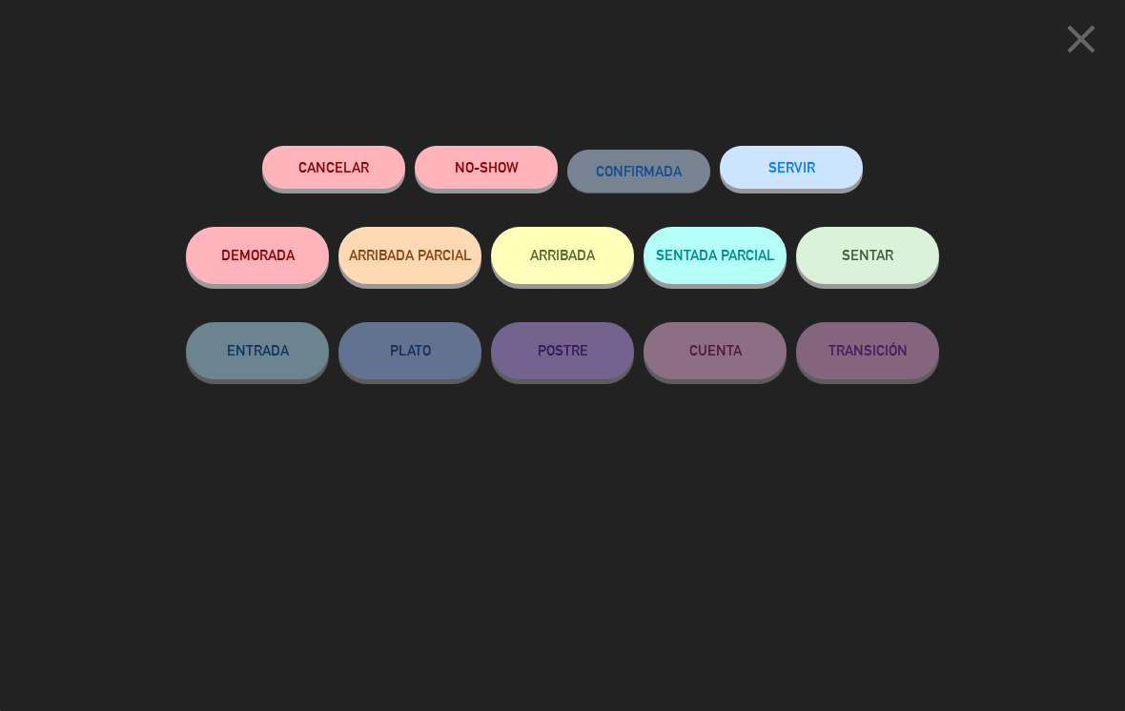
click at [557, 150] on button "SERVIR" at bounding box center [791, 167] width 143 height 43
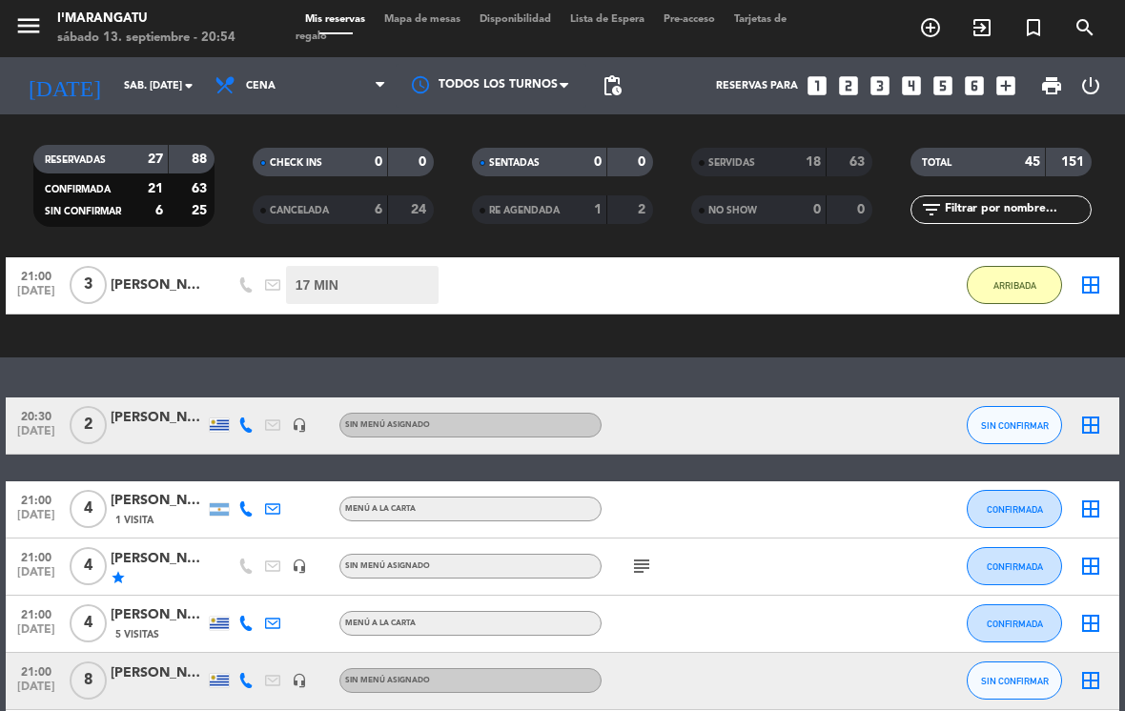
scroll to position [207, 0]
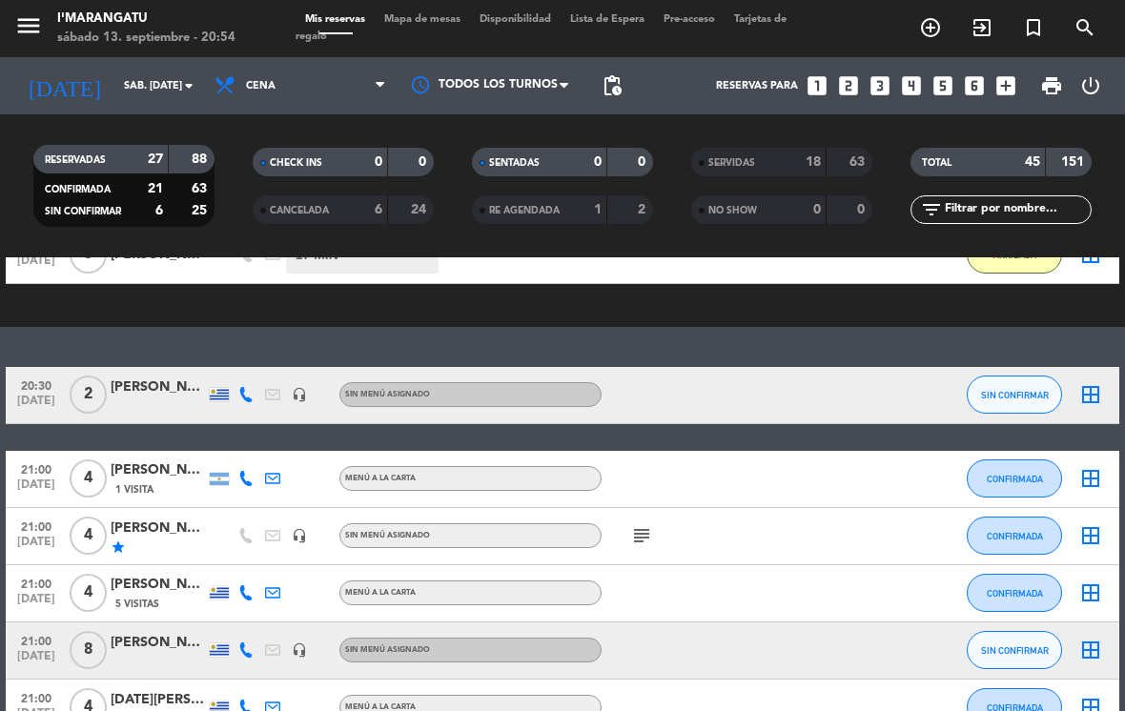
click at [158, 574] on div "[PERSON_NAME]" at bounding box center [158, 585] width 95 height 22
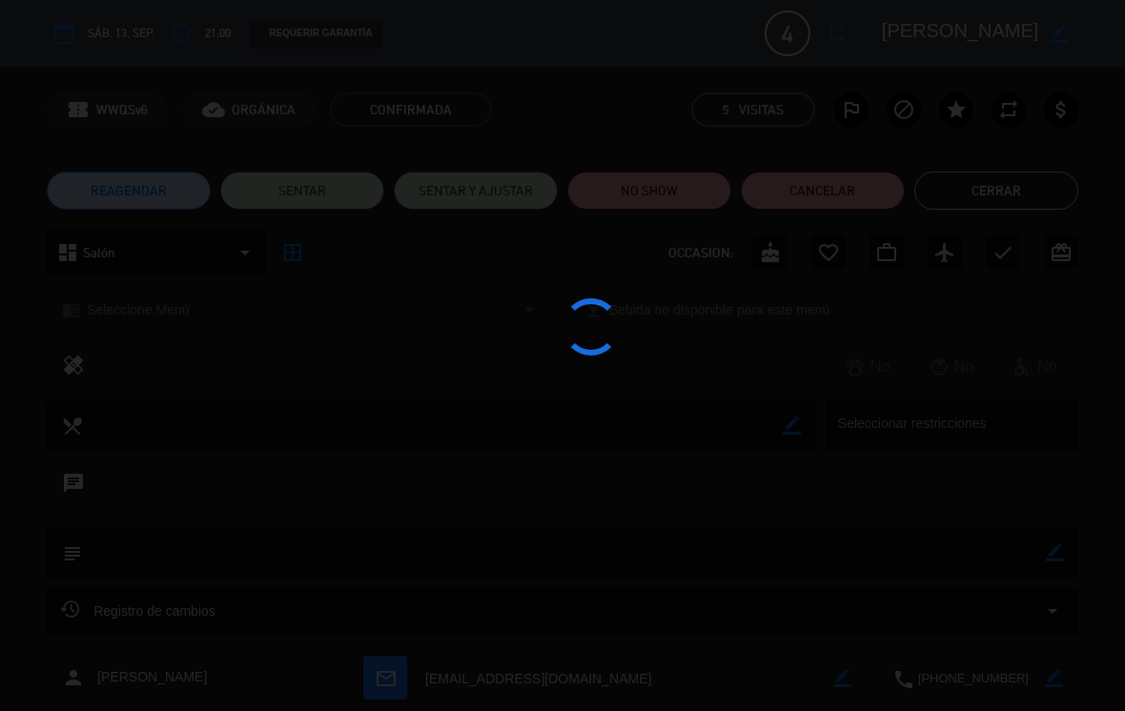
click at [557, 193] on div at bounding box center [562, 355] width 1125 height 711
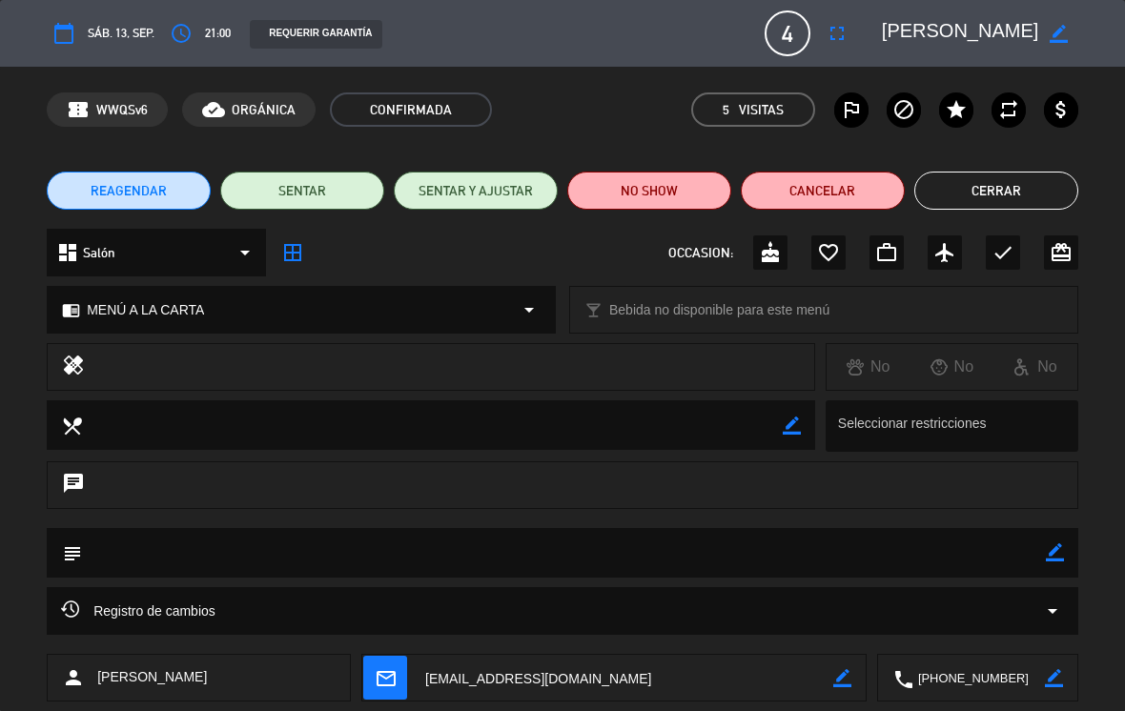
click at [557, 181] on button "Cerrar" at bounding box center [996, 191] width 164 height 38
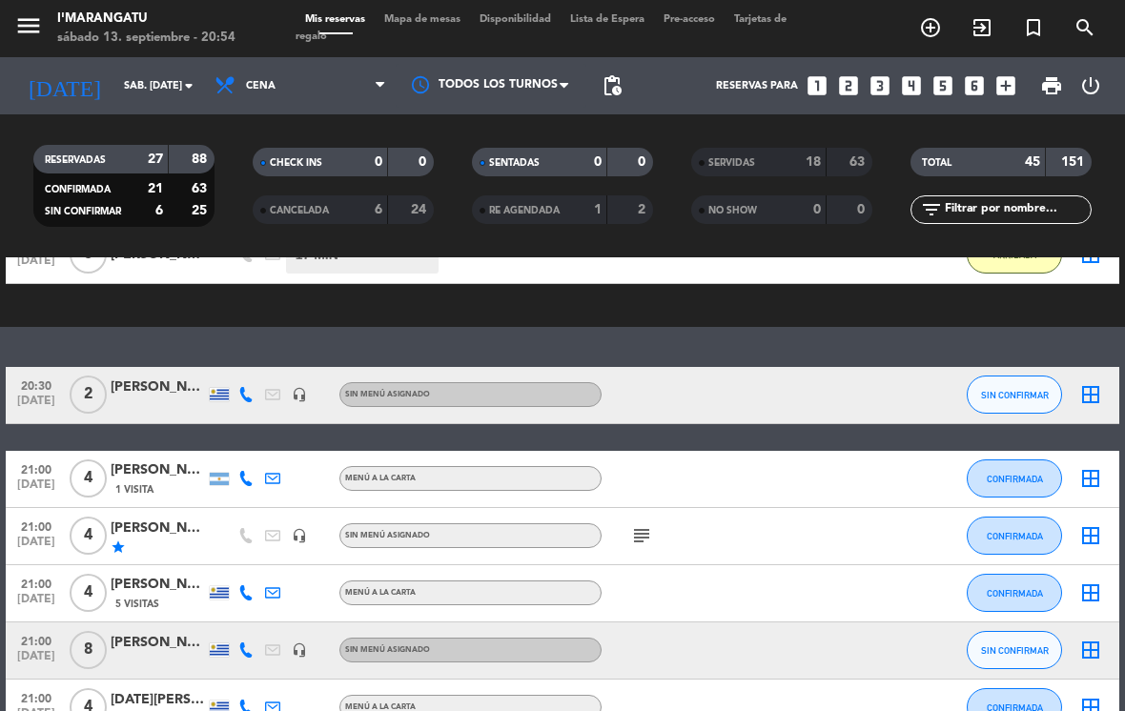
click at [557, 588] on span "CONFIRMADA" at bounding box center [1015, 593] width 56 height 10
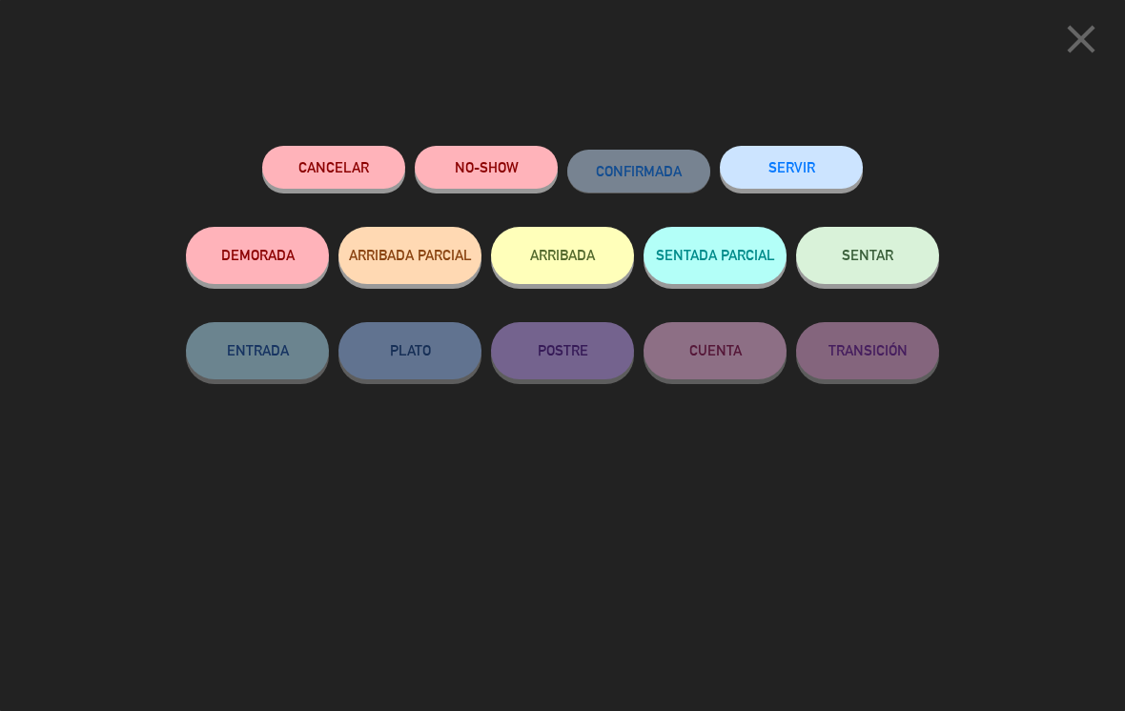
click at [557, 158] on button "SERVIR" at bounding box center [791, 167] width 143 height 43
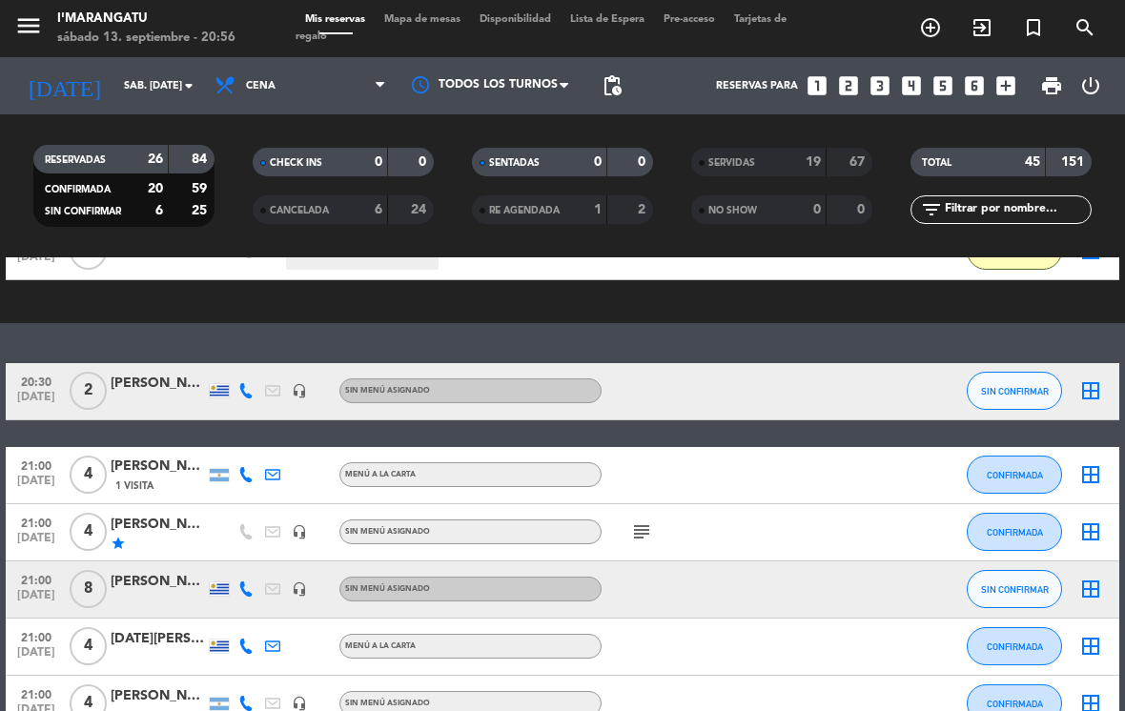
scroll to position [210, 0]
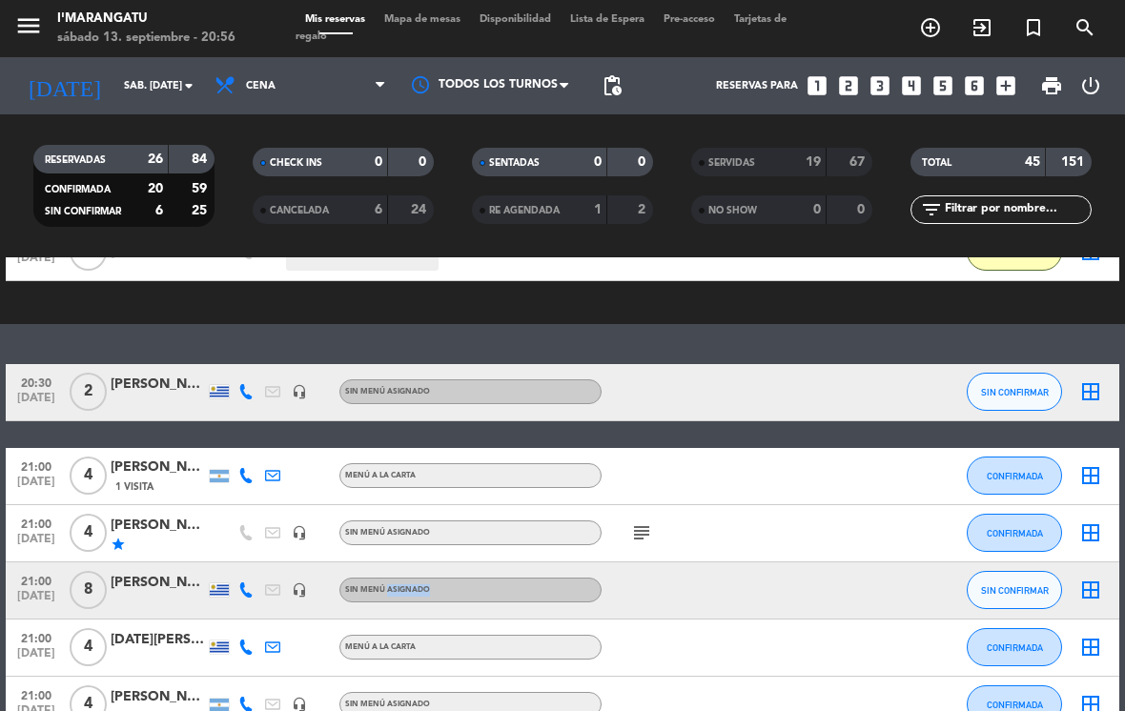
click at [557, 578] on div "21:00 [DATE] 8 [PERSON_NAME] headset_mic Sin menú asignado SIN CONFIRMAR border…" at bounding box center [562, 590] width 1113 height 57
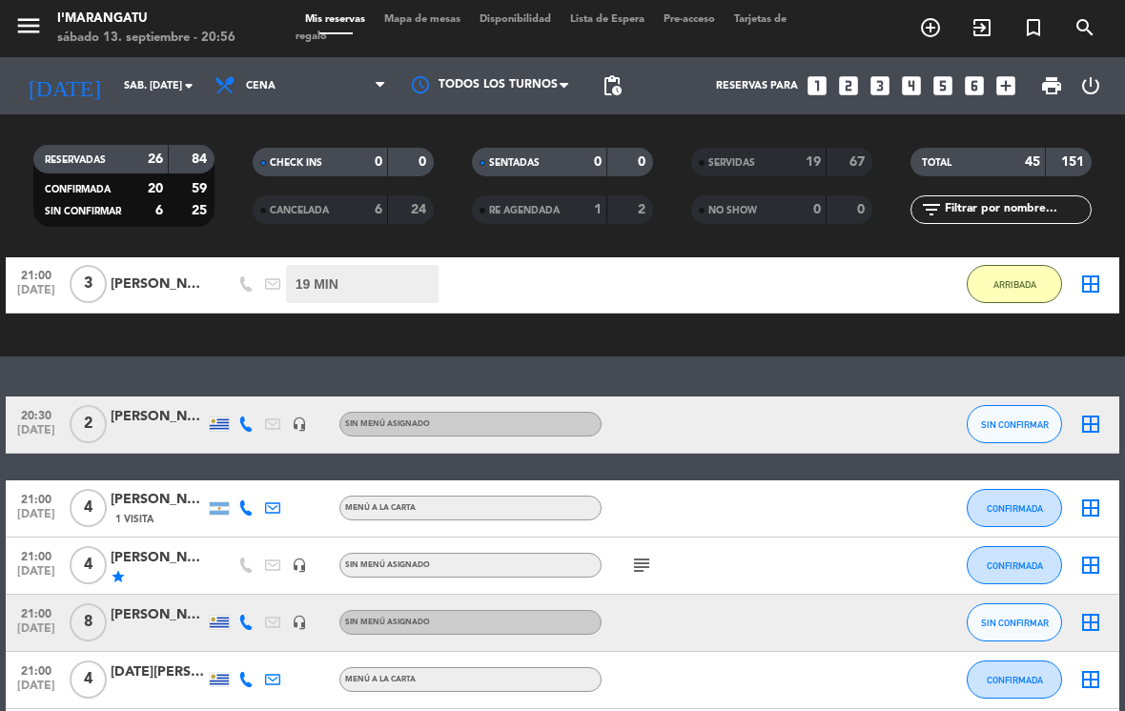
scroll to position [134, 0]
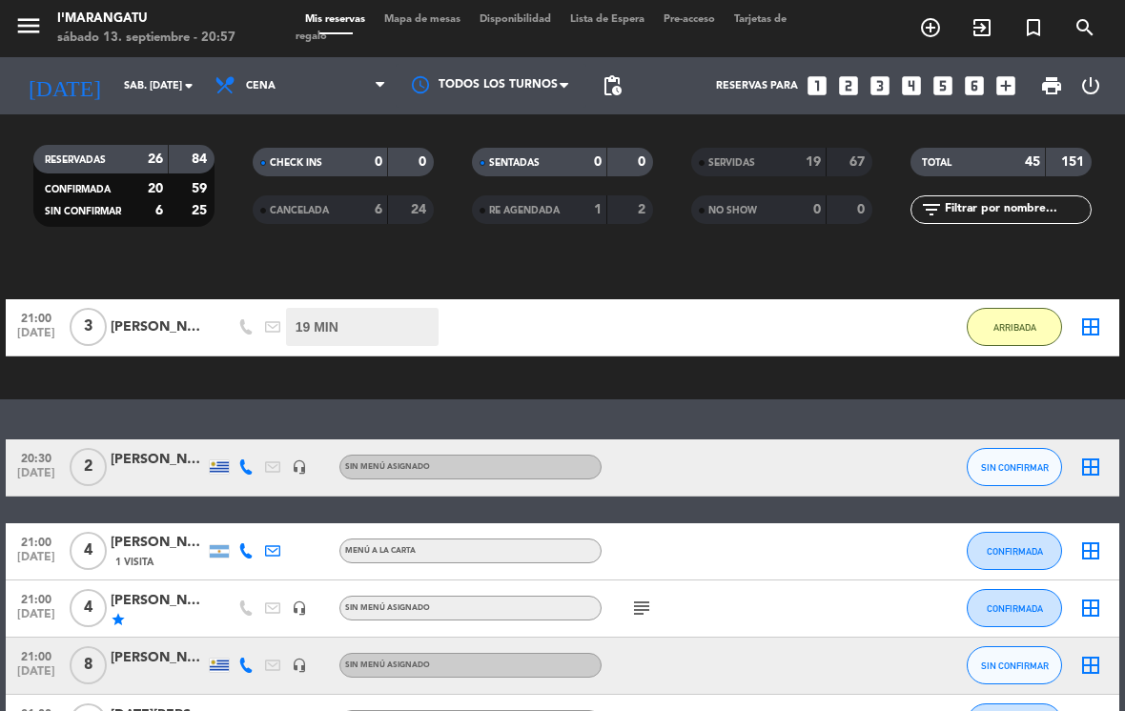
click at [557, 546] on span "CONFIRMADA" at bounding box center [1015, 551] width 56 height 10
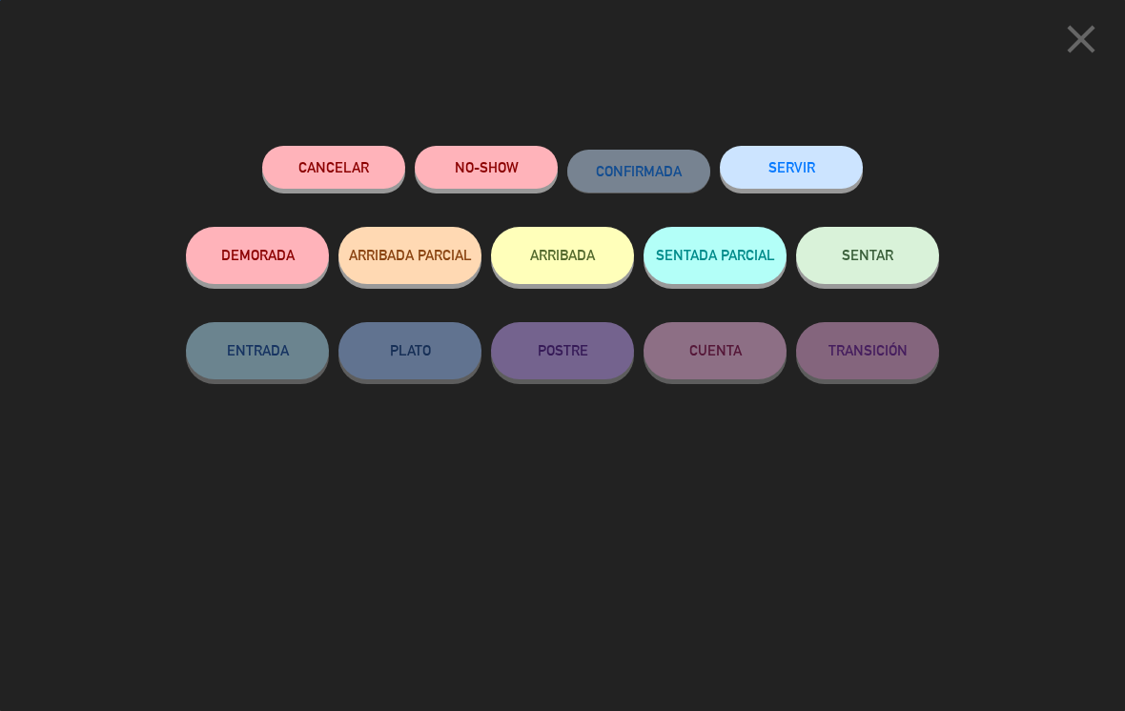
click at [557, 166] on button "SERVIR" at bounding box center [791, 167] width 143 height 43
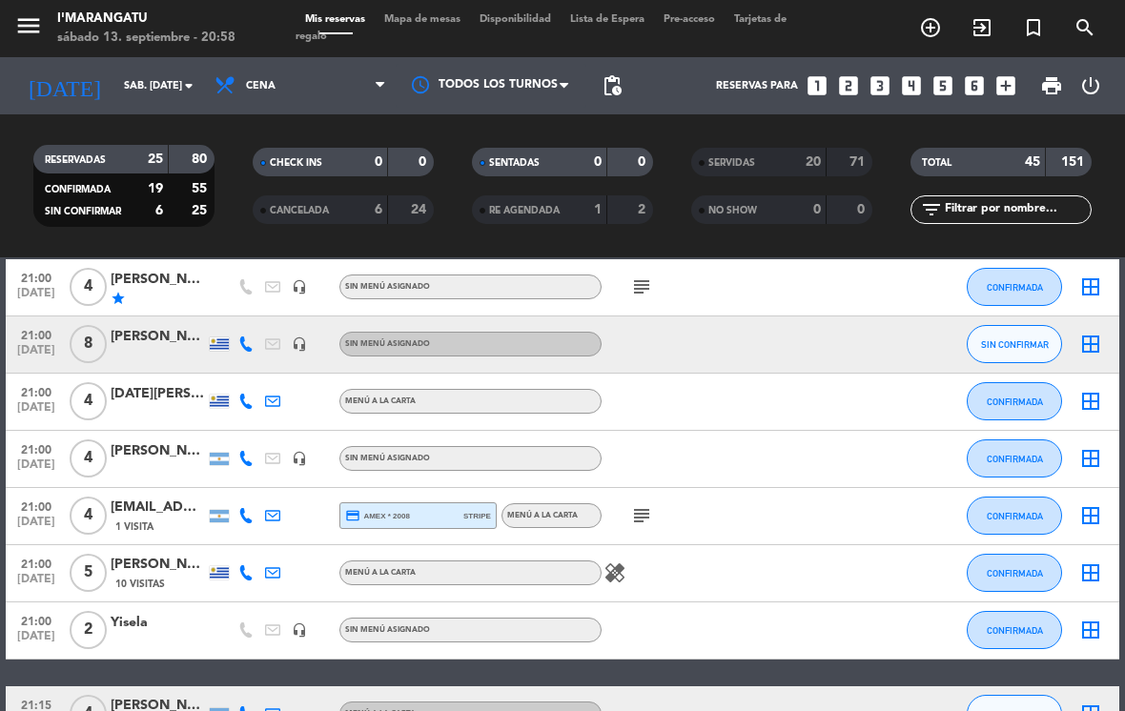
scroll to position [402, 0]
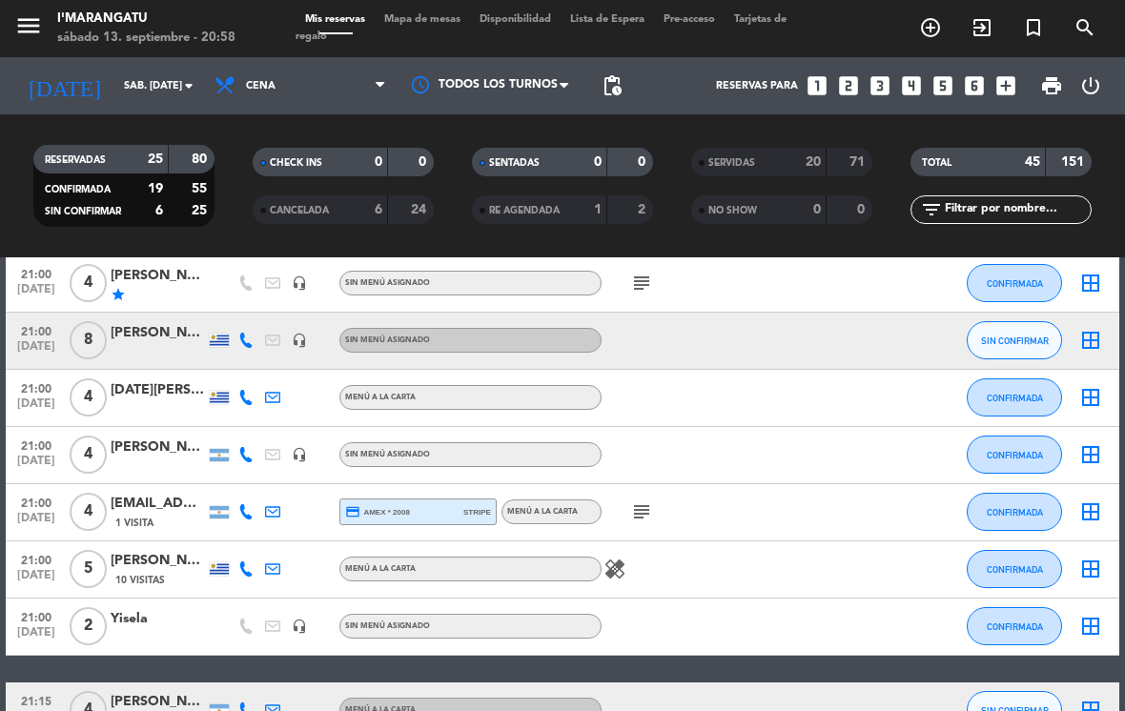
click at [557, 439] on button "CONFIRMADA" at bounding box center [1014, 455] width 95 height 38
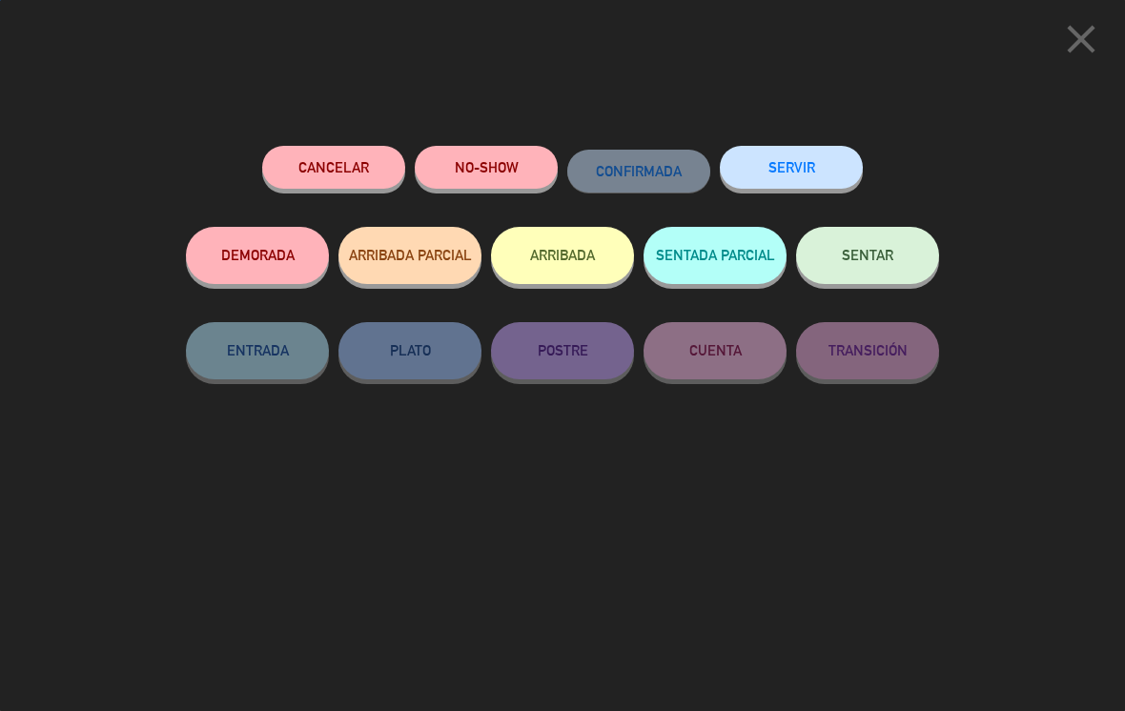
click at [557, 158] on button "SERVIR" at bounding box center [791, 167] width 143 height 43
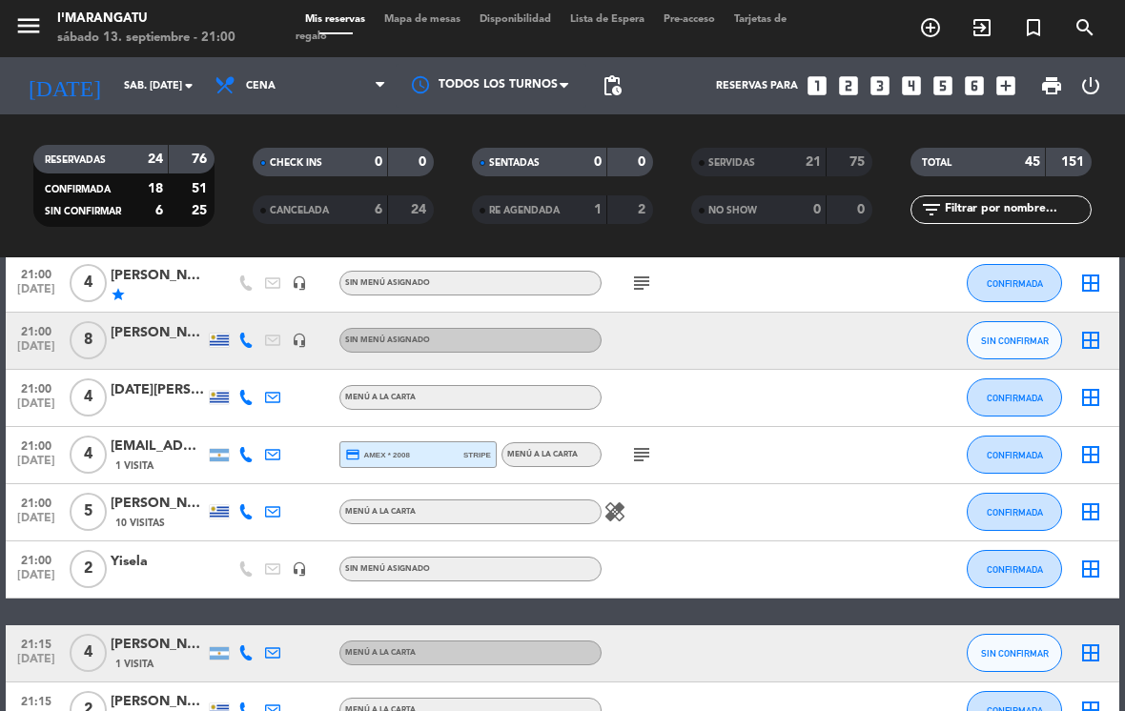
click at [557, 564] on span "CONFIRMADA" at bounding box center [1015, 569] width 56 height 10
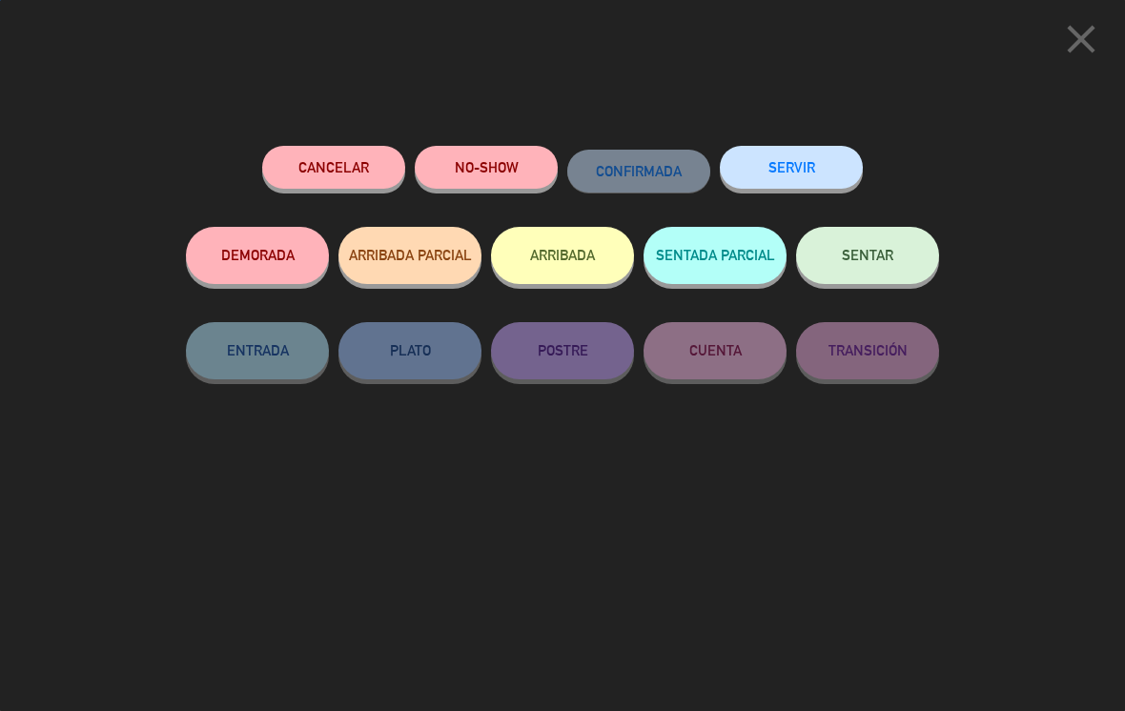
click at [557, 179] on button "SERVIR" at bounding box center [791, 167] width 143 height 43
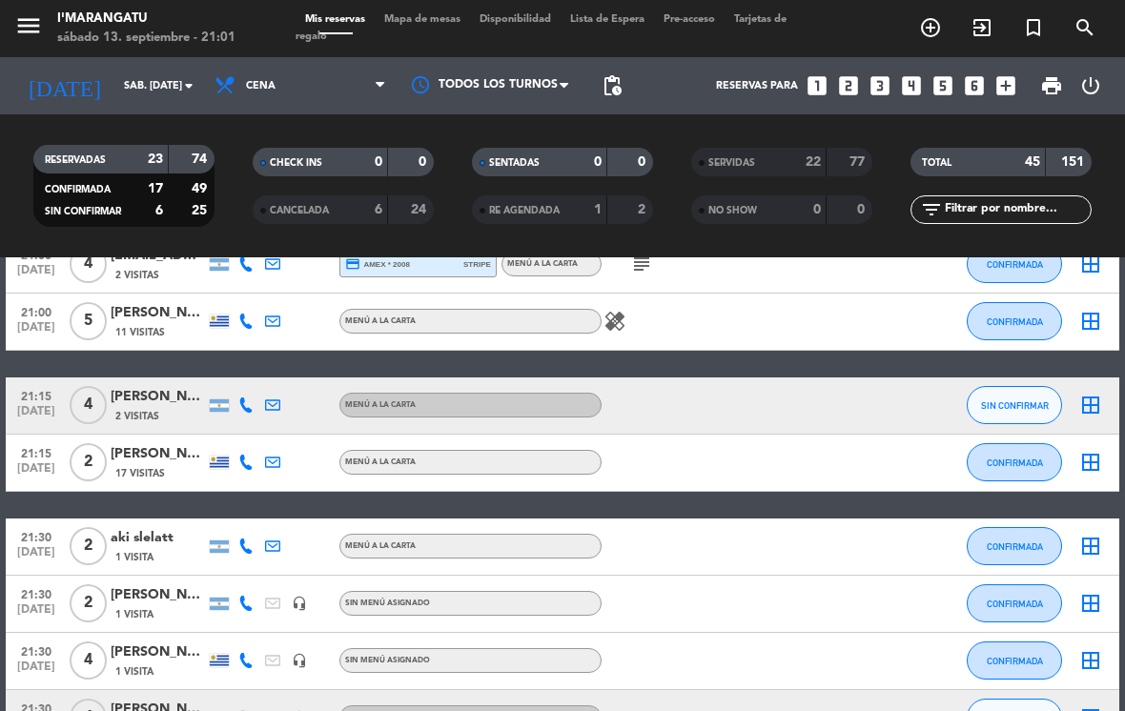
scroll to position [576, 0]
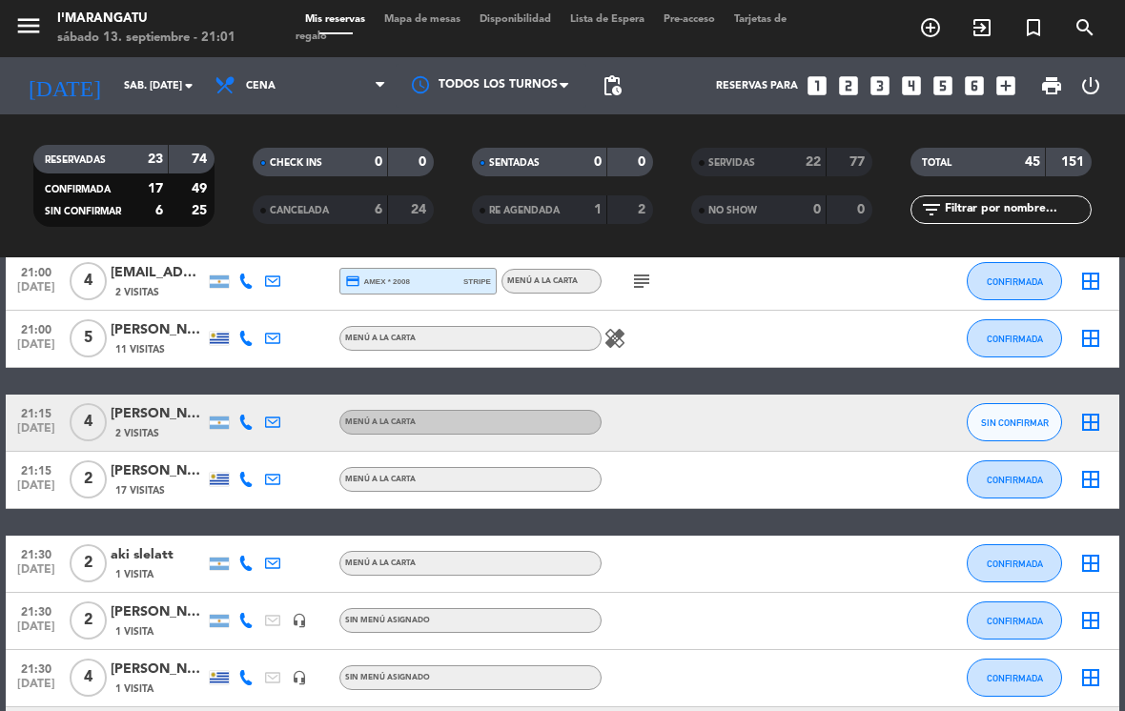
click at [557, 475] on span "CONFIRMADA" at bounding box center [1015, 480] width 56 height 10
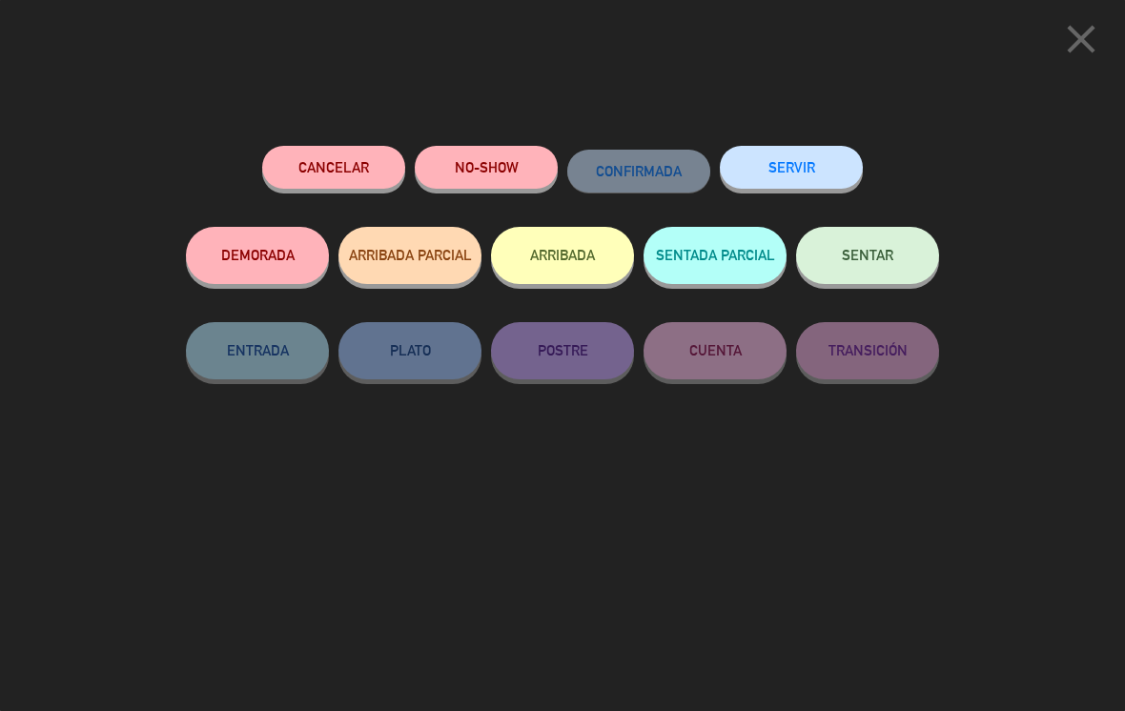
click at [557, 161] on button "SERVIR" at bounding box center [791, 167] width 143 height 43
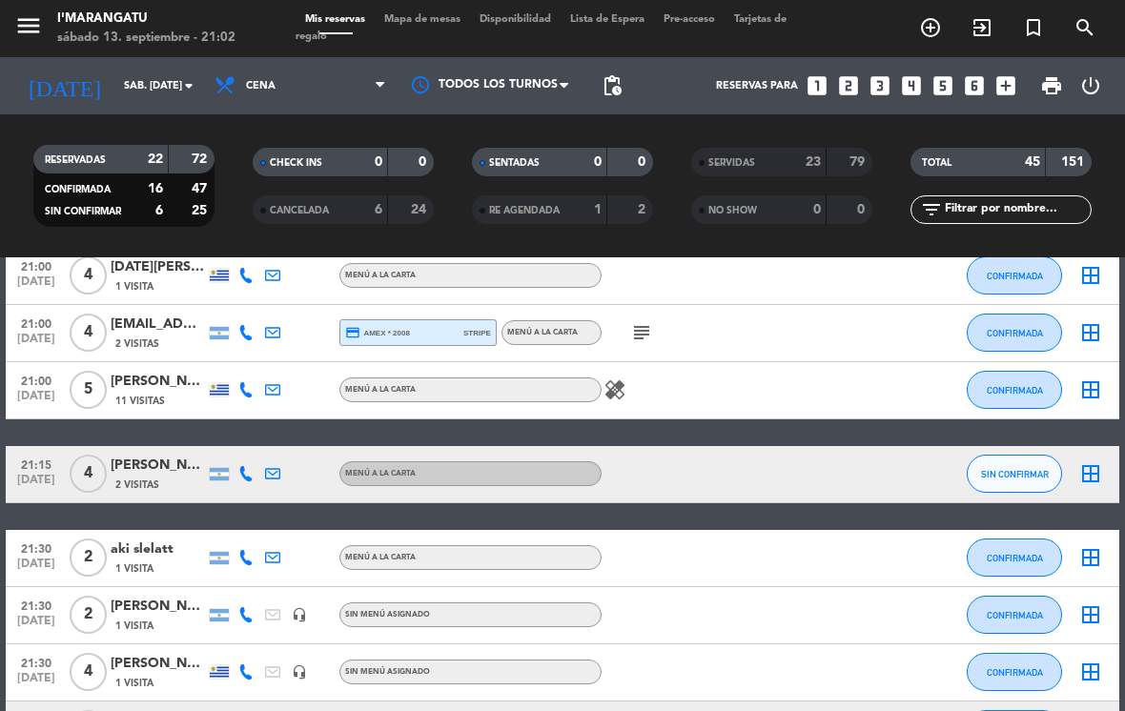
scroll to position [560, 0]
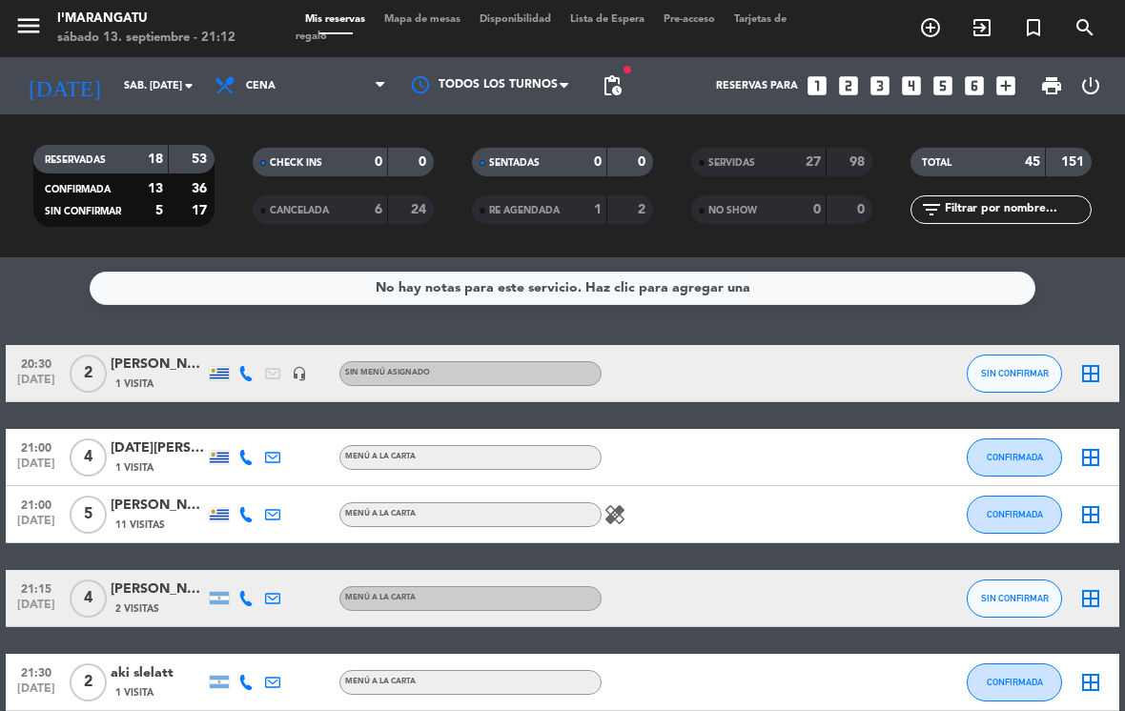
click at [557, 133] on div "SERVIDAS 27 98 NO SHOW 0 0" at bounding box center [781, 185] width 219 height 105
click at [557, 155] on strong "98" at bounding box center [858, 161] width 19 height 13
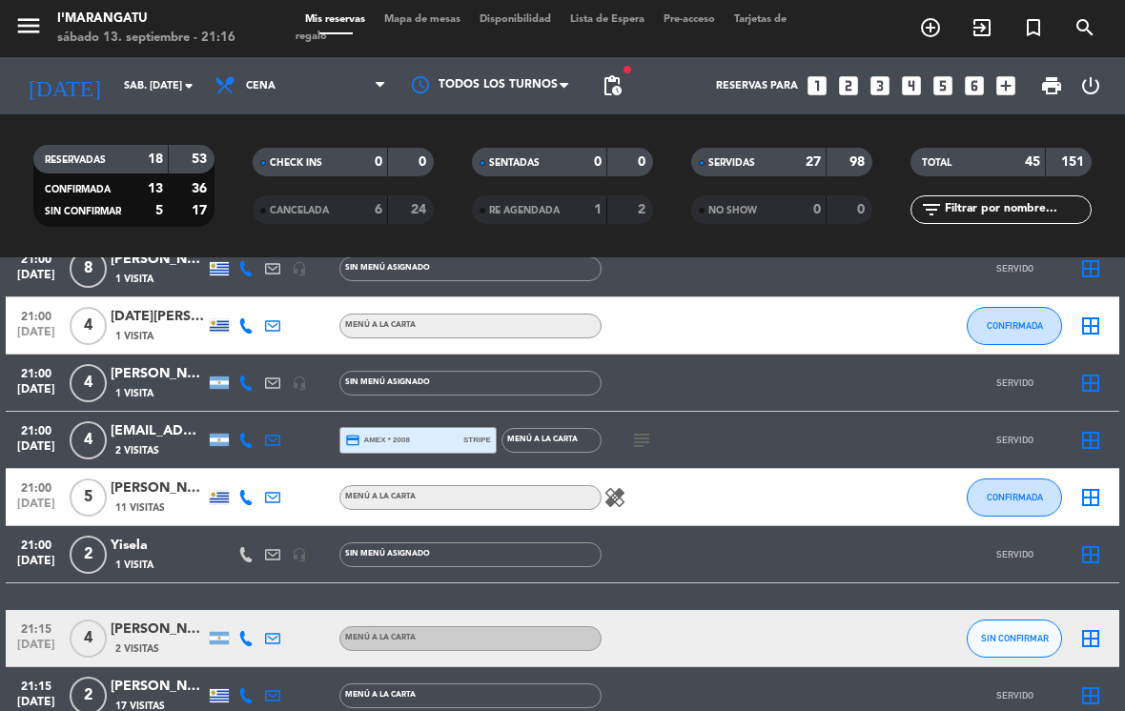
scroll to position [1556, 0]
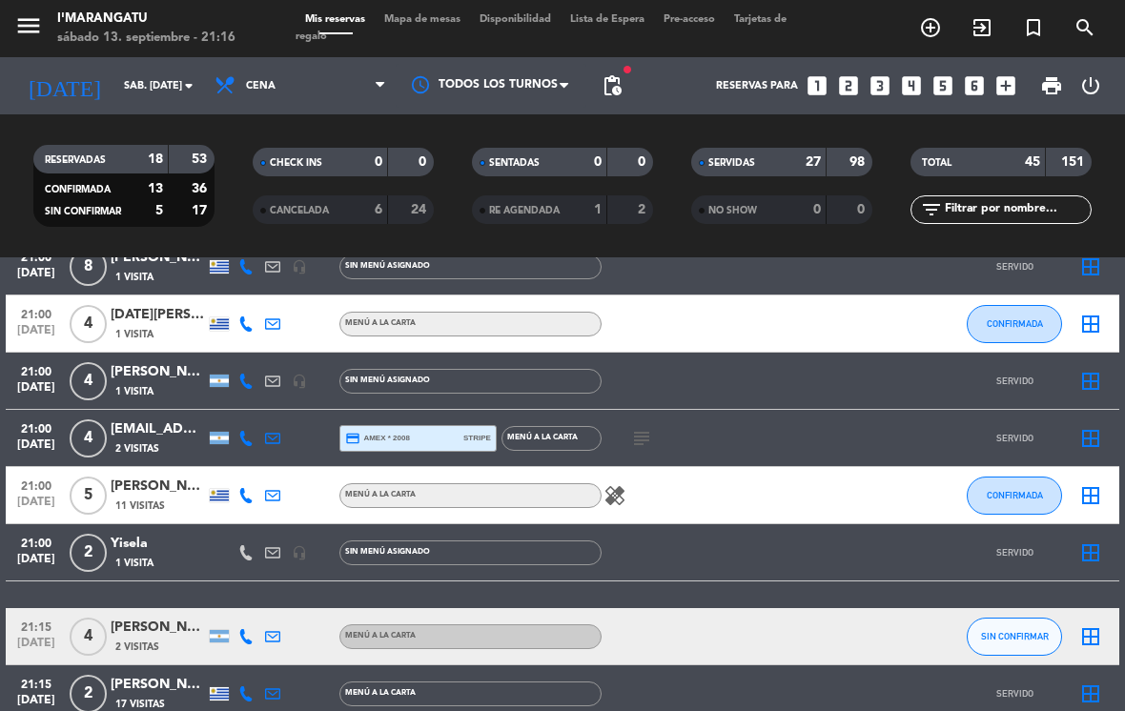
click at [557, 490] on span "CONFIRMADA" at bounding box center [1015, 495] width 56 height 10
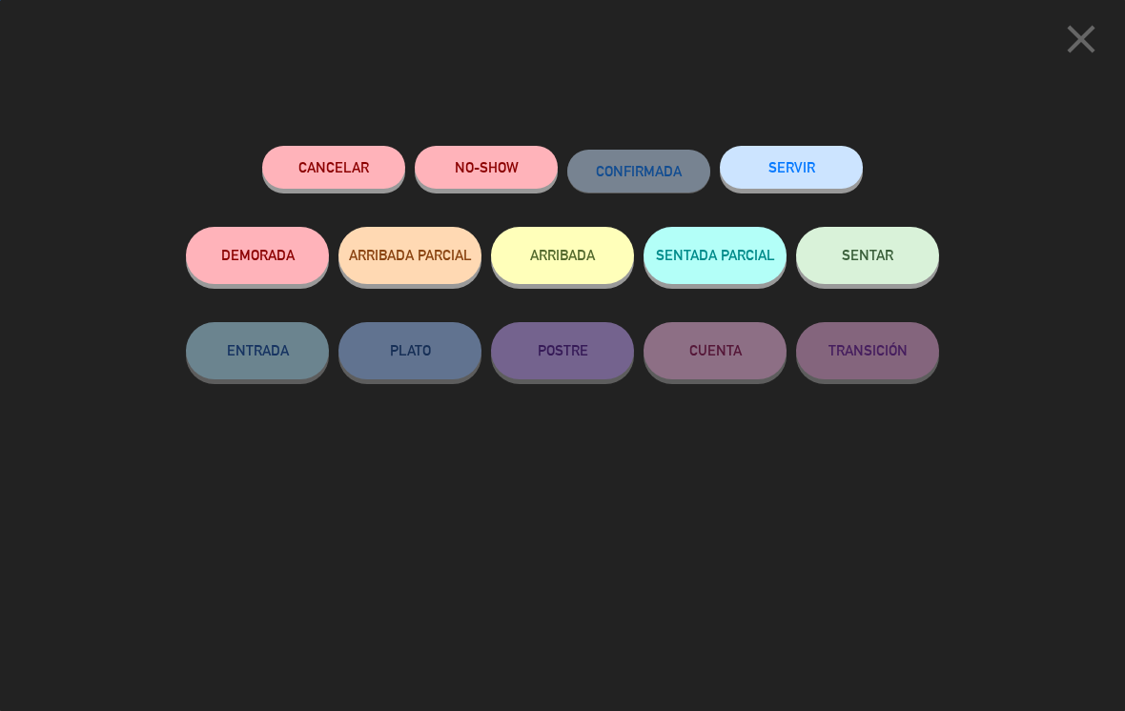
click at [557, 166] on button "SERVIR" at bounding box center [791, 167] width 143 height 43
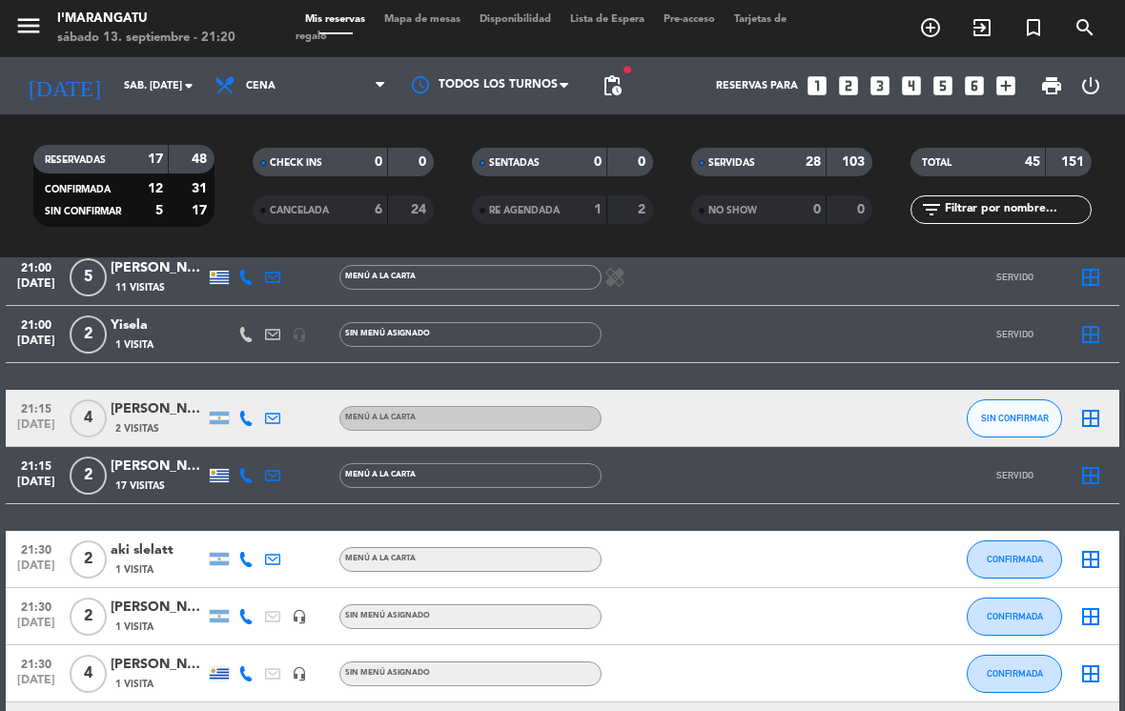
scroll to position [1765, 0]
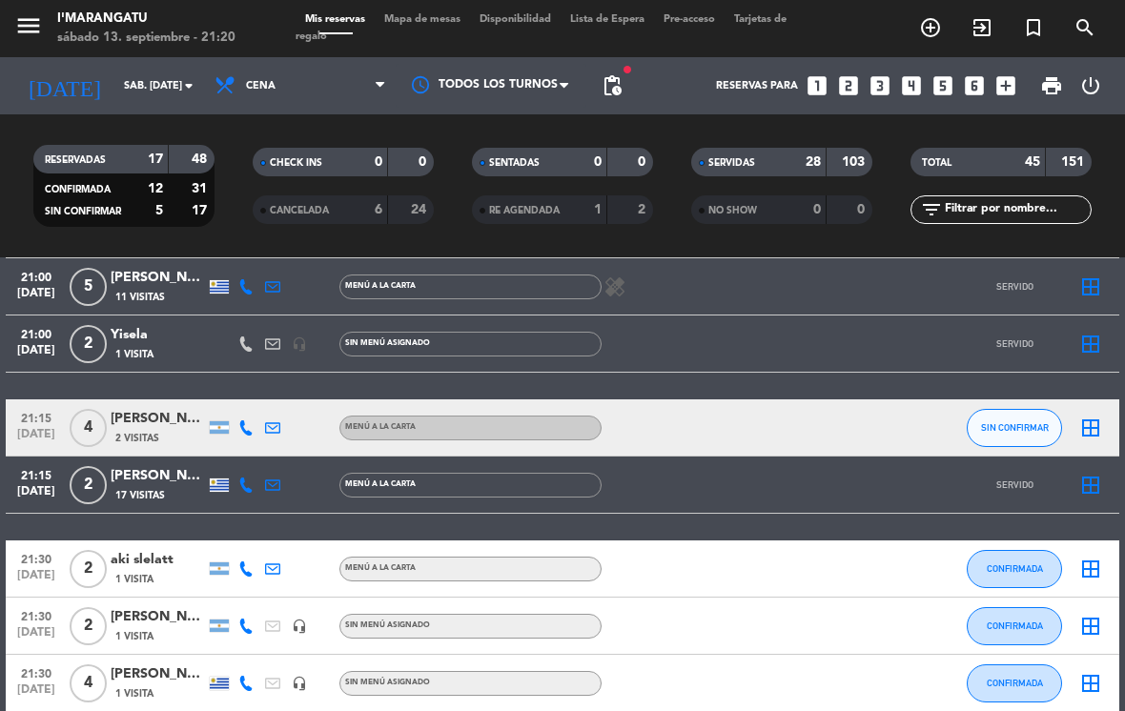
click at [557, 420] on button "SIN CONFIRMAR" at bounding box center [1014, 428] width 95 height 38
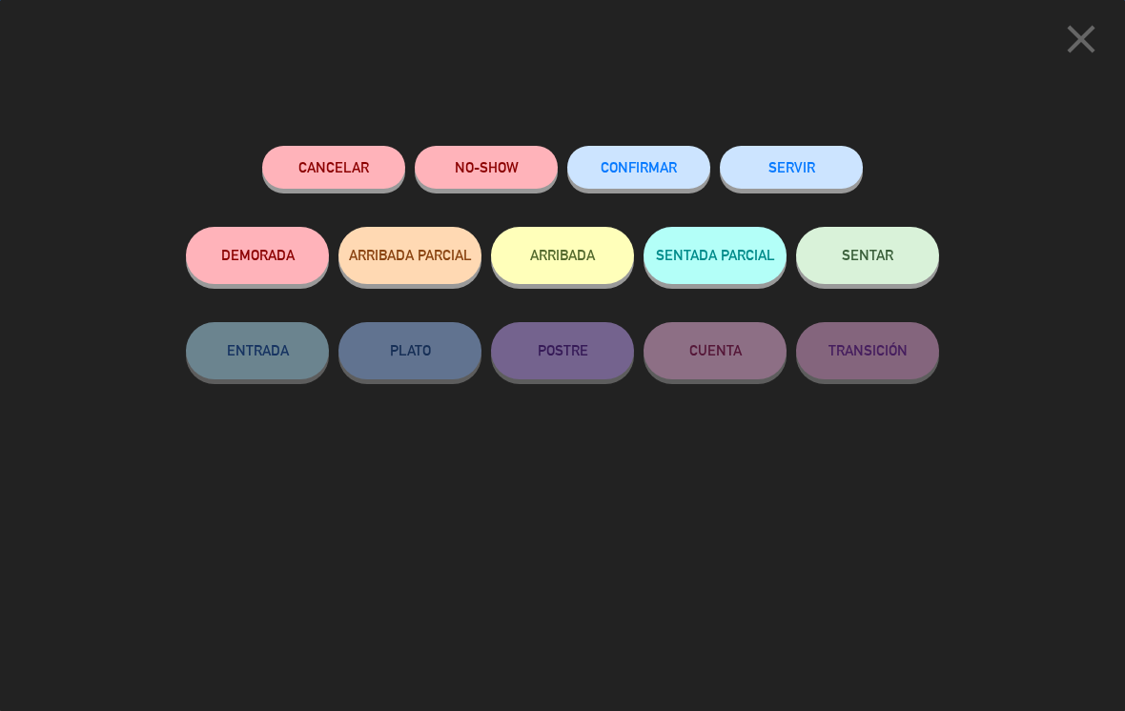
click at [557, 270] on button "ARRIBADA" at bounding box center [562, 255] width 143 height 57
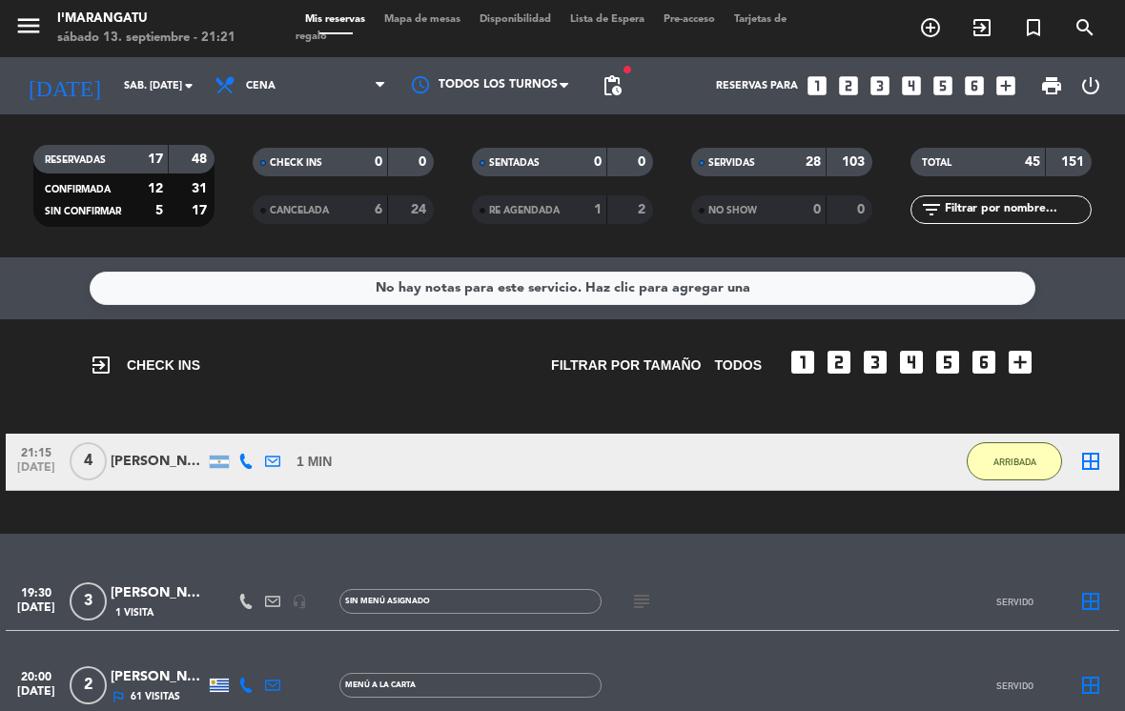
scroll to position [0, 0]
click at [557, 437] on div "ARRIBADA" at bounding box center [1014, 462] width 95 height 56
click at [557, 462] on span "ARRIBADA" at bounding box center [1014, 462] width 43 height 10
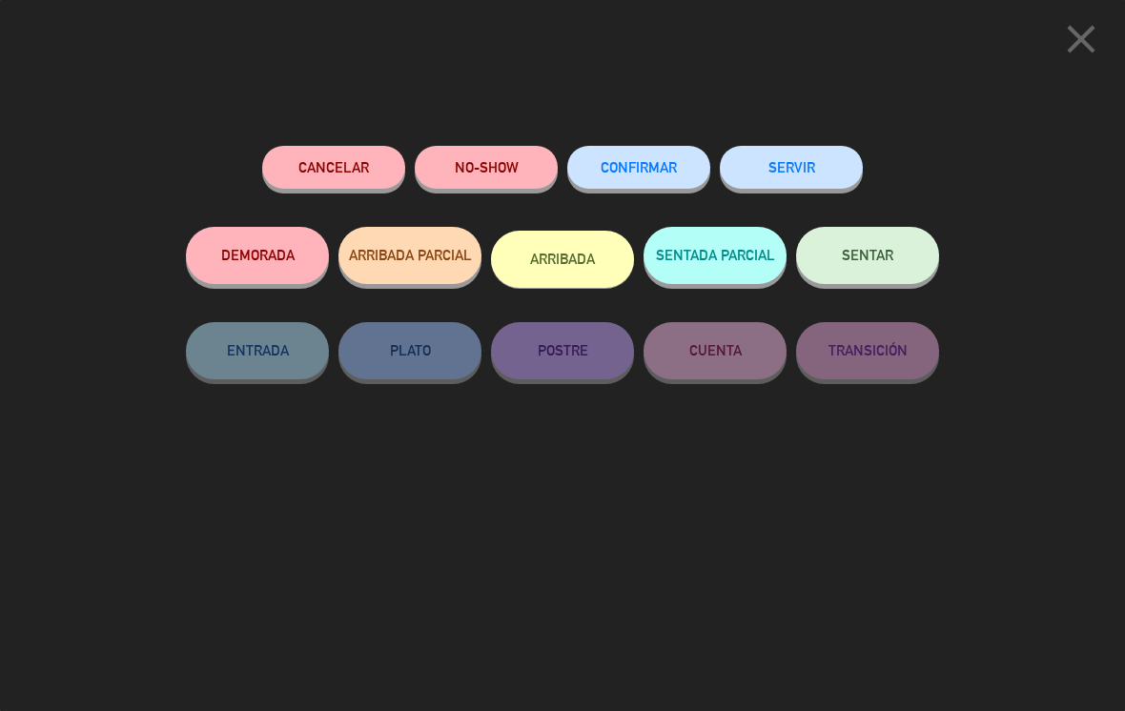
click at [557, 150] on button "SERVIR" at bounding box center [791, 167] width 143 height 43
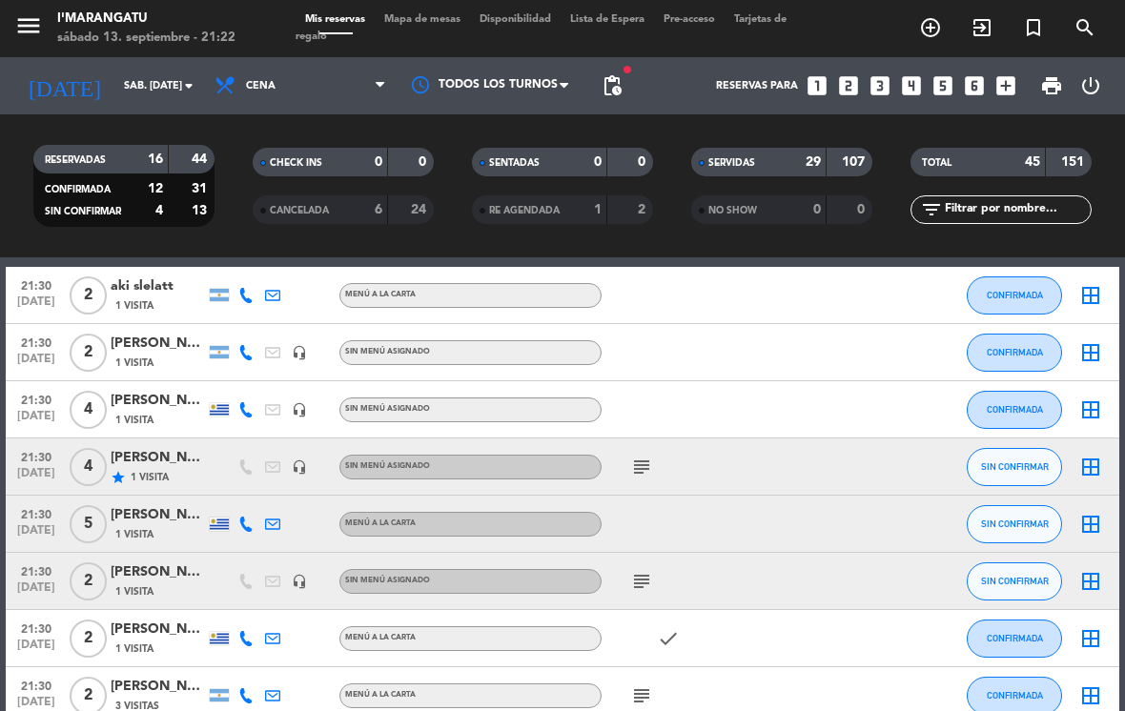
scroll to position [2048, 0]
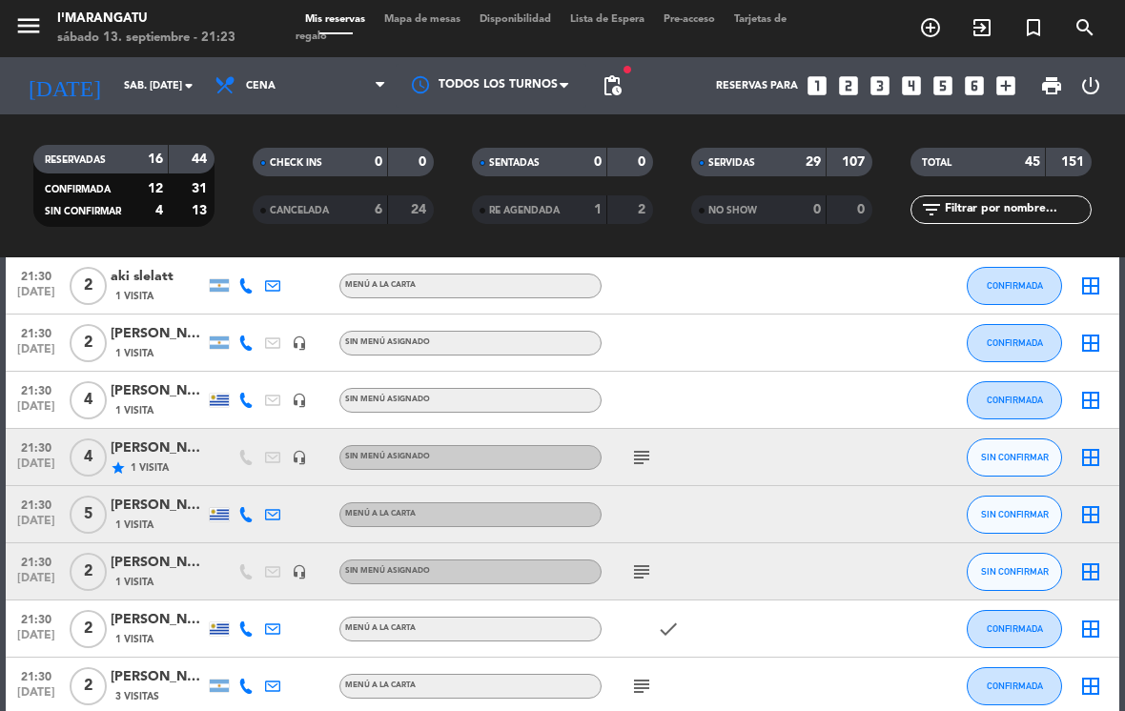
click at [557, 351] on button "CONFIRMADA" at bounding box center [1014, 343] width 95 height 38
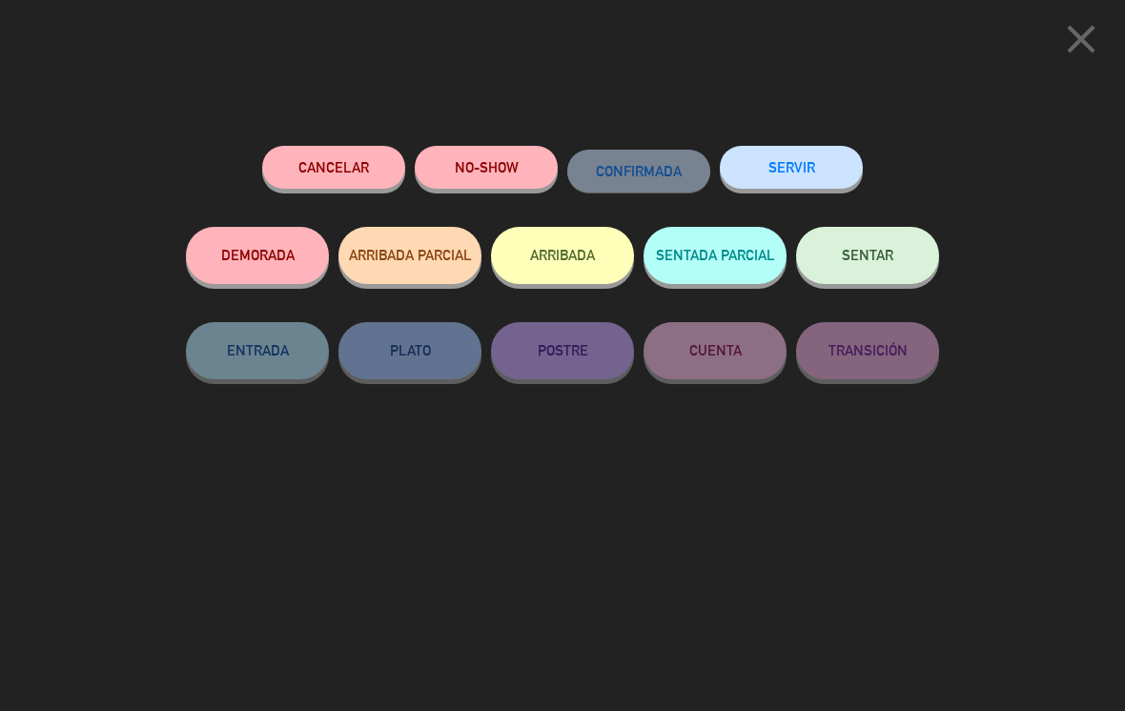
click at [557, 153] on button "SERVIR" at bounding box center [791, 167] width 143 height 43
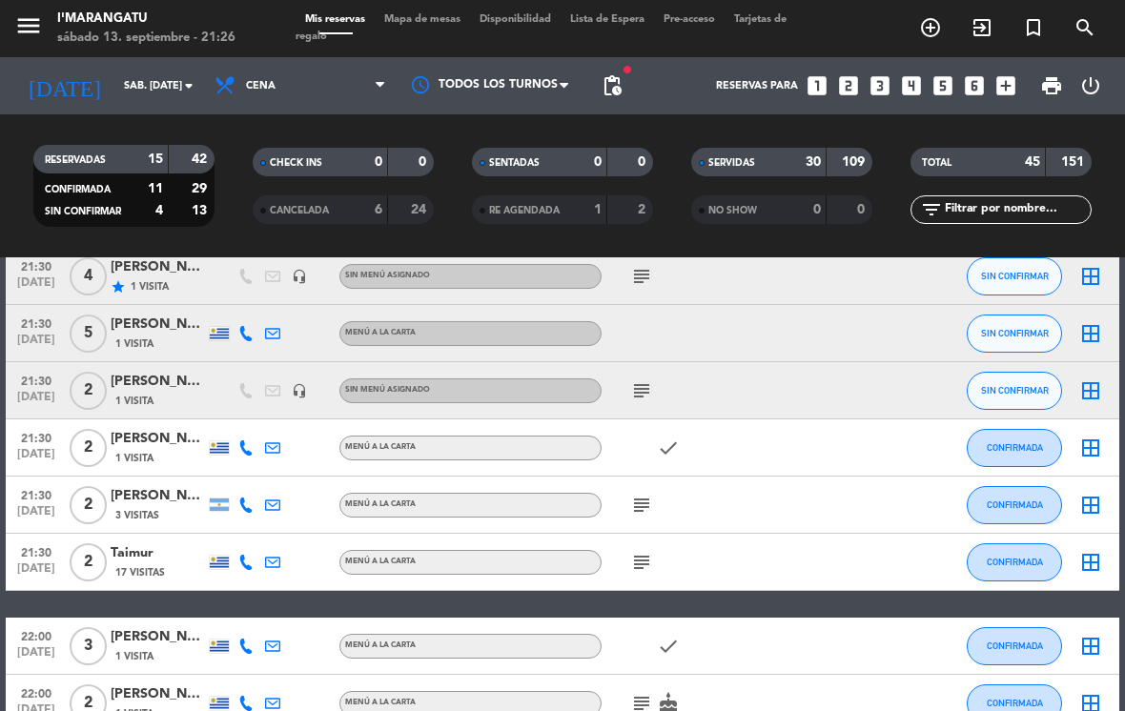
scroll to position [2265, 0]
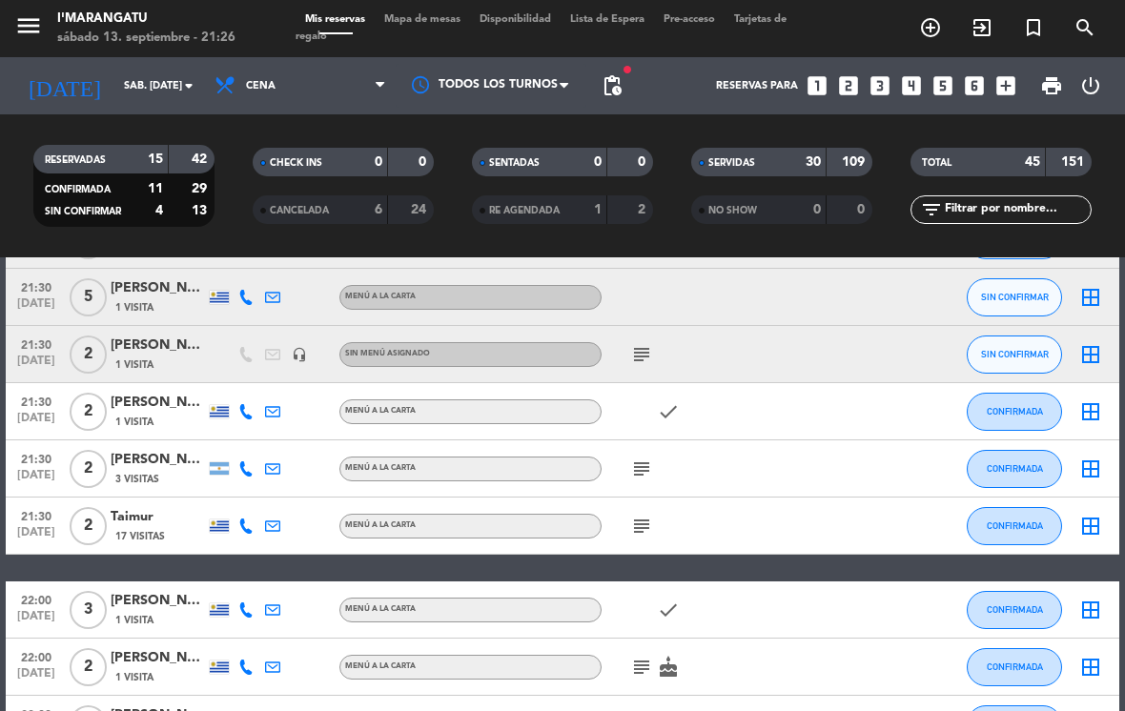
click at [557, 478] on button "CONFIRMADA" at bounding box center [1014, 469] width 95 height 38
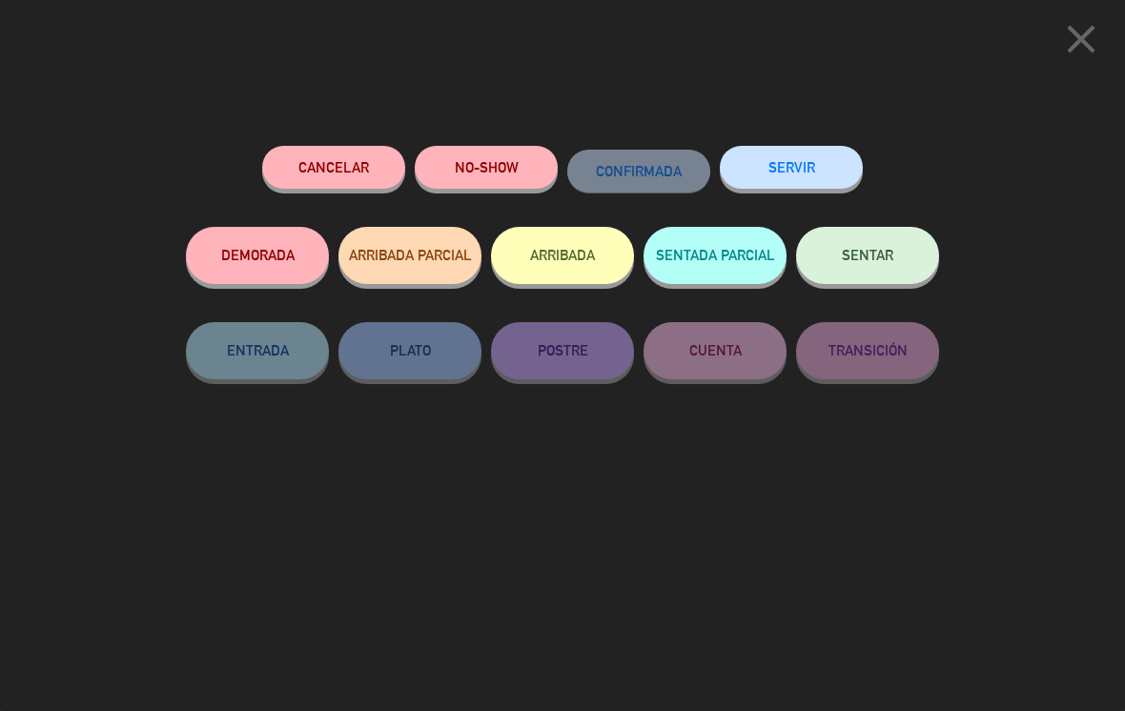
click at [557, 54] on icon "close" at bounding box center [1081, 39] width 48 height 48
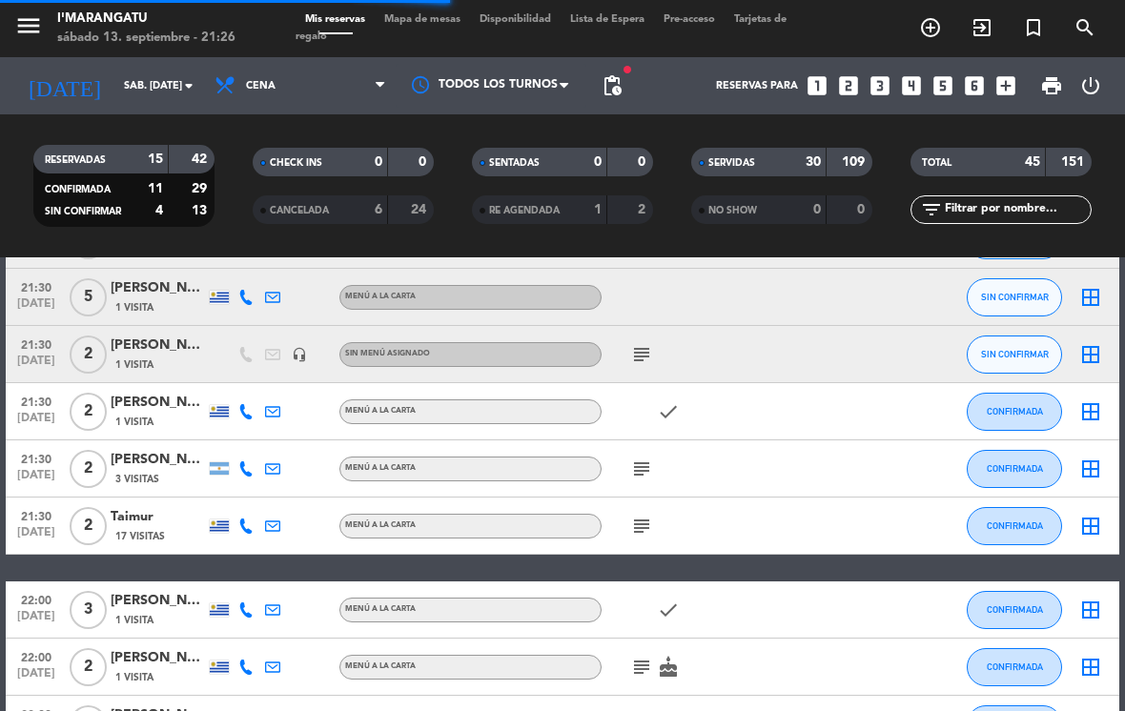
click at [557, 535] on icon "subject" at bounding box center [641, 526] width 23 height 23
click at [557, 466] on icon "subject" at bounding box center [641, 469] width 23 height 23
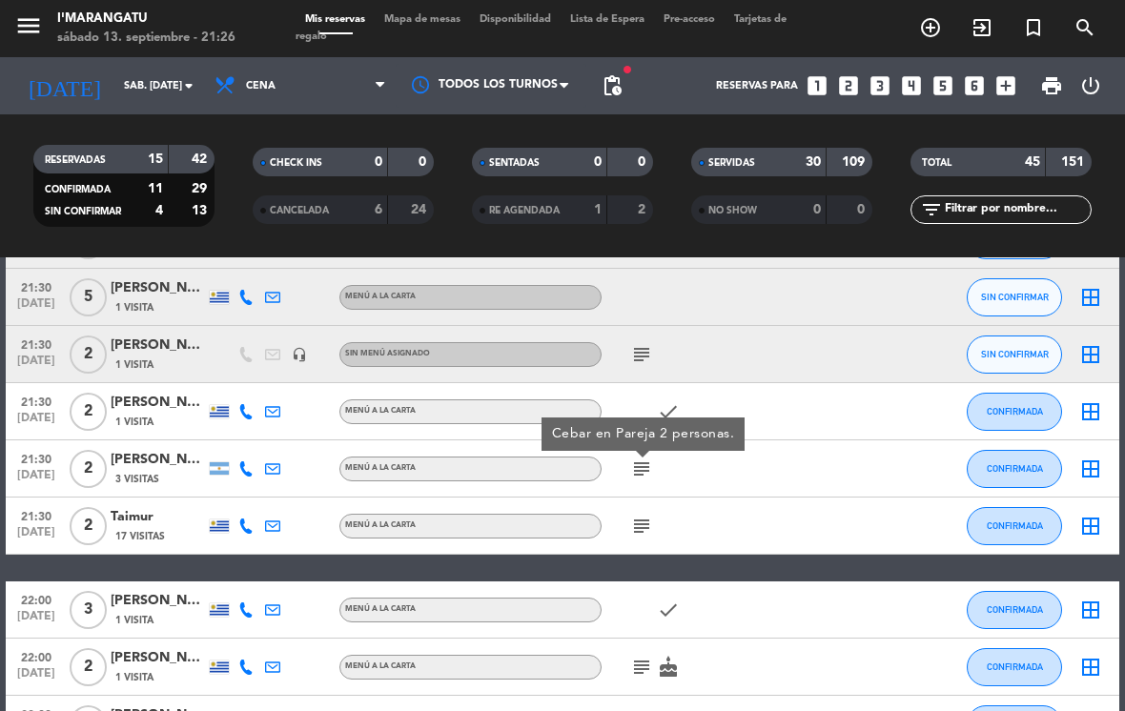
click at [557, 477] on button "CONFIRMADA" at bounding box center [1014, 469] width 95 height 38
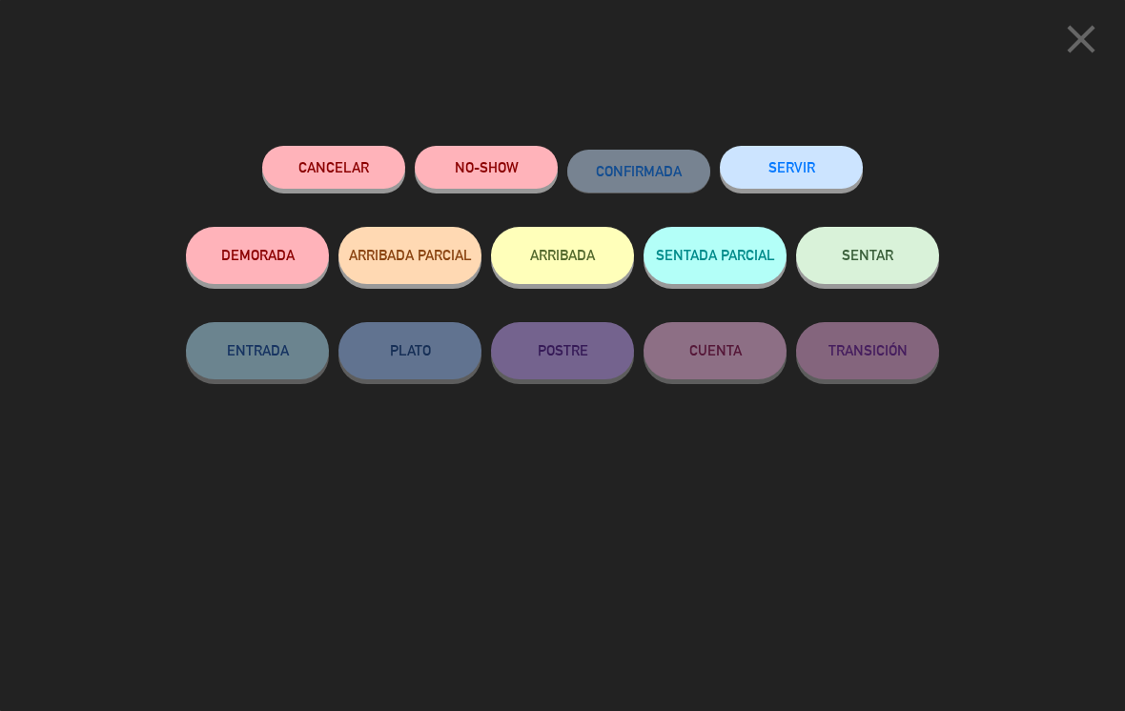
click at [557, 157] on button "SERVIR" at bounding box center [791, 167] width 143 height 43
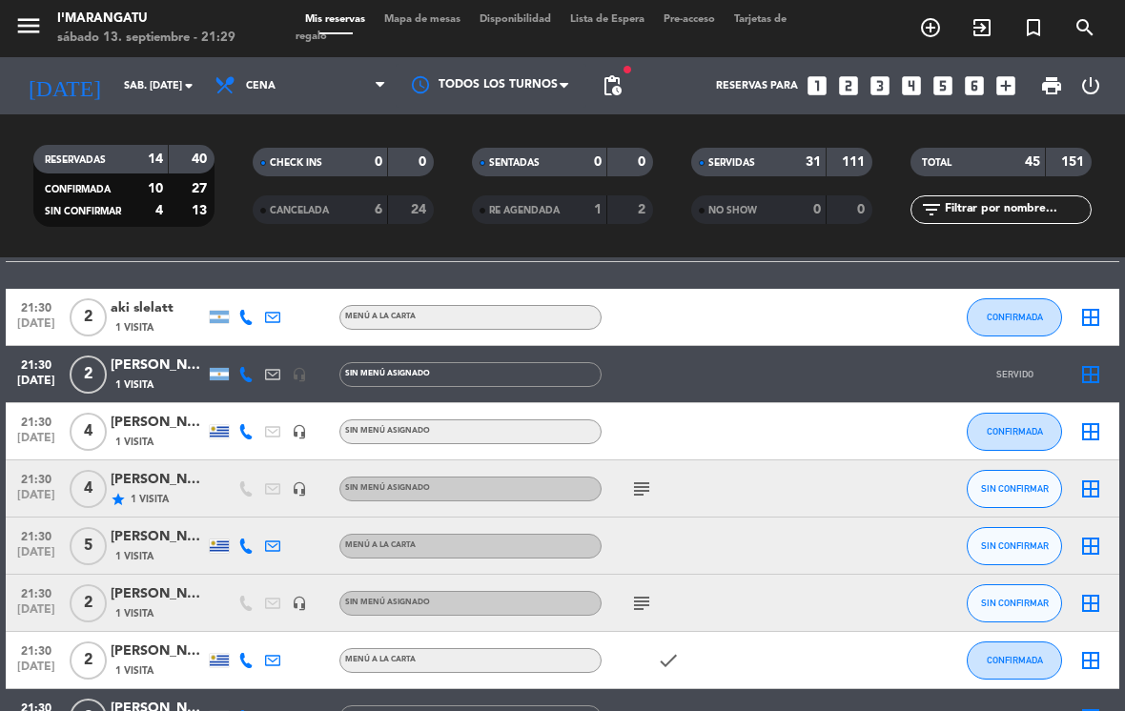
scroll to position [2011, 0]
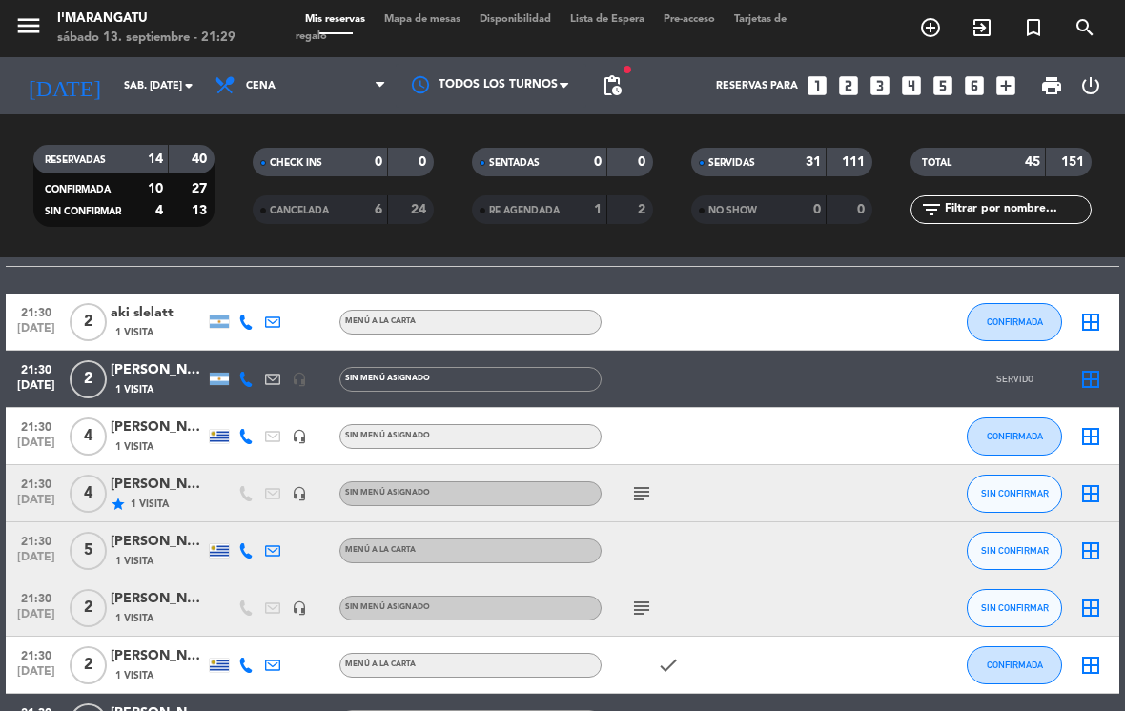
click at [557, 330] on button "CONFIRMADA" at bounding box center [1014, 322] width 95 height 38
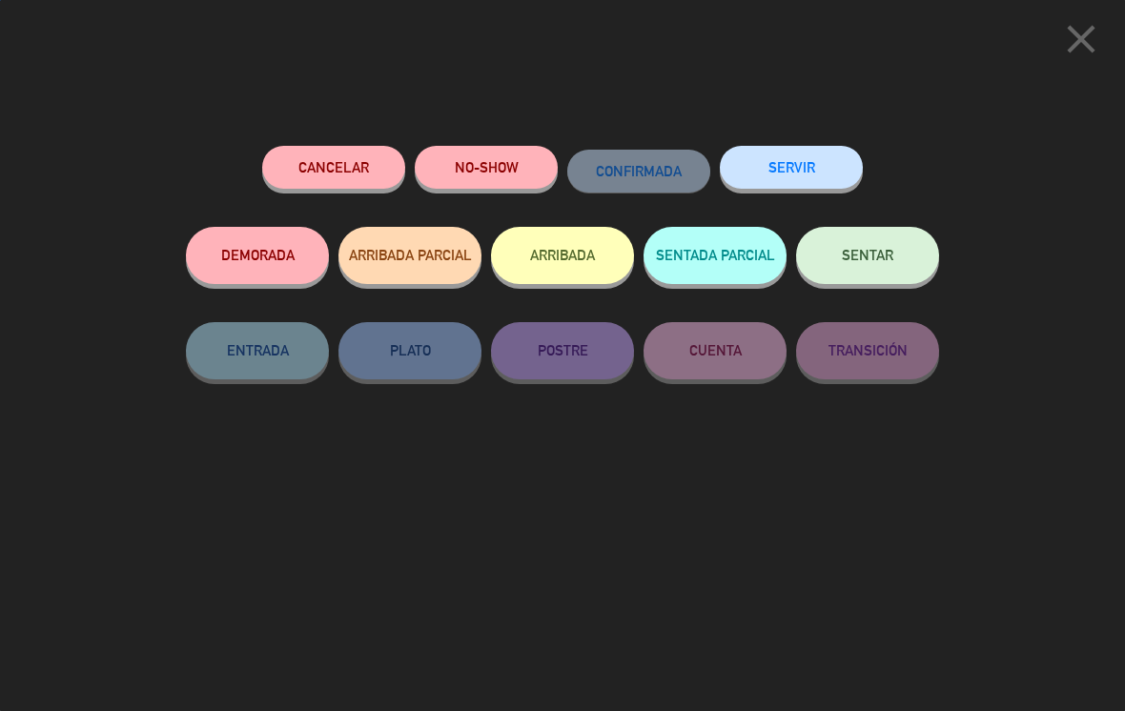
click at [557, 174] on button "SERVIR" at bounding box center [791, 167] width 143 height 43
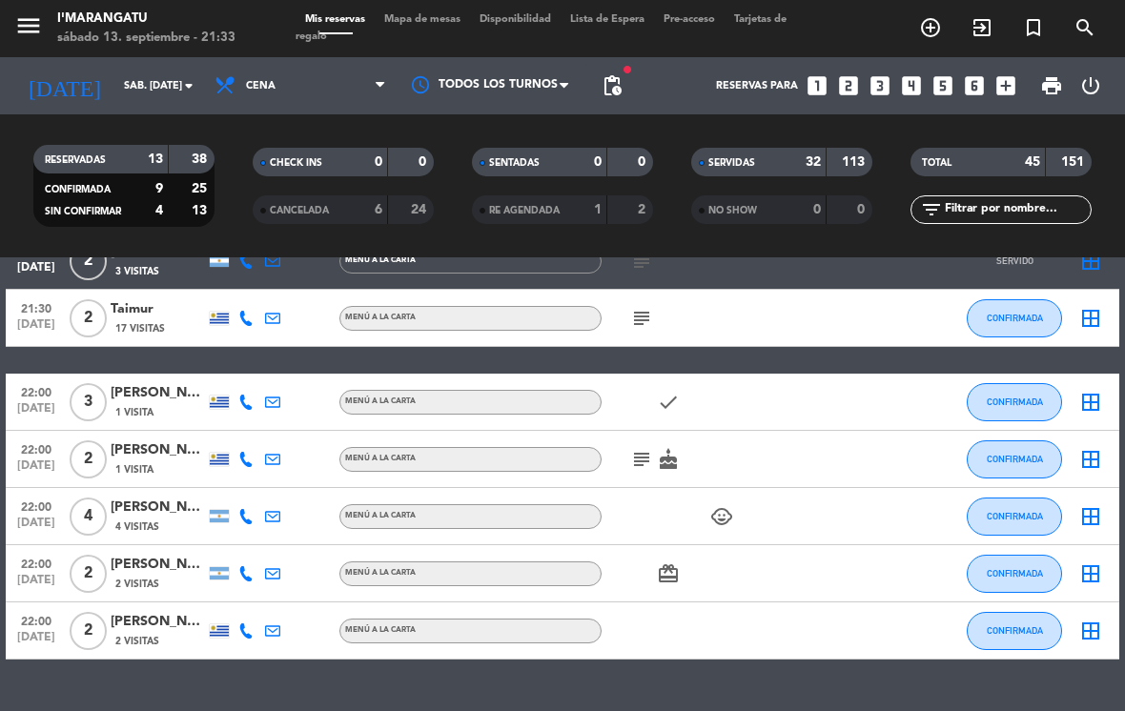
scroll to position [2475, 0]
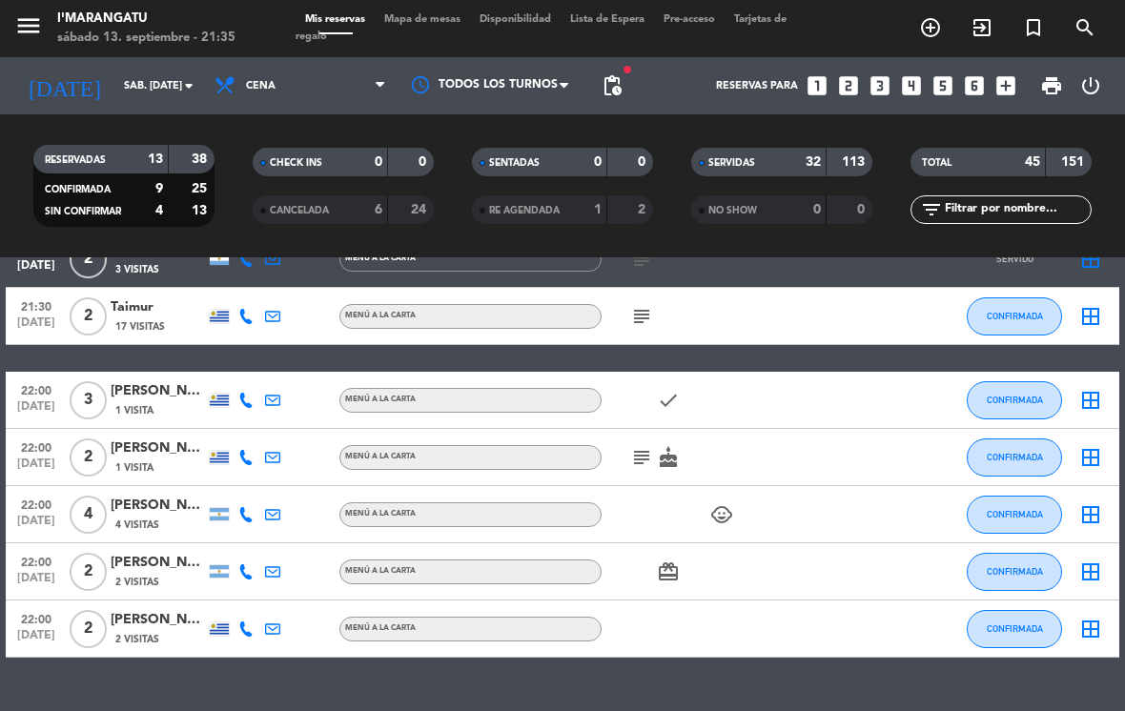
click at [203, 561] on div "[PERSON_NAME]" at bounding box center [158, 563] width 95 height 22
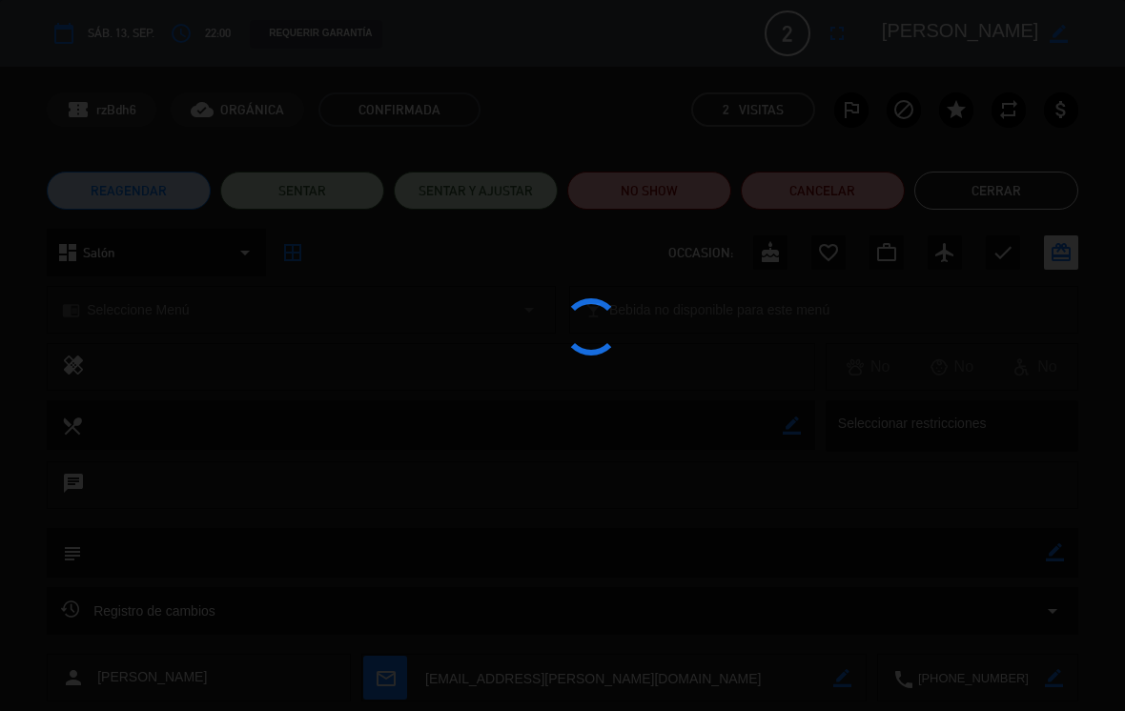
click at [557, 190] on div at bounding box center [562, 355] width 1125 height 711
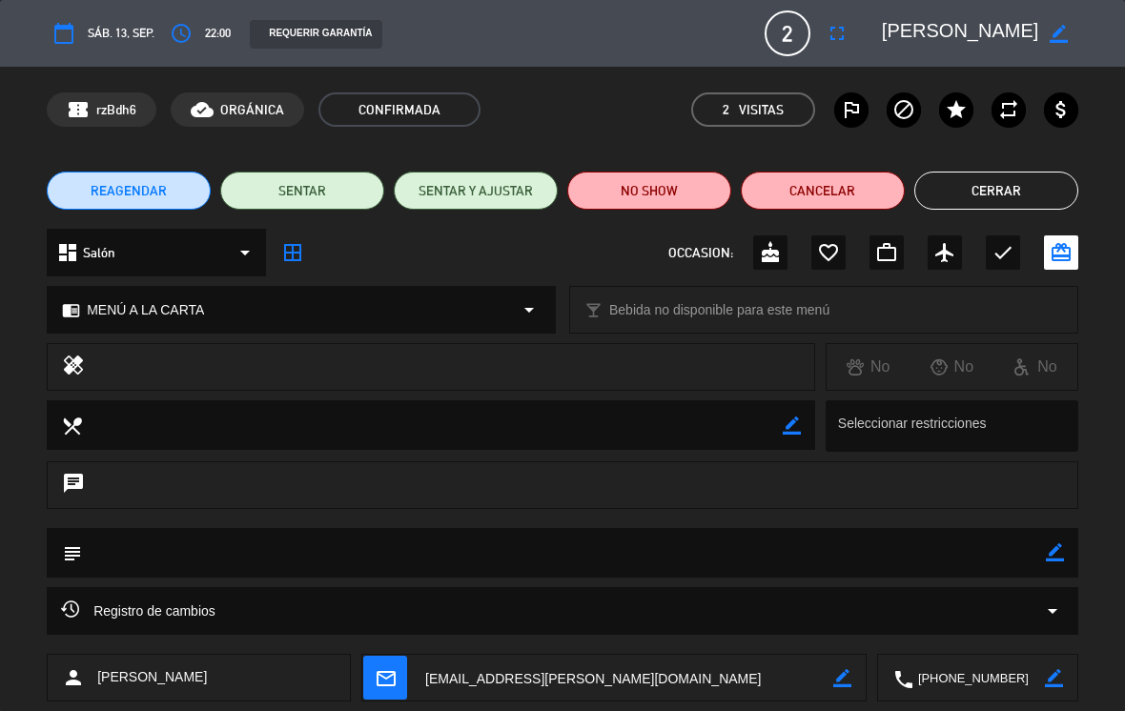
click at [557, 160] on div "REAGENDAR SENTAR SENTAR Y AJUSTAR NO SHOW Cancelar Cerrar" at bounding box center [562, 191] width 1125 height 76
click at [557, 191] on button "Cerrar" at bounding box center [996, 191] width 164 height 38
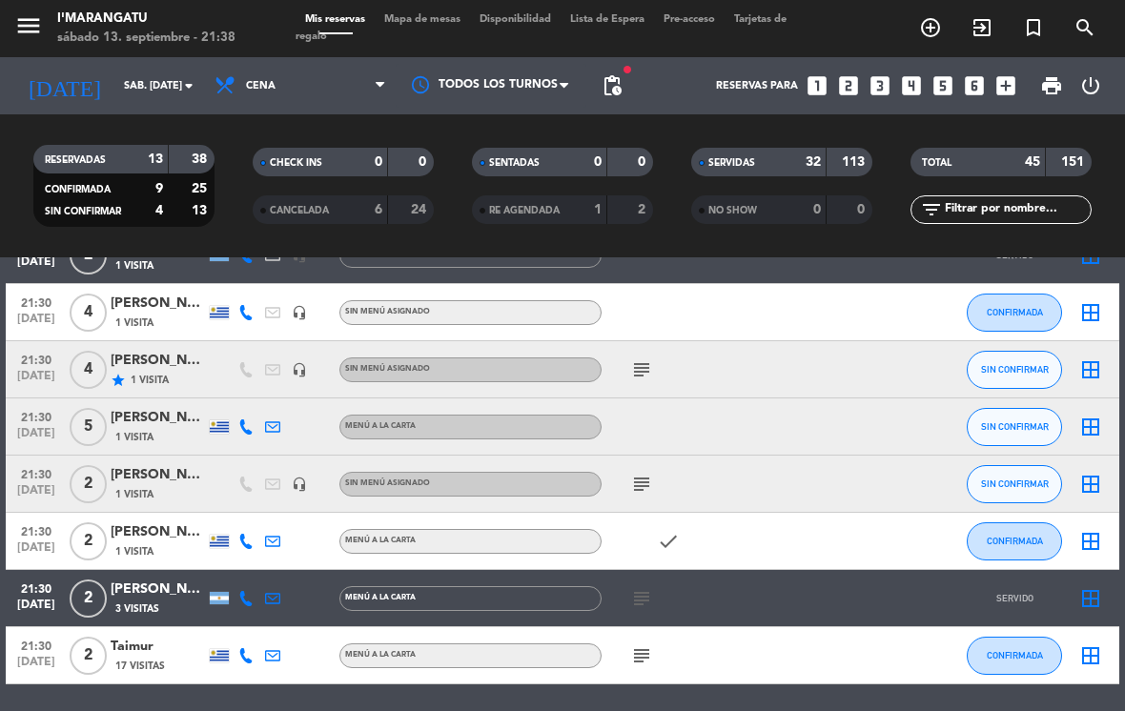
scroll to position [2133, 0]
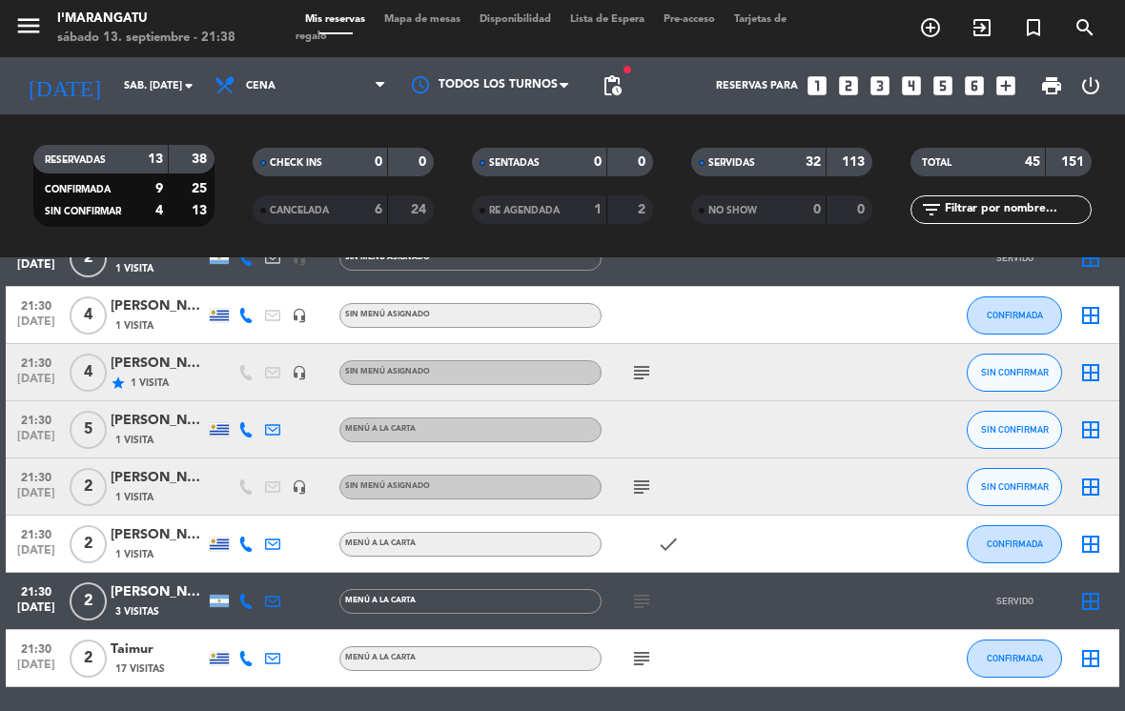
click at [557, 511] on div "subject" at bounding box center [682, 487] width 160 height 56
click at [557, 477] on icon "subject" at bounding box center [641, 487] width 23 height 23
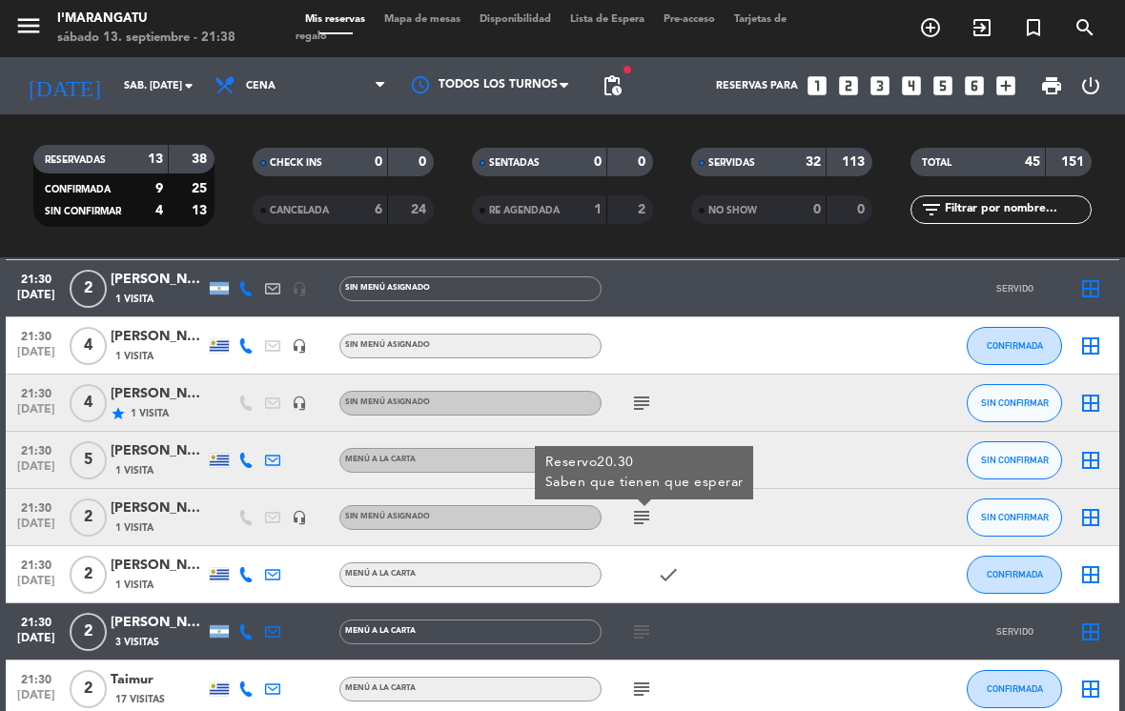
scroll to position [2090, 0]
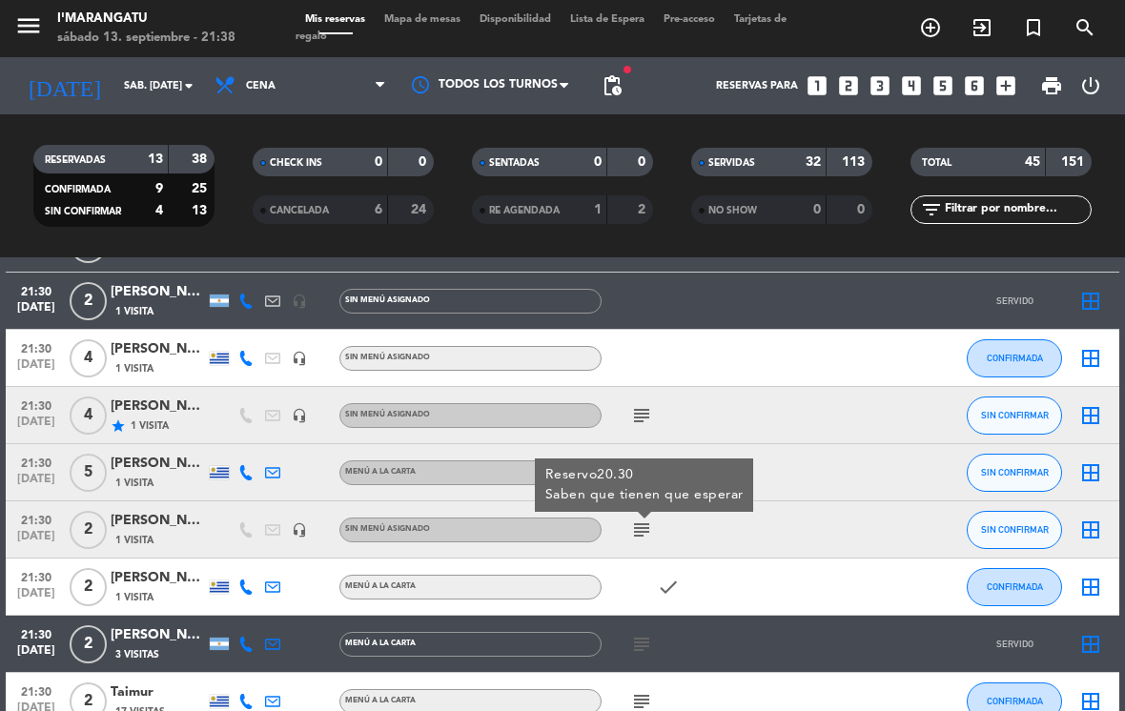
click at [557, 404] on icon "subject" at bounding box center [641, 415] width 23 height 23
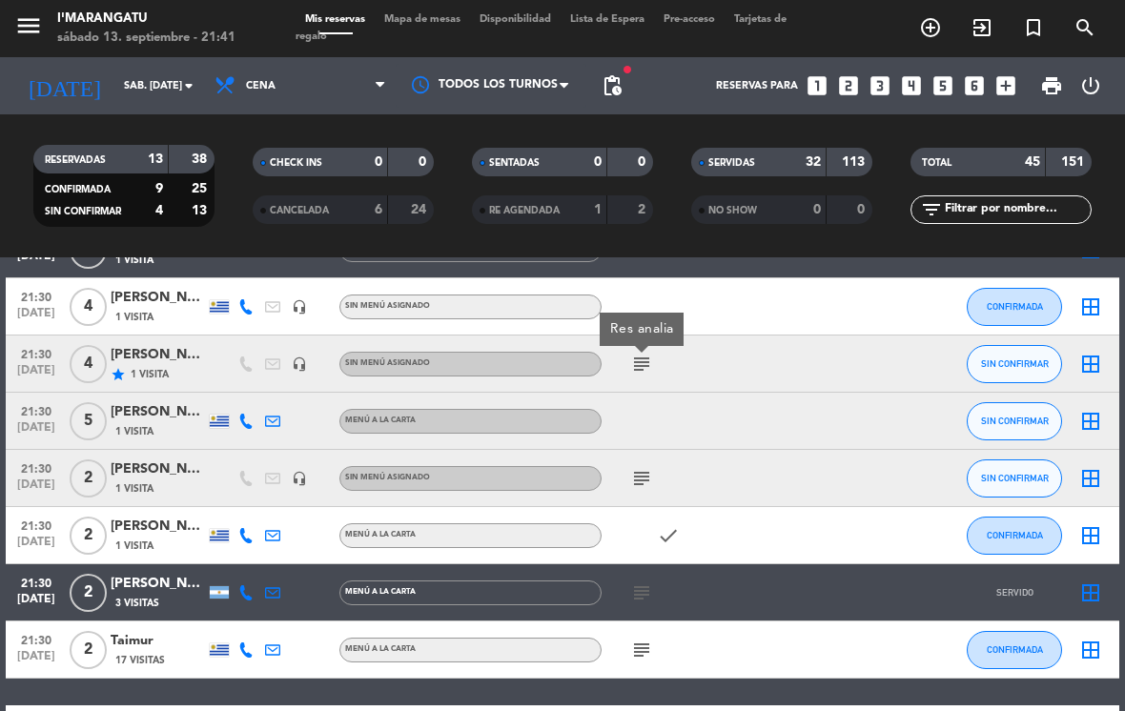
scroll to position [2145, 0]
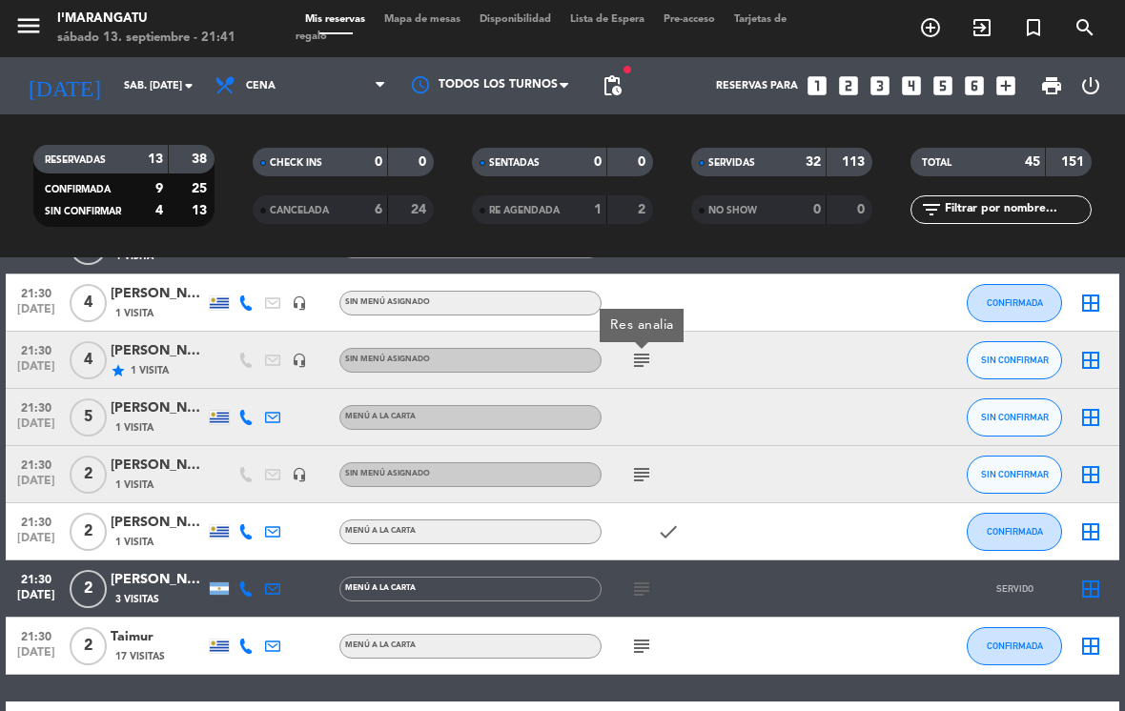
click at [557, 434] on div at bounding box center [787, 417] width 51 height 56
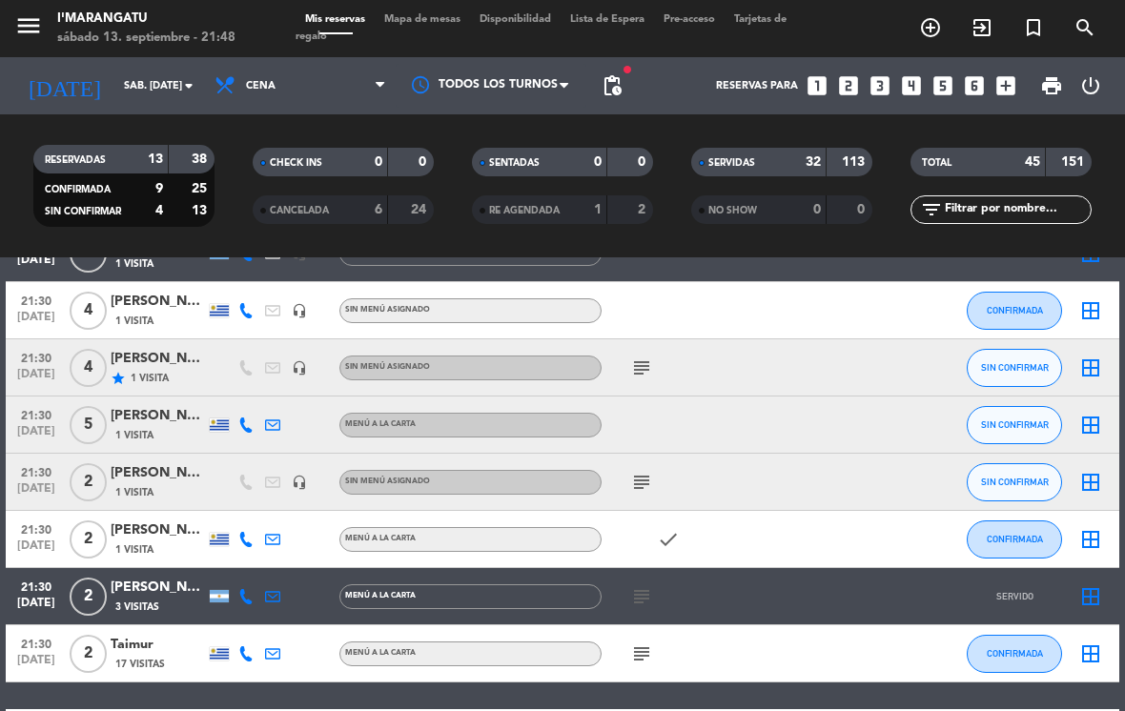
scroll to position [2131, 0]
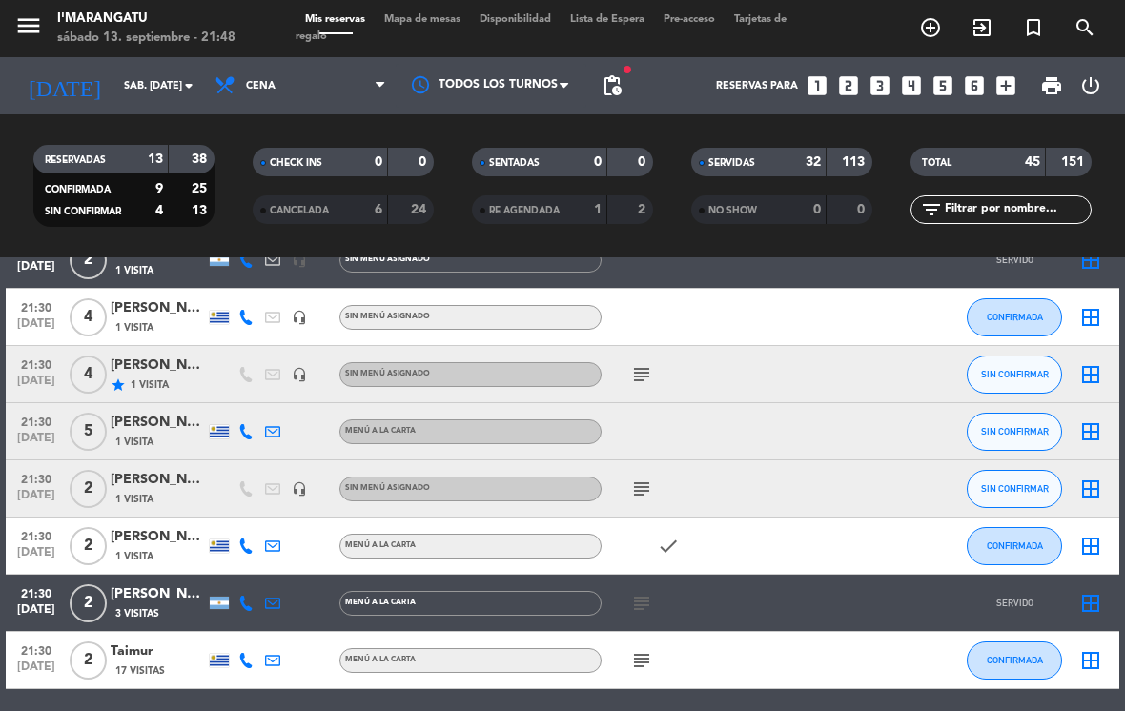
click at [557, 437] on span "SIN CONFIRMAR" at bounding box center [1015, 431] width 68 height 10
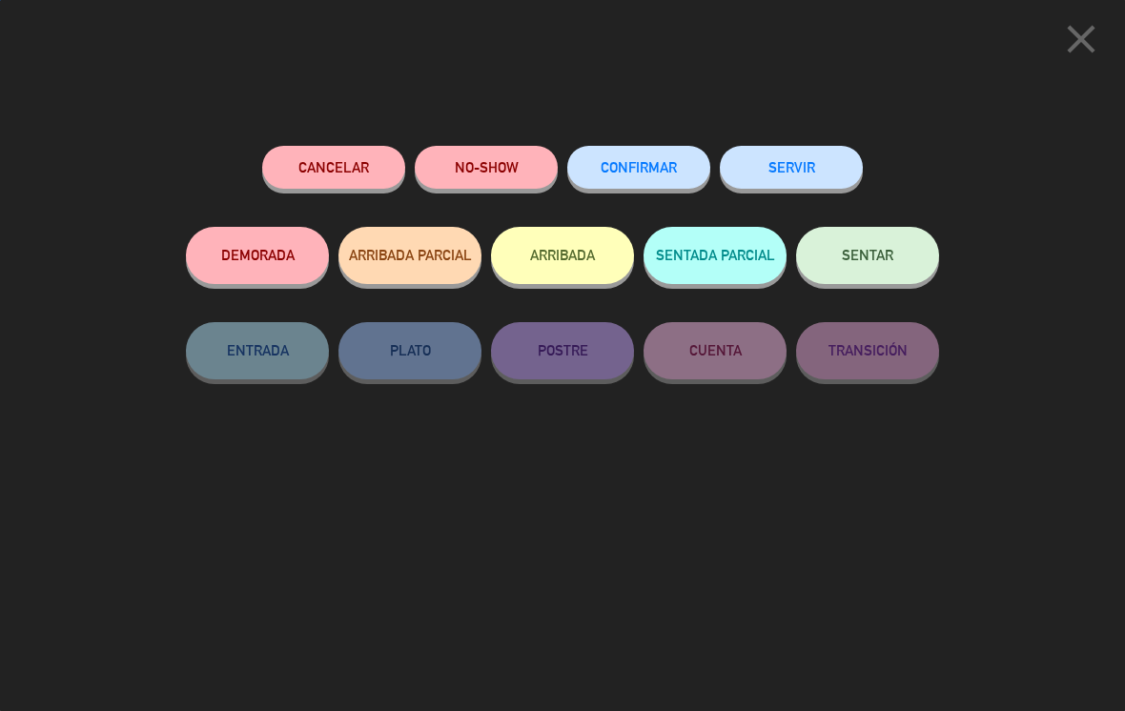
click at [557, 152] on button "SERVIR" at bounding box center [791, 167] width 143 height 43
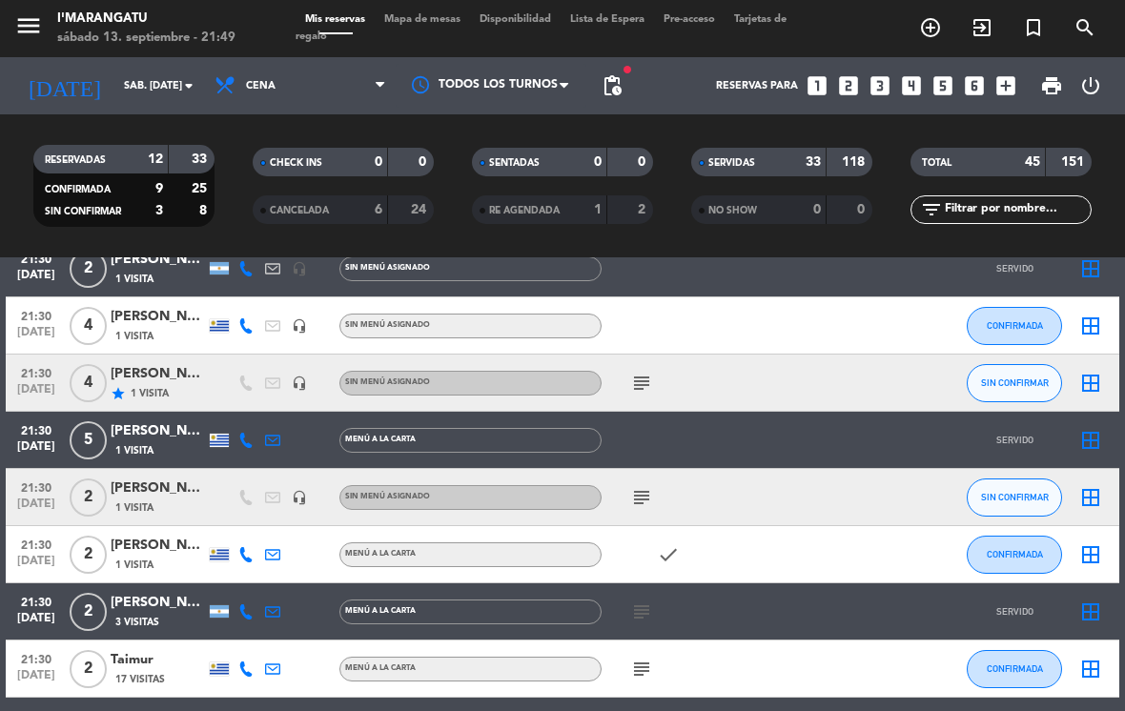
scroll to position [2124, 0]
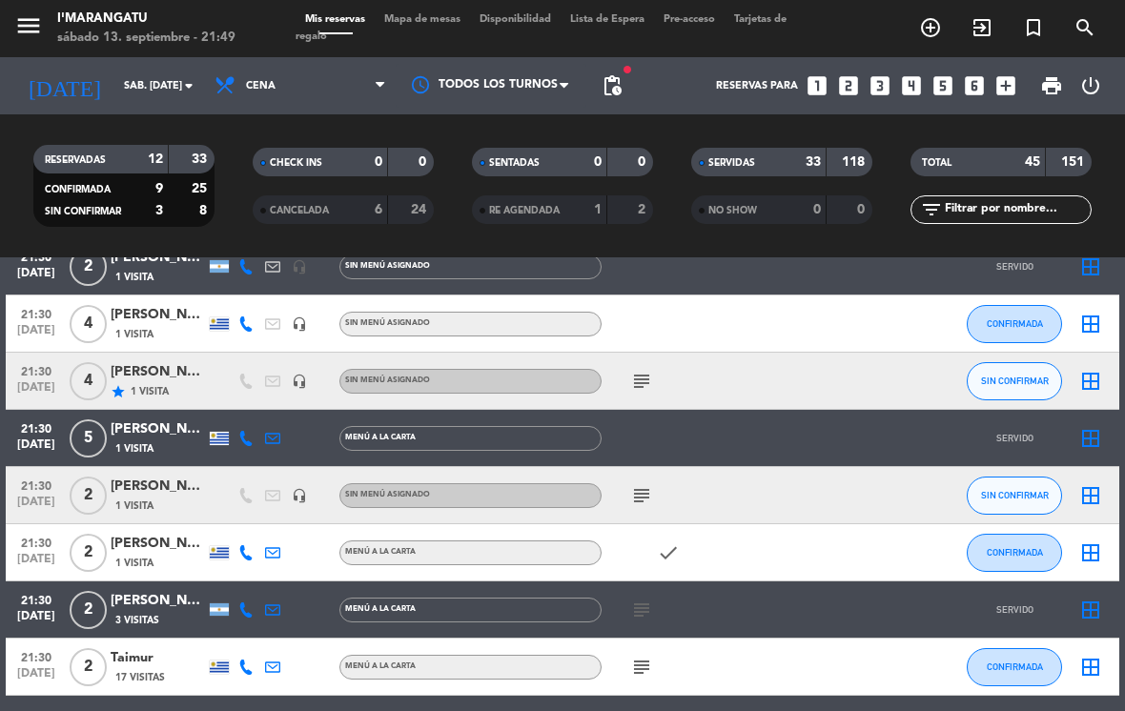
click at [557, 493] on icon "subject" at bounding box center [641, 495] width 23 height 23
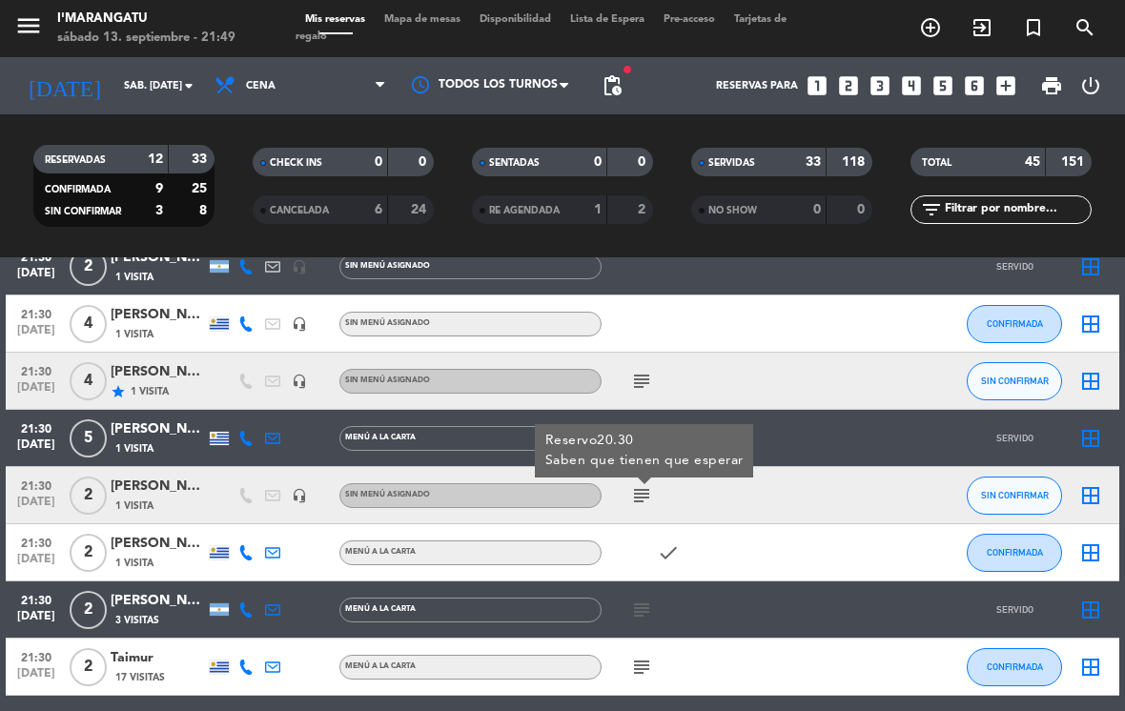
click at [557, 547] on div at bounding box center [787, 552] width 51 height 56
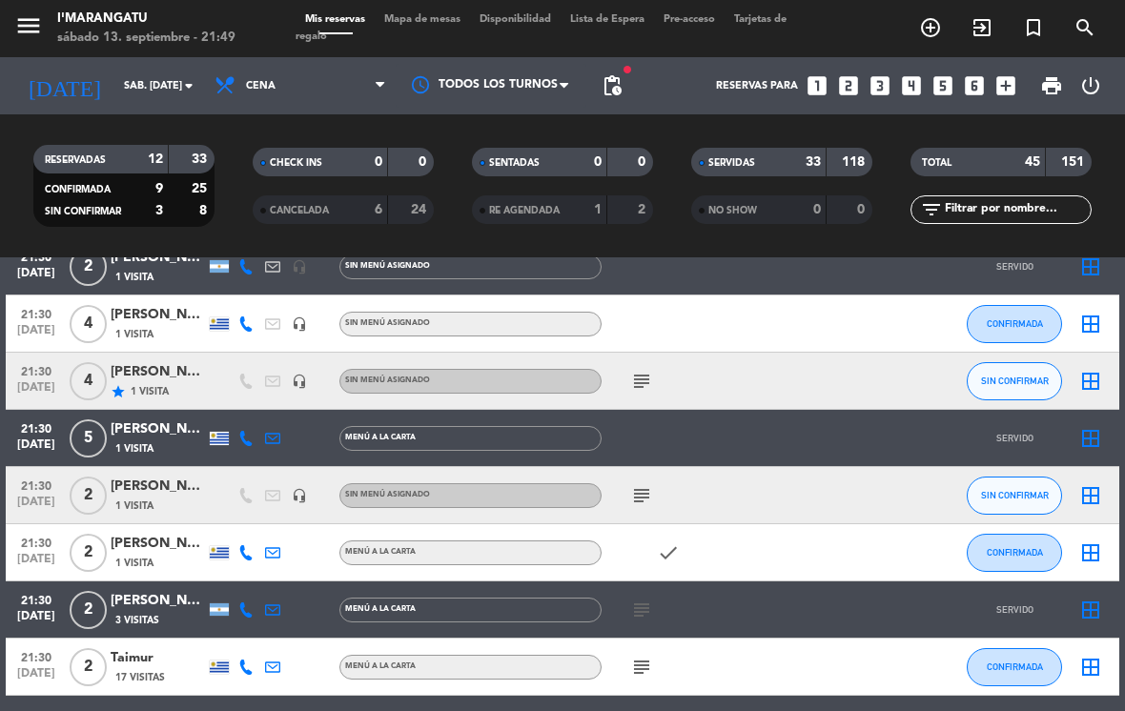
click at [557, 495] on span "SIN CONFIRMAR" at bounding box center [1015, 495] width 68 height 10
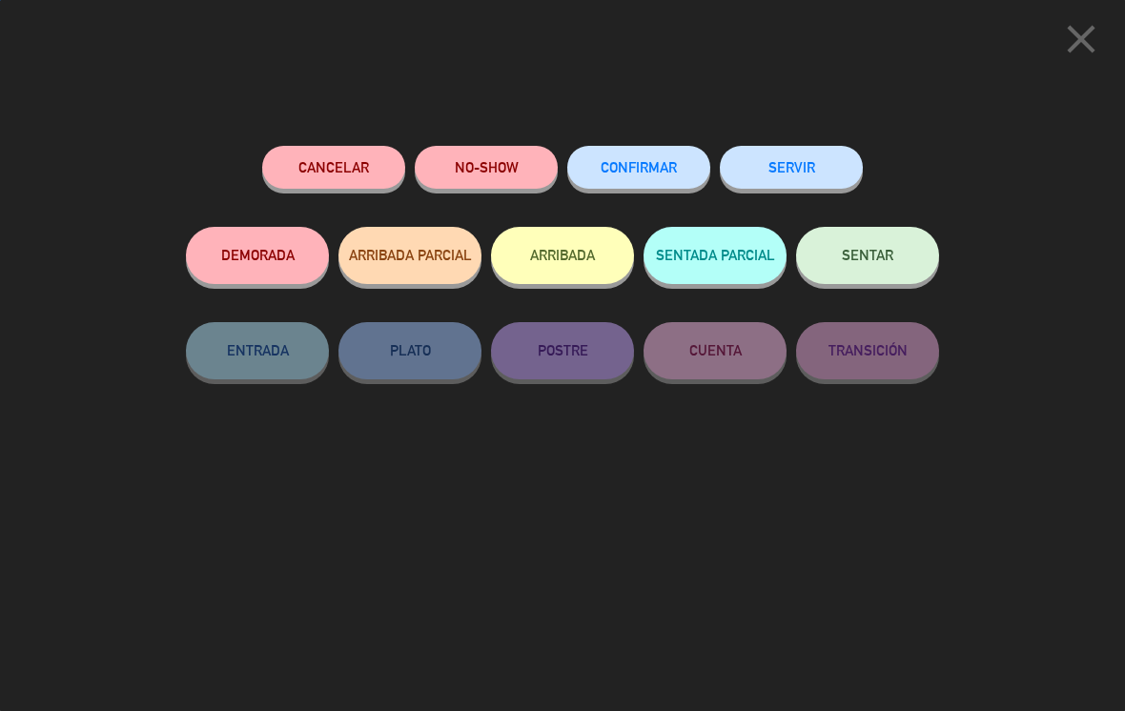
click at [557, 152] on button "SERVIR" at bounding box center [791, 167] width 143 height 43
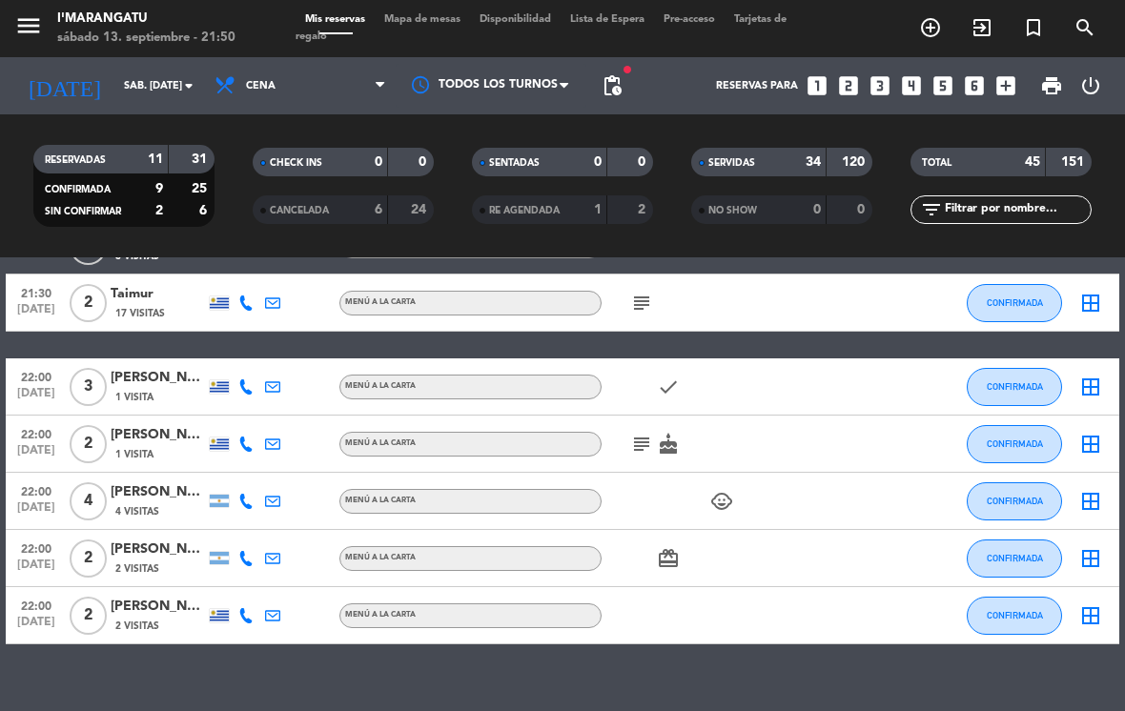
scroll to position [2487, 0]
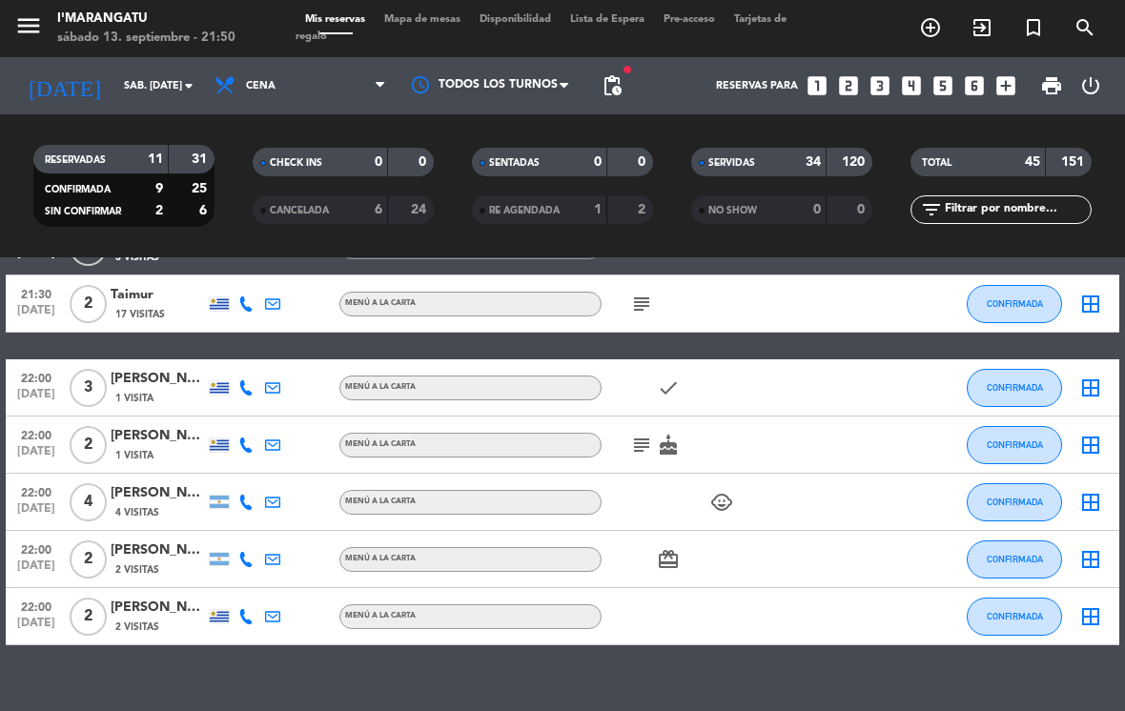
click at [557, 503] on span "CONFIRMADA" at bounding box center [1015, 502] width 56 height 10
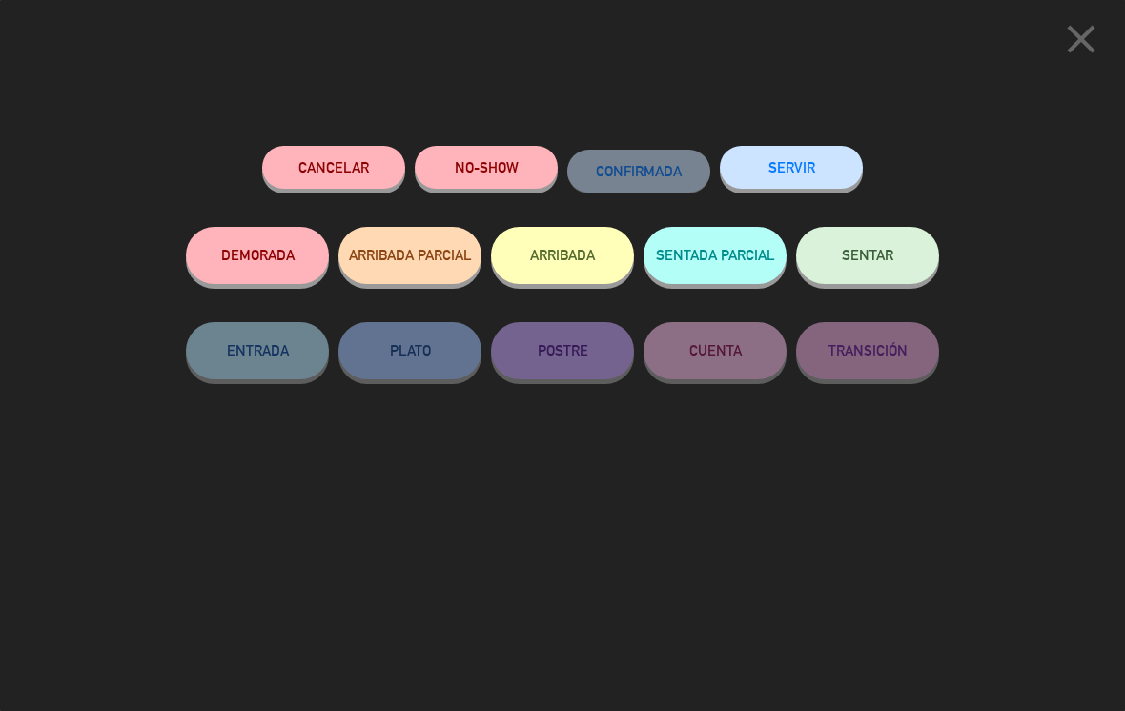
click at [557, 160] on button "SERVIR" at bounding box center [791, 167] width 143 height 43
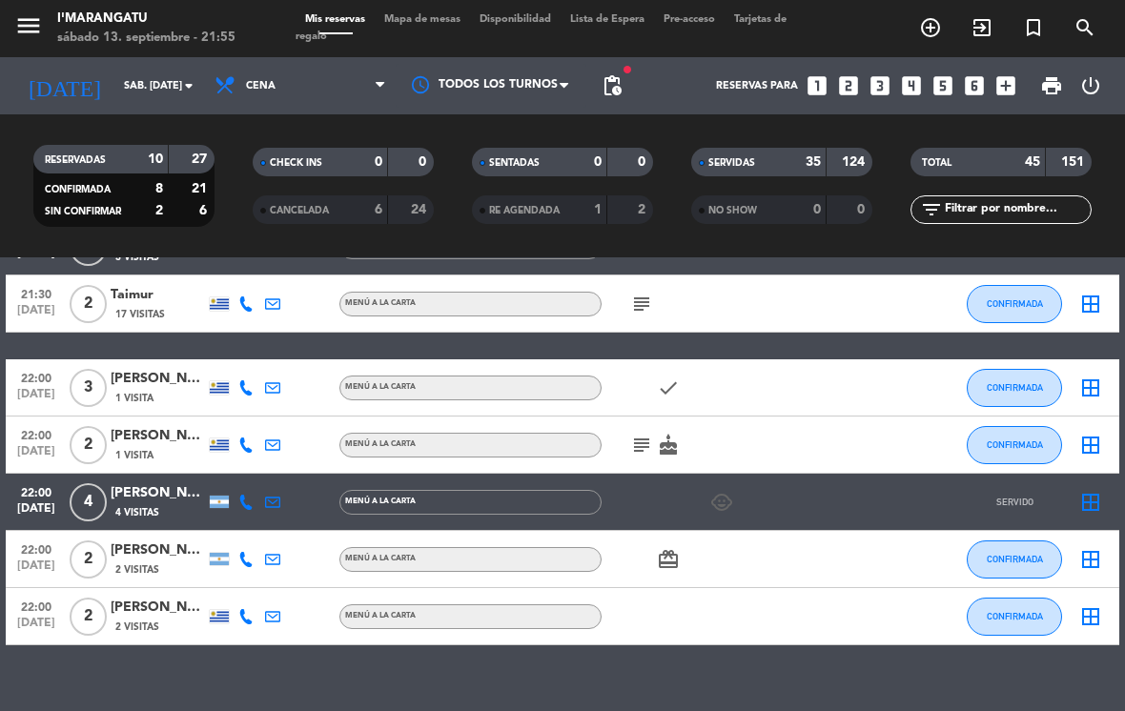
click at [557, 450] on div "subject cake" at bounding box center [682, 445] width 160 height 56
click at [557, 451] on icon "subject" at bounding box center [641, 445] width 23 height 23
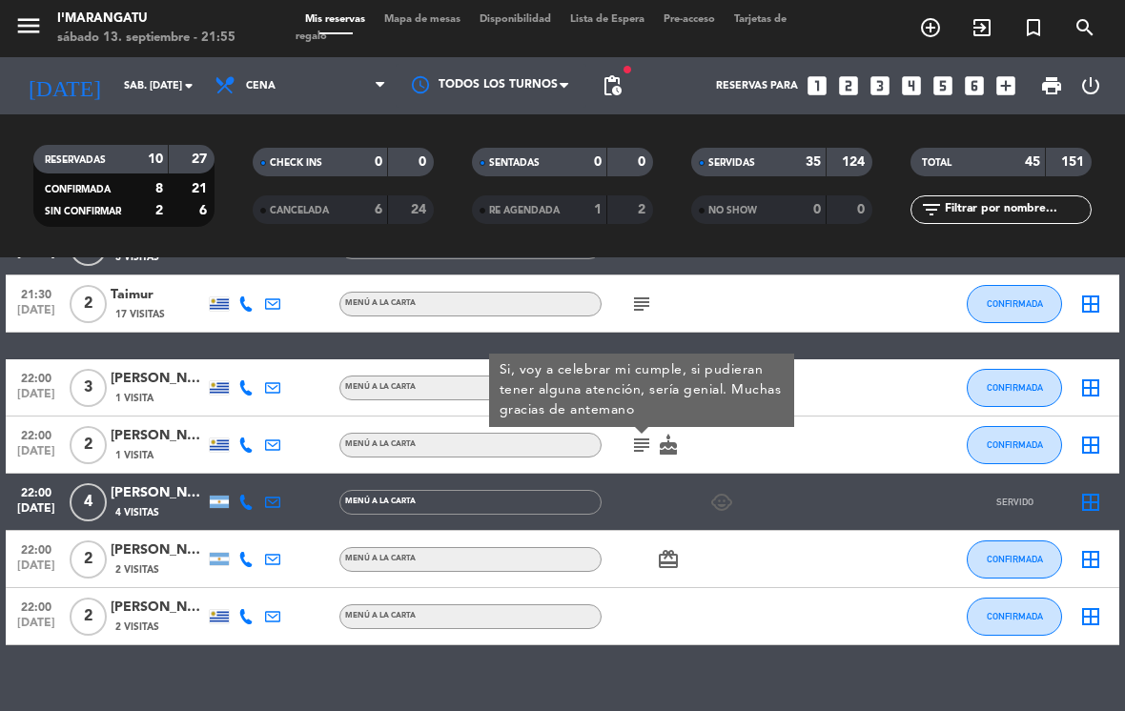
click at [557, 445] on span "CONFIRMADA" at bounding box center [1015, 444] width 56 height 10
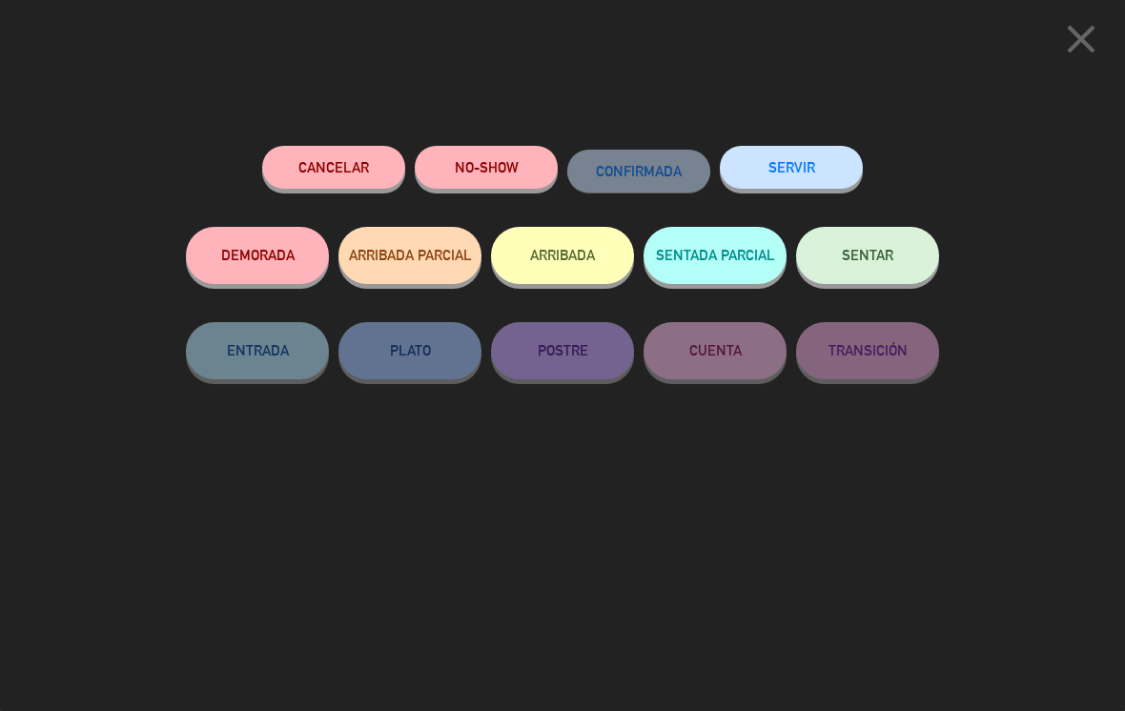
click at [557, 159] on button "SERVIR" at bounding box center [791, 167] width 143 height 43
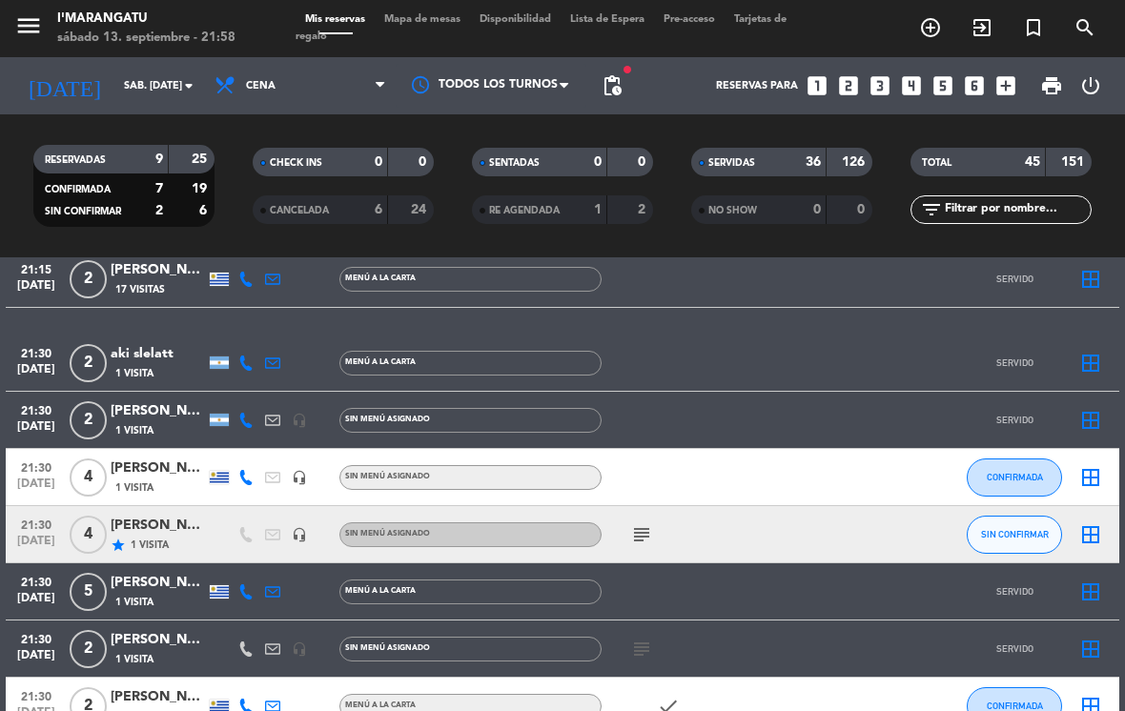
scroll to position [2011, 0]
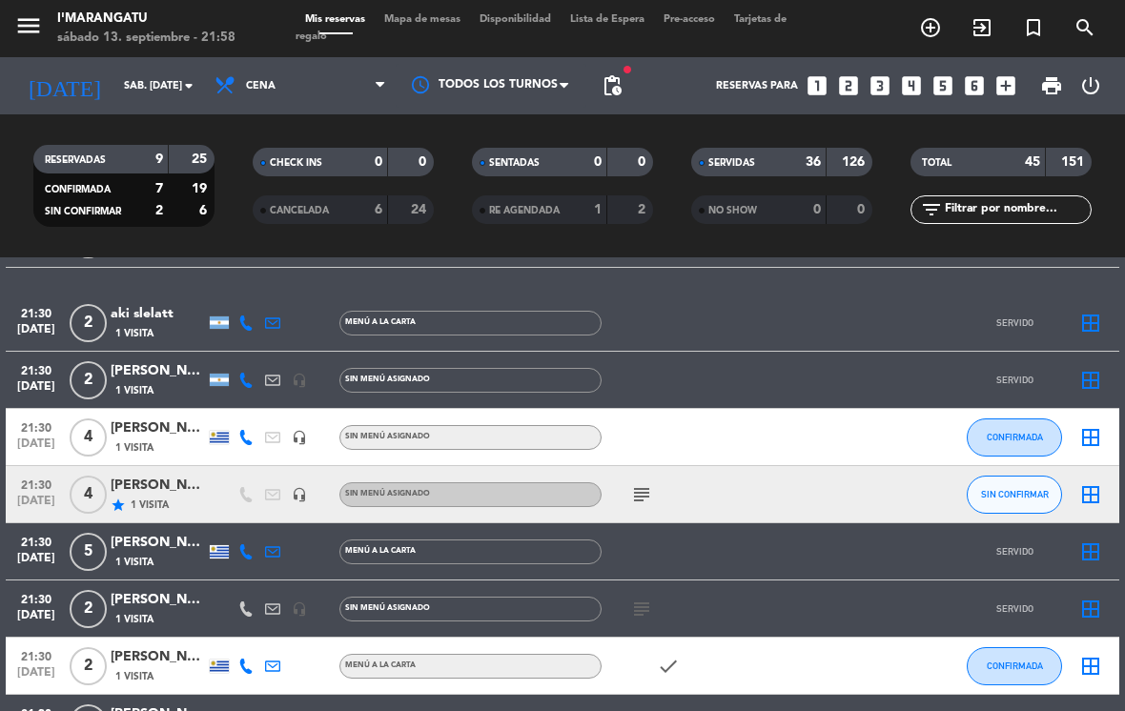
click at [557, 502] on icon "subject" at bounding box center [641, 494] width 23 height 23
click at [557, 599] on icon "subject" at bounding box center [641, 609] width 23 height 23
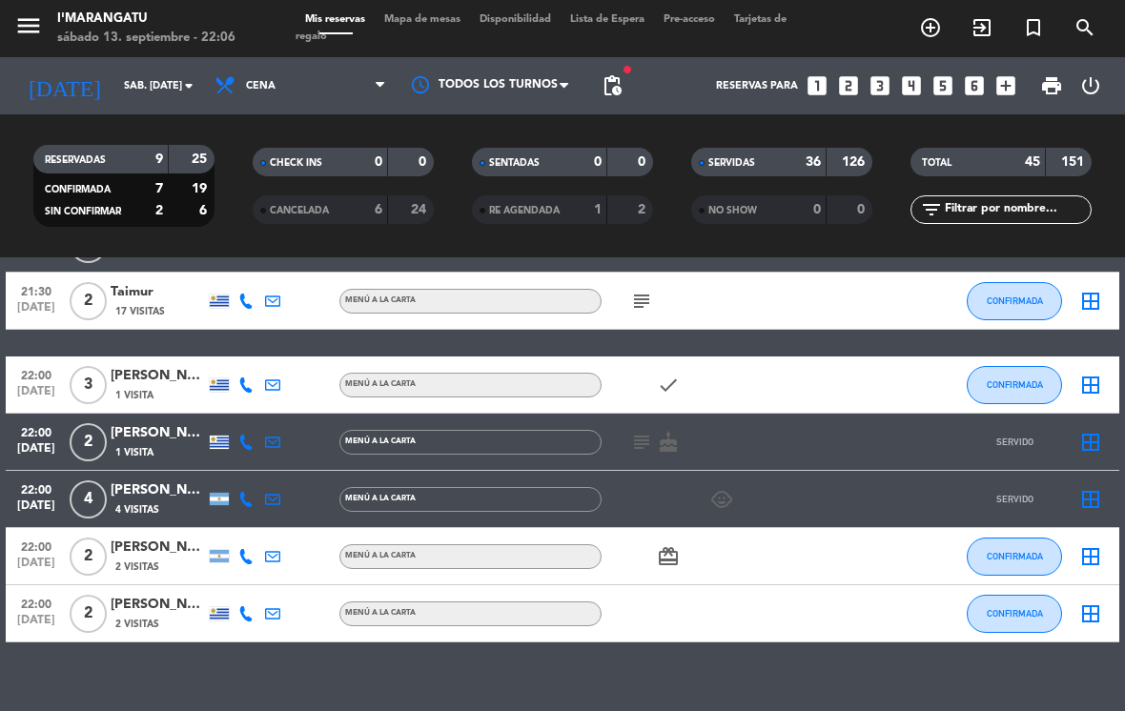
scroll to position [2487, 0]
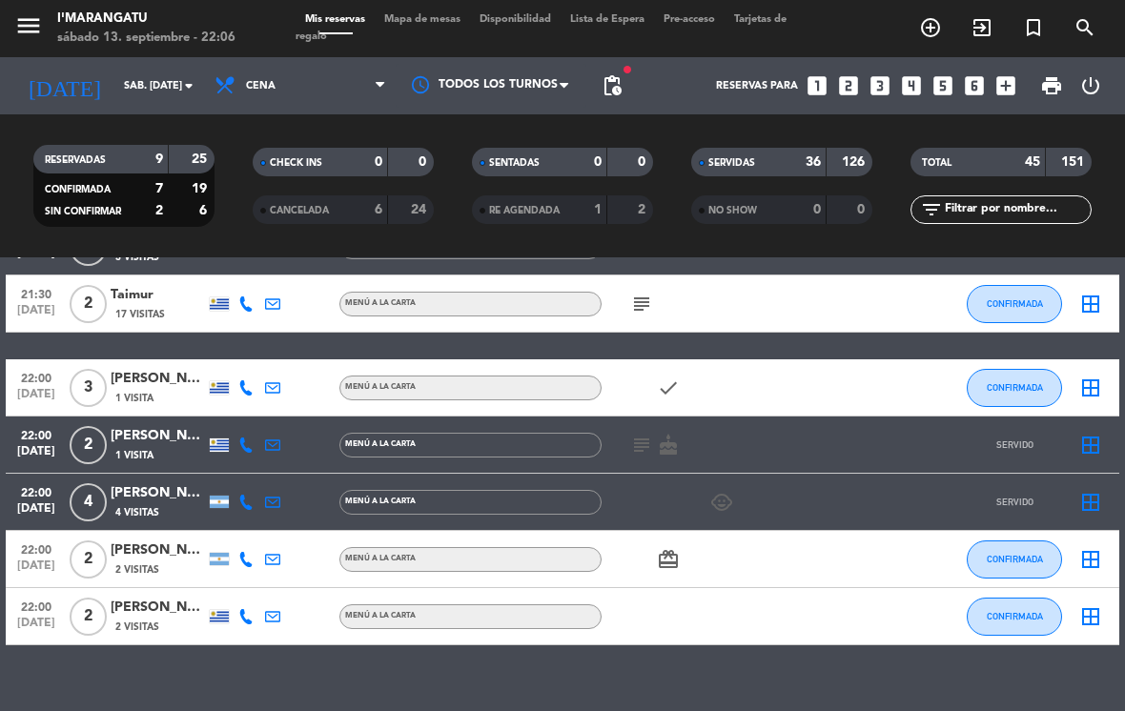
click at [557, 588] on div at bounding box center [682, 616] width 160 height 56
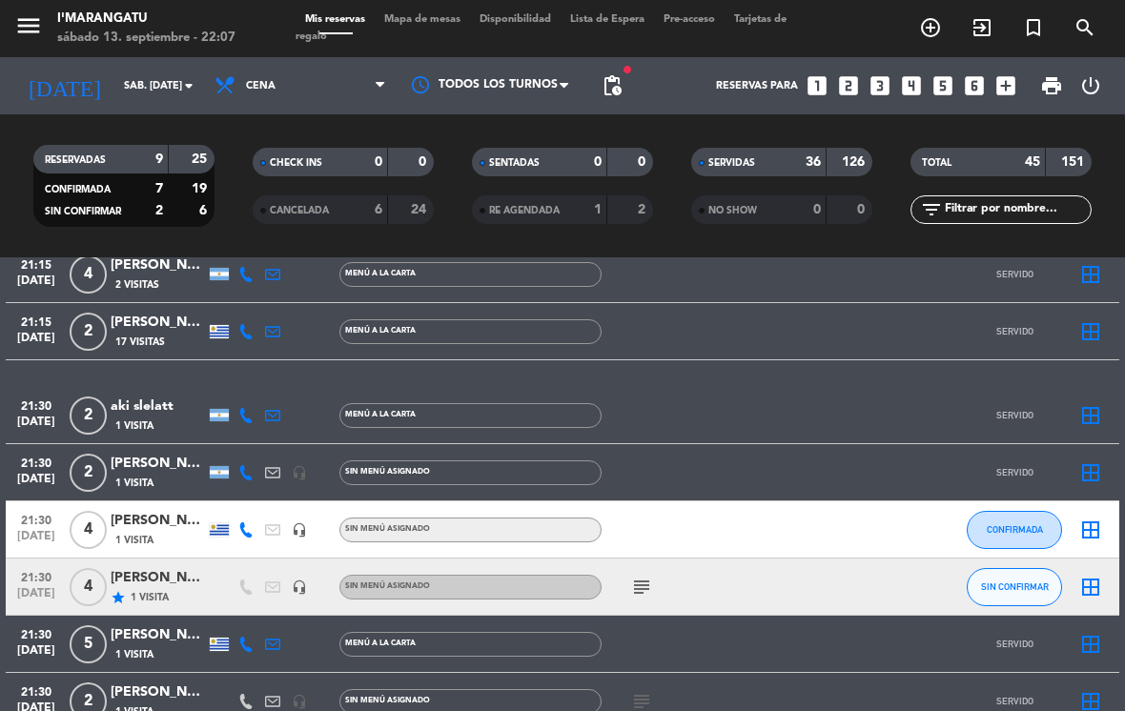
scroll to position [1901, 0]
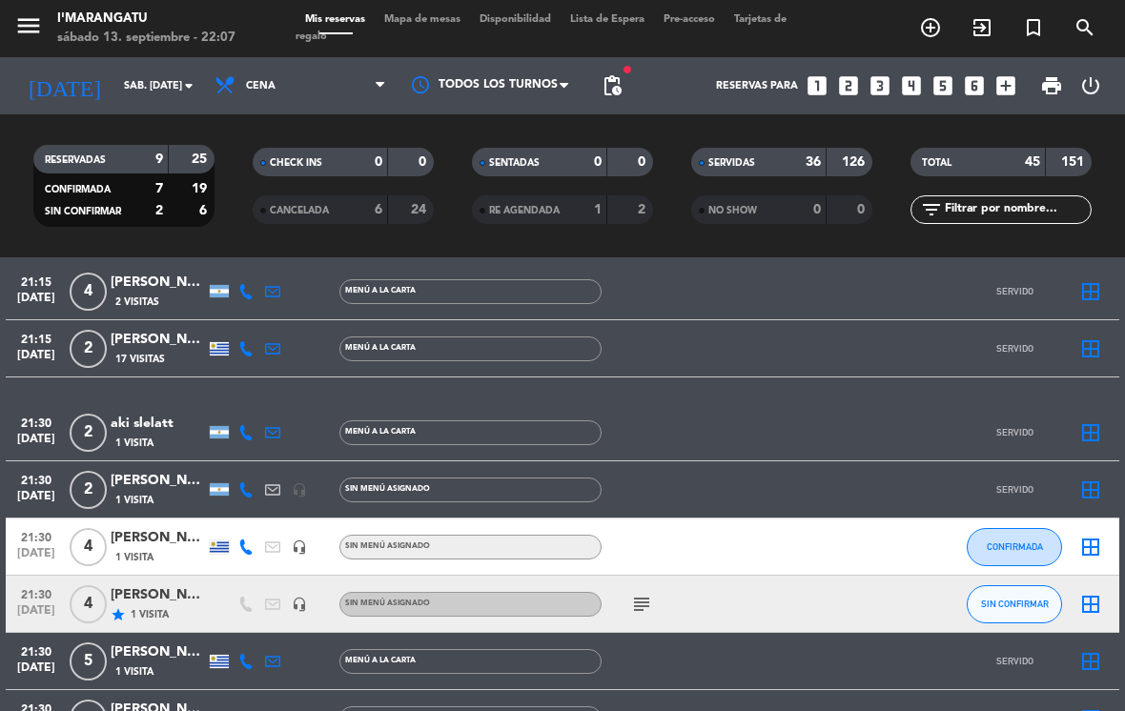
click at [557, 541] on span "CONFIRMADA" at bounding box center [1015, 546] width 56 height 10
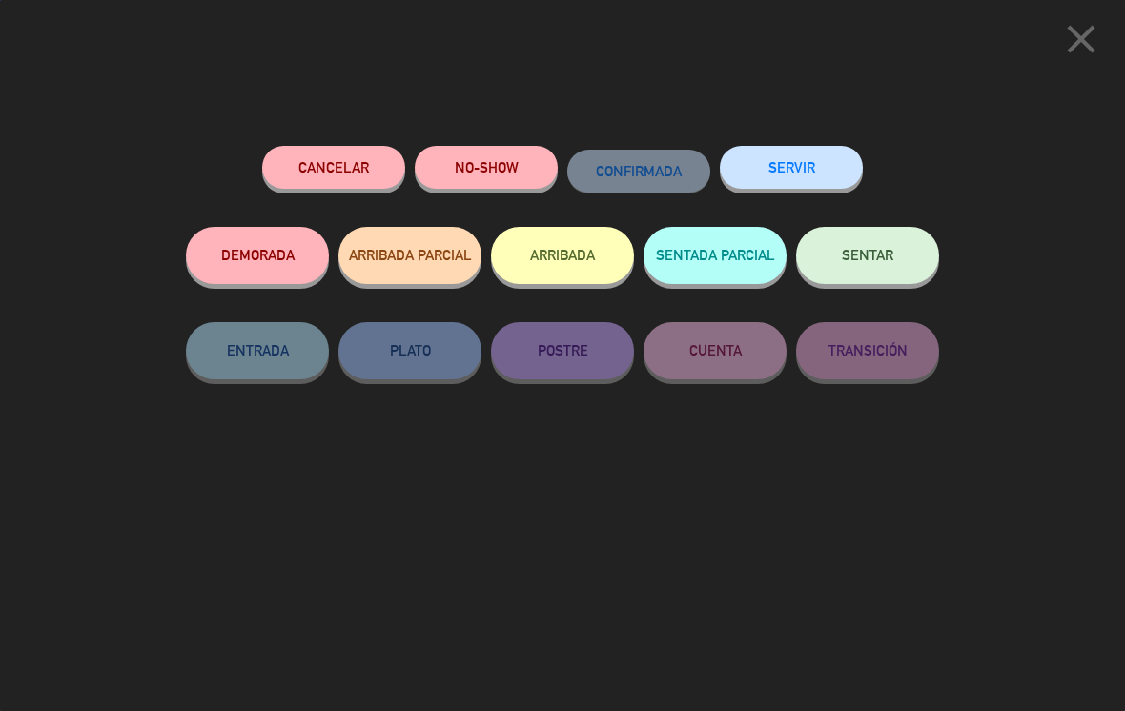
click at [557, 161] on button "SERVIR" at bounding box center [791, 167] width 143 height 43
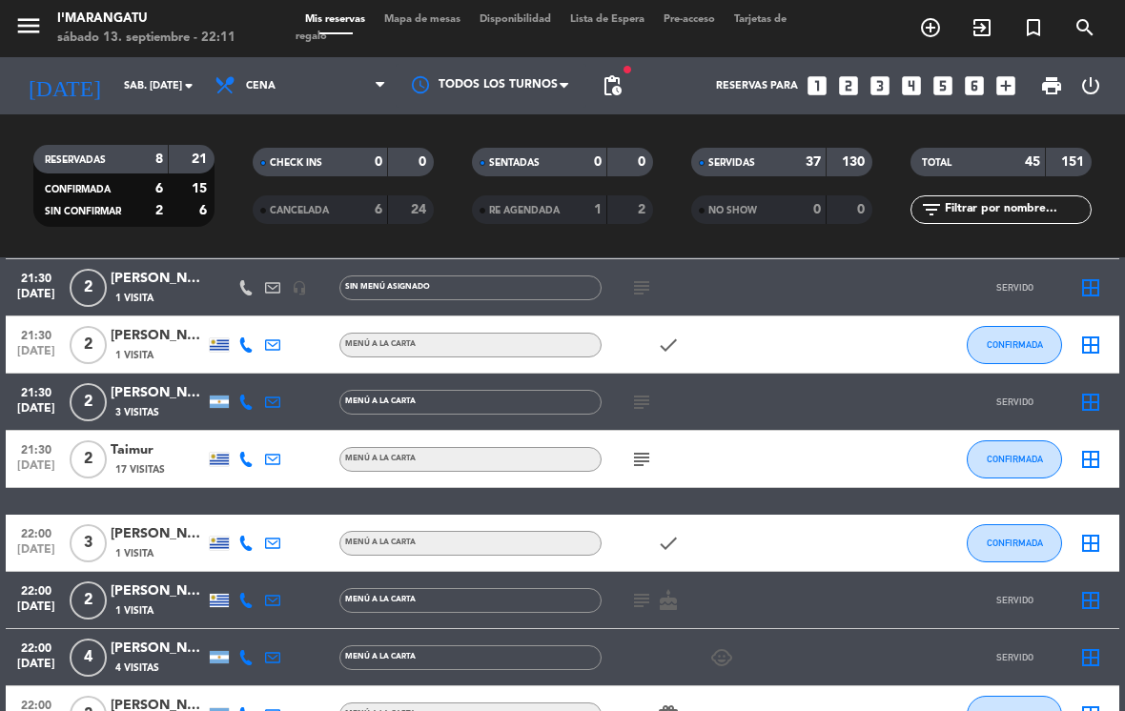
scroll to position [2315, 0]
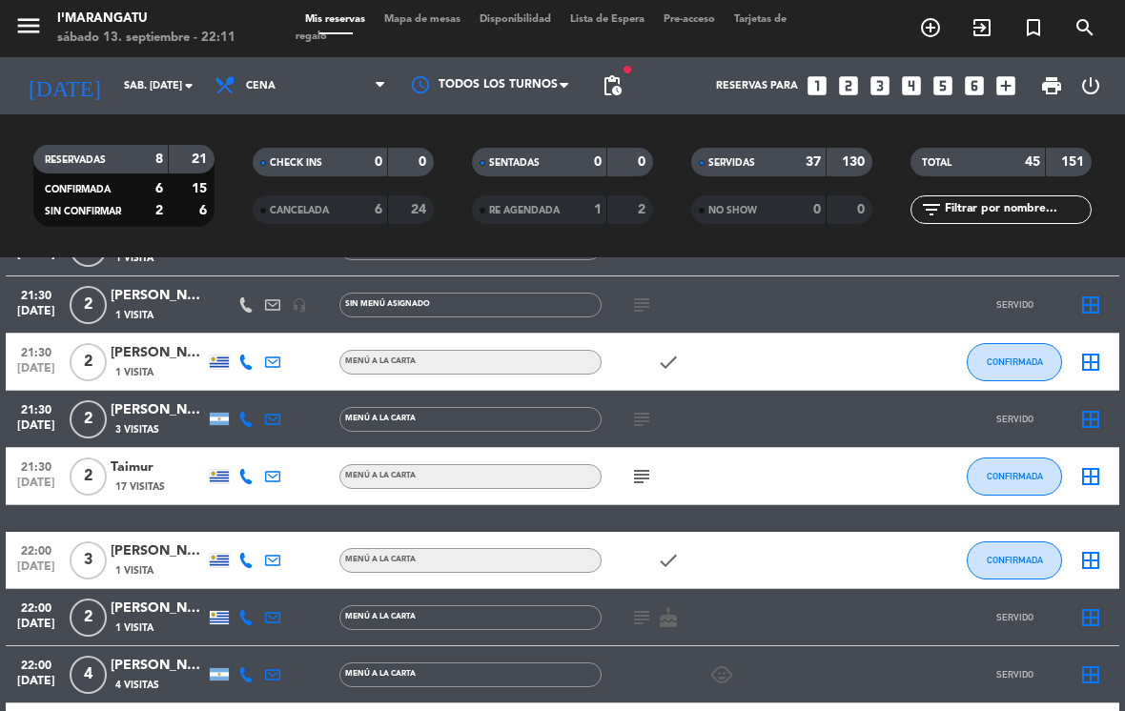
click at [557, 555] on span "CONFIRMADA" at bounding box center [1015, 560] width 56 height 10
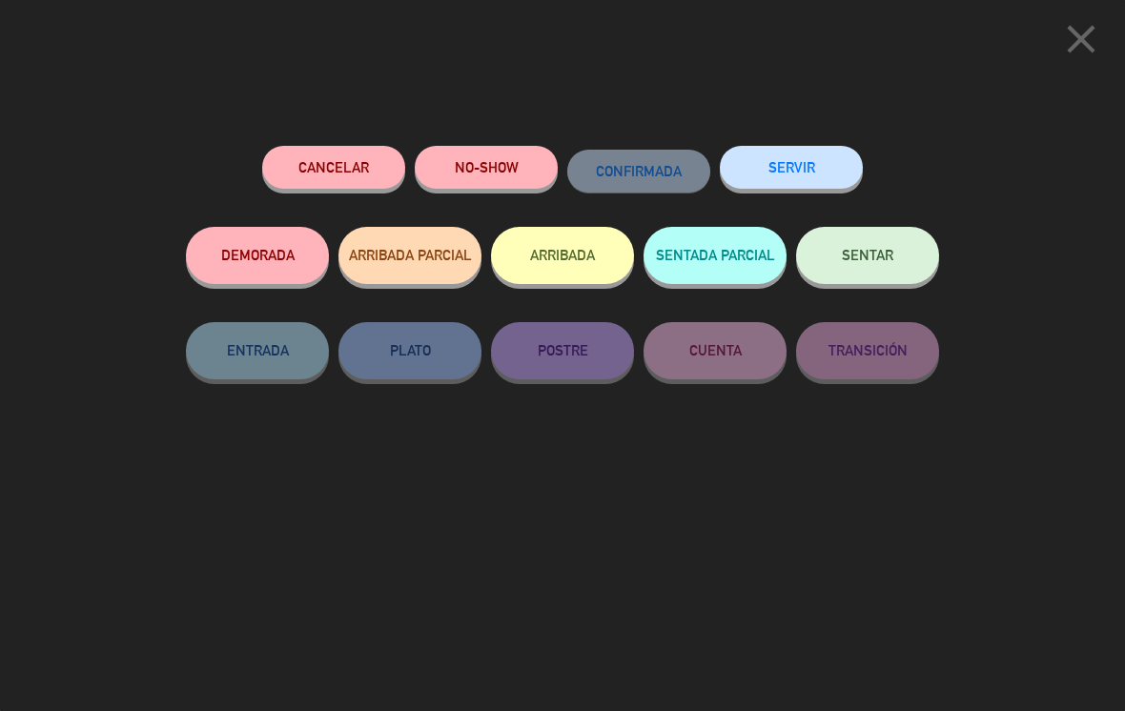
click at [557, 173] on button "SERVIR" at bounding box center [791, 167] width 143 height 43
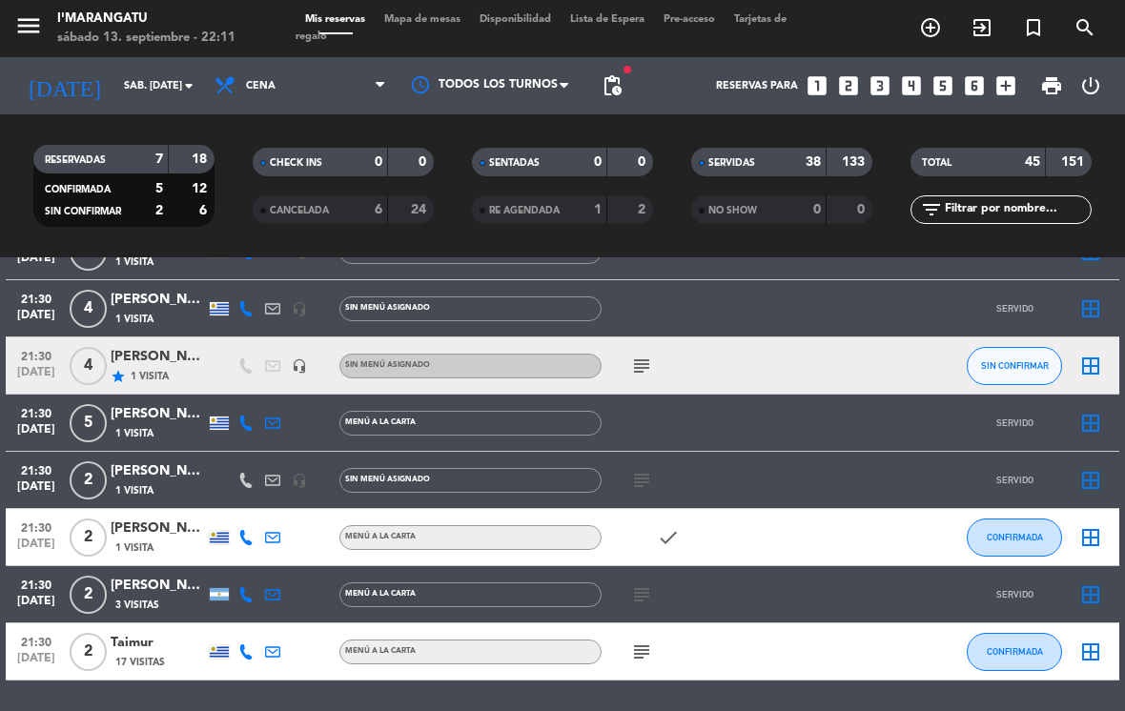
scroll to position [2118, 0]
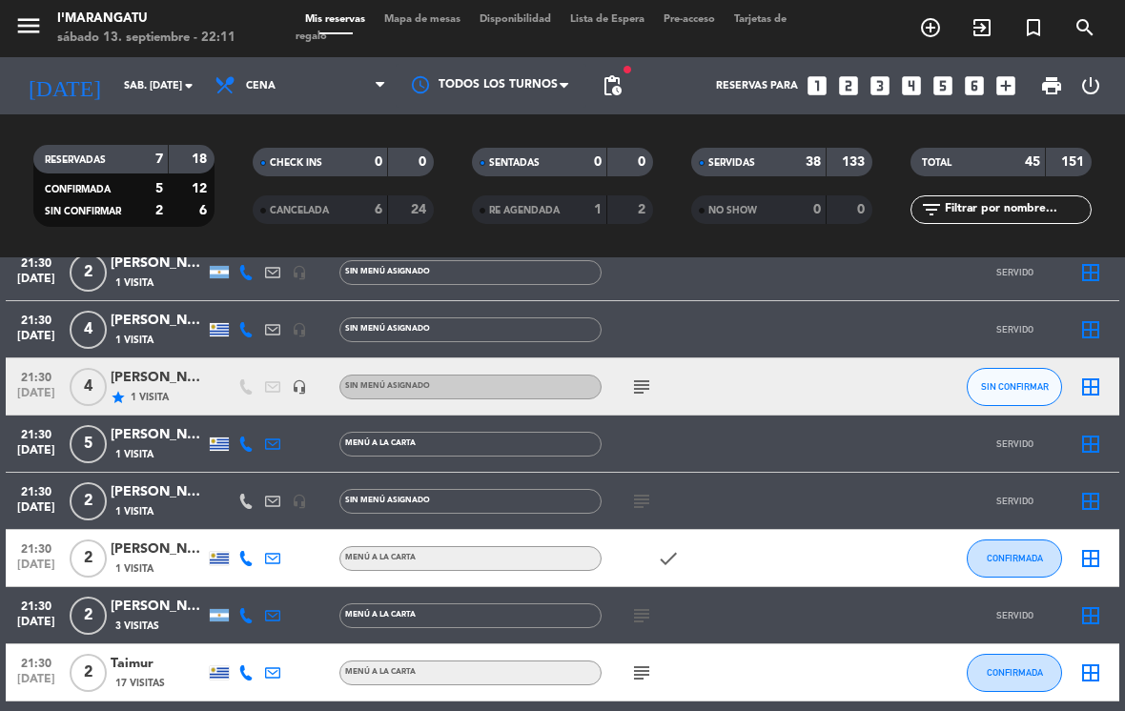
click at [557, 381] on span "SIN CONFIRMAR" at bounding box center [1015, 386] width 68 height 10
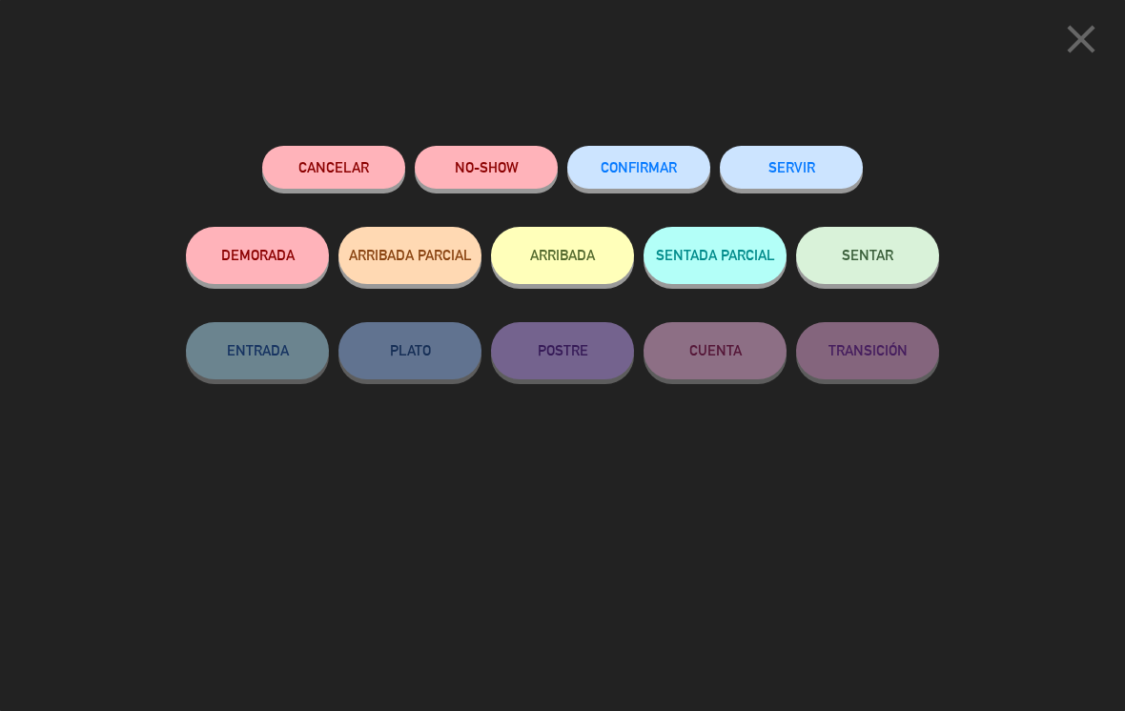
click at [557, 166] on span "CONFIRMAR" at bounding box center [639, 167] width 76 height 16
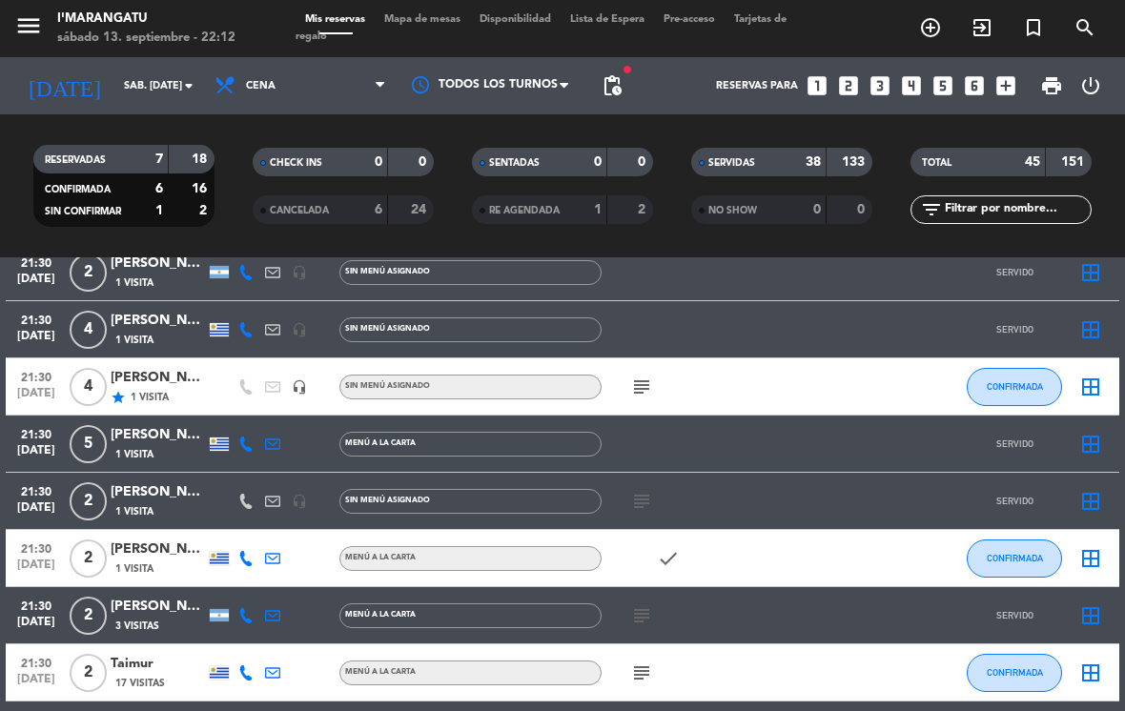
click at [557, 381] on span "CONFIRMADA" at bounding box center [1015, 386] width 56 height 10
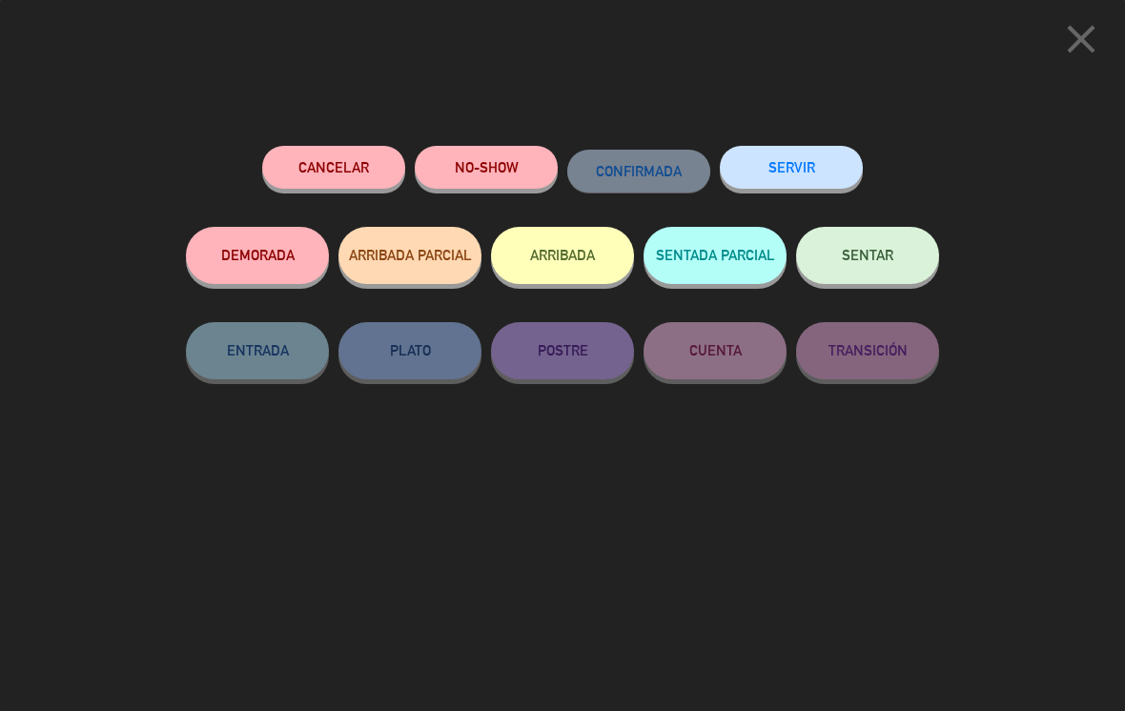
click at [557, 165] on button "SERVIR" at bounding box center [791, 167] width 143 height 43
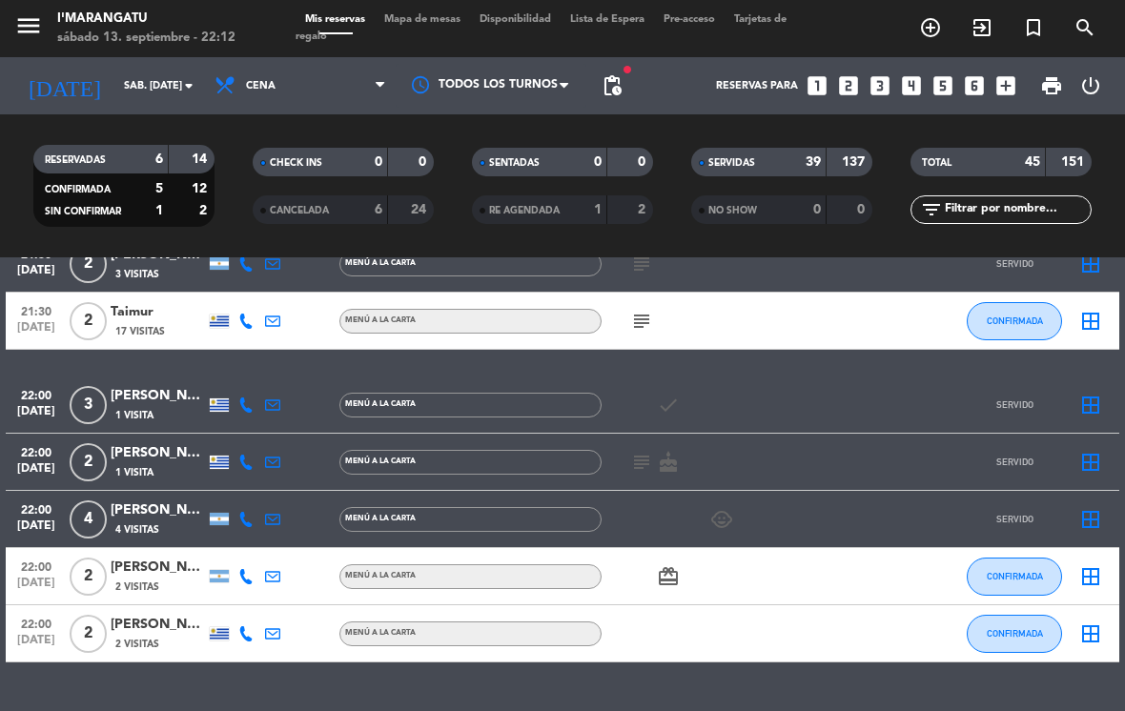
scroll to position [2467, 0]
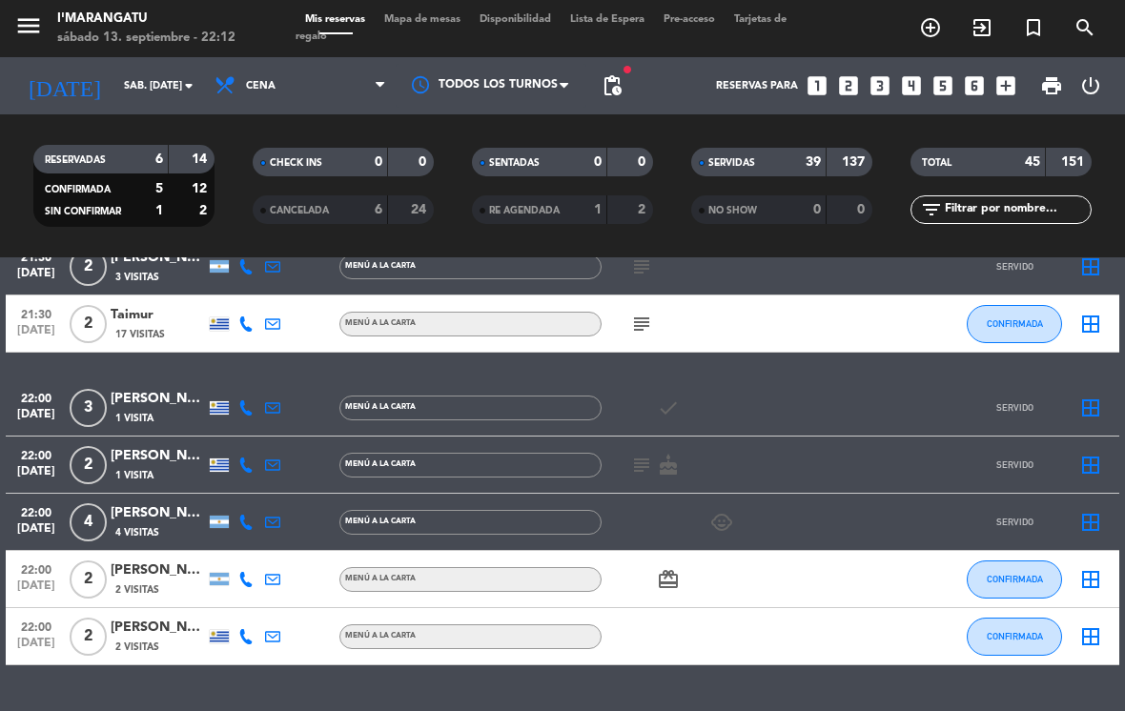
click at [557, 313] on icon "subject" at bounding box center [641, 324] width 23 height 23
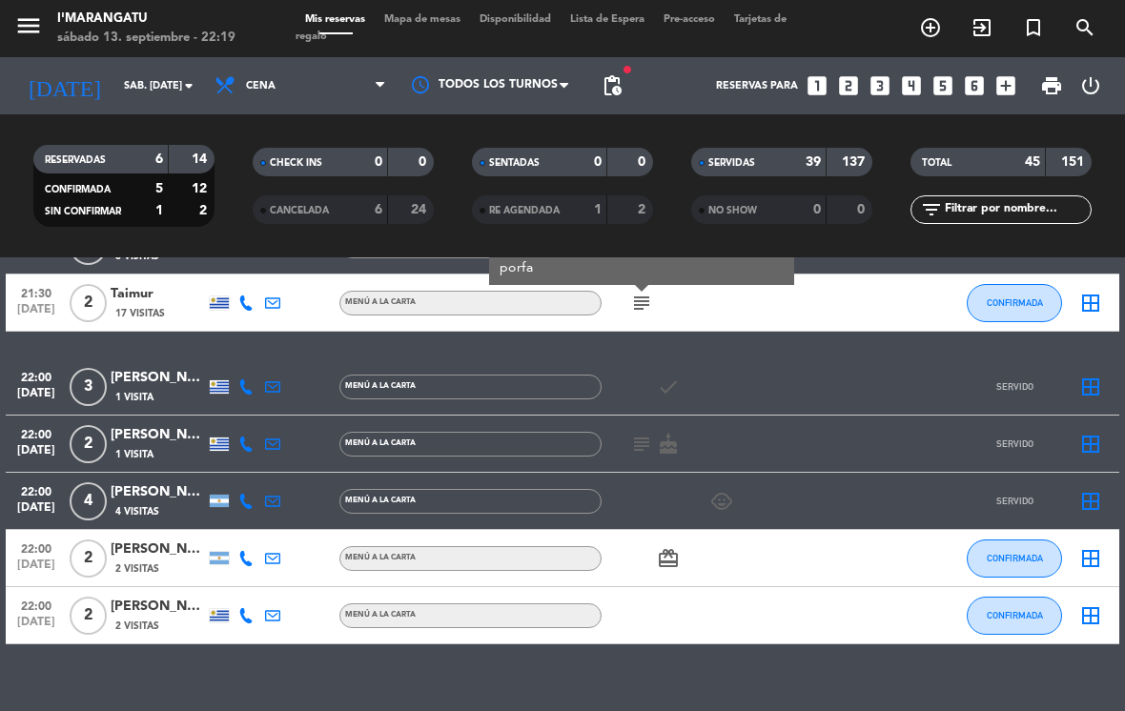
scroll to position [2487, 0]
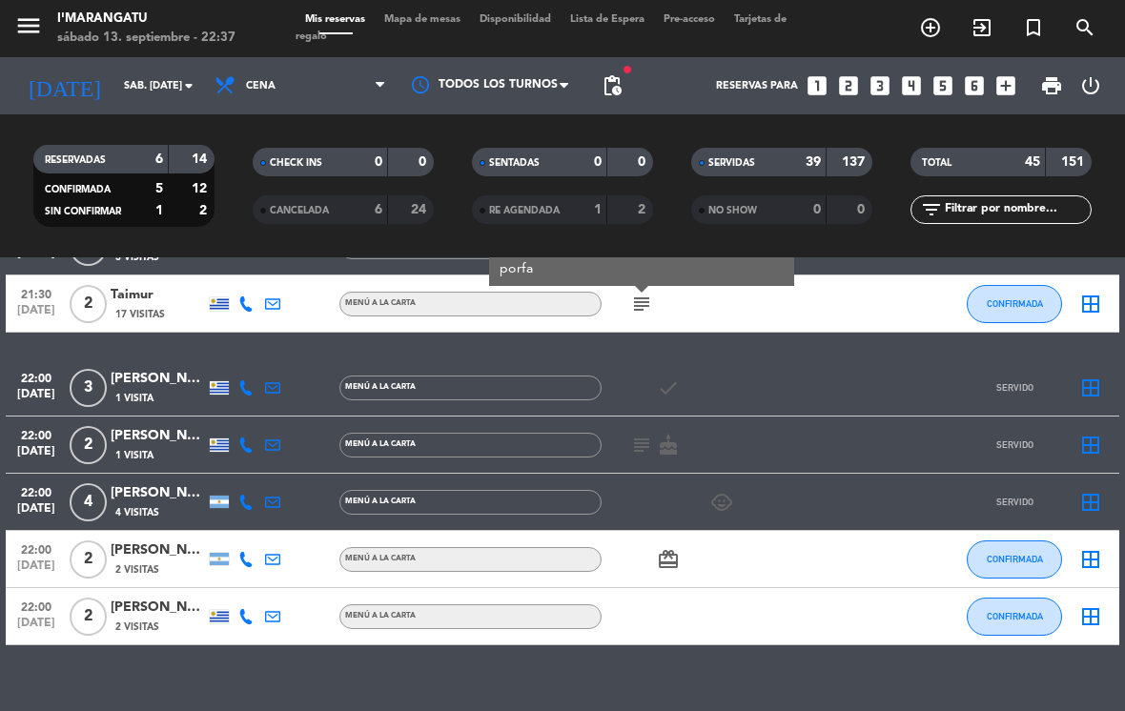
click at [147, 71] on input "sáb. [DATE]" at bounding box center [184, 86] width 141 height 31
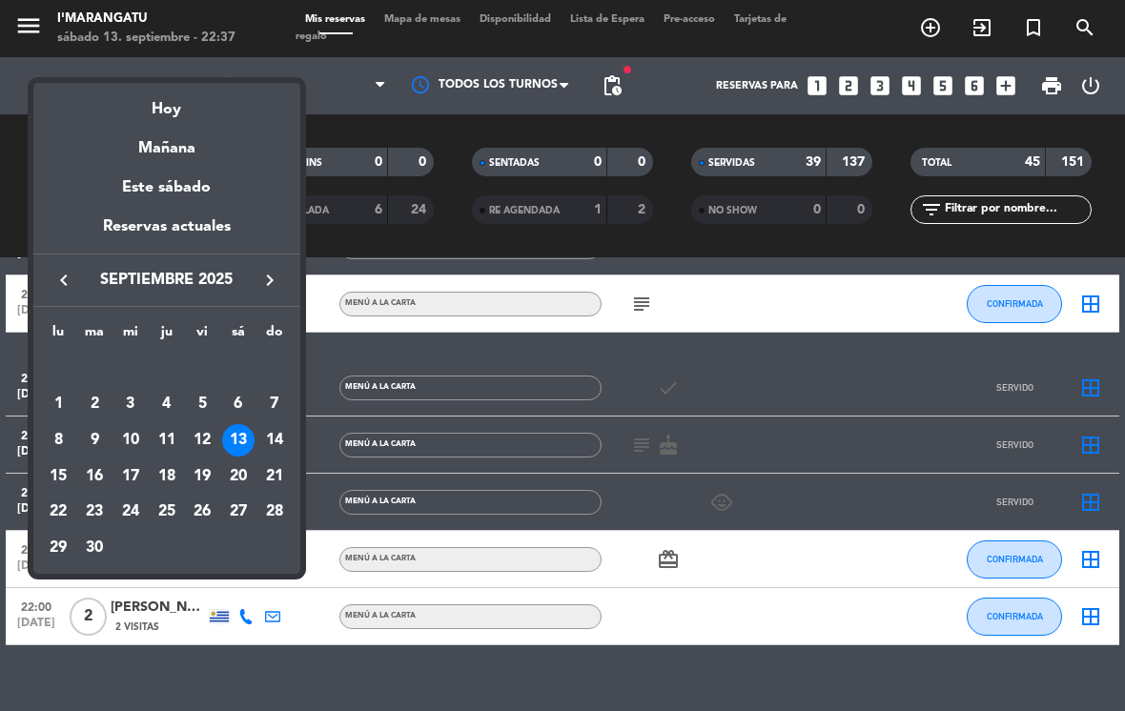
click at [288, 439] on div "14" at bounding box center [274, 440] width 32 height 32
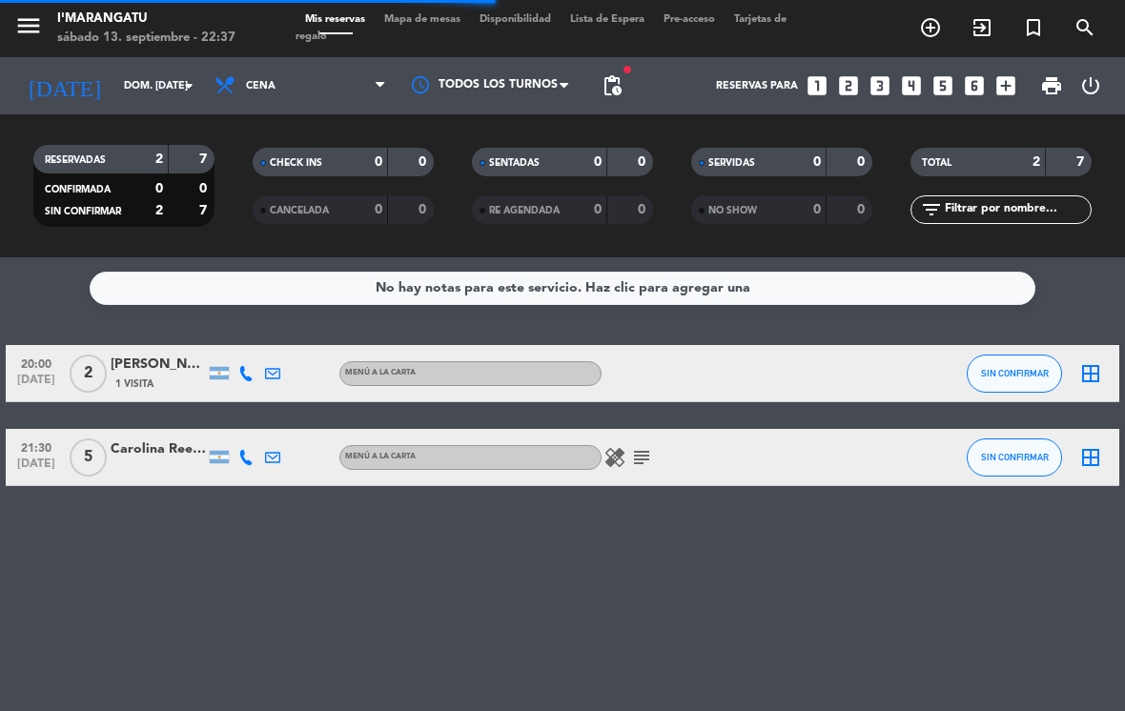
scroll to position [0, 0]
click at [355, 65] on span "Cena" at bounding box center [300, 86] width 191 height 42
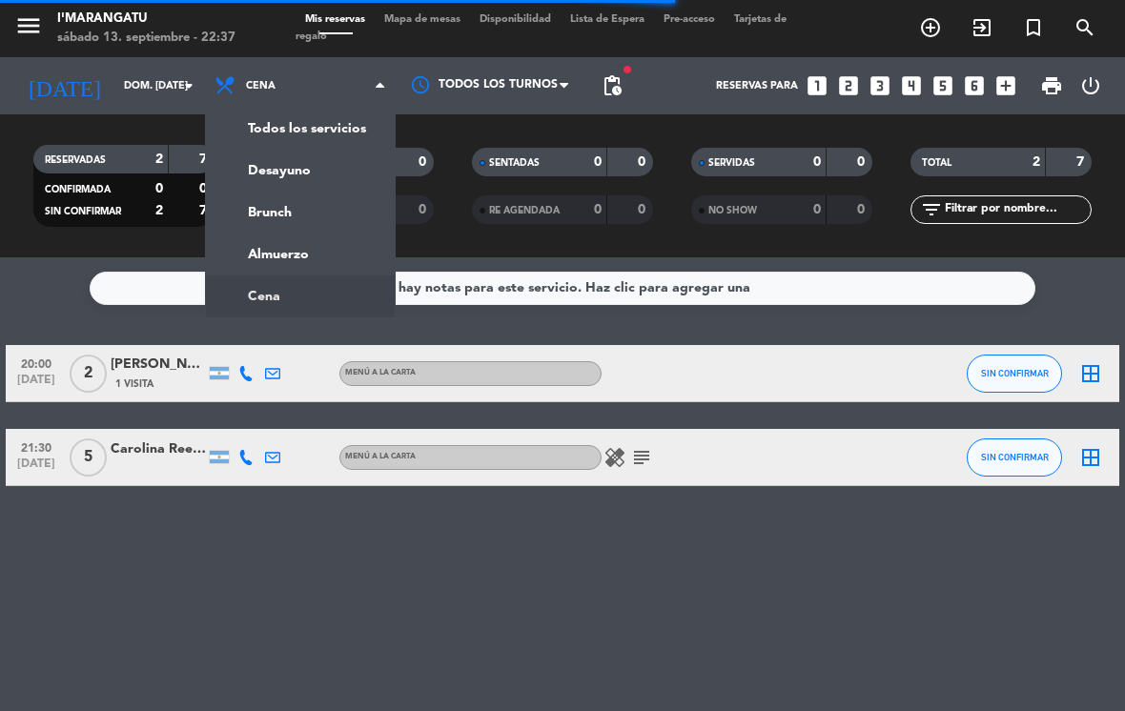
click at [346, 213] on div "menu I'marangatu sábado 13. septiembre - 22:37 Mis reservas Mapa de mesas Dispo…" at bounding box center [562, 128] width 1125 height 257
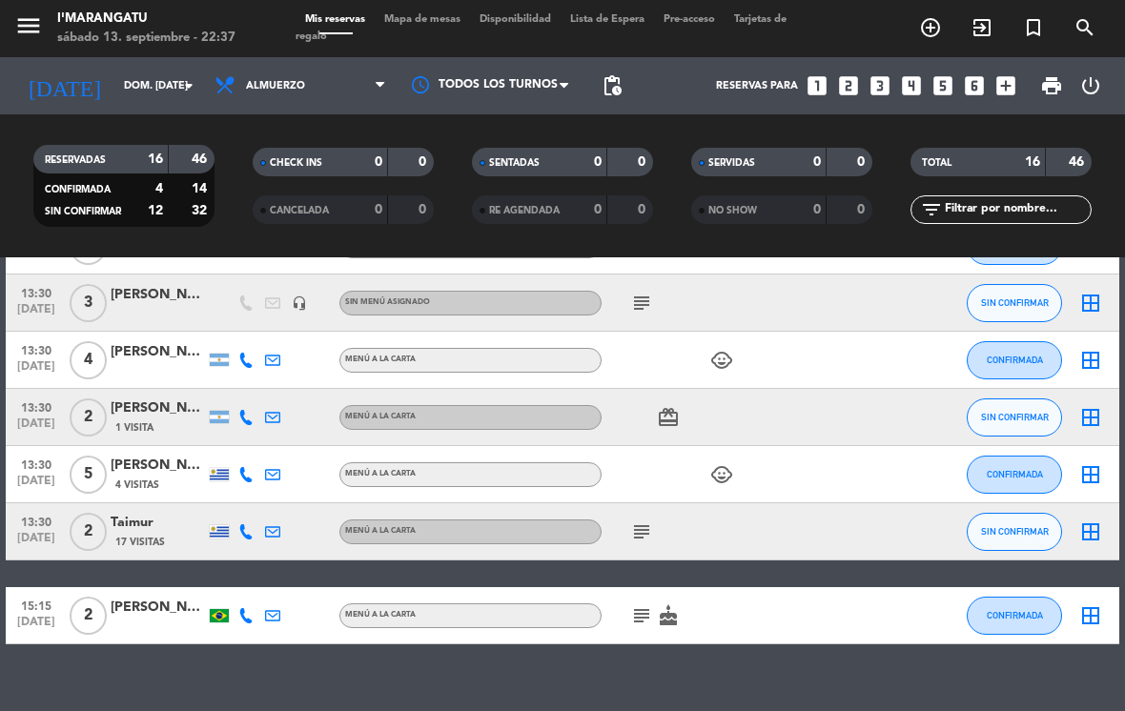
scroll to position [748, 0]
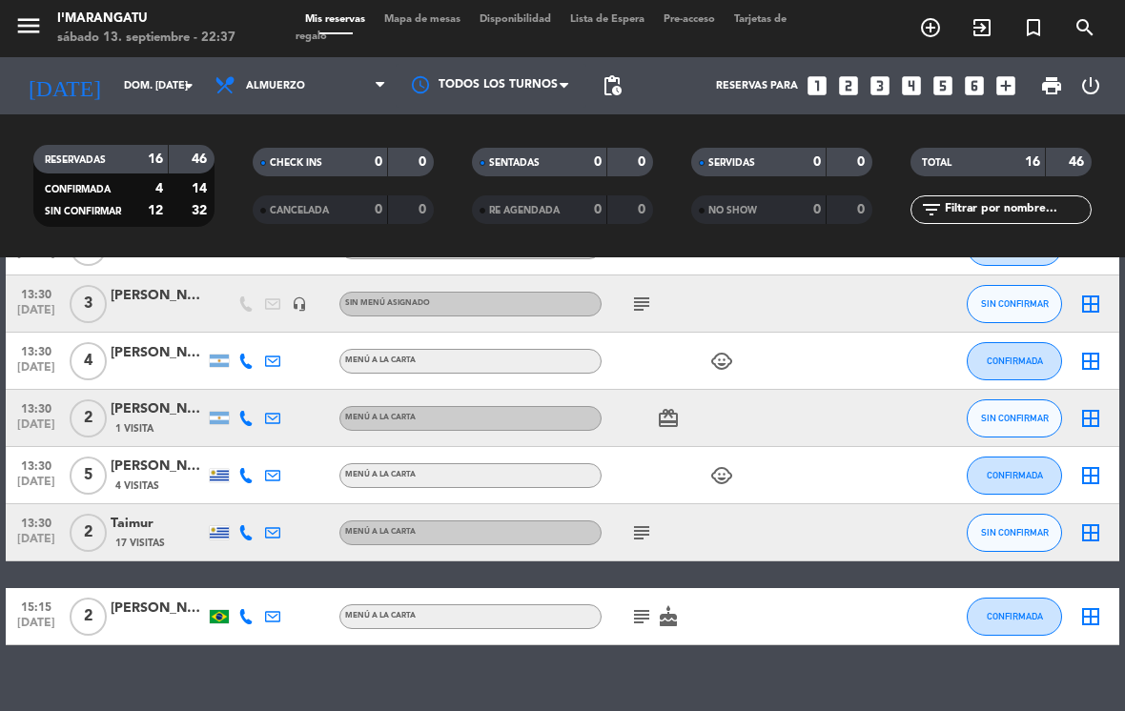
click at [166, 71] on input "dom. [DATE]" at bounding box center [184, 86] width 141 height 31
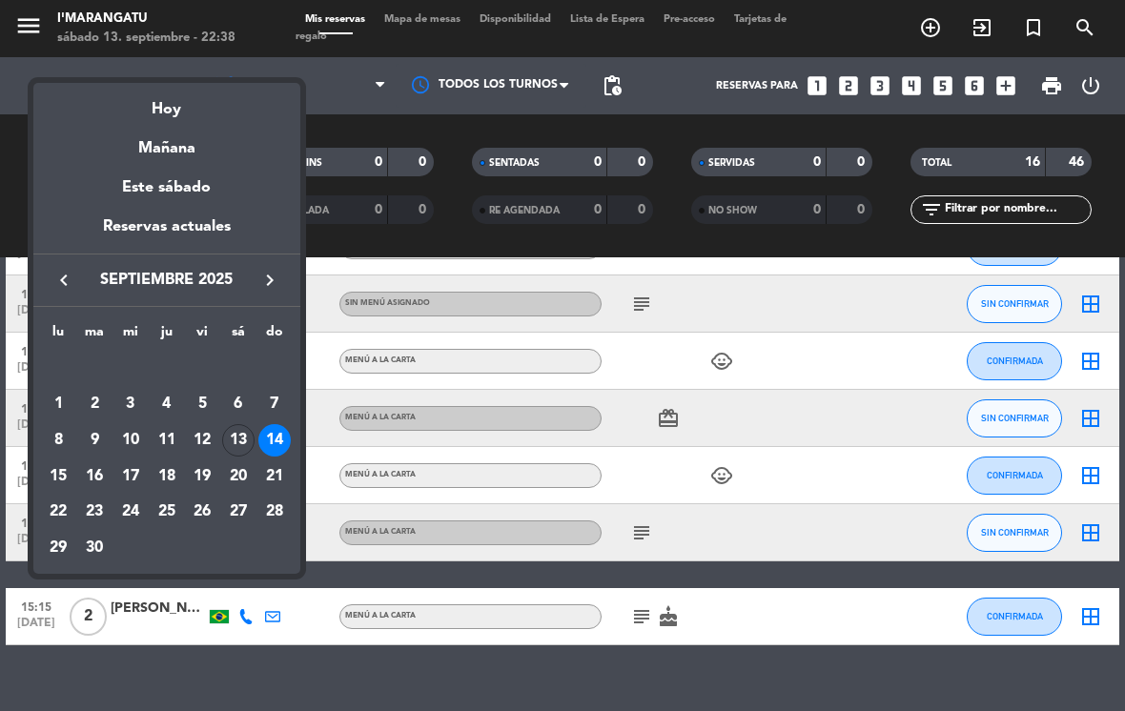
click at [246, 444] on div "13" at bounding box center [238, 440] width 32 height 32
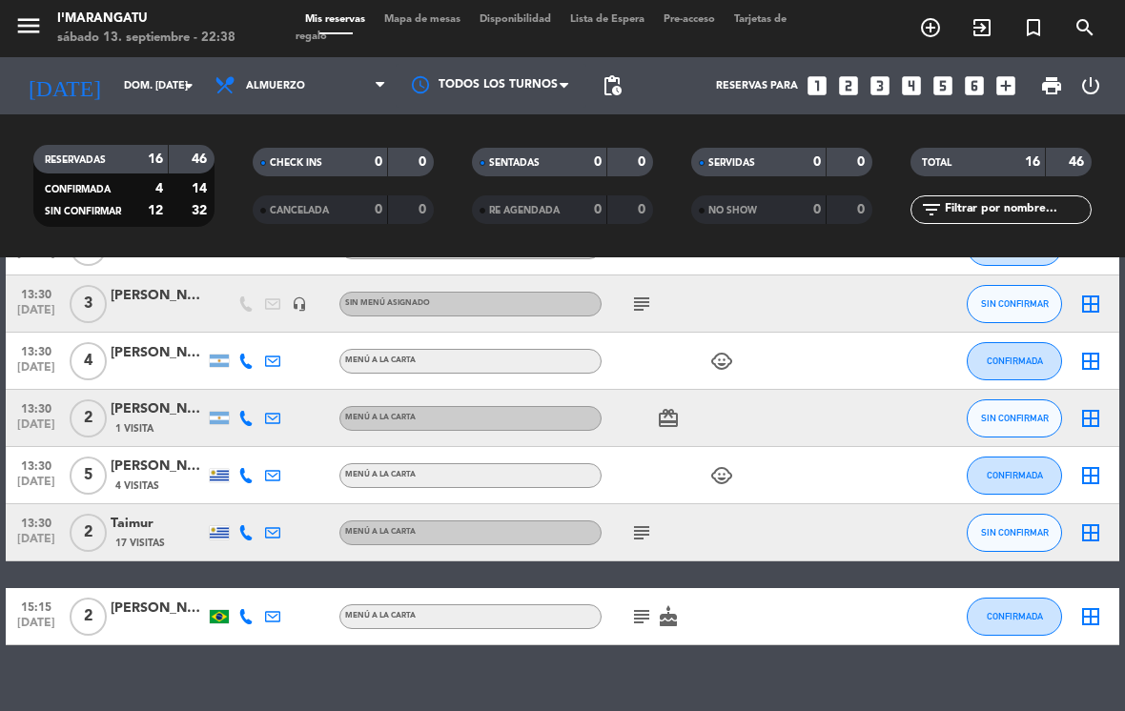
type input "sáb. [DATE]"
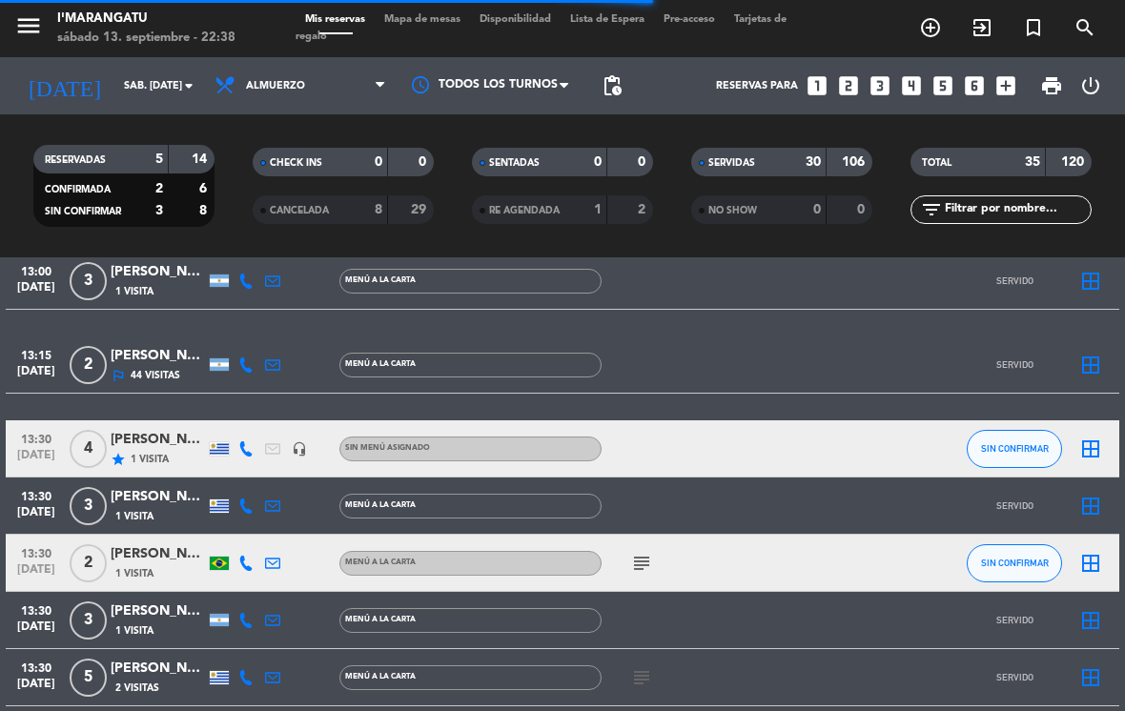
scroll to position [779, 0]
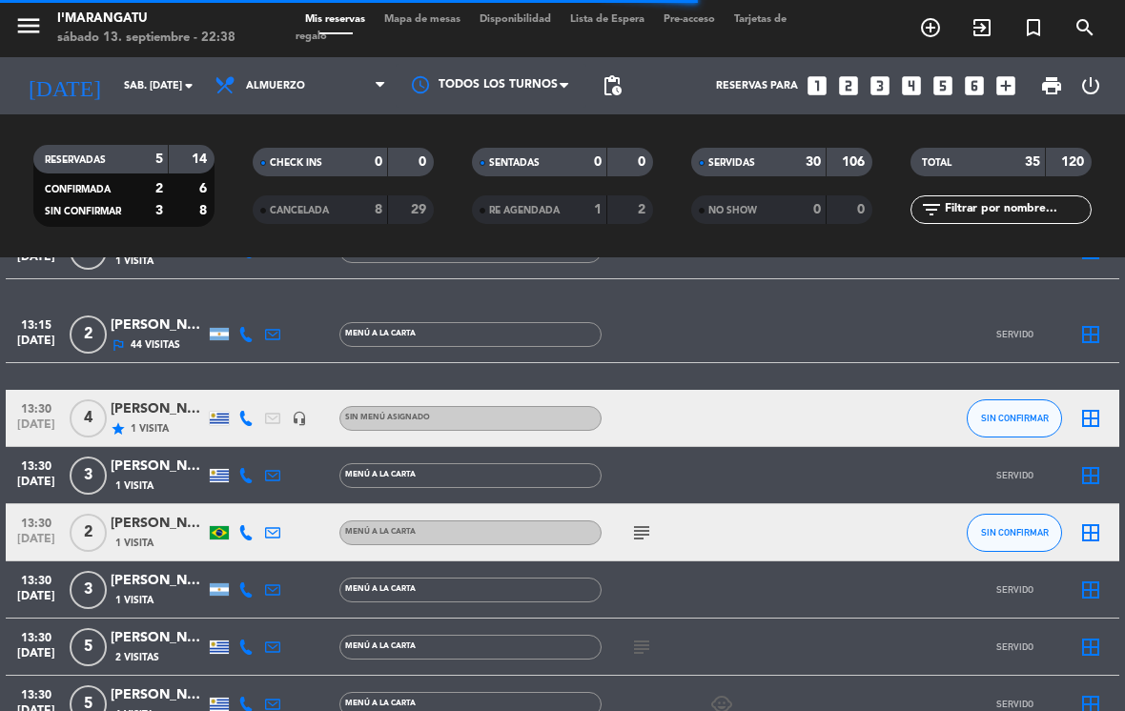
click at [557, 413] on span "SIN CONFIRMAR" at bounding box center [1015, 418] width 68 height 10
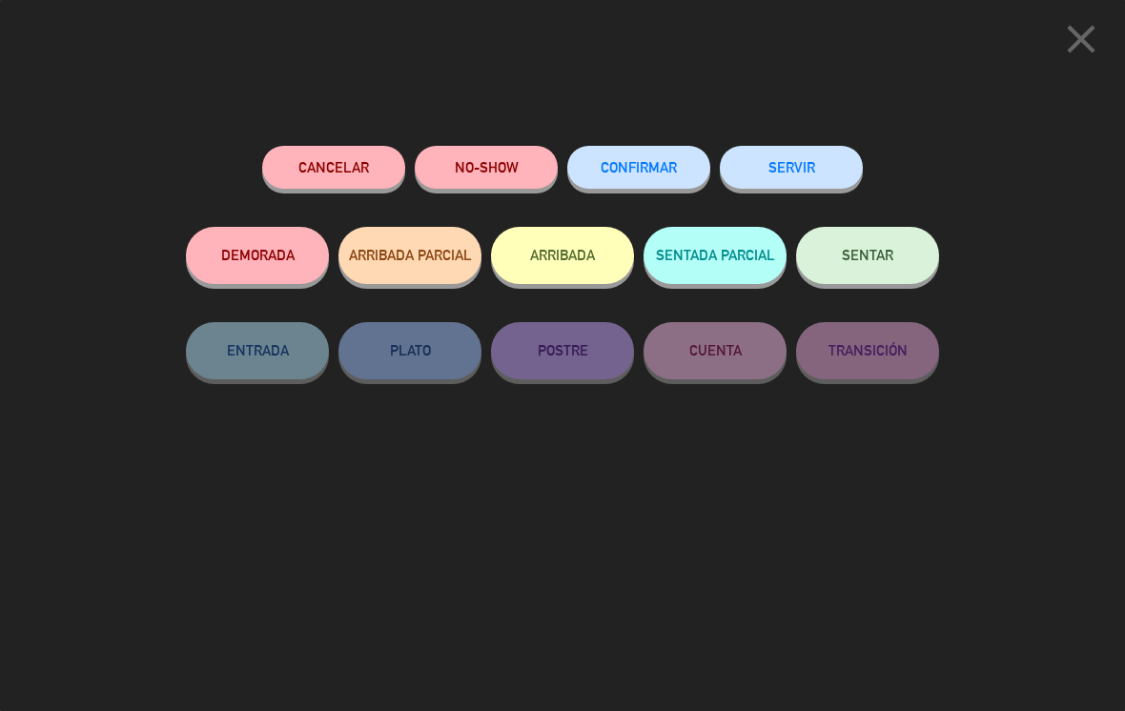
click at [557, 177] on button "SERVIR" at bounding box center [791, 167] width 143 height 43
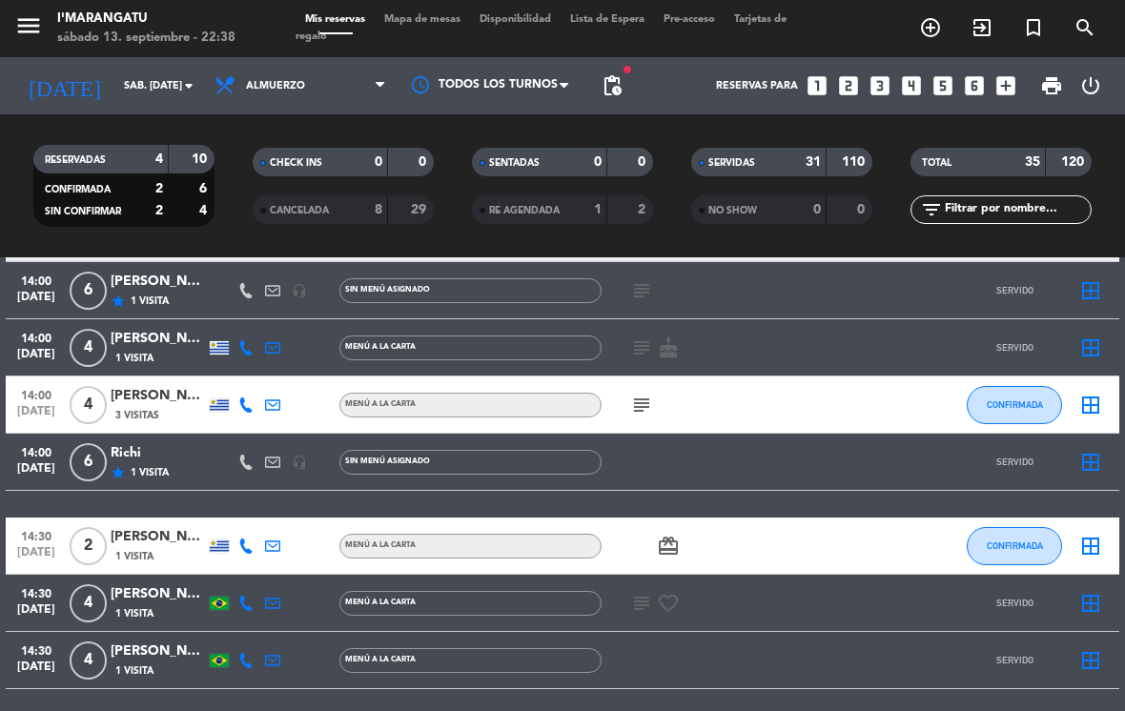
scroll to position [1708, 0]
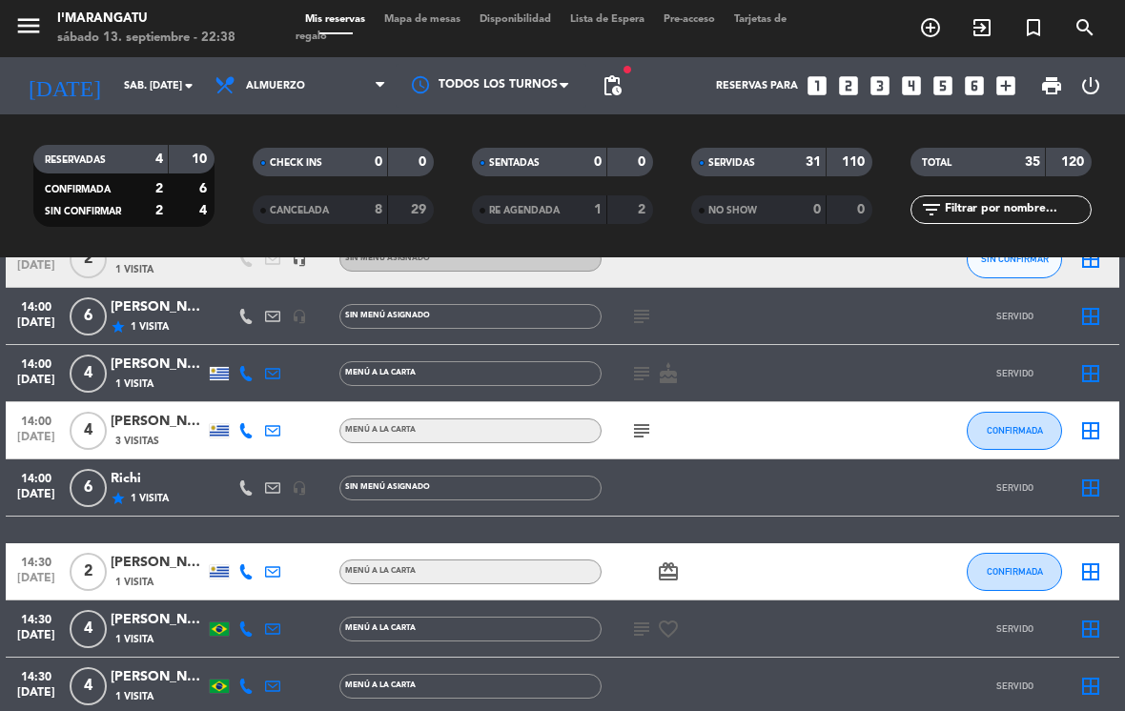
click at [348, 65] on span "Almuerzo" at bounding box center [300, 86] width 191 height 42
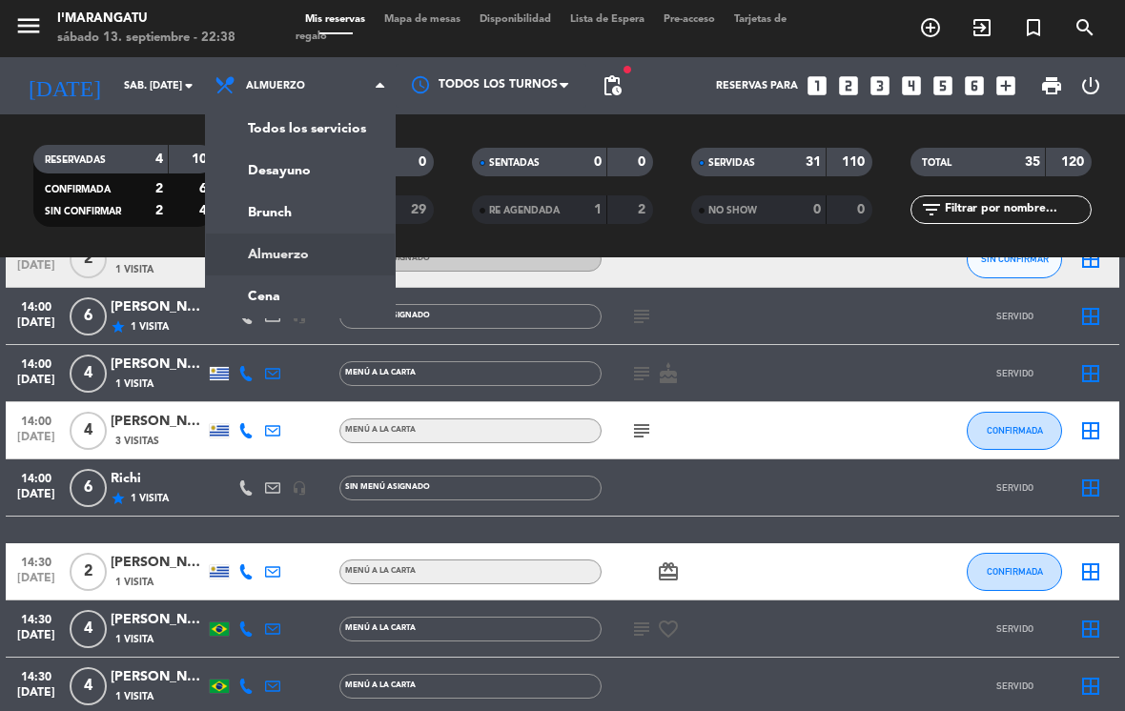
click at [316, 263] on ng-component "menu I'marangatu sábado 13. septiembre - 22:38 Mis reservas Mapa de mesas Dispo…" at bounding box center [562, 355] width 1125 height 711
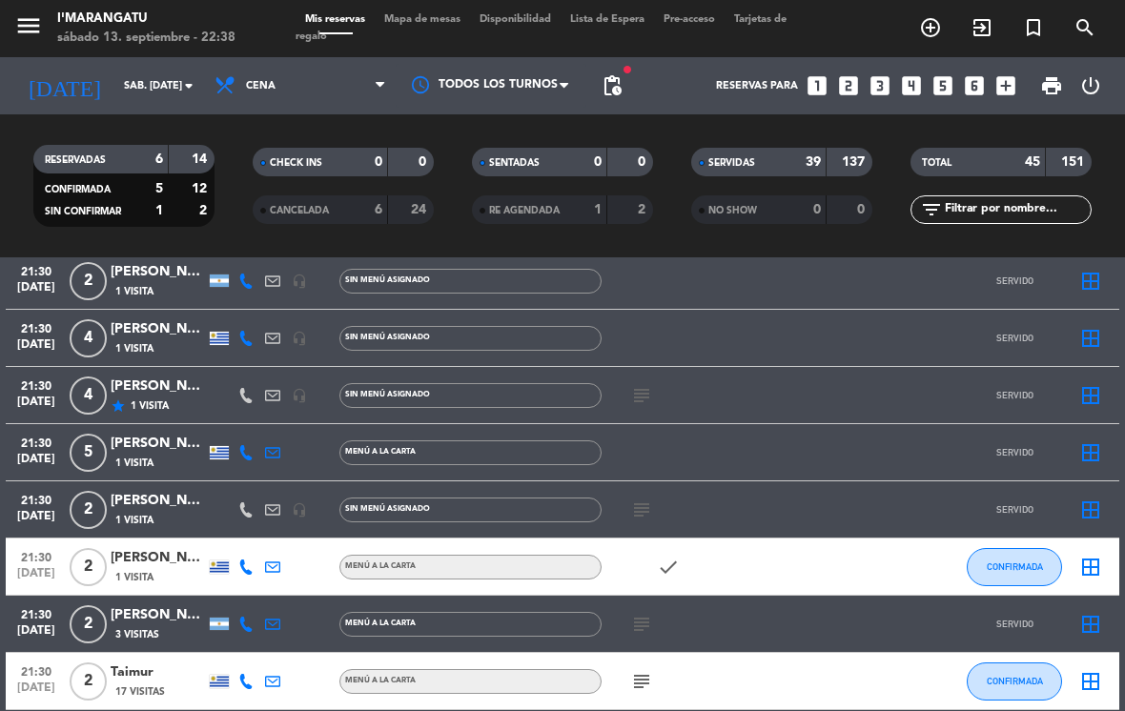
scroll to position [2106, 0]
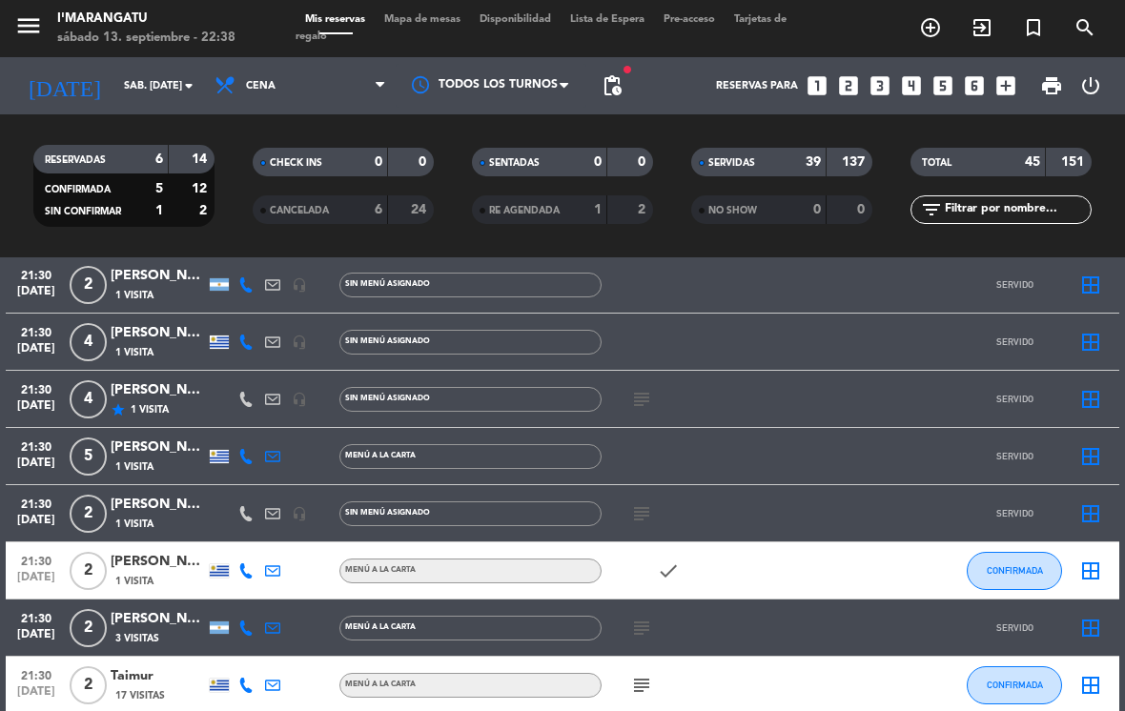
click at [179, 379] on div "[PERSON_NAME]" at bounding box center [158, 390] width 95 height 22
